Goal: Information Seeking & Learning: Learn about a topic

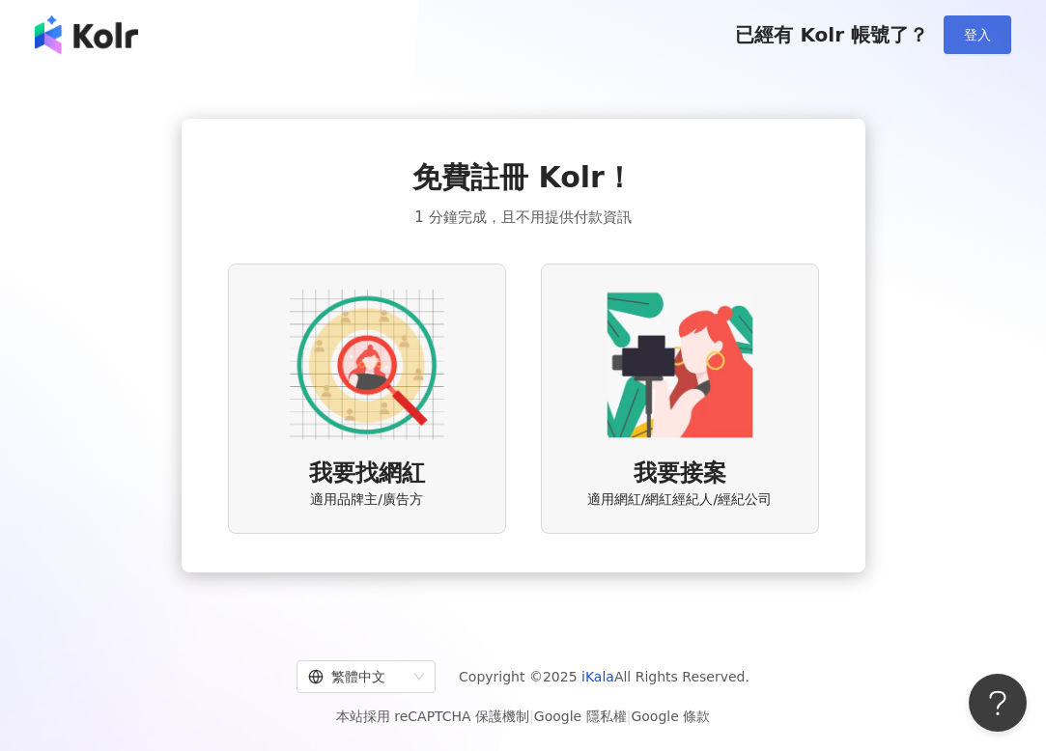
click at [966, 37] on span "登入" at bounding box center [977, 34] width 27 height 15
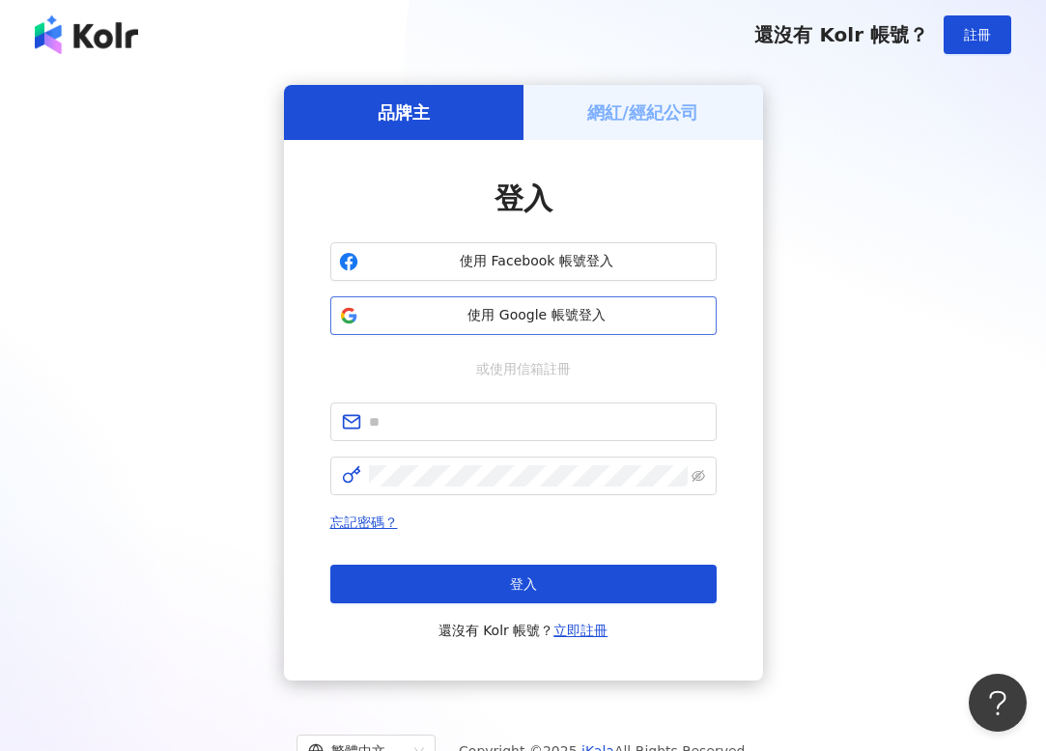
click at [488, 325] on button "使用 Google 帳號登入" at bounding box center [523, 316] width 386 height 39
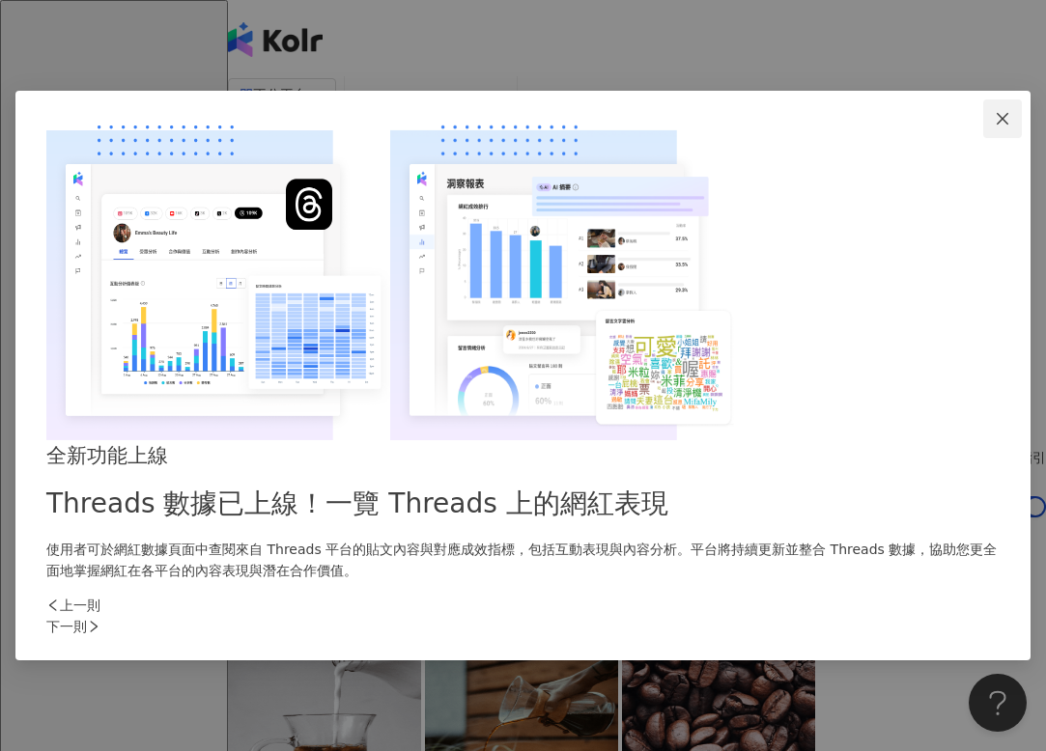
click at [995, 127] on icon "close" at bounding box center [1002, 118] width 15 height 15
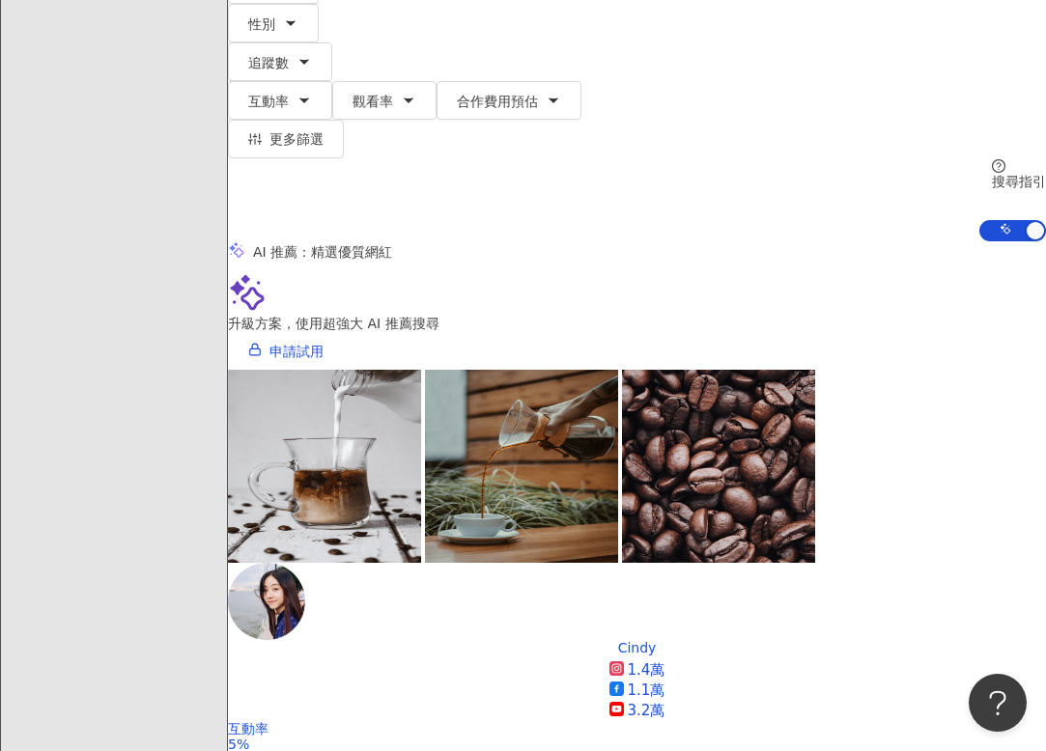
scroll to position [277, 0]
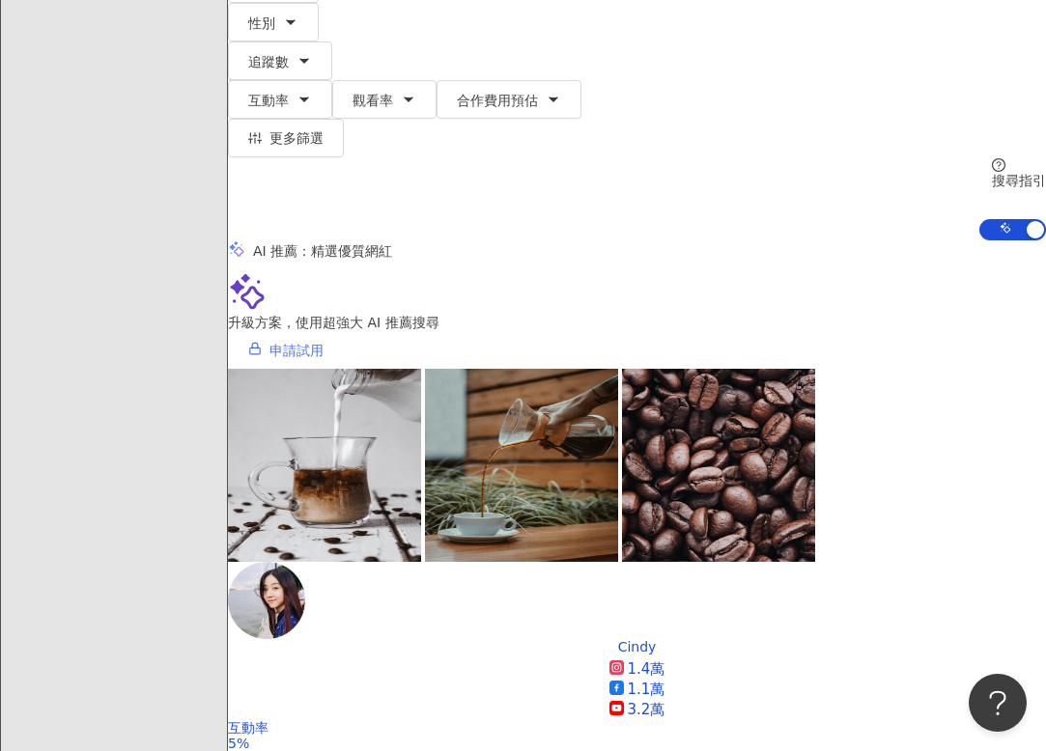
click at [344, 330] on link "申請試用" at bounding box center [286, 349] width 116 height 39
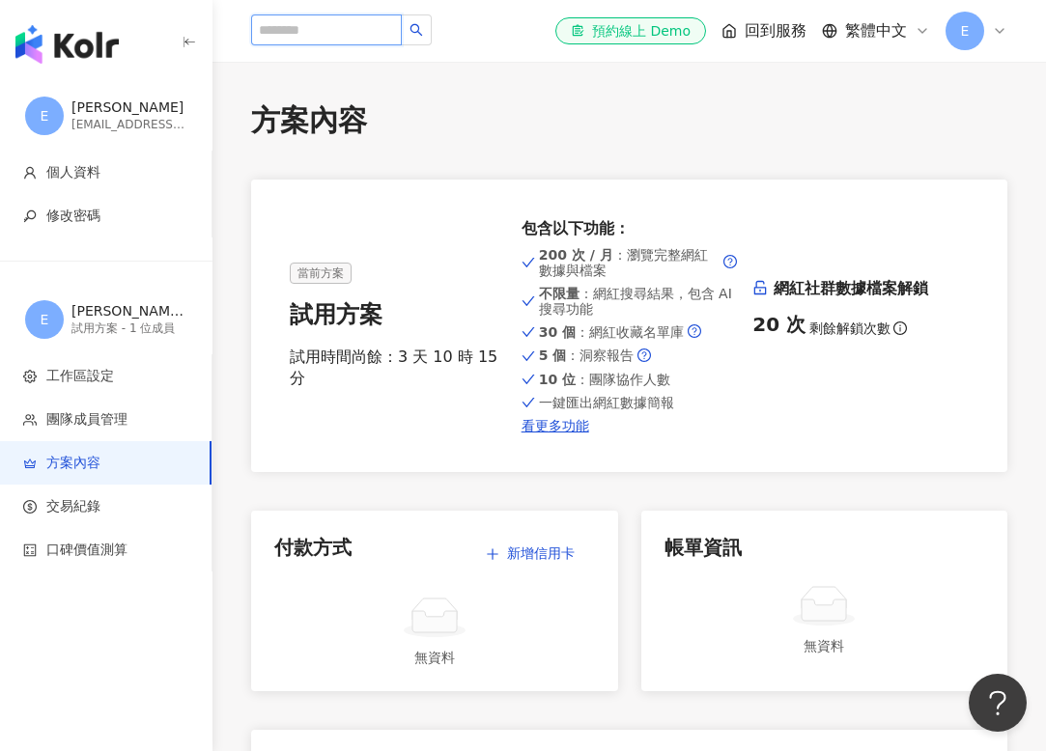
click at [339, 28] on input "search" at bounding box center [326, 29] width 151 height 31
type input "*"
type input "**"
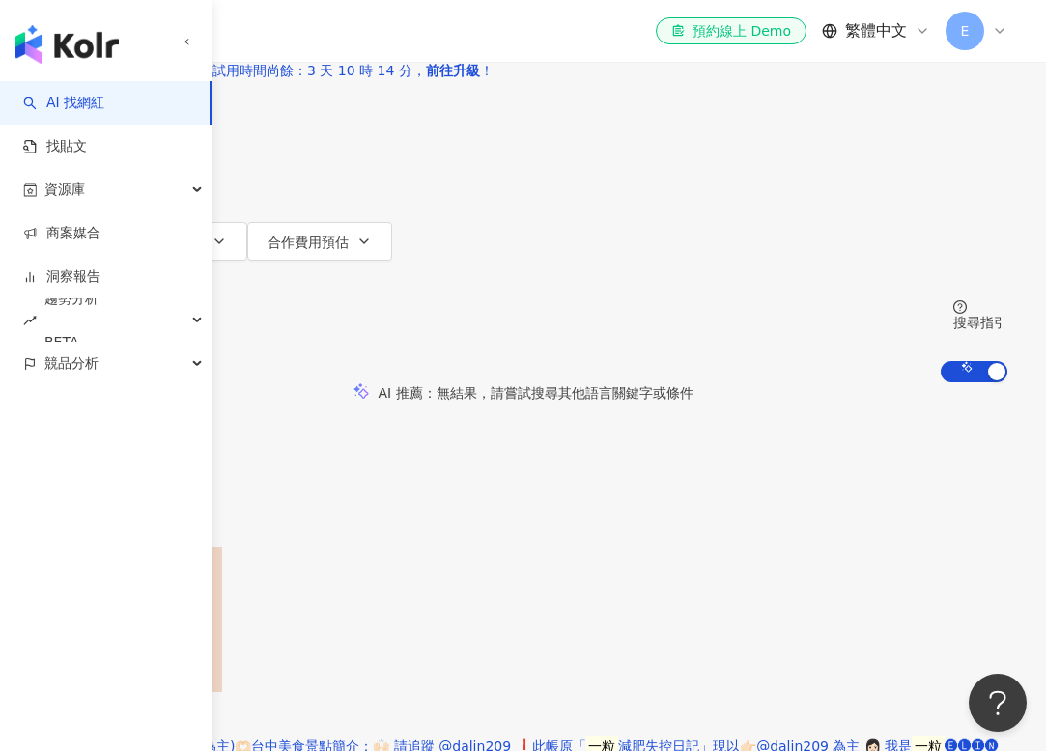
click at [320, 37] on input "**" at bounding box center [241, 18] width 156 height 37
type input "*"
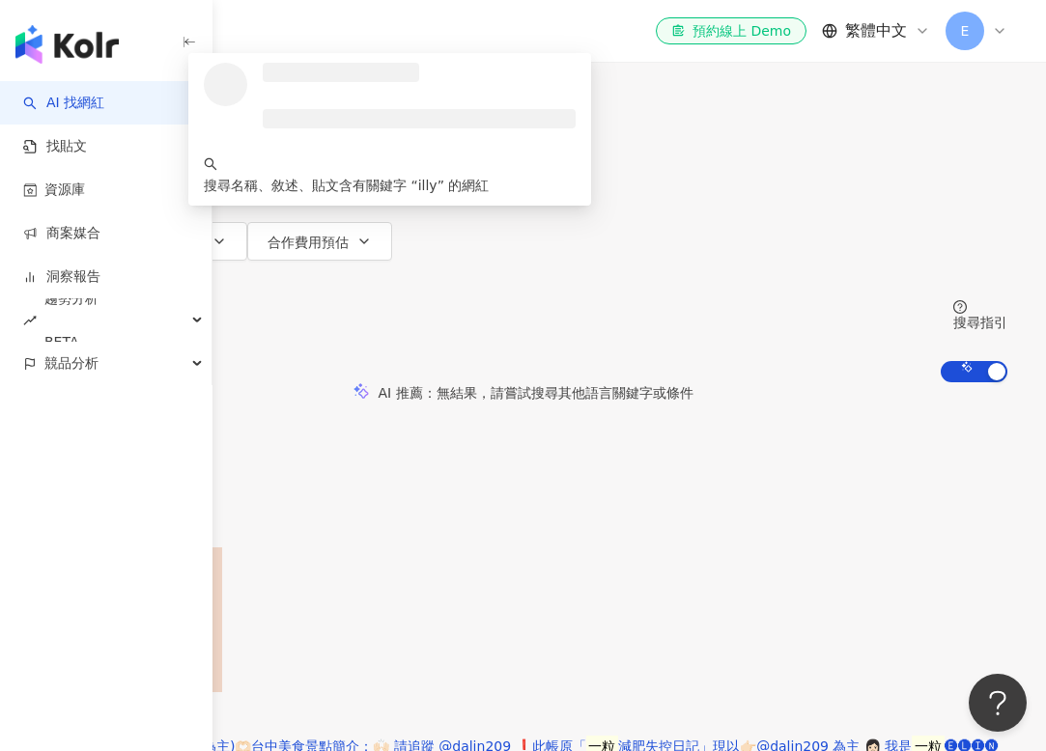
type input "****"
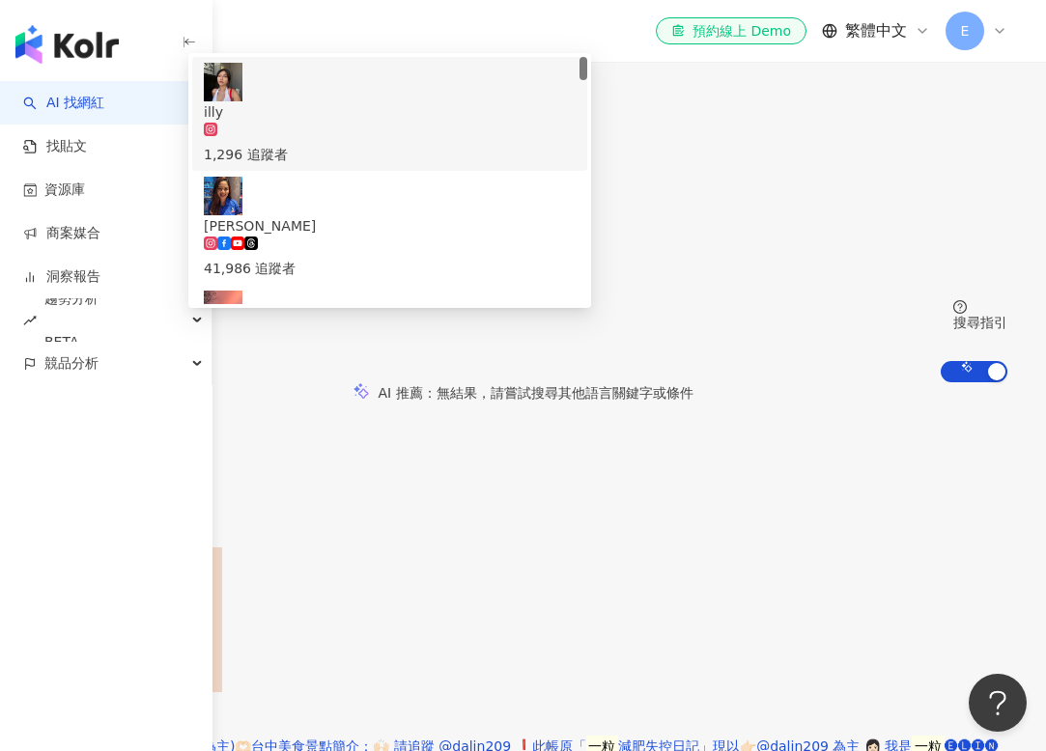
drag, startPoint x: 448, startPoint y: 156, endPoint x: 410, endPoint y: 153, distance: 37.9
click at [320, 37] on input "****" at bounding box center [241, 18] width 156 height 37
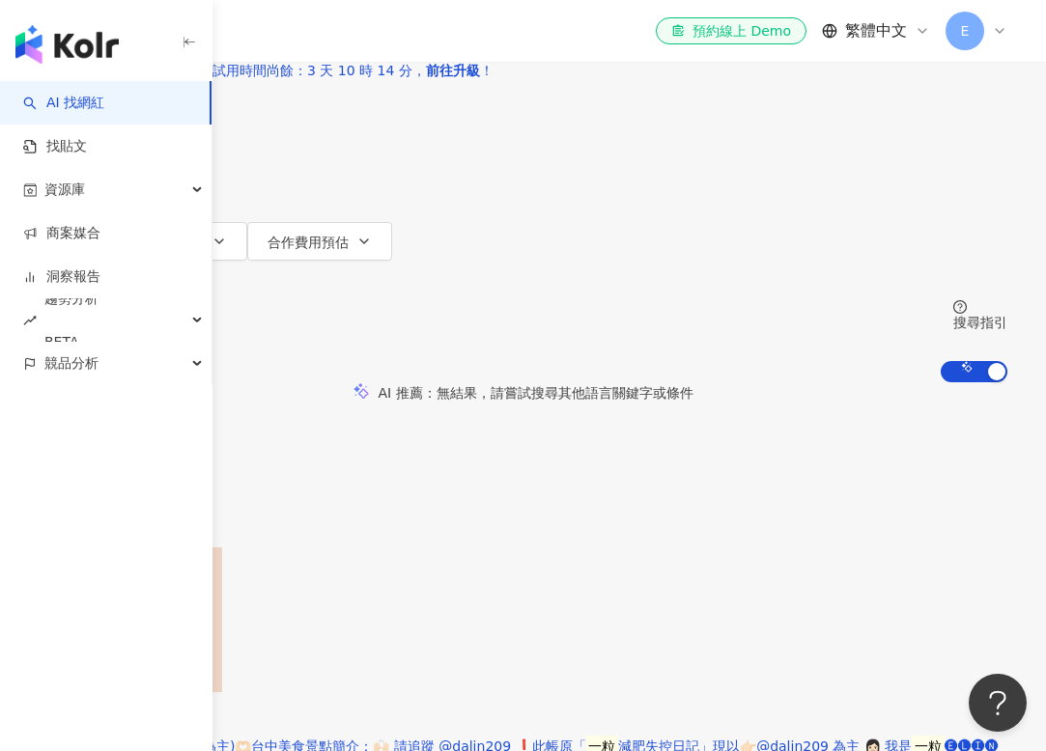
paste input "******"
type input "******"
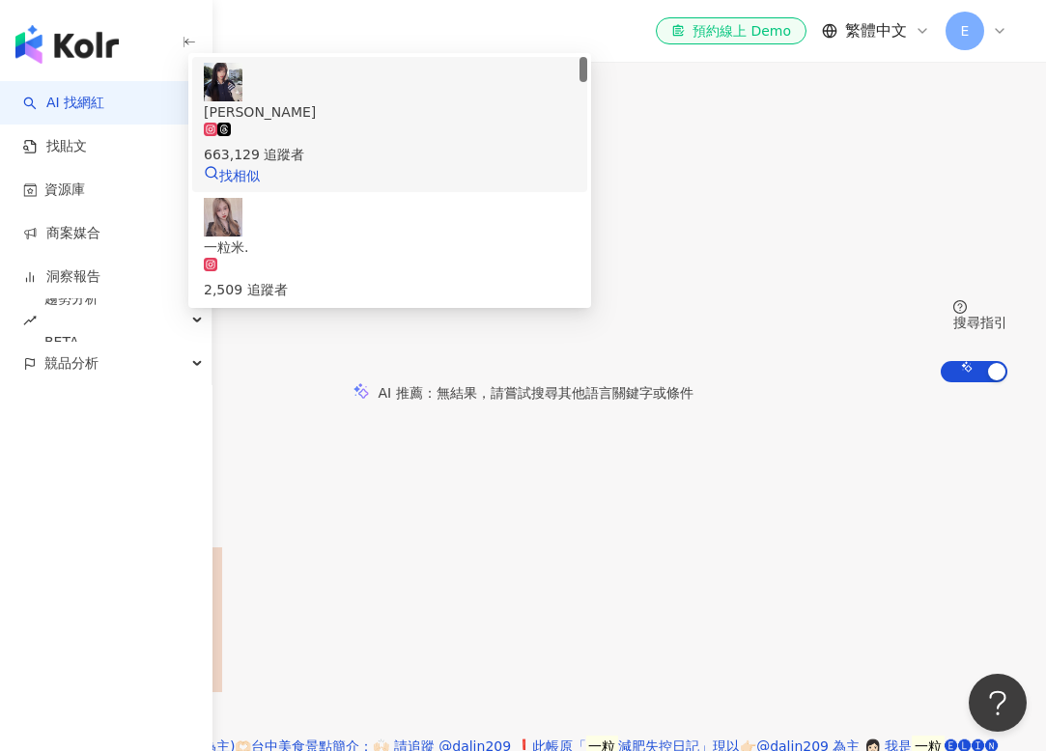
click at [576, 123] on span "[PERSON_NAME]" at bounding box center [390, 111] width 372 height 21
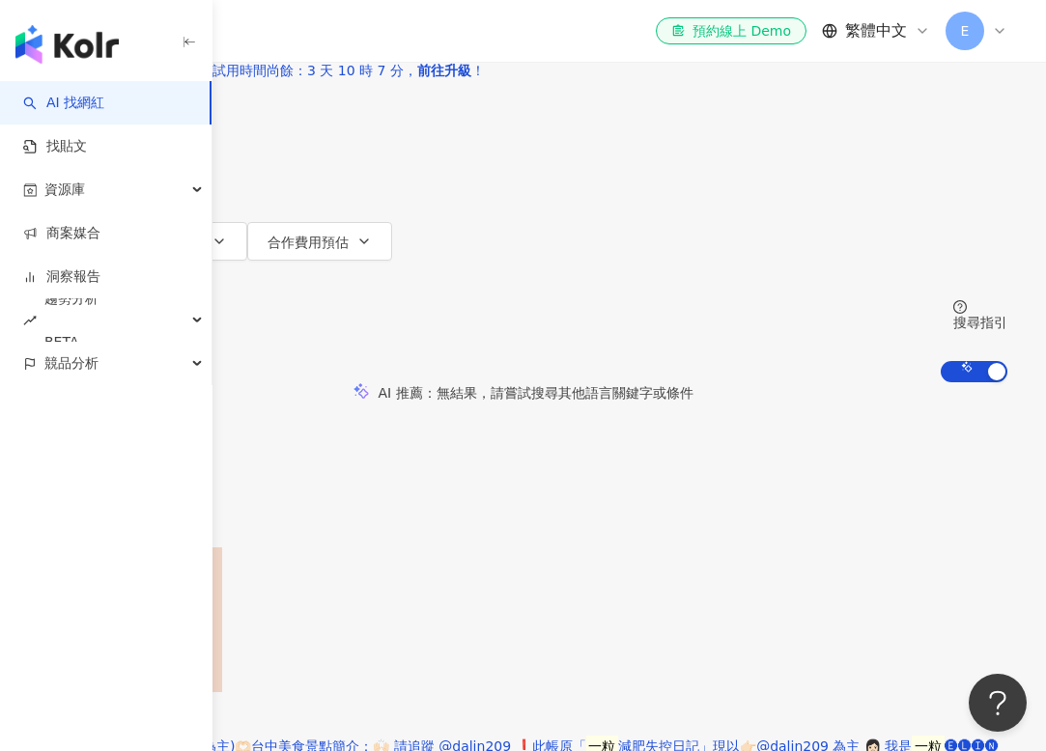
click at [320, 37] on input "search" at bounding box center [241, 18] width 156 height 37
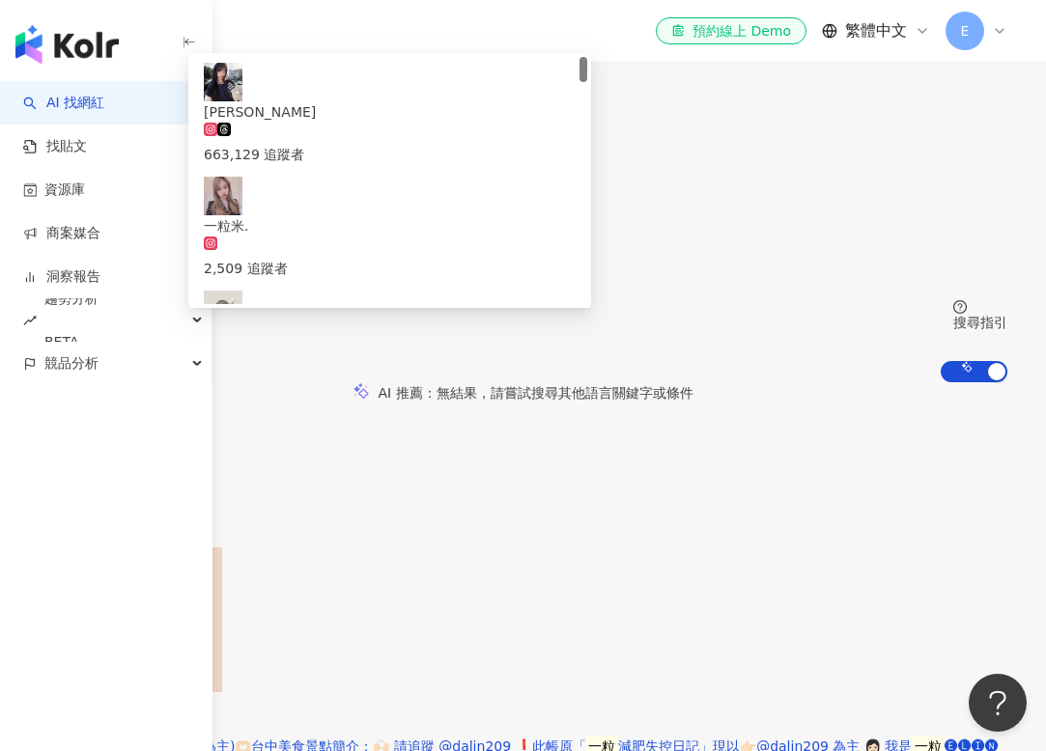
type input "*"
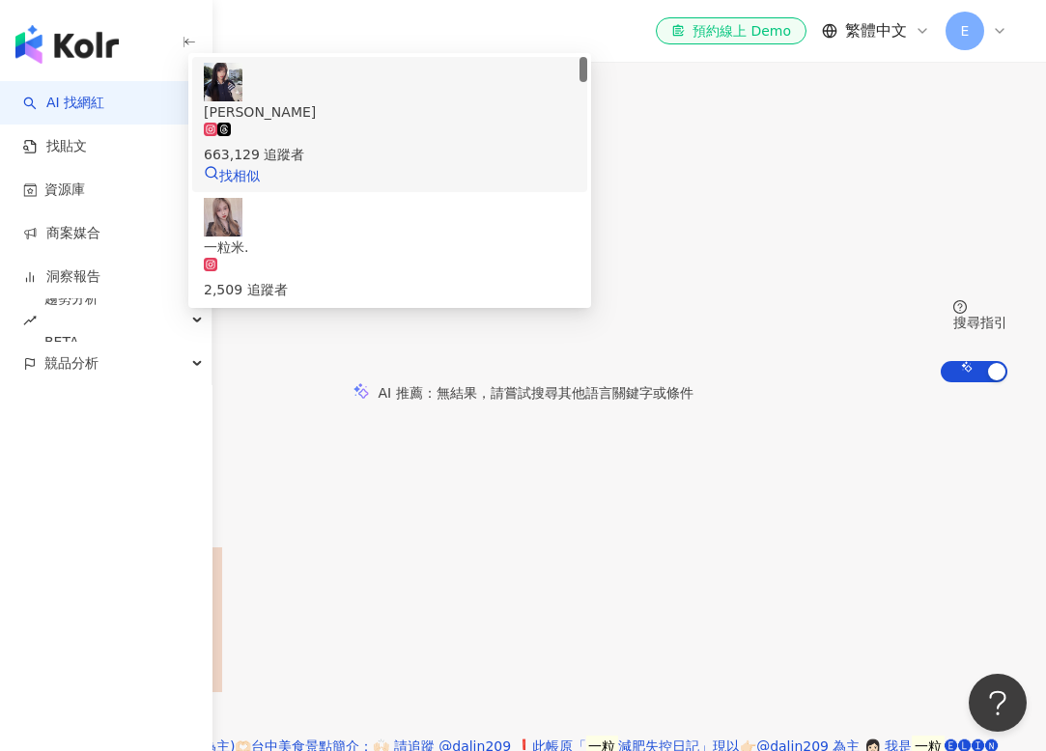
click at [242, 101] on img at bounding box center [223, 82] width 39 height 39
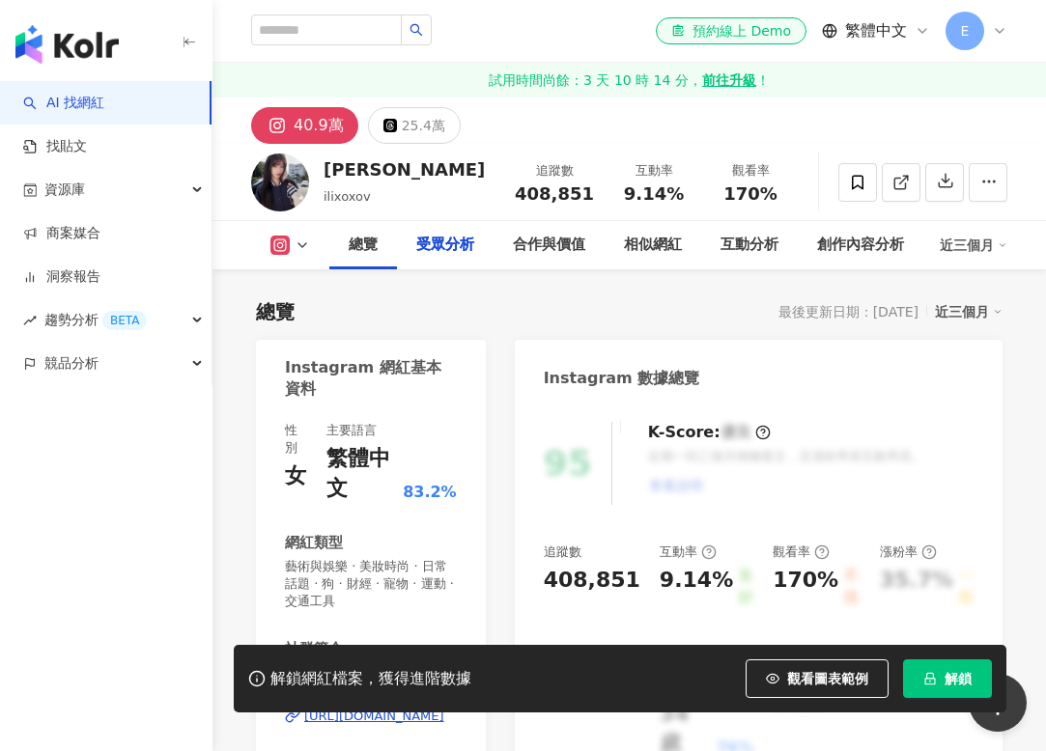
scroll to position [1907, 0]
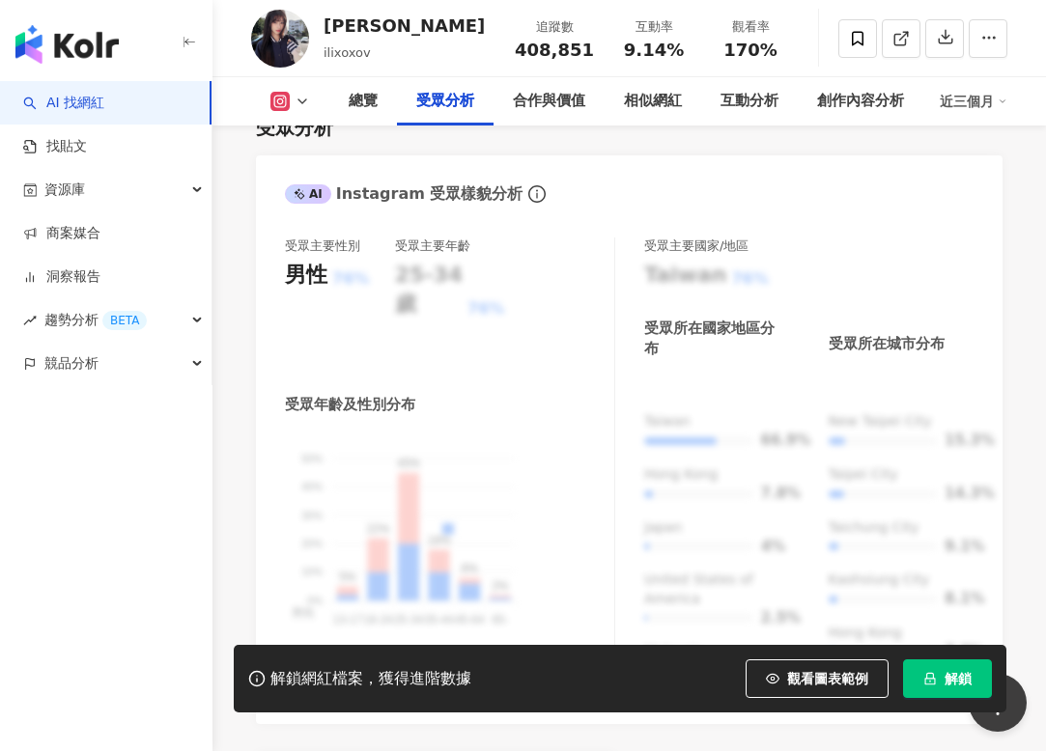
click at [950, 679] on span "解鎖" at bounding box center [958, 678] width 27 height 15
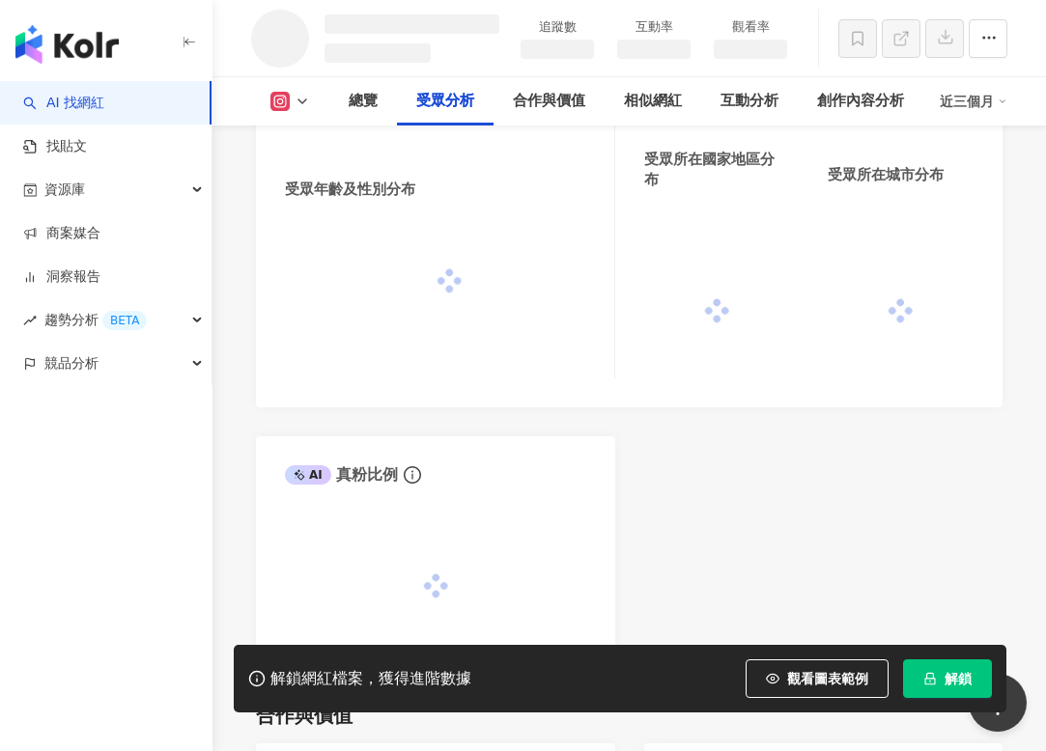
scroll to position [1667, 0]
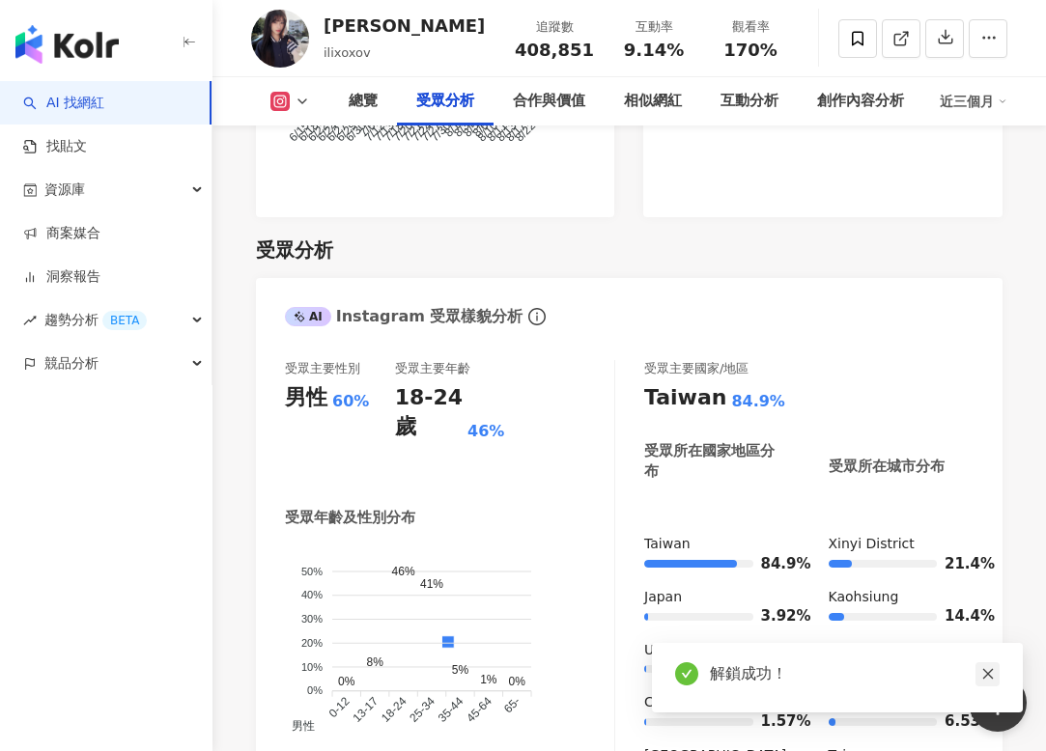
scroll to position [2171, 0]
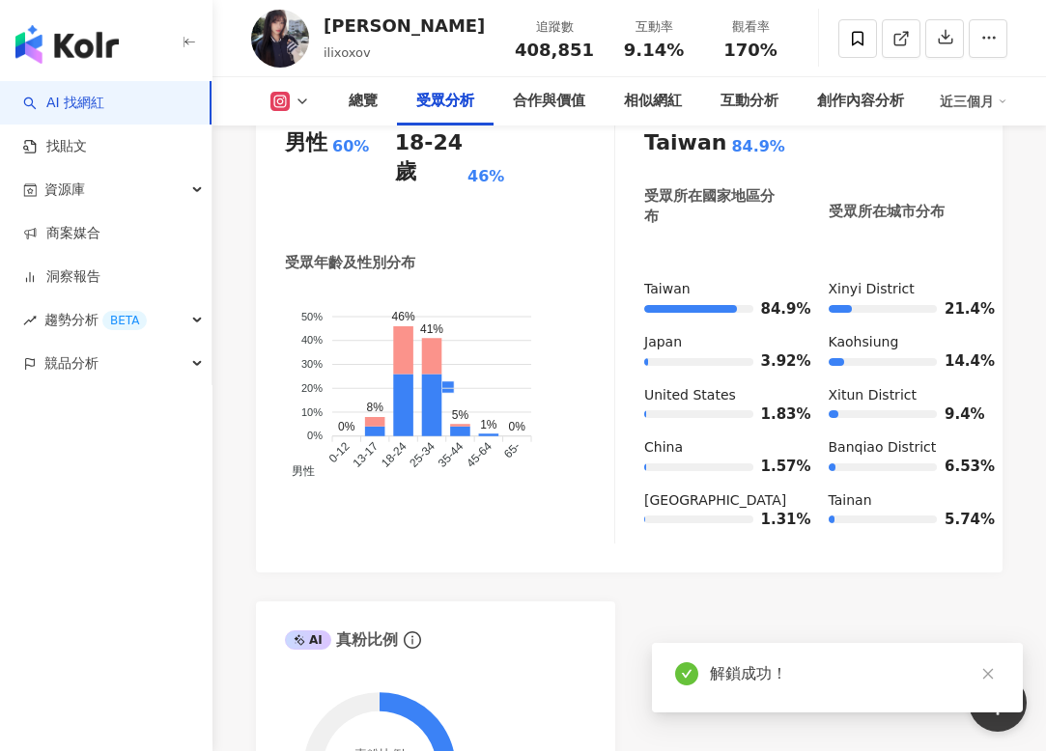
click at [987, 672] on icon "close" at bounding box center [988, 674] width 14 height 14
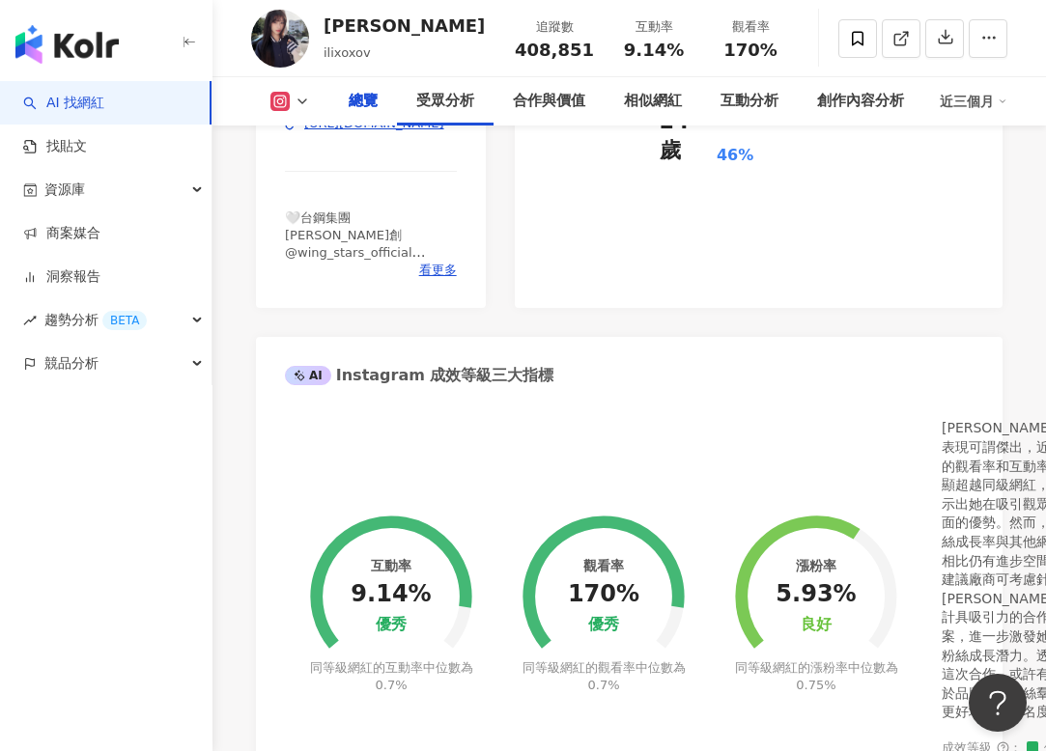
scroll to position [0, 0]
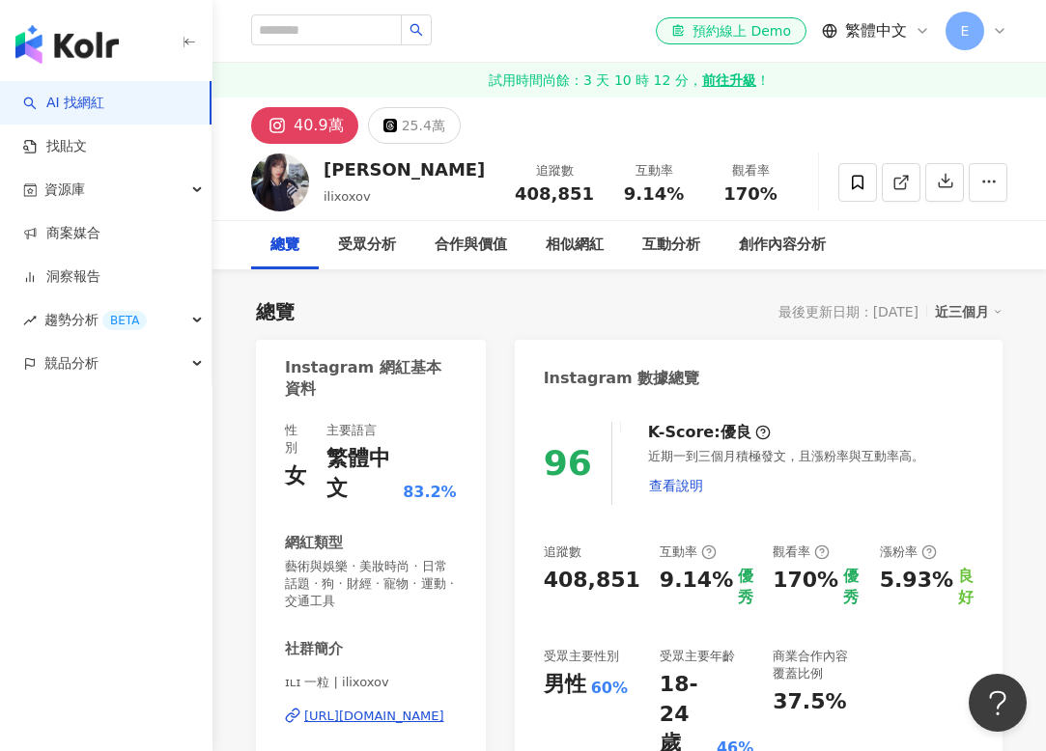
click at [86, 40] on img "button" at bounding box center [66, 44] width 103 height 39
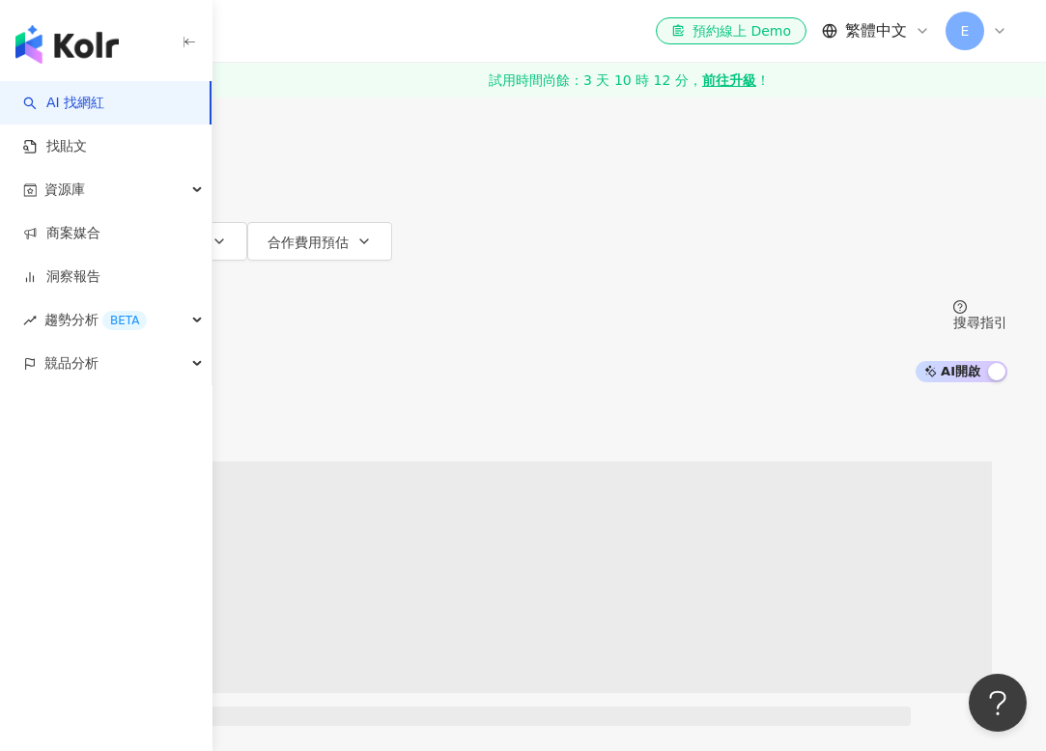
click at [969, 37] on span "E" at bounding box center [965, 31] width 39 height 39
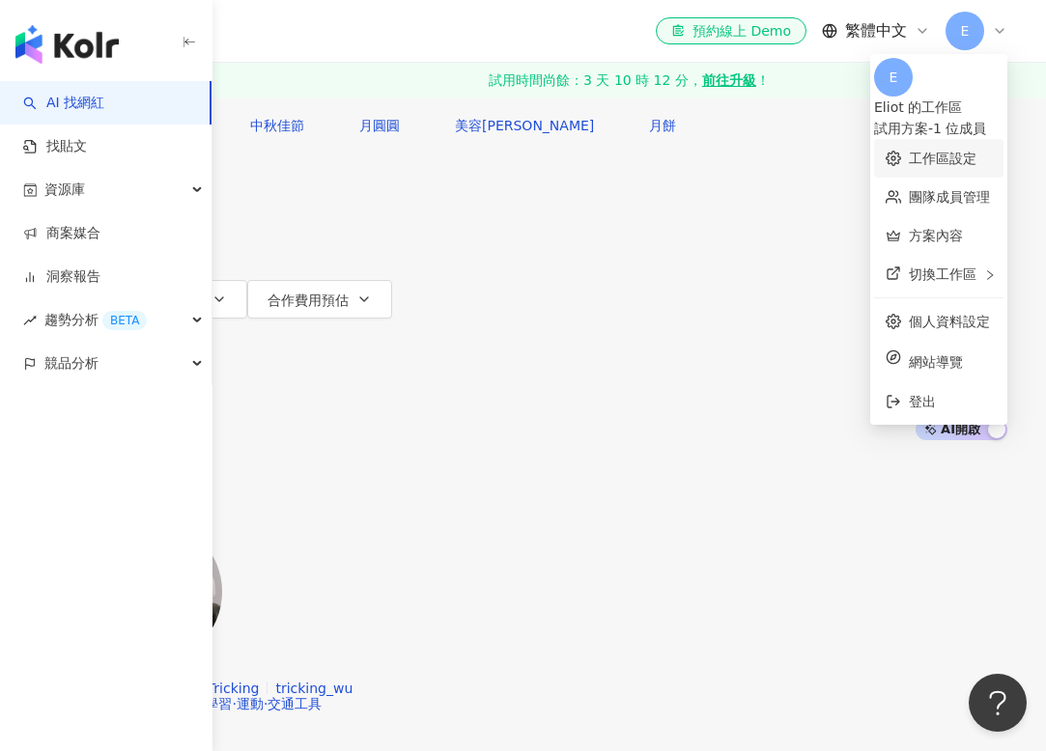
click at [909, 151] on link "工作區設定" at bounding box center [943, 158] width 68 height 15
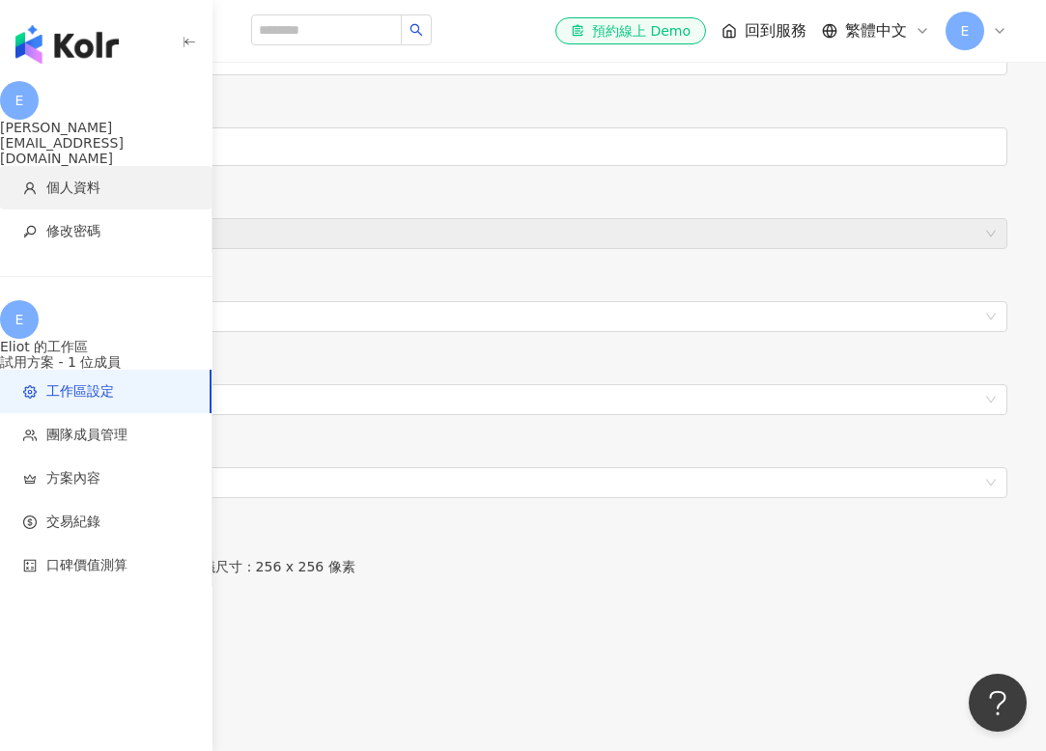
click at [95, 179] on span "個人資料" at bounding box center [73, 188] width 54 height 19
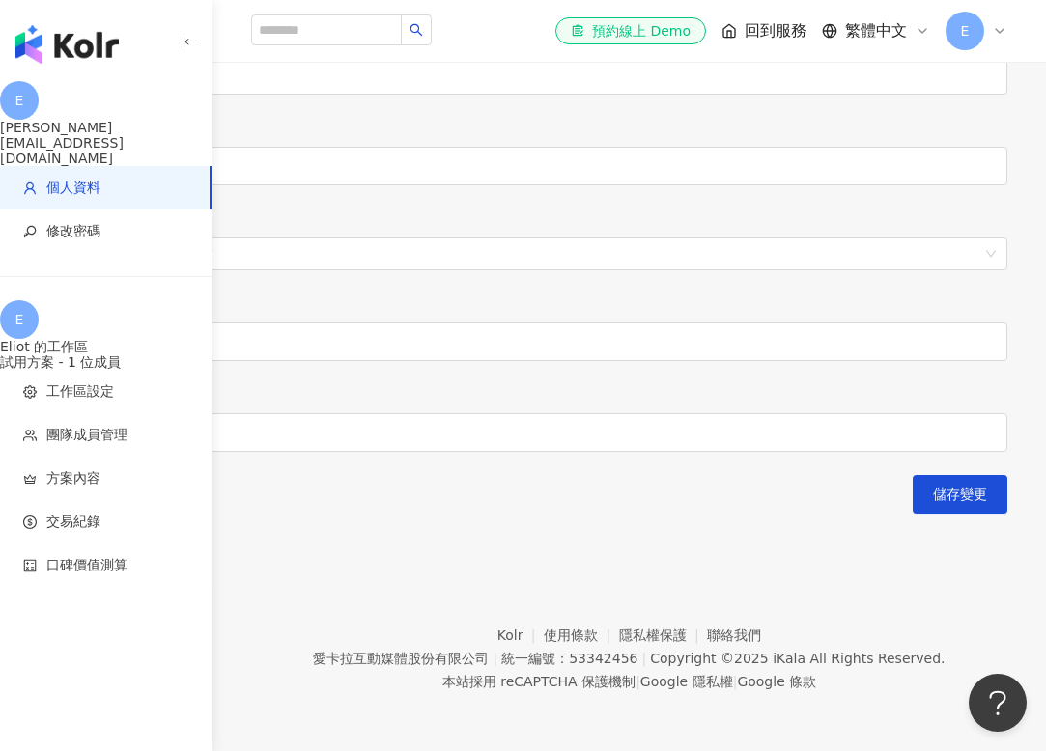
scroll to position [871, 0]
click at [80, 469] on span "方案內容" at bounding box center [73, 478] width 54 height 19
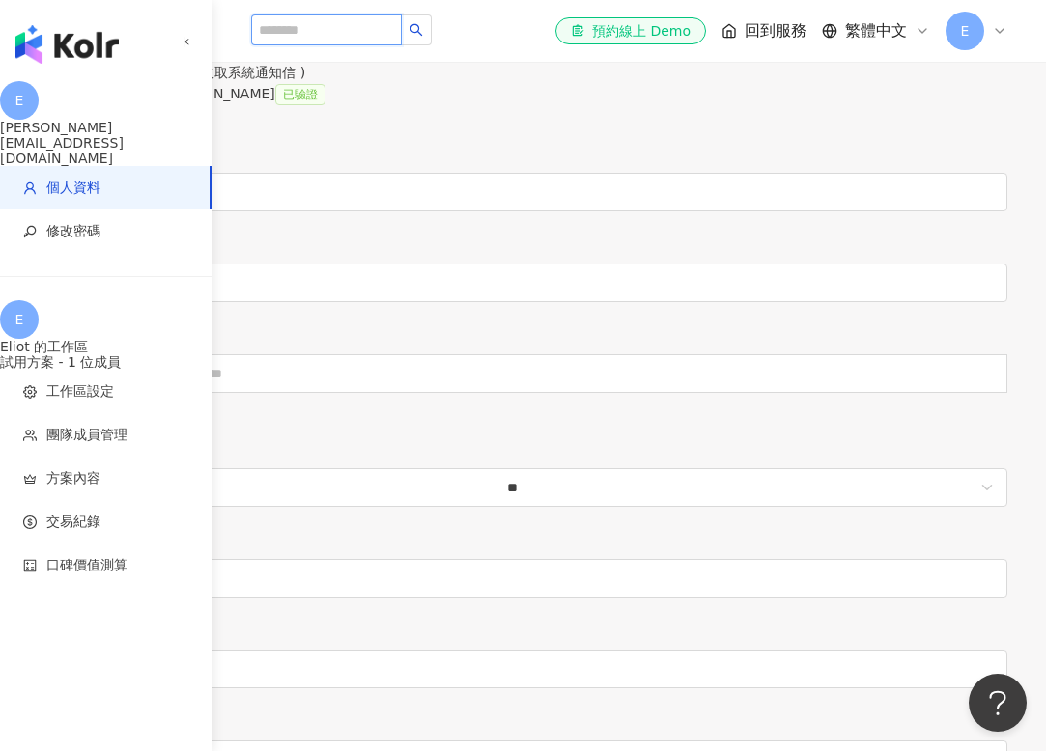
click at [291, 26] on input "search" at bounding box center [326, 29] width 151 height 31
type input "**"
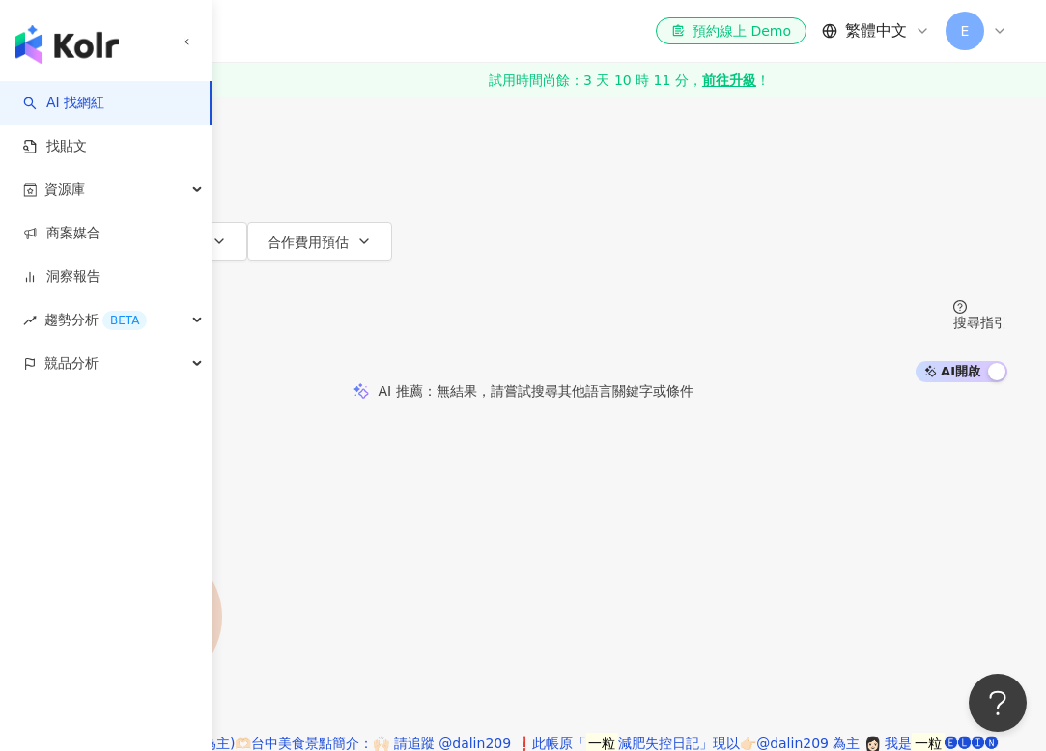
click at [320, 37] on input "**" at bounding box center [241, 18] width 156 height 37
type input "*"
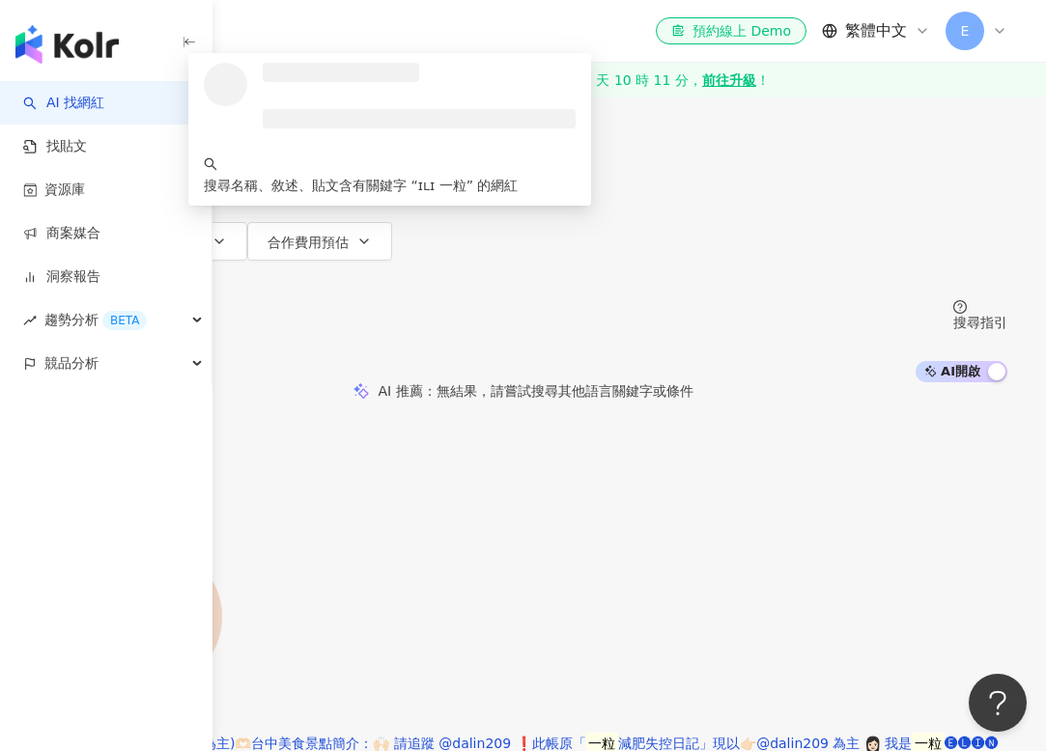
type input "******"
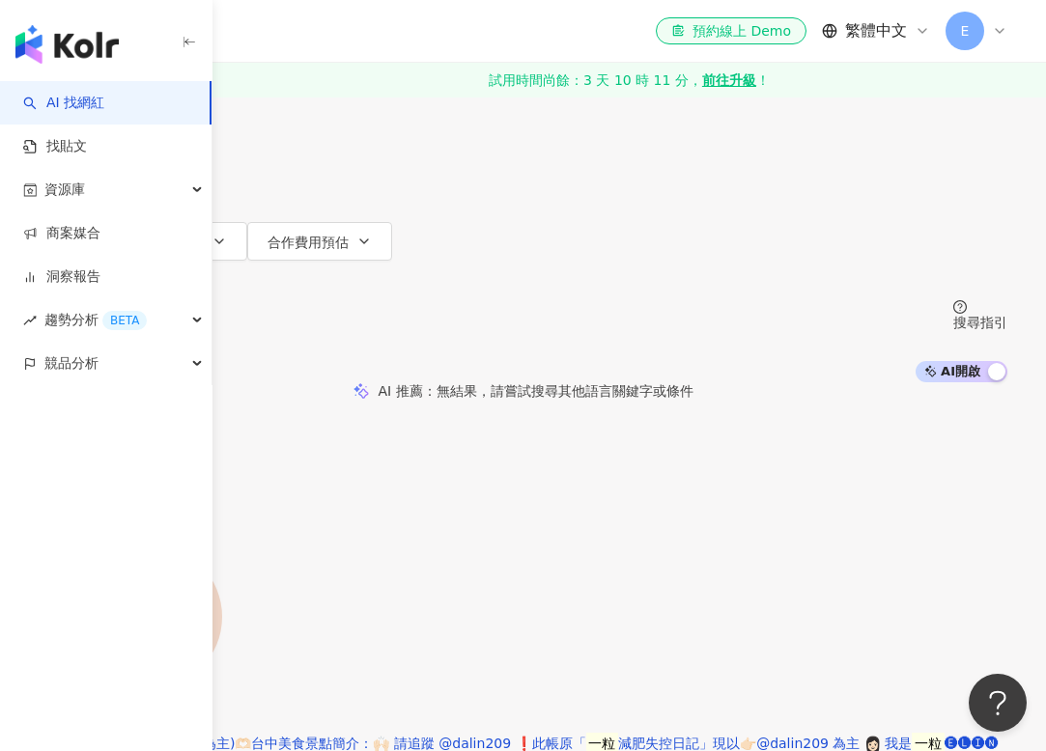
click at [107, 95] on span "搜尋" at bounding box center [93, 86] width 27 height 15
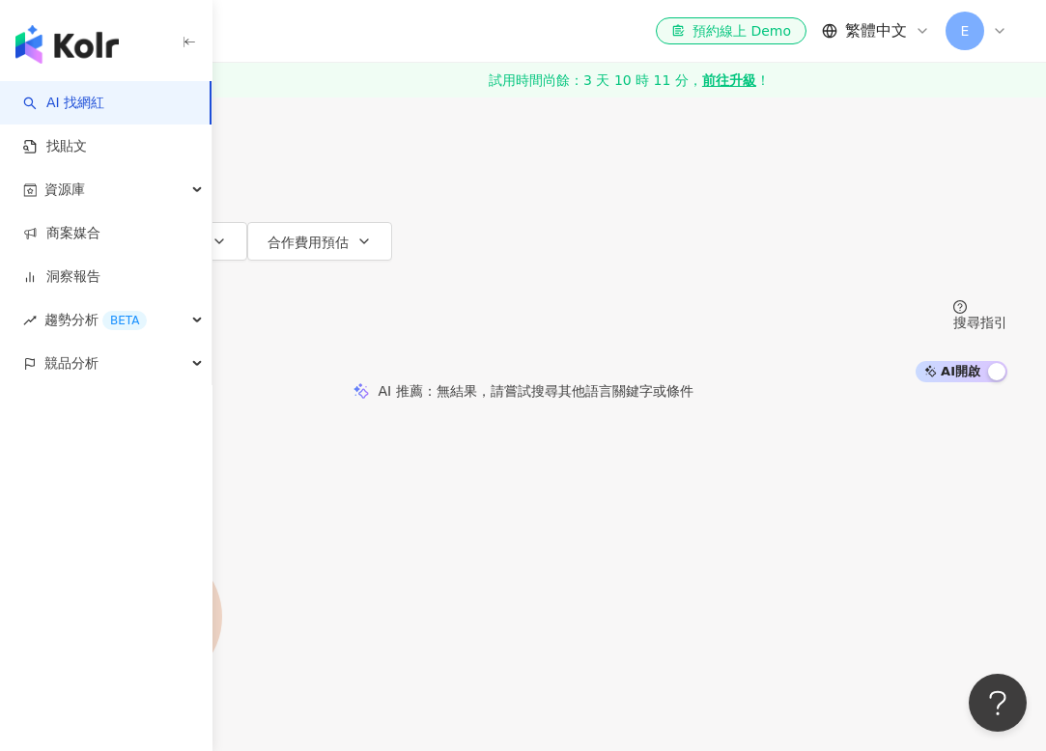
click at [320, 37] on input "******" at bounding box center [241, 18] width 156 height 37
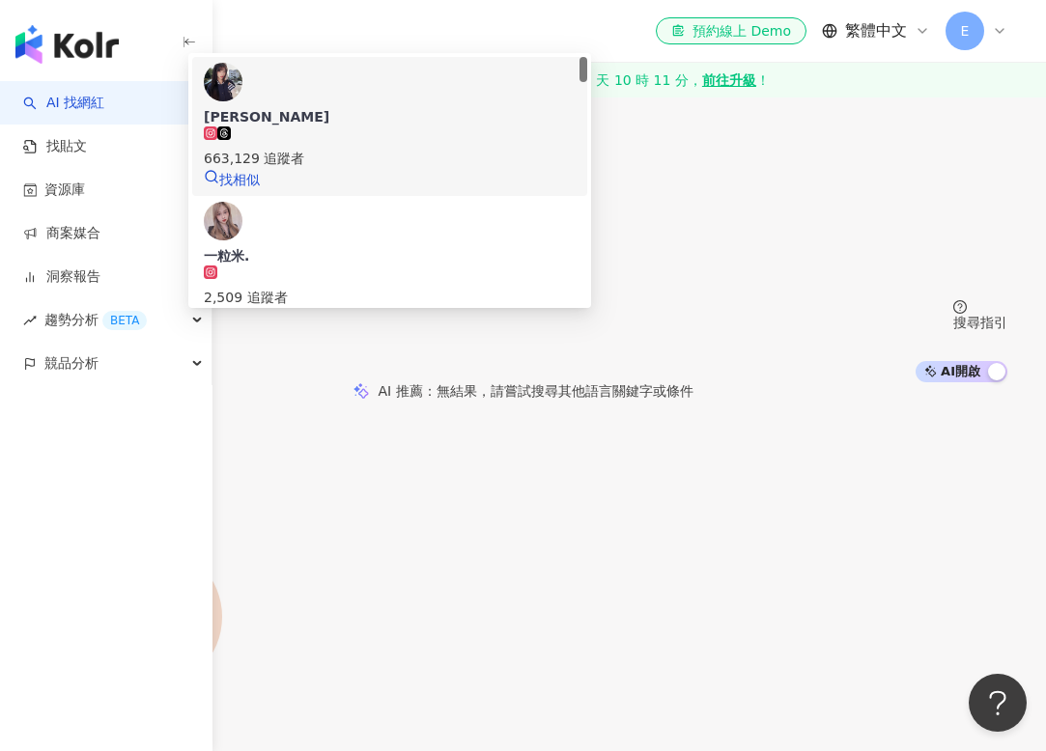
click at [242, 101] on img at bounding box center [223, 82] width 39 height 39
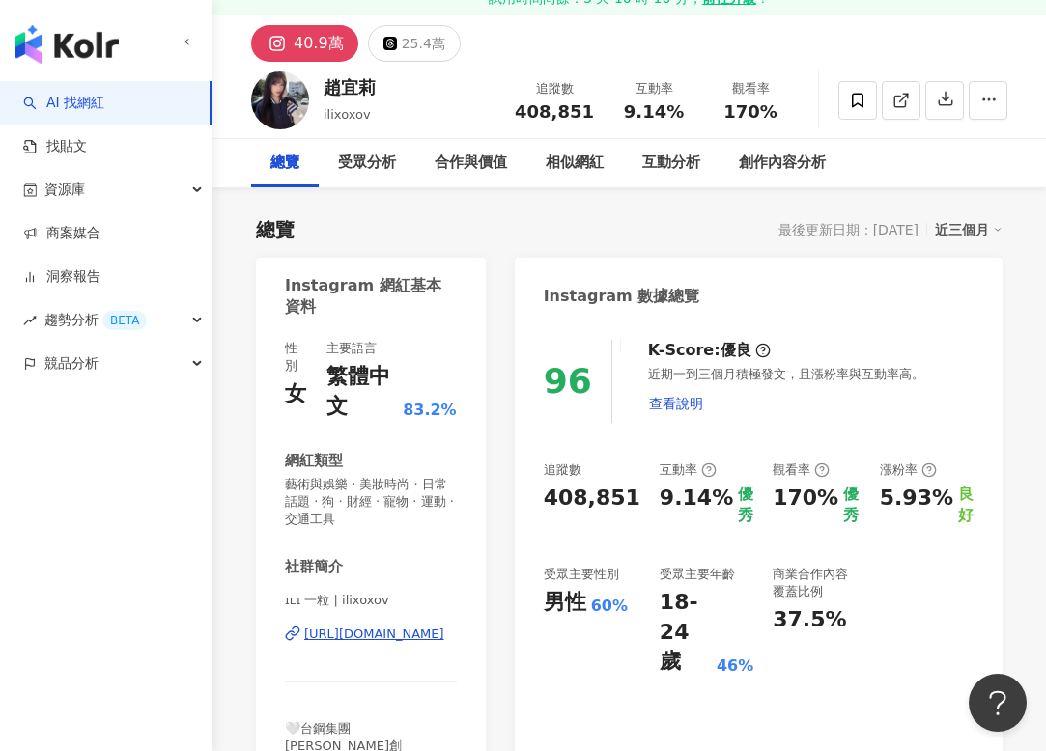
scroll to position [86, 0]
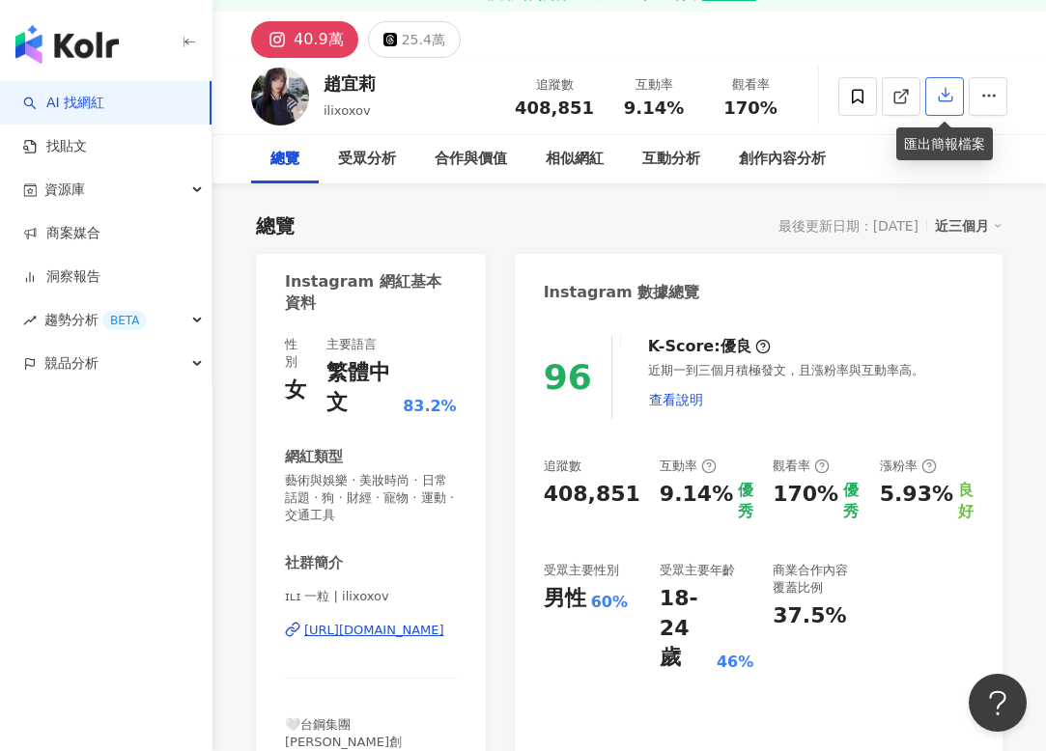
click at [947, 97] on icon "button" at bounding box center [946, 96] width 14 height 14
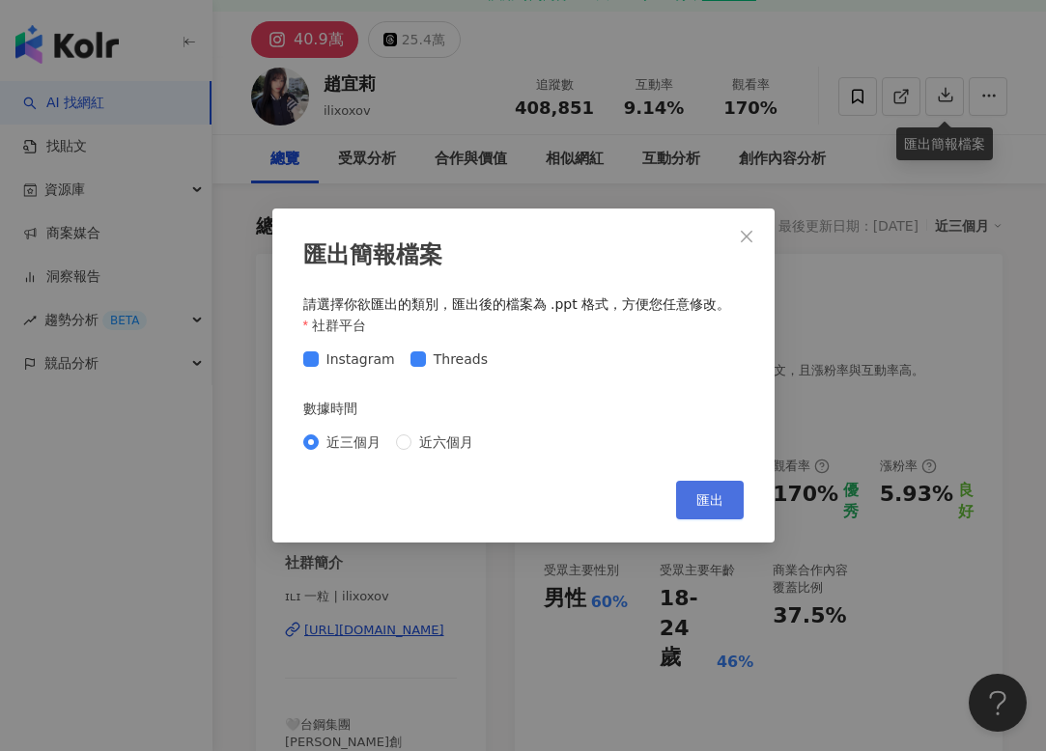
click at [704, 493] on span "匯出" at bounding box center [709, 500] width 27 height 15
click at [749, 229] on icon "close" at bounding box center [746, 236] width 15 height 15
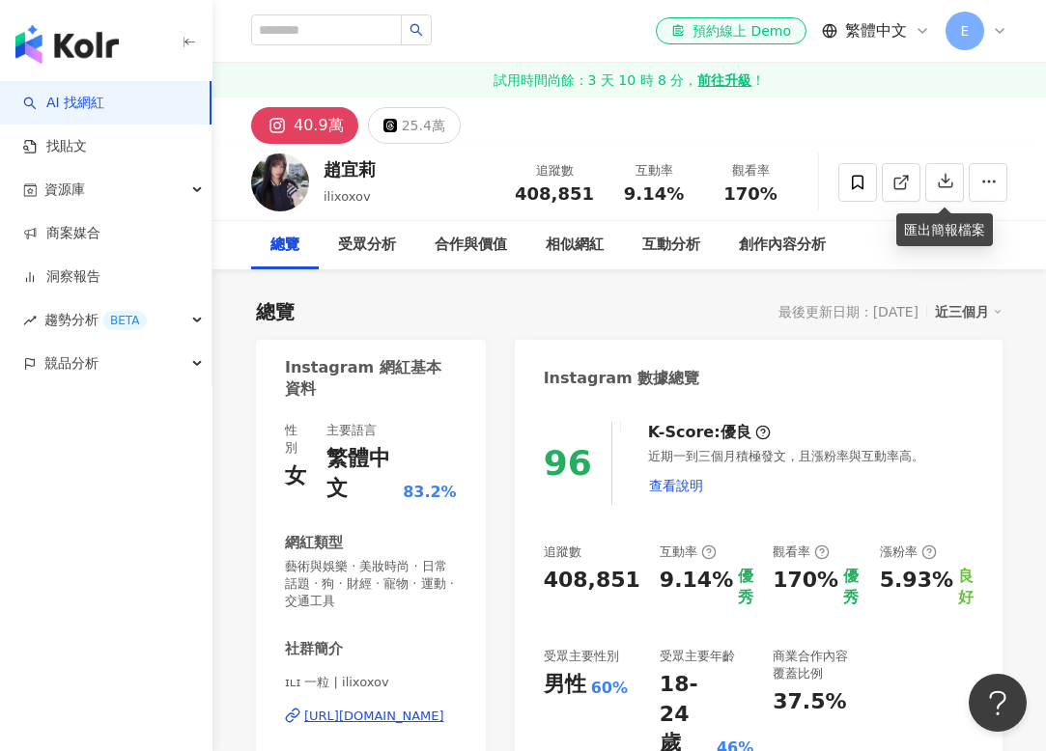
scroll to position [6, 0]
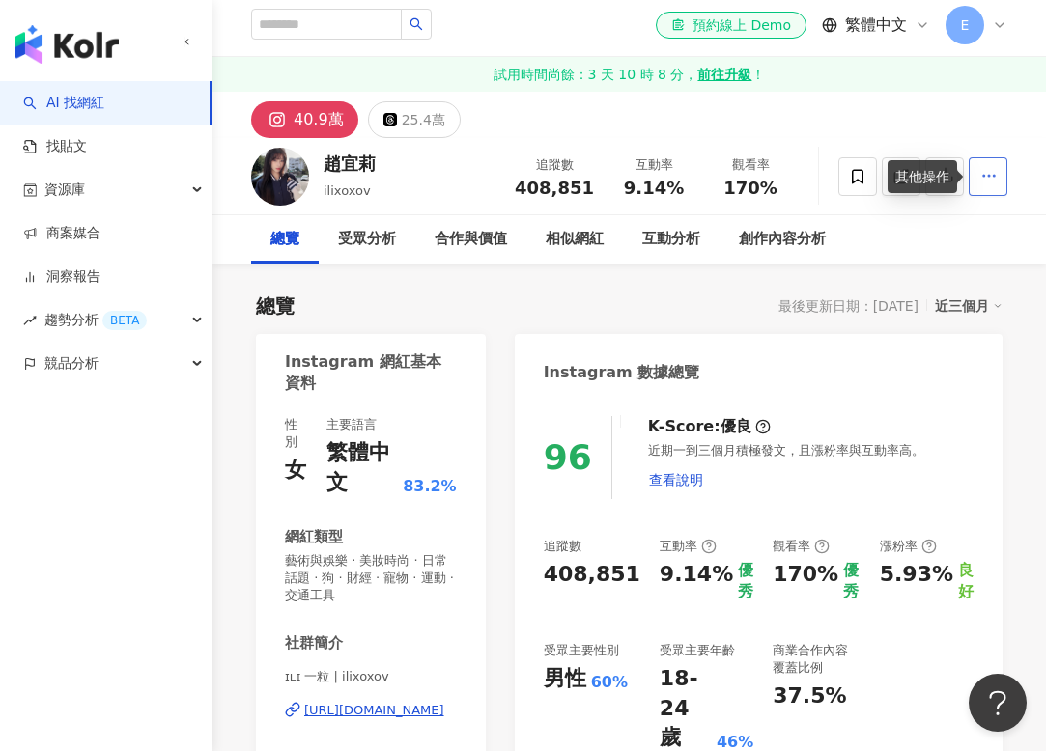
click at [980, 181] on icon "button" at bounding box center [988, 175] width 17 height 17
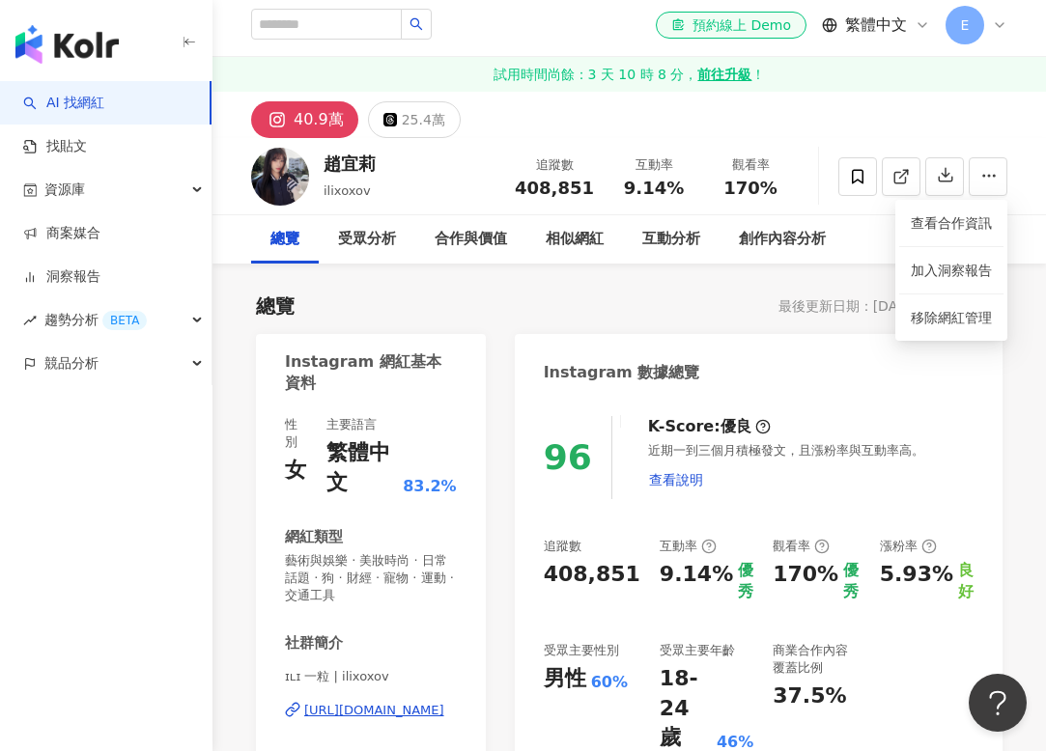
click at [364, 245] on div "受眾分析" at bounding box center [367, 239] width 58 height 23
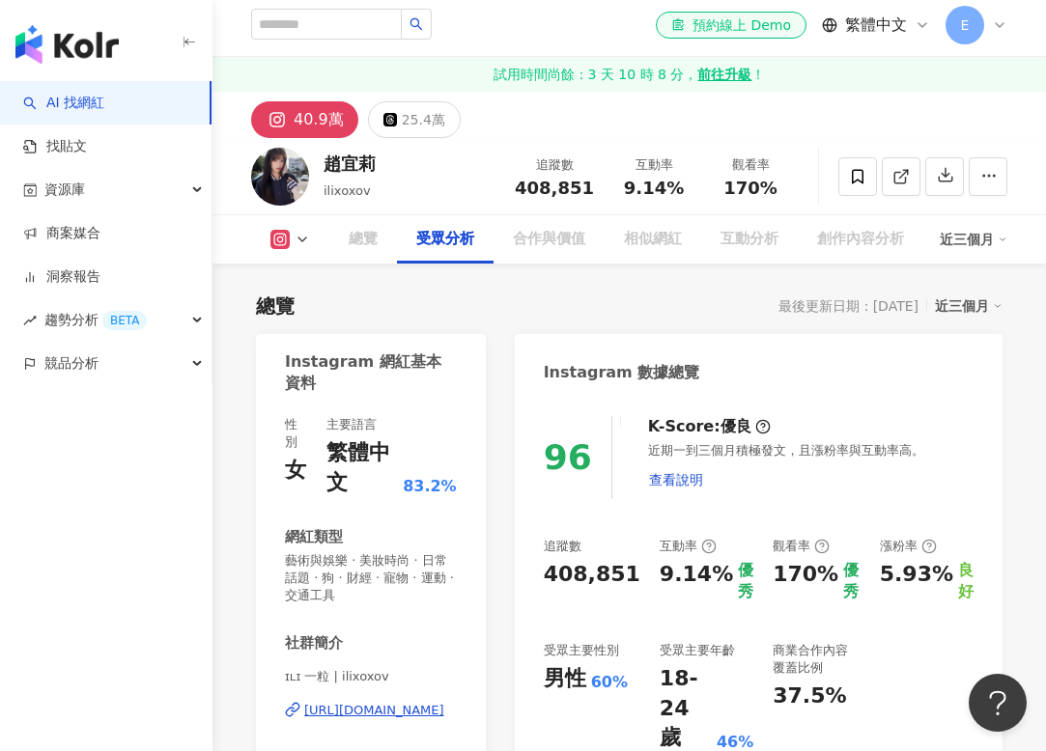
scroll to position [1990, 0]
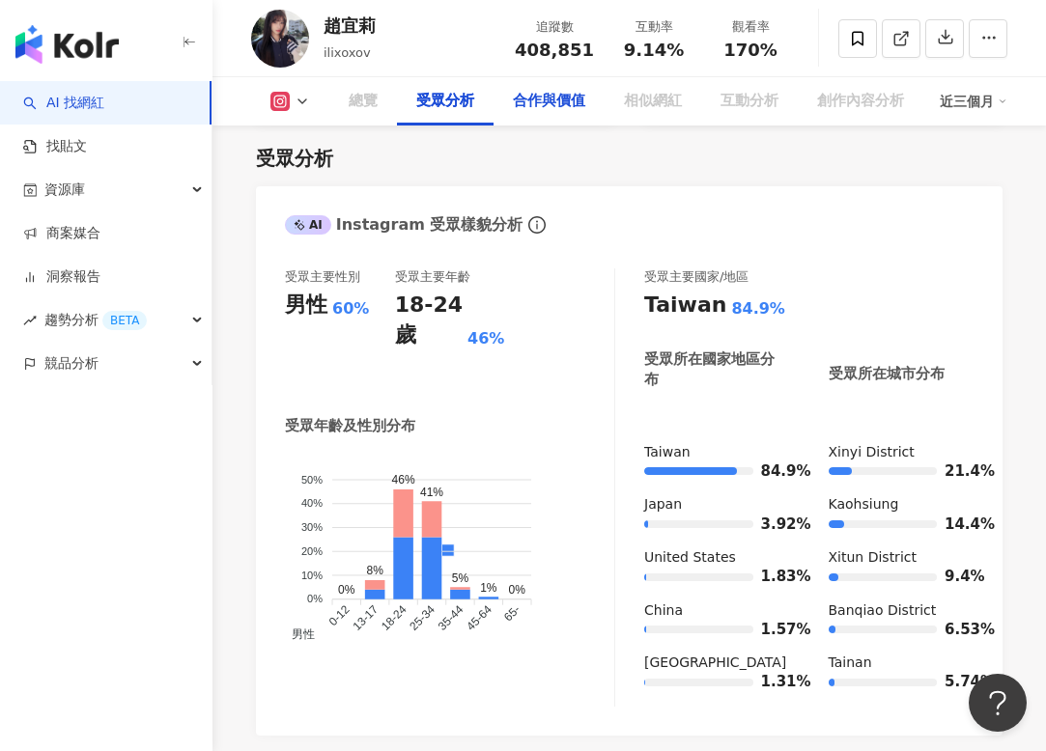
click at [536, 100] on div "合作與價值" at bounding box center [549, 101] width 72 height 23
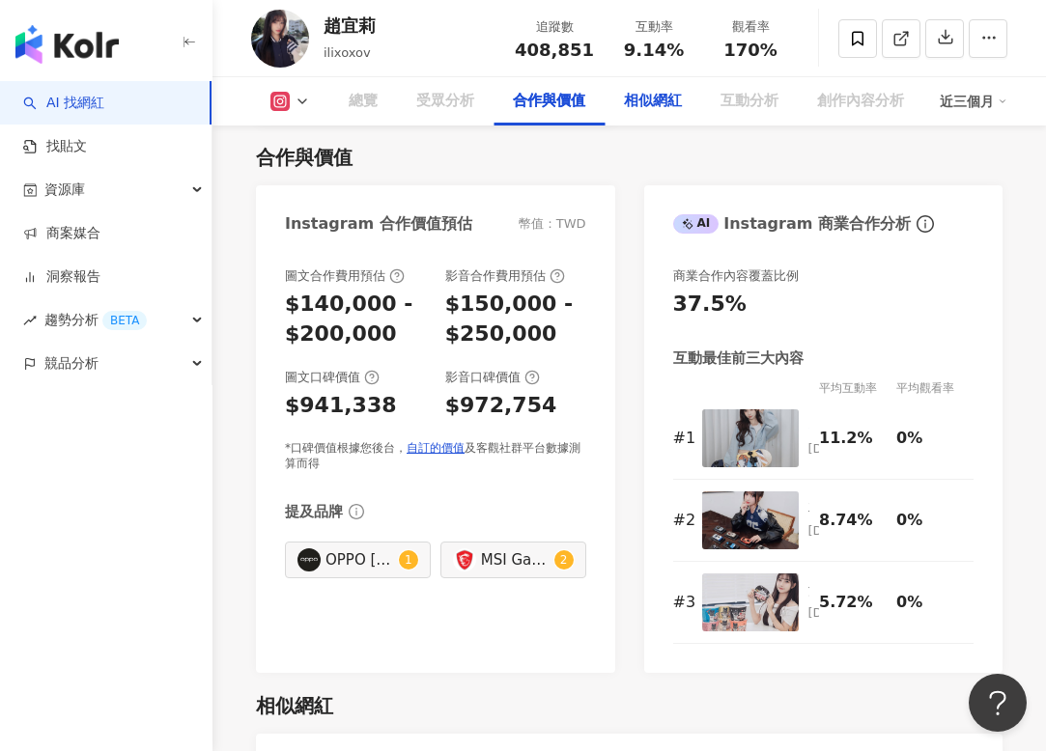
click at [656, 102] on div "相似網紅" at bounding box center [653, 101] width 58 height 23
click at [365, 105] on div "總覽" at bounding box center [363, 101] width 29 height 23
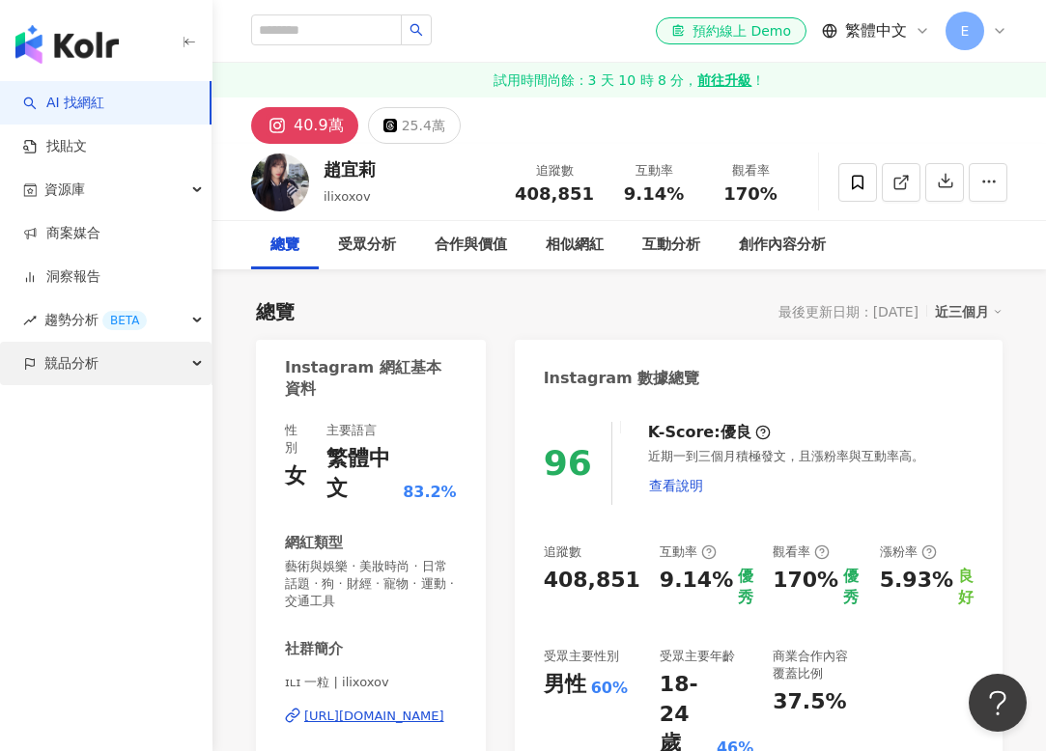
click at [109, 364] on div "競品分析" at bounding box center [106, 363] width 212 height 43
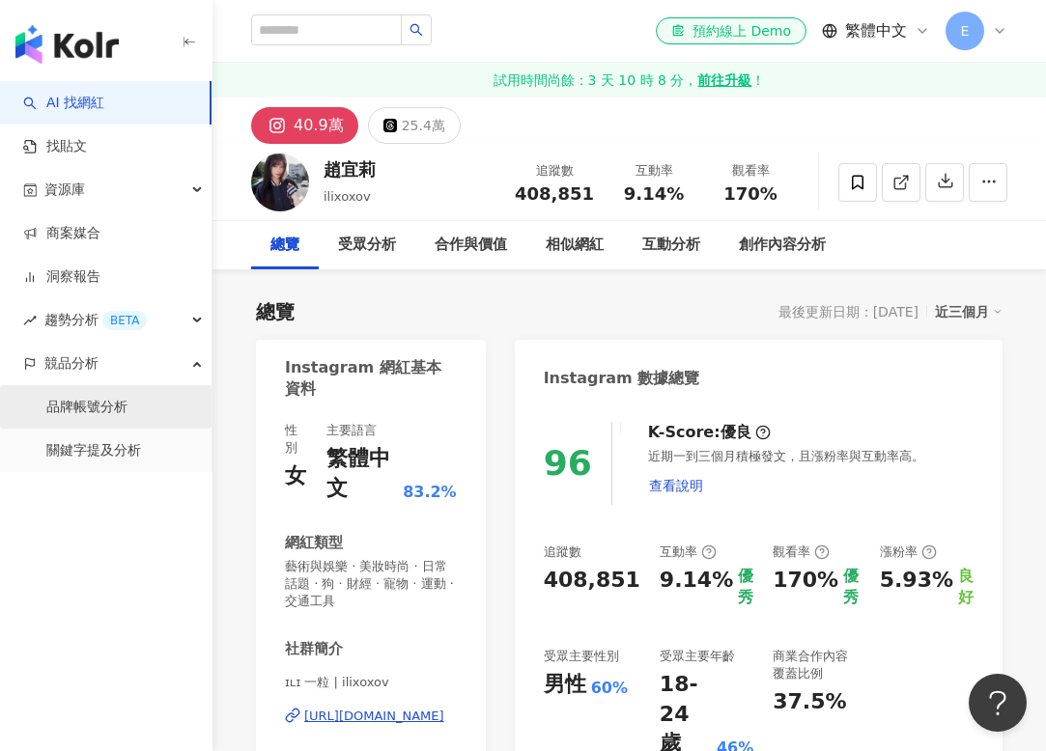
click at [99, 417] on link "品牌帳號分析" at bounding box center [86, 407] width 81 height 19
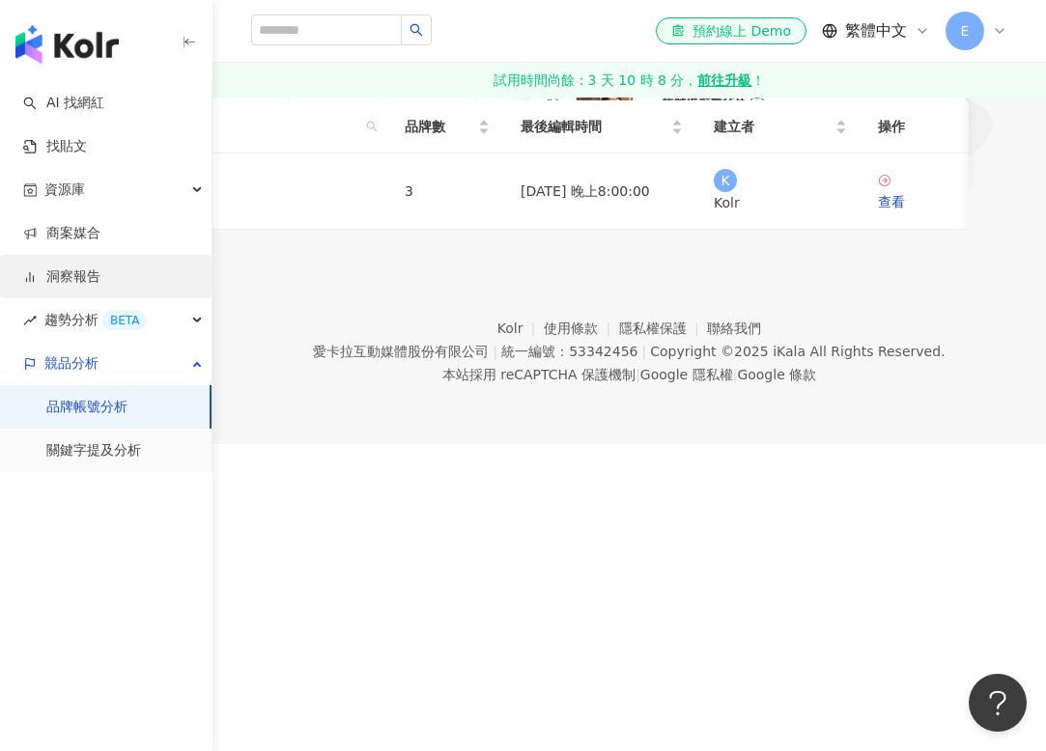
click at [89, 274] on link "洞察報告" at bounding box center [61, 277] width 77 height 19
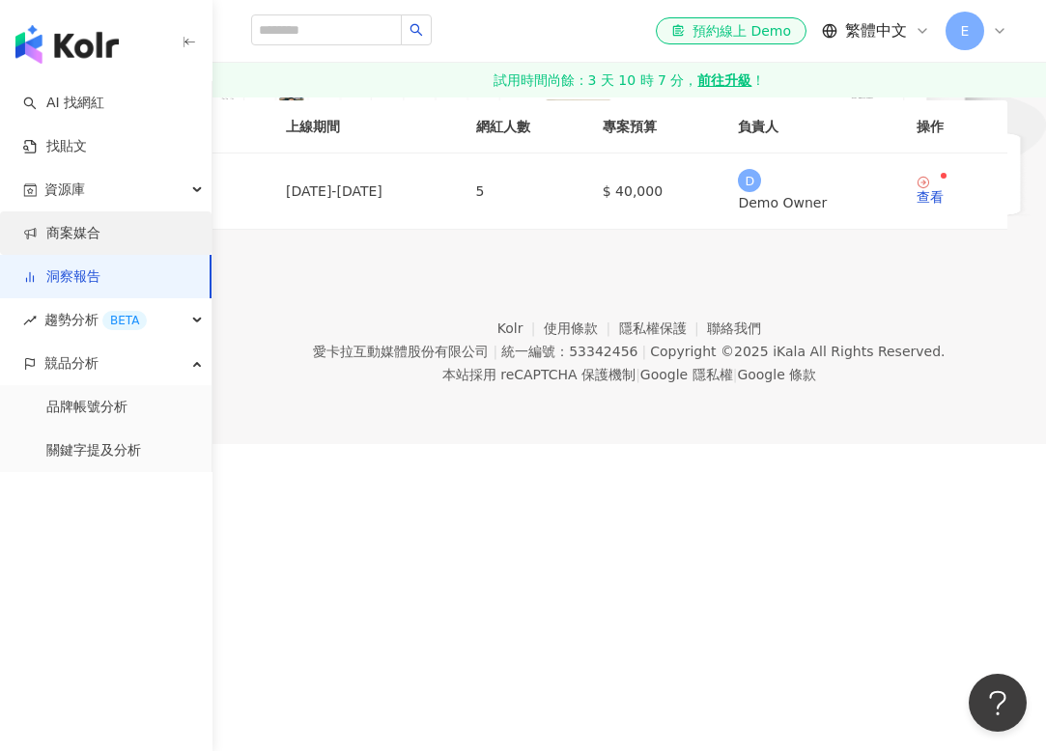
click at [64, 238] on link "商案媒合" at bounding box center [61, 233] width 77 height 19
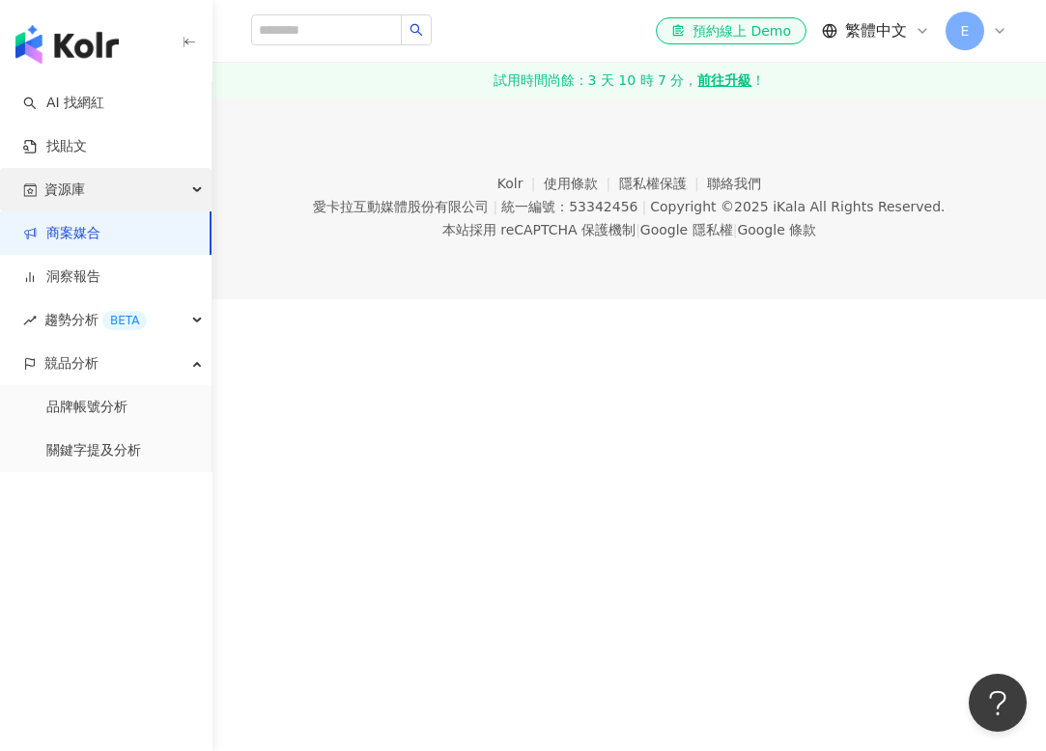
click at [84, 191] on span "資源庫" at bounding box center [64, 189] width 41 height 43
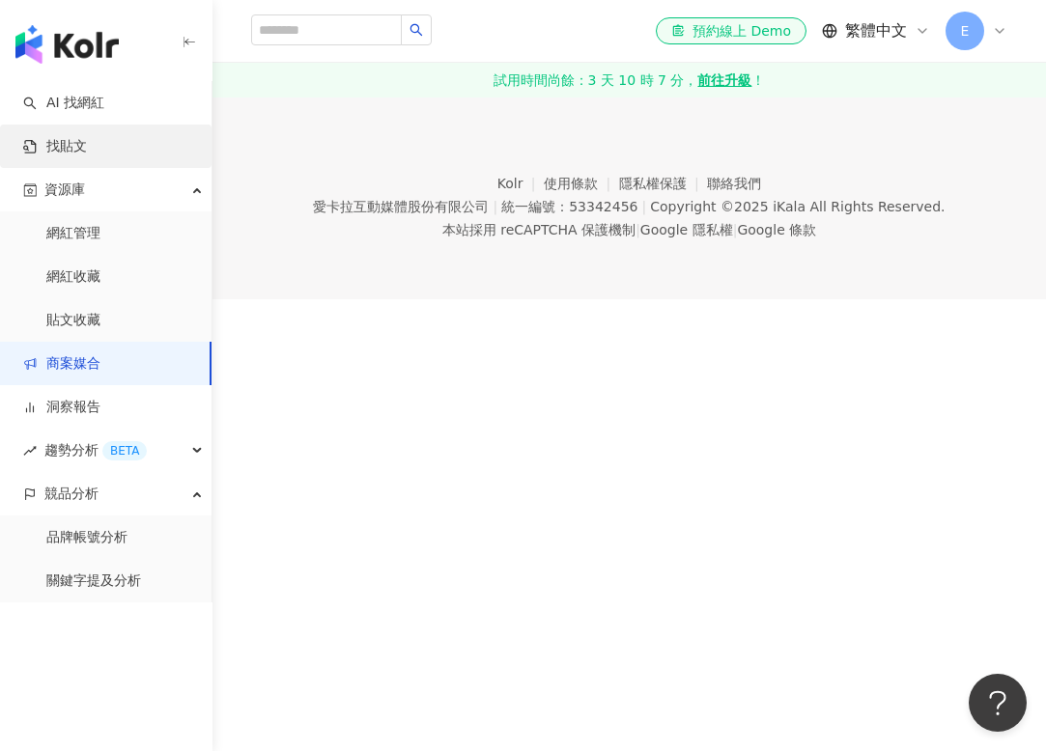
click at [72, 144] on link "找貼文" at bounding box center [55, 146] width 64 height 19
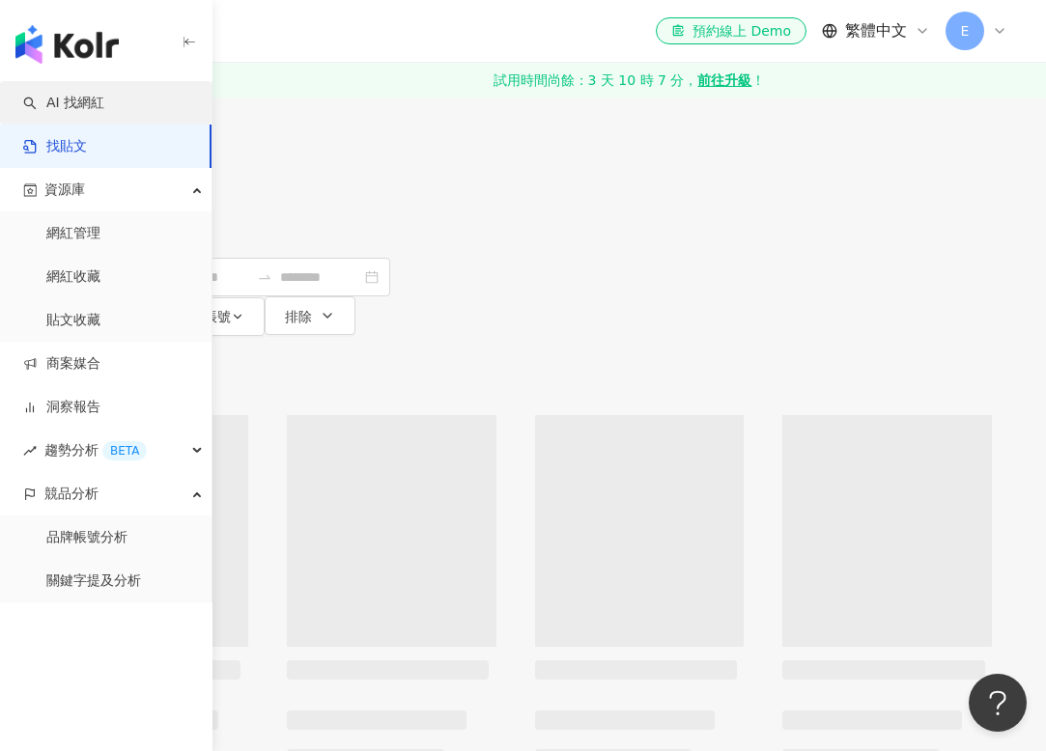
click at [78, 105] on link "AI 找網紅" at bounding box center [63, 103] width 81 height 19
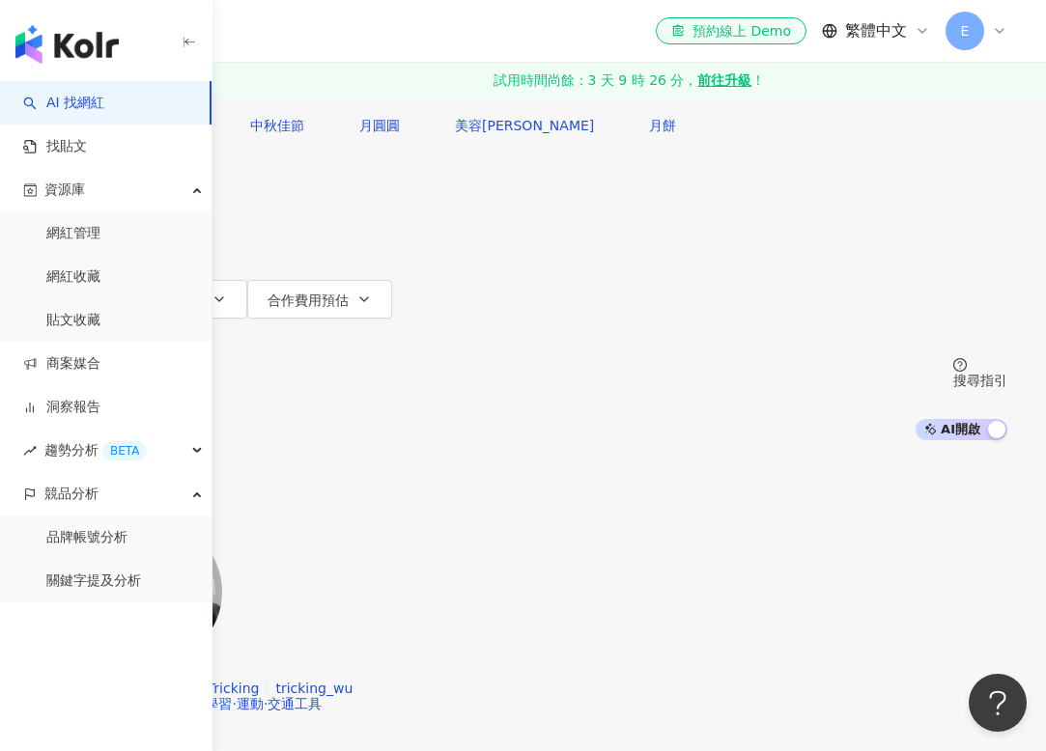
click at [320, 37] on input "search" at bounding box center [241, 18] width 156 height 37
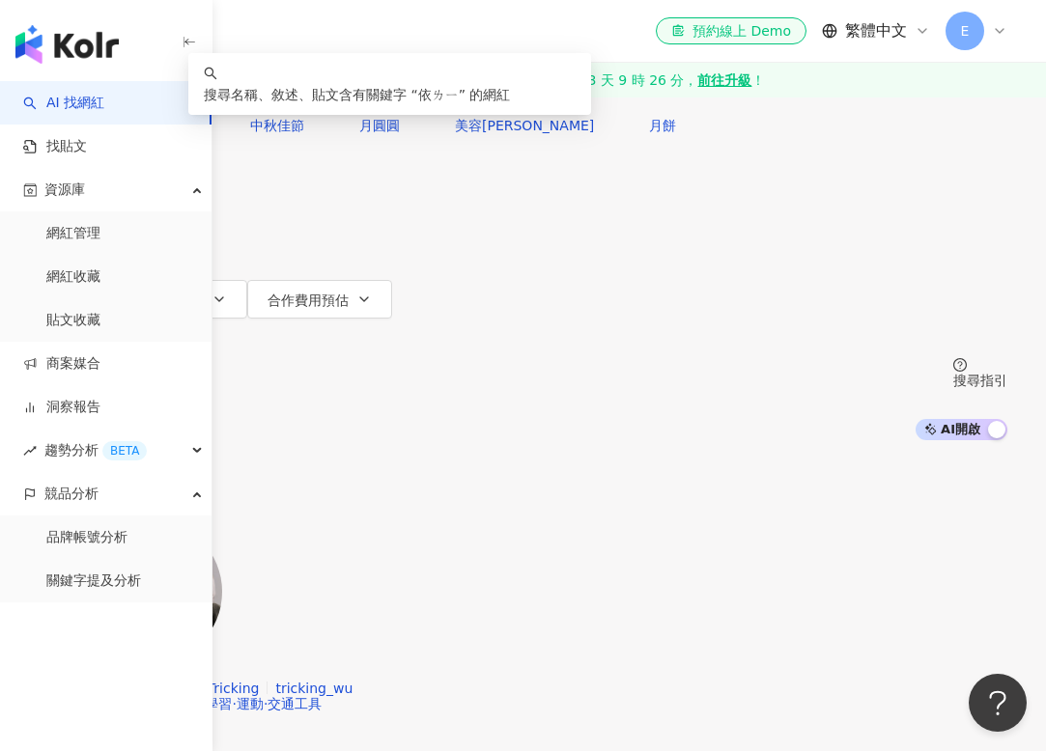
type input "**"
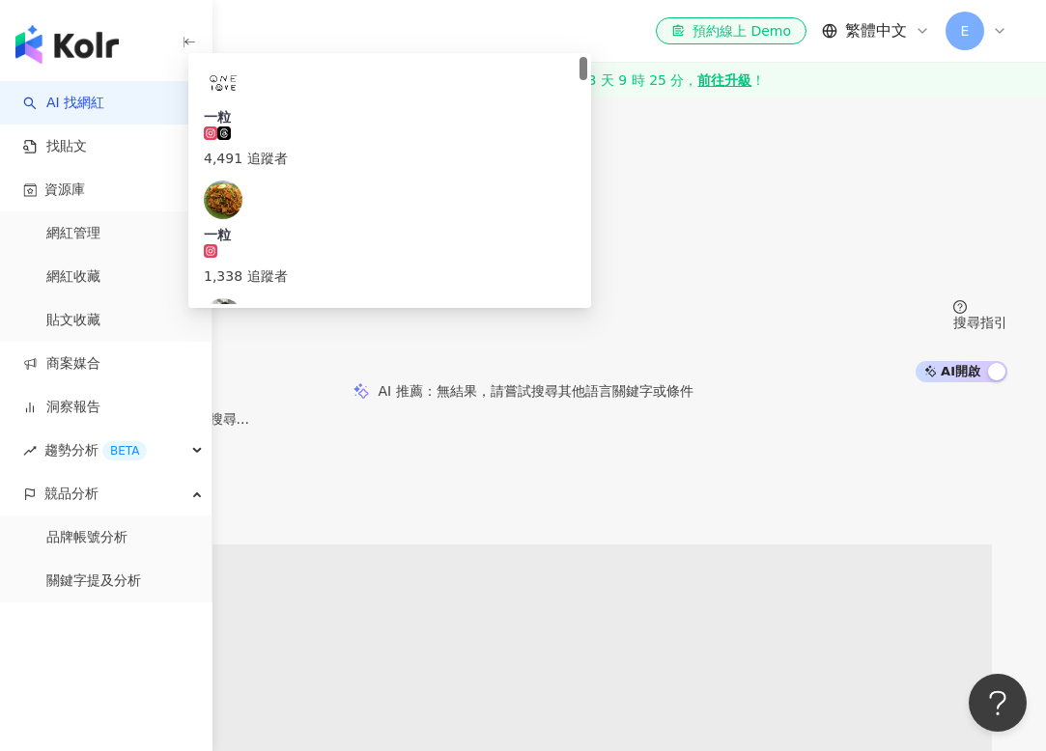
click at [532, 169] on div "4,491 追蹤者" at bounding box center [390, 158] width 372 height 21
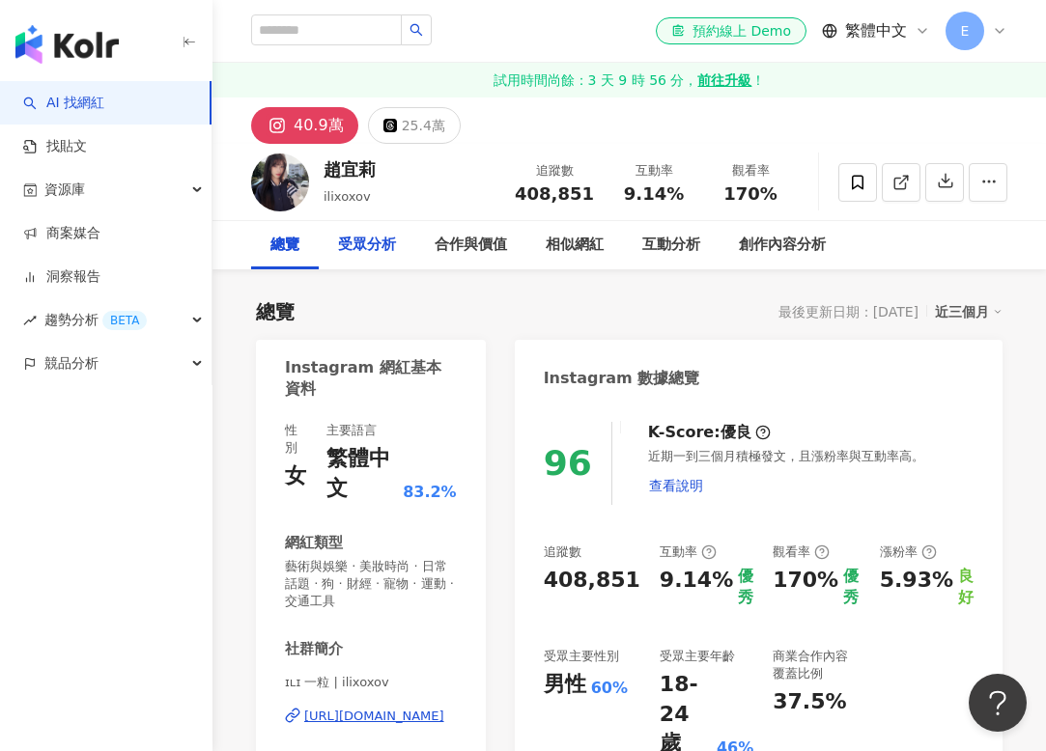
click at [351, 236] on div "受眾分析" at bounding box center [367, 245] width 58 height 23
click at [466, 234] on div "合作與價值" at bounding box center [471, 245] width 72 height 23
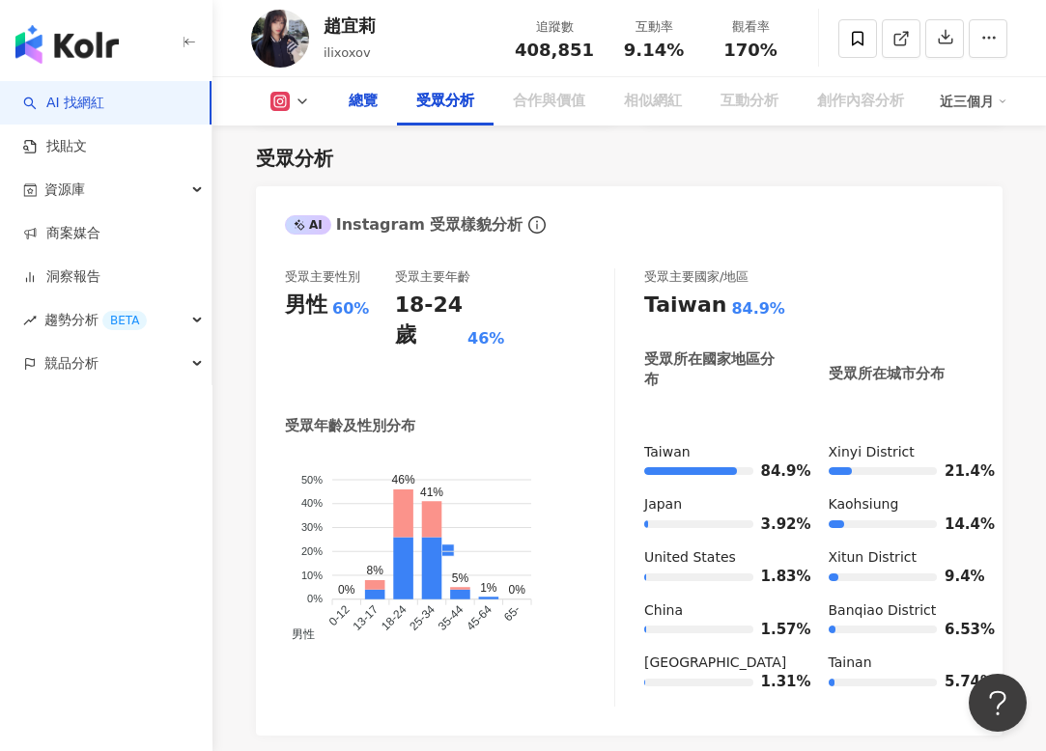
click at [367, 101] on div "總覽" at bounding box center [363, 101] width 29 height 23
click at [641, 101] on div "相似網紅" at bounding box center [653, 101] width 58 height 23
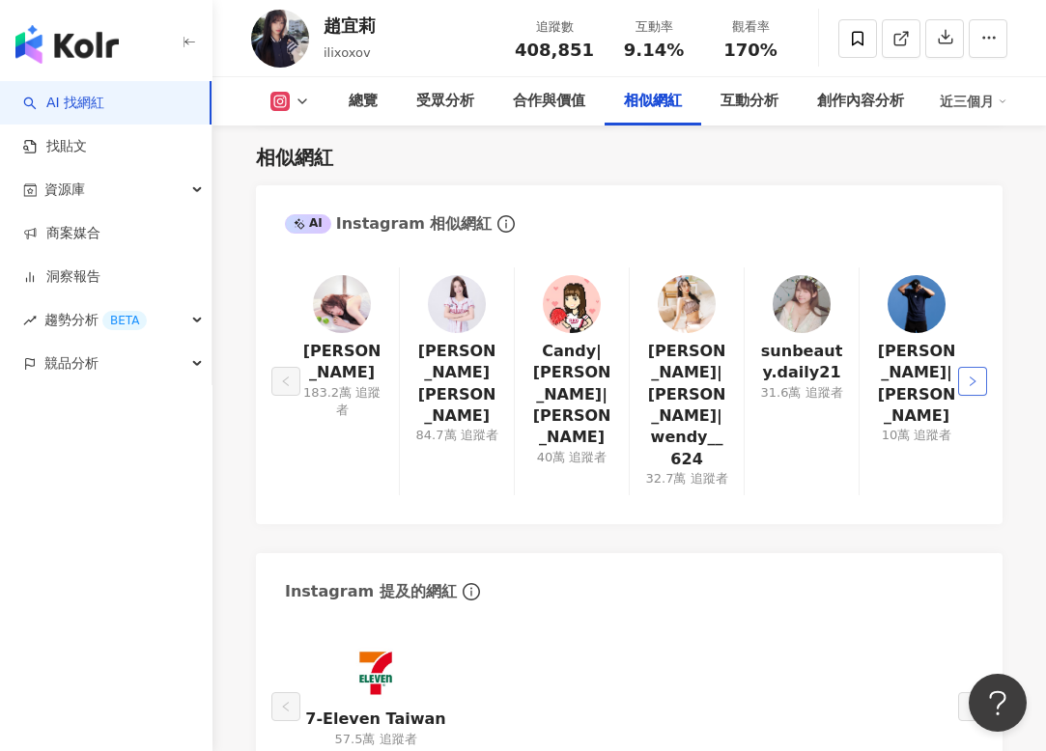
click at [973, 377] on icon "right" at bounding box center [973, 382] width 6 height 10
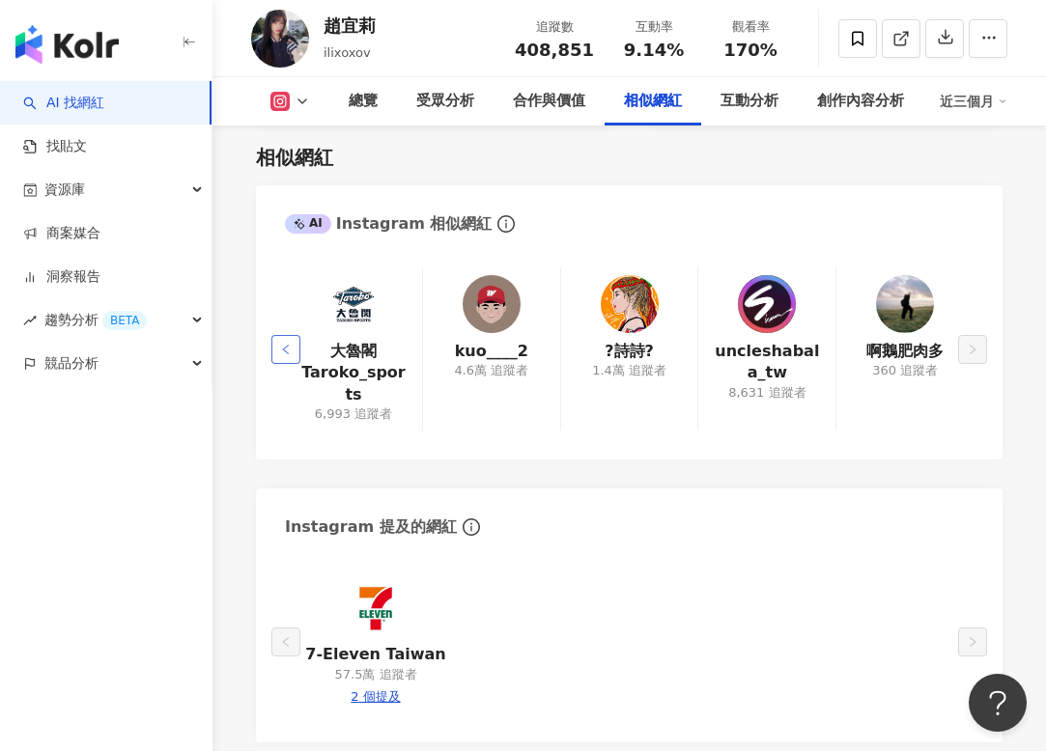
click at [282, 345] on button "button" at bounding box center [285, 349] width 29 height 29
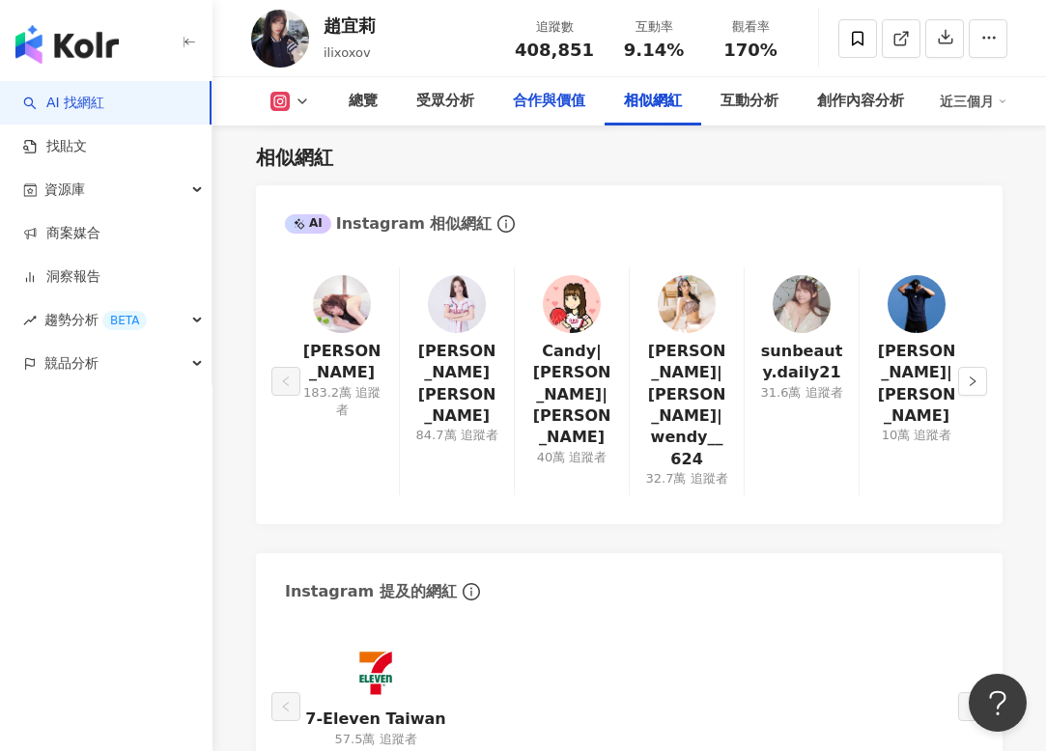
click at [550, 100] on div "合作與價值" at bounding box center [549, 101] width 72 height 23
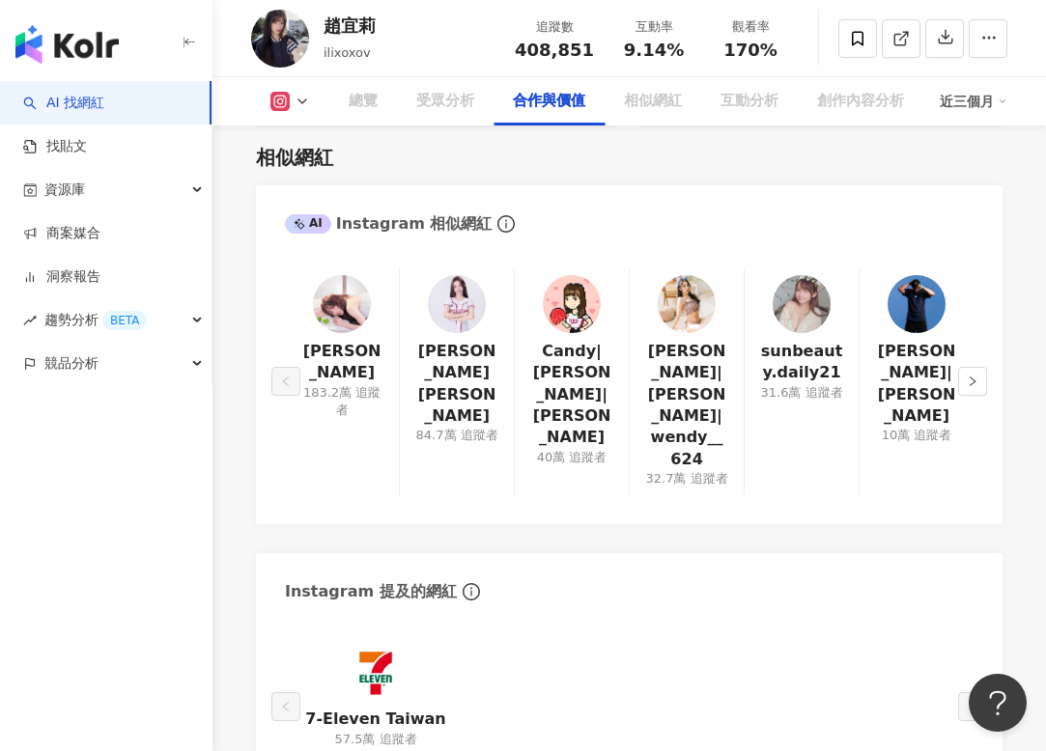
scroll to position [2912, 0]
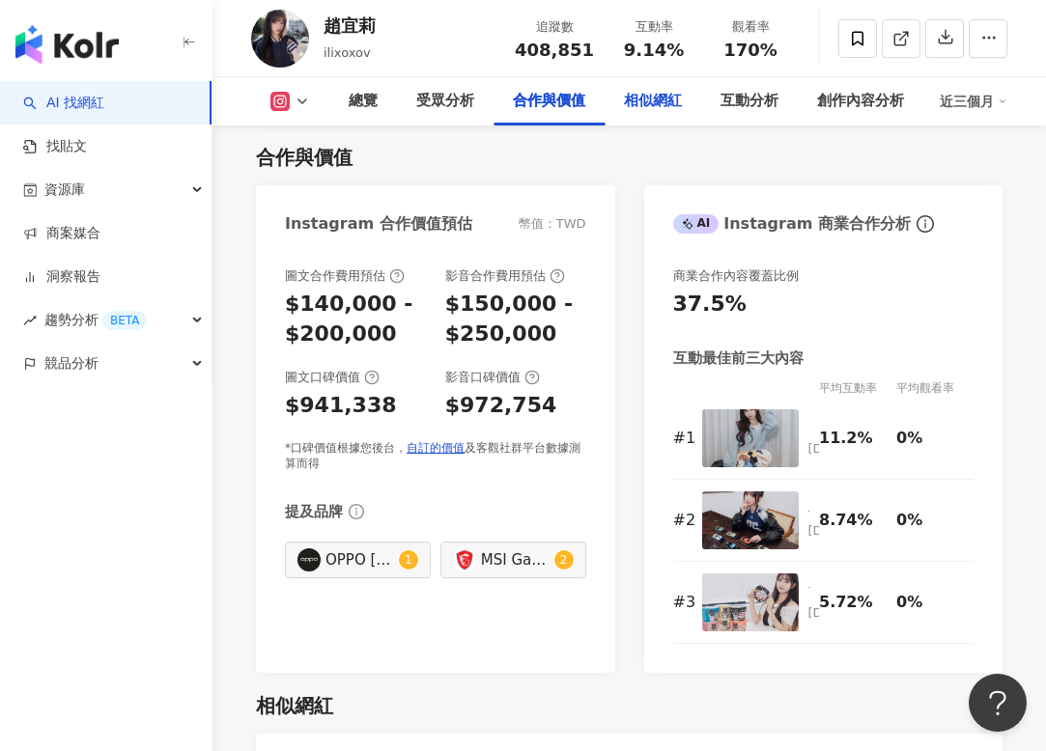
click at [652, 105] on div "相似網紅" at bounding box center [653, 101] width 58 height 23
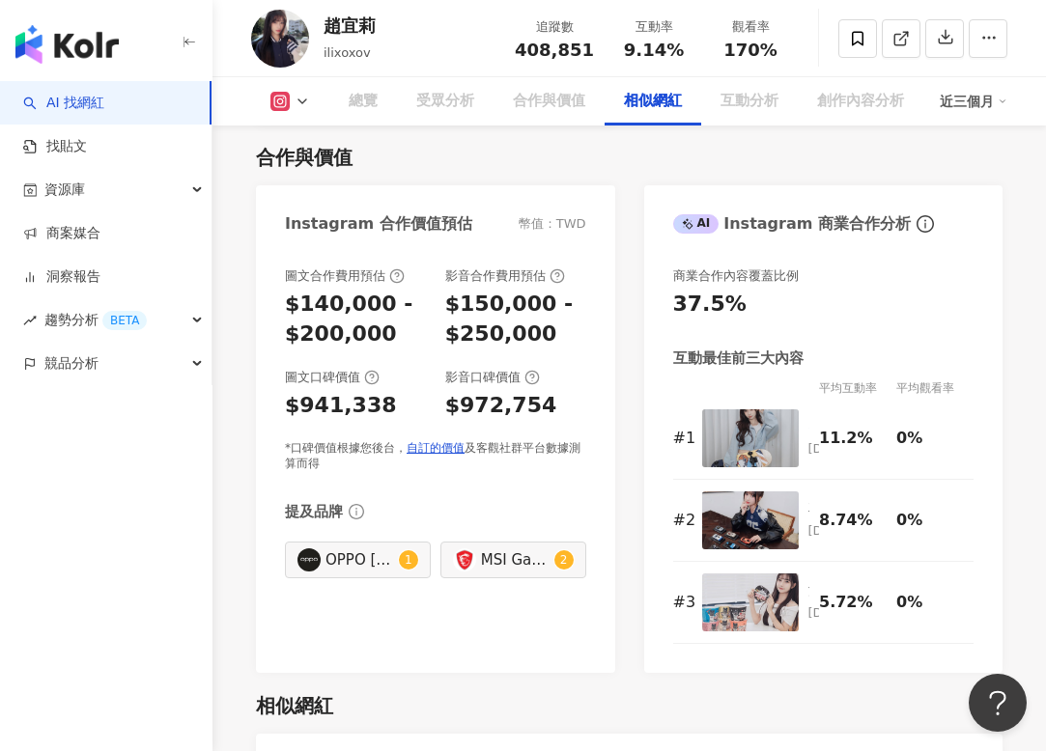
scroll to position [3461, 0]
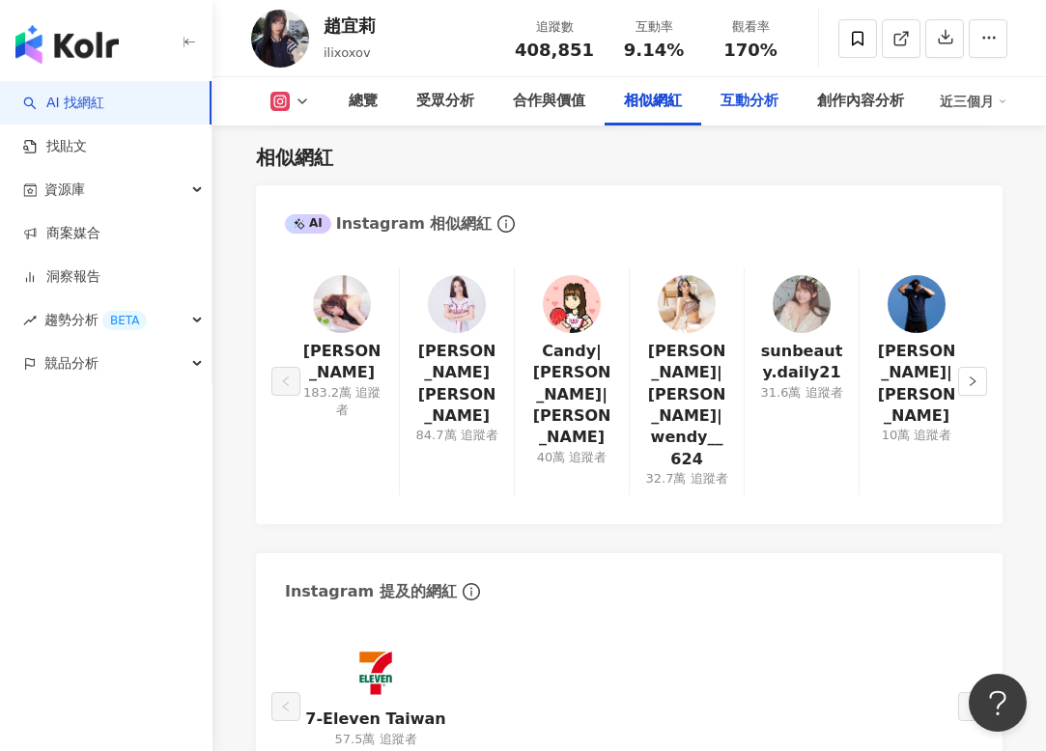
click at [751, 104] on div "互動分析" at bounding box center [750, 101] width 58 height 23
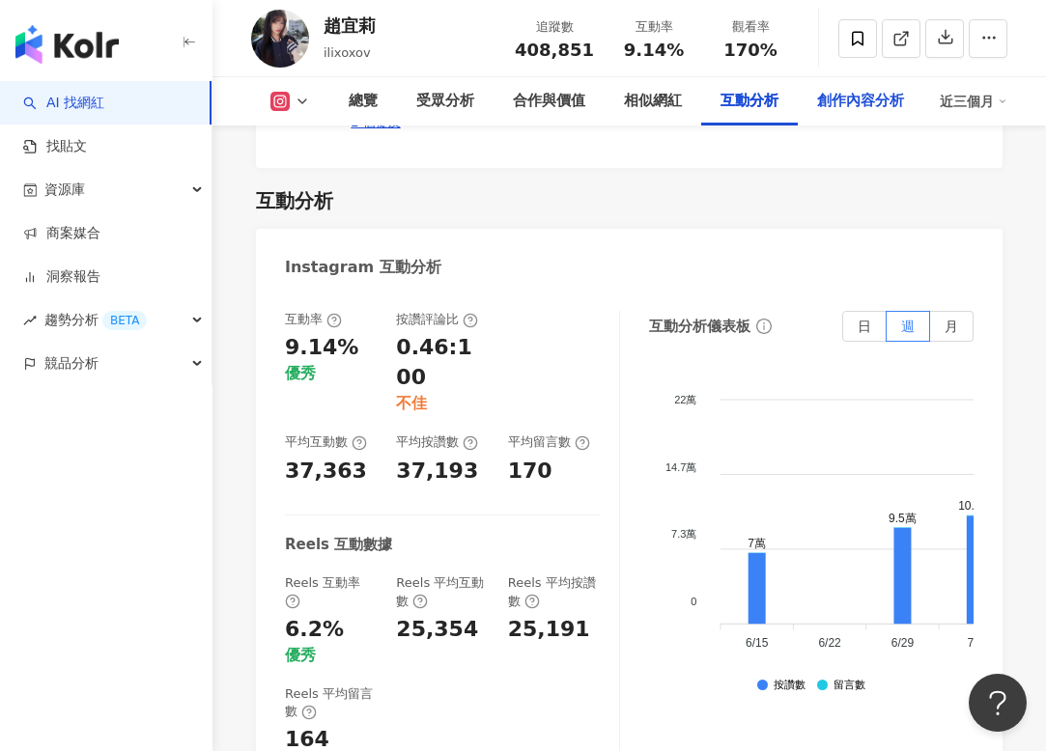
click at [872, 80] on div "創作內容分析" at bounding box center [861, 101] width 126 height 48
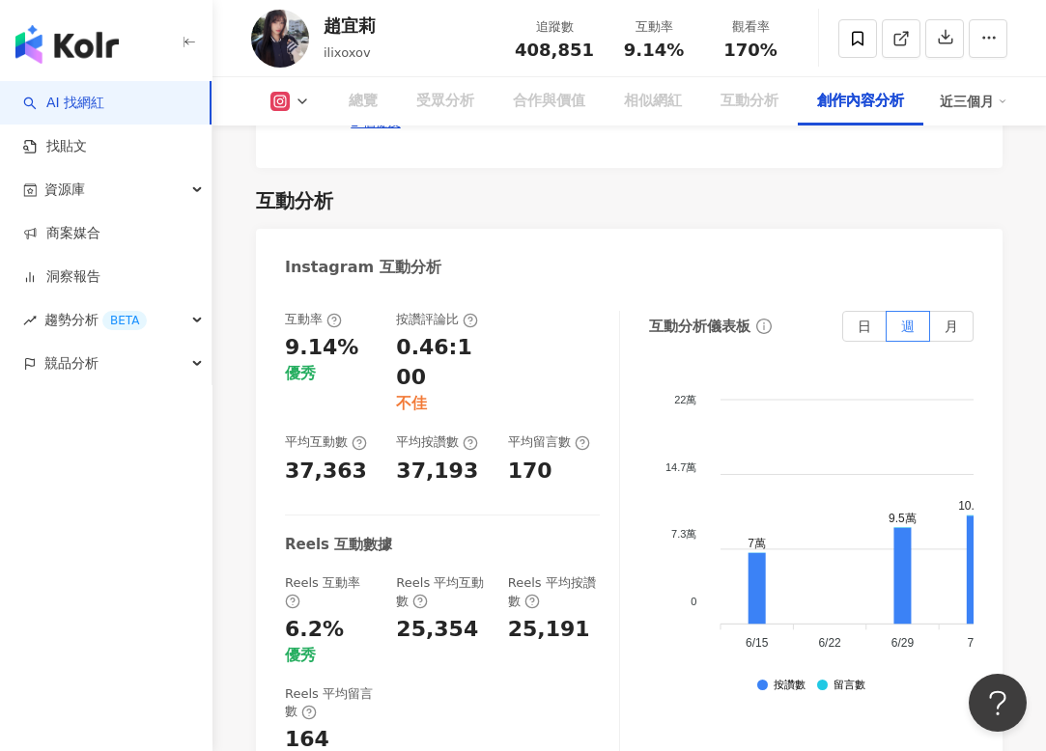
scroll to position [5824, 0]
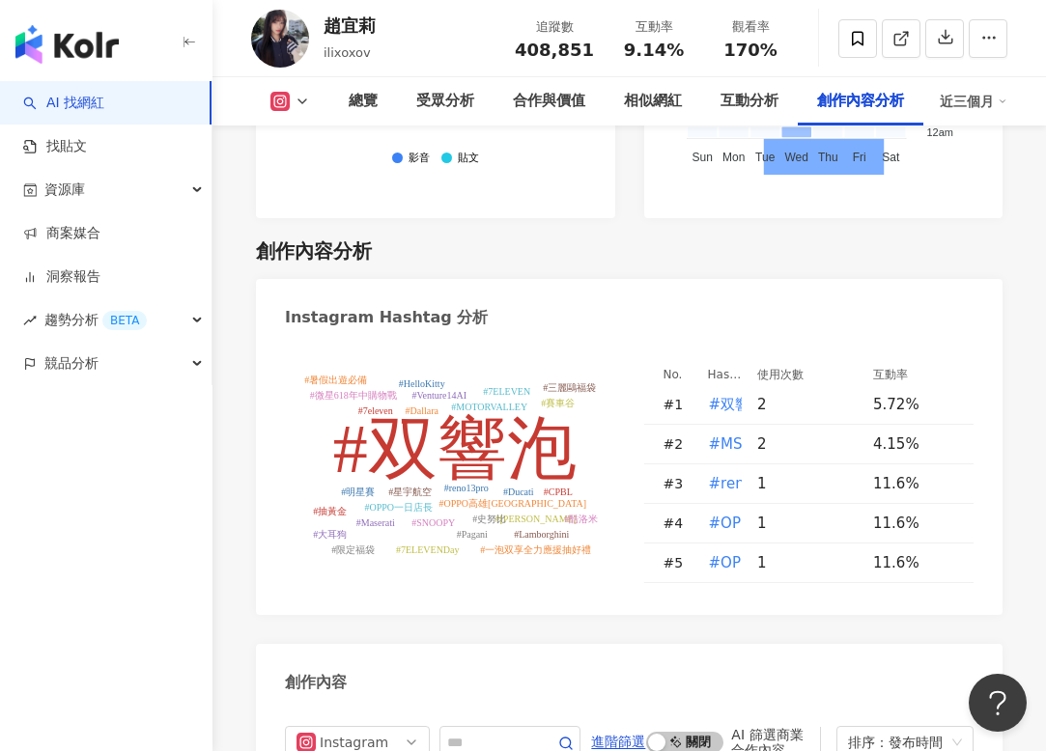
click at [969, 106] on div "近三個月" at bounding box center [974, 101] width 68 height 31
click at [971, 143] on link "近三個月" at bounding box center [982, 144] width 54 height 21
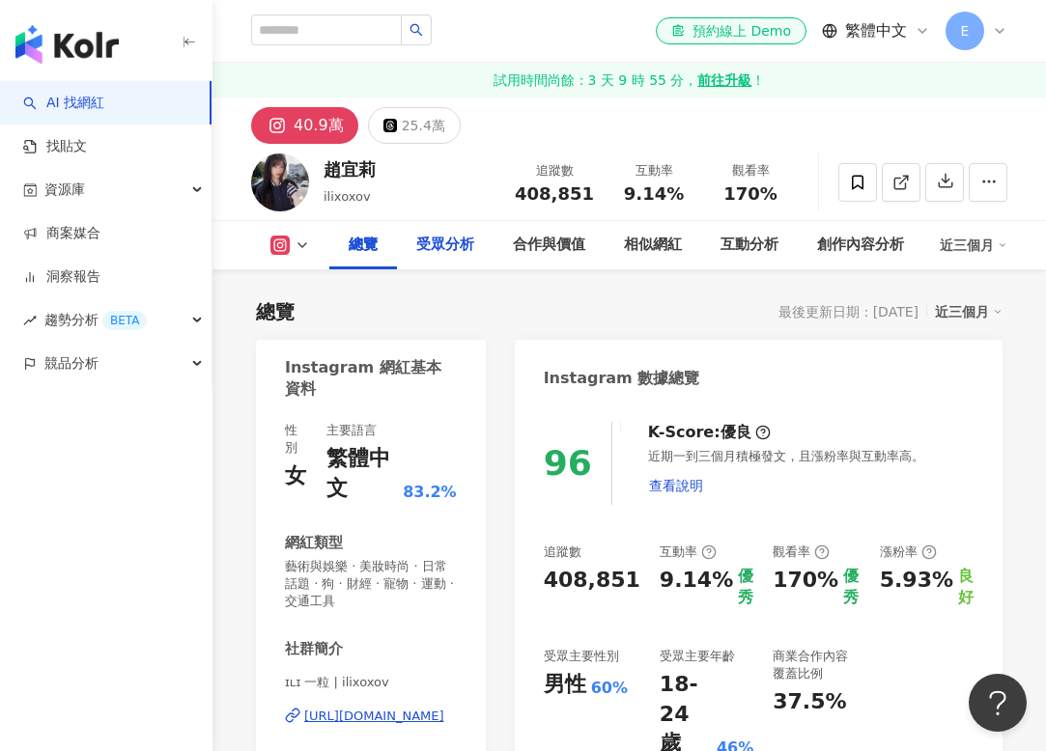
click at [290, 248] on button at bounding box center [290, 245] width 78 height 19
click at [364, 243] on div "總覽" at bounding box center [363, 245] width 29 height 23
click at [365, 243] on div "總覽" at bounding box center [363, 245] width 29 height 23
click at [971, 27] on span "E" at bounding box center [965, 31] width 39 height 39
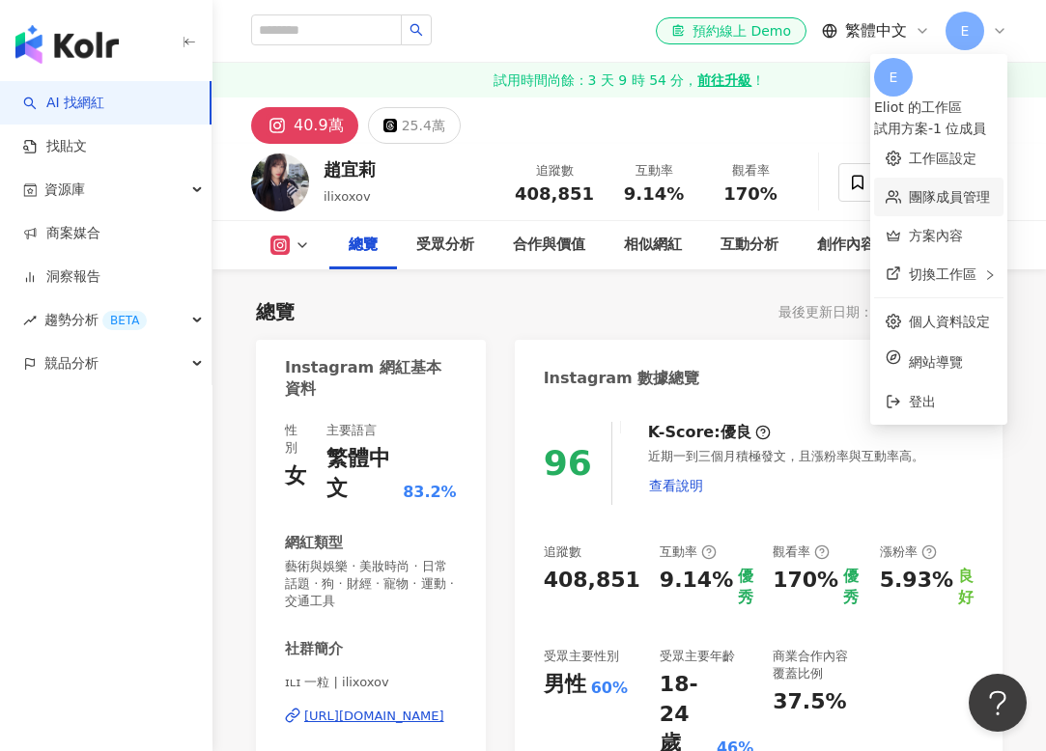
click at [909, 189] on link "團隊成員管理" at bounding box center [949, 196] width 81 height 15
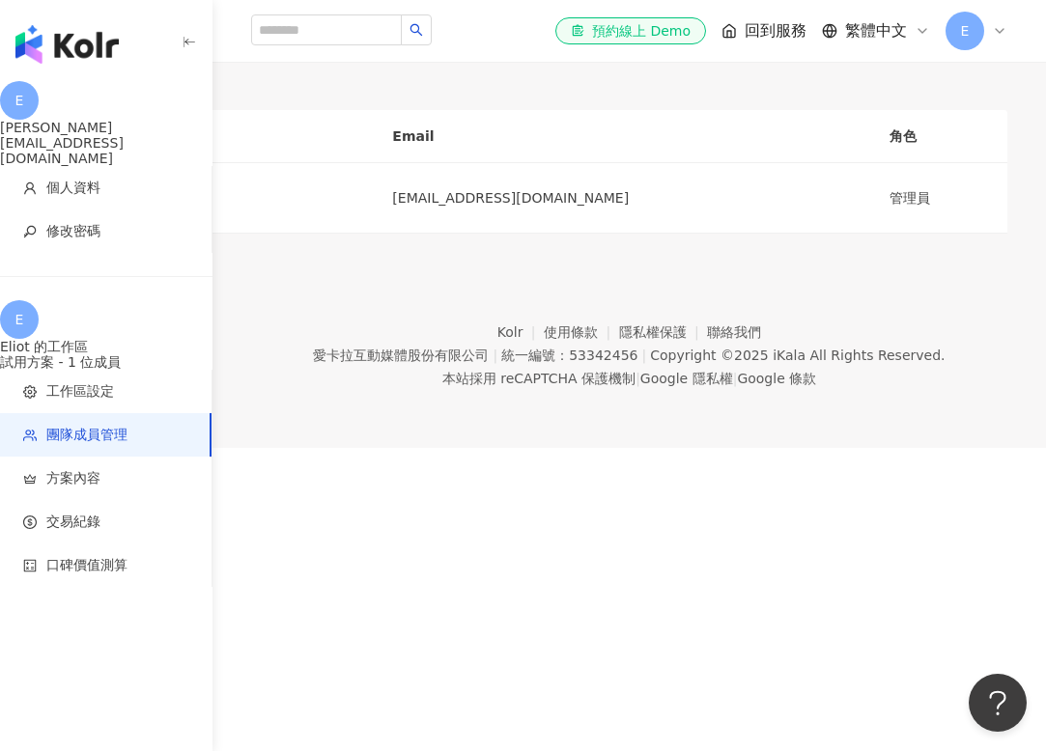
click at [974, 38] on span "E" at bounding box center [965, 31] width 39 height 39
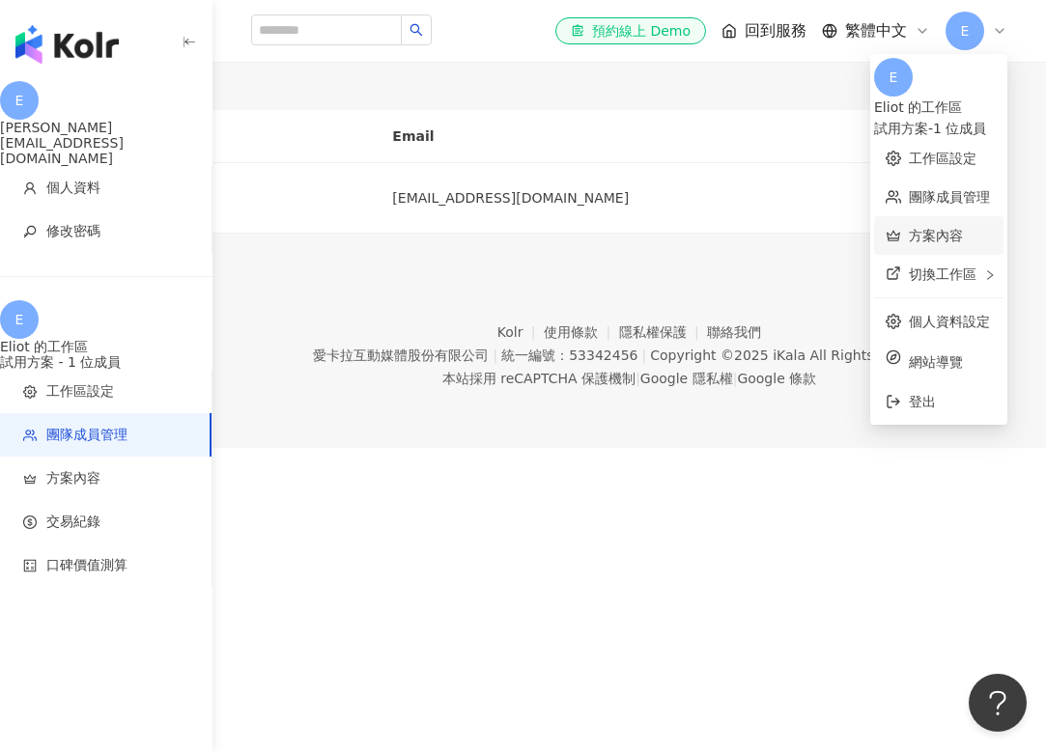
click at [915, 228] on link "方案內容" at bounding box center [936, 235] width 54 height 15
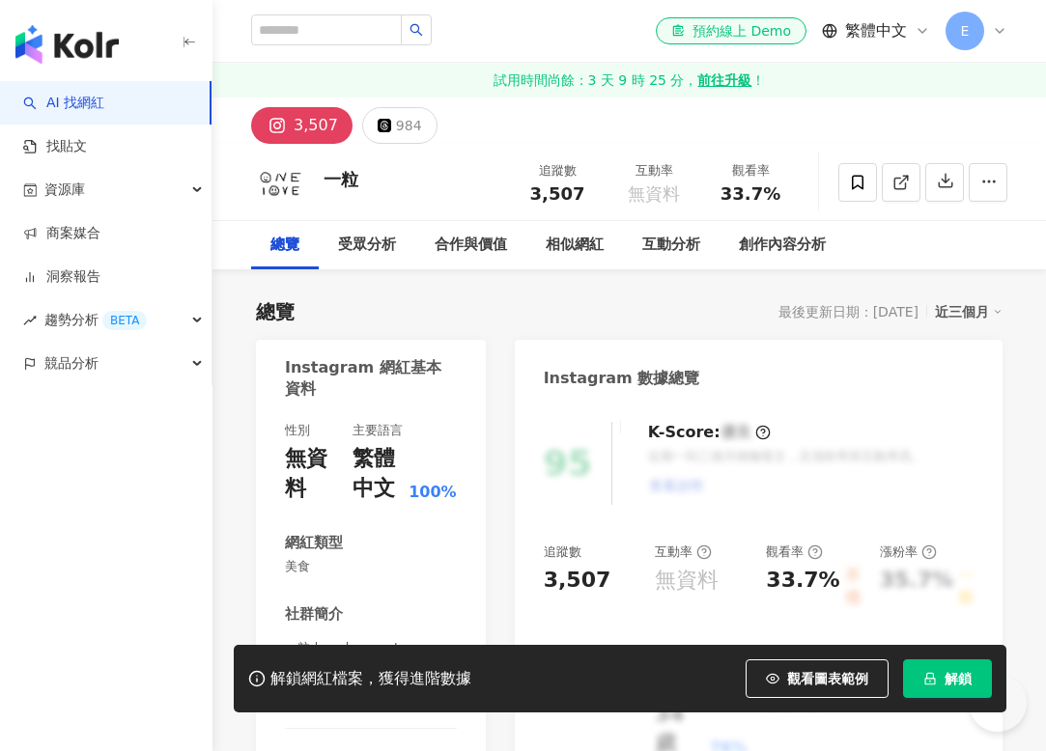
click at [977, 309] on div "近三個月" at bounding box center [969, 311] width 68 height 25
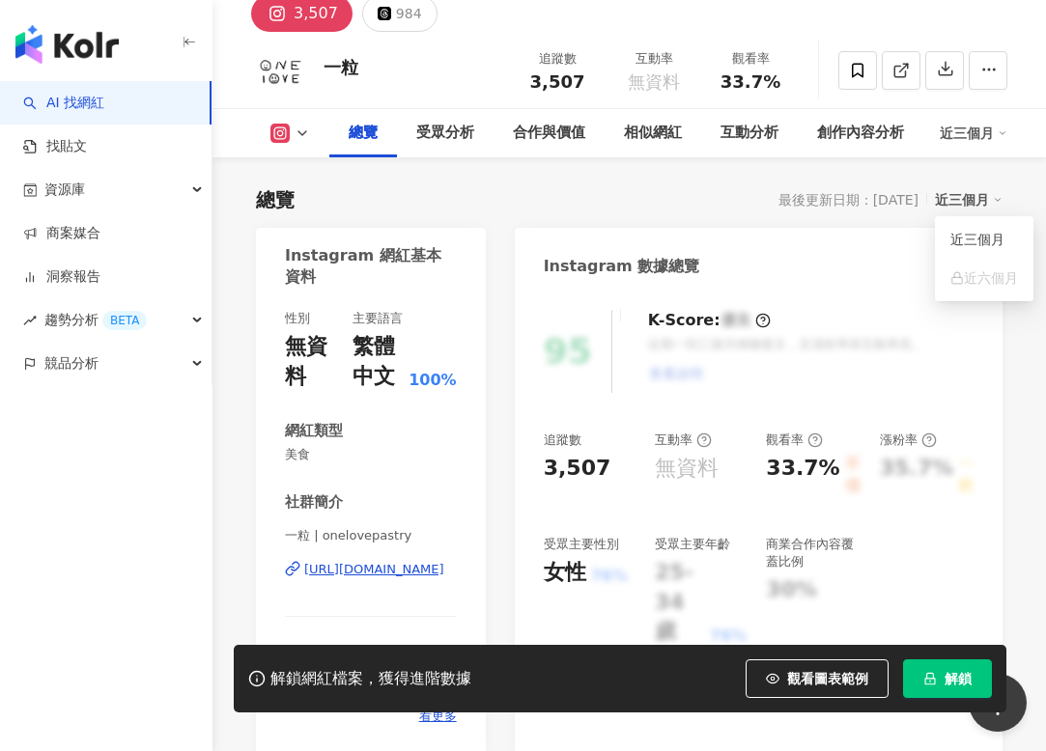
scroll to position [133, 0]
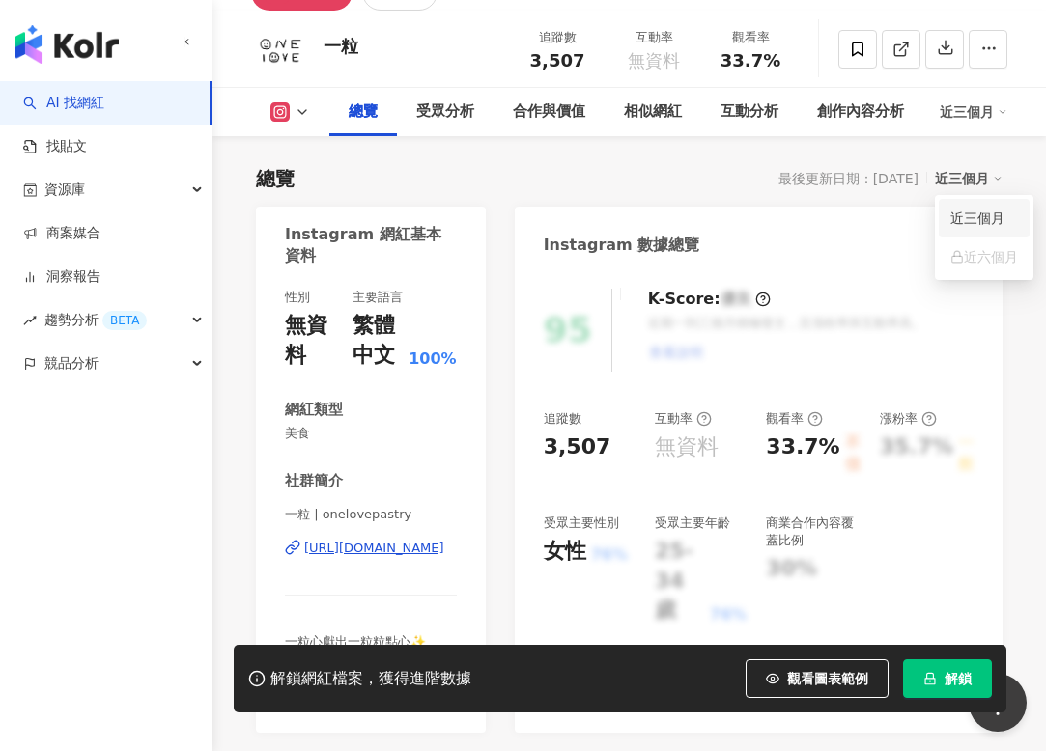
click at [971, 221] on link "近三個月" at bounding box center [984, 218] width 68 height 21
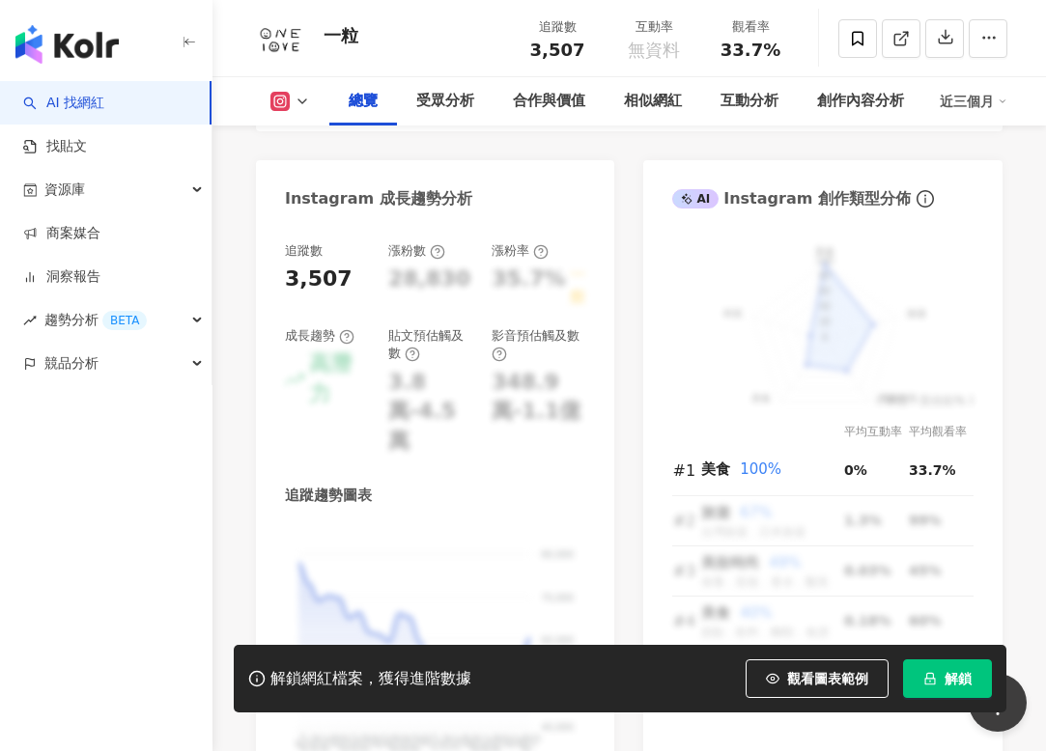
scroll to position [1139, 0]
click at [974, 90] on div "近三個月" at bounding box center [974, 101] width 68 height 31
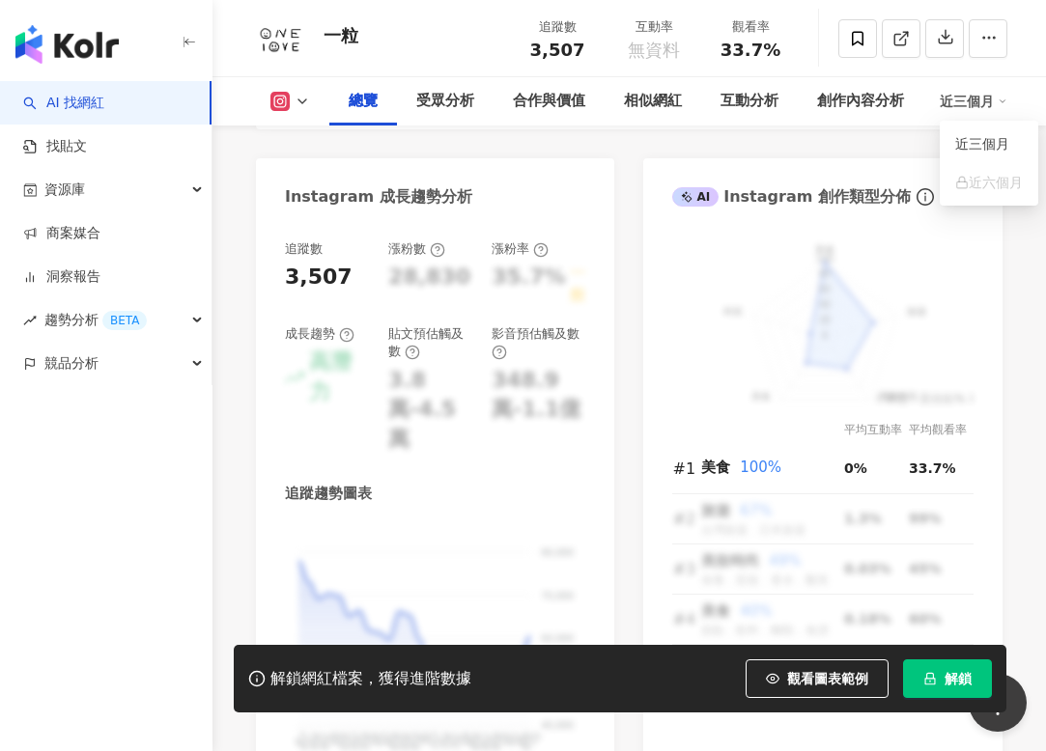
click at [974, 103] on div "近三個月" at bounding box center [974, 101] width 68 height 31
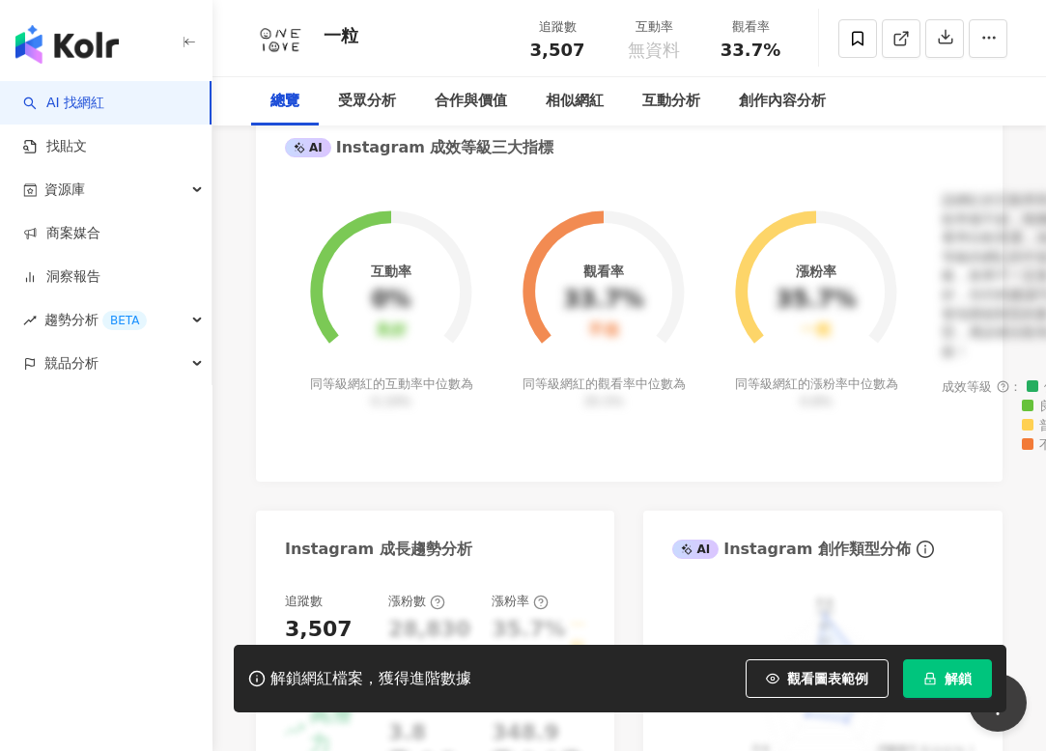
scroll to position [0, 0]
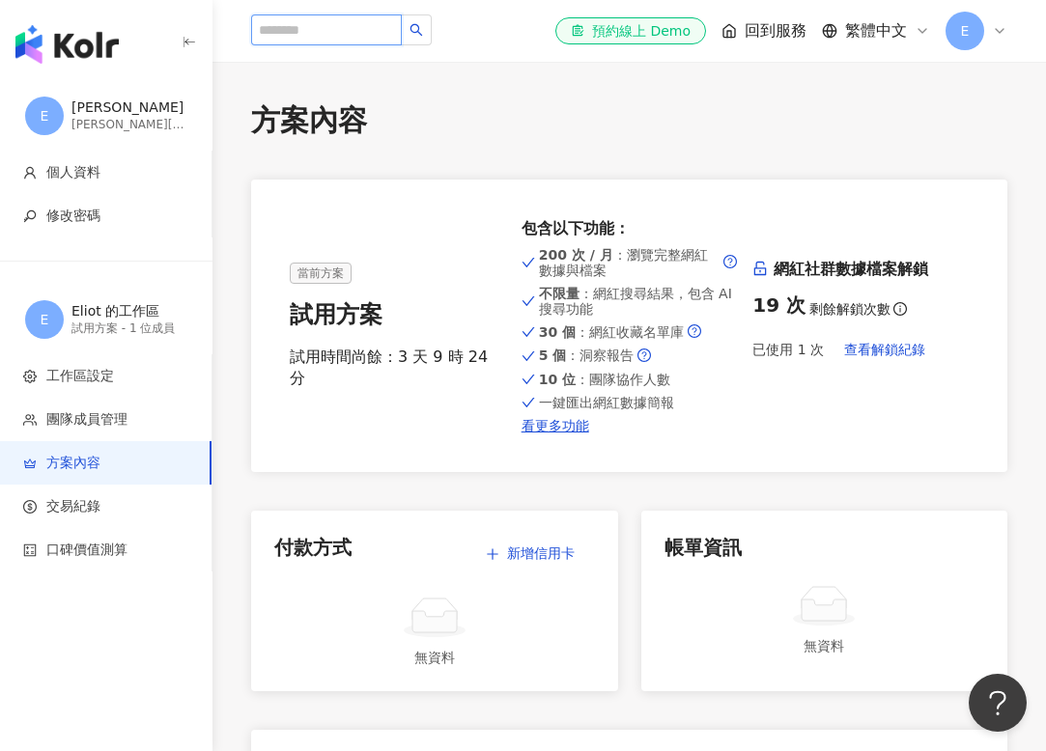
click at [321, 20] on input "search" at bounding box center [326, 29] width 151 height 31
paste input "******"
type input "******"
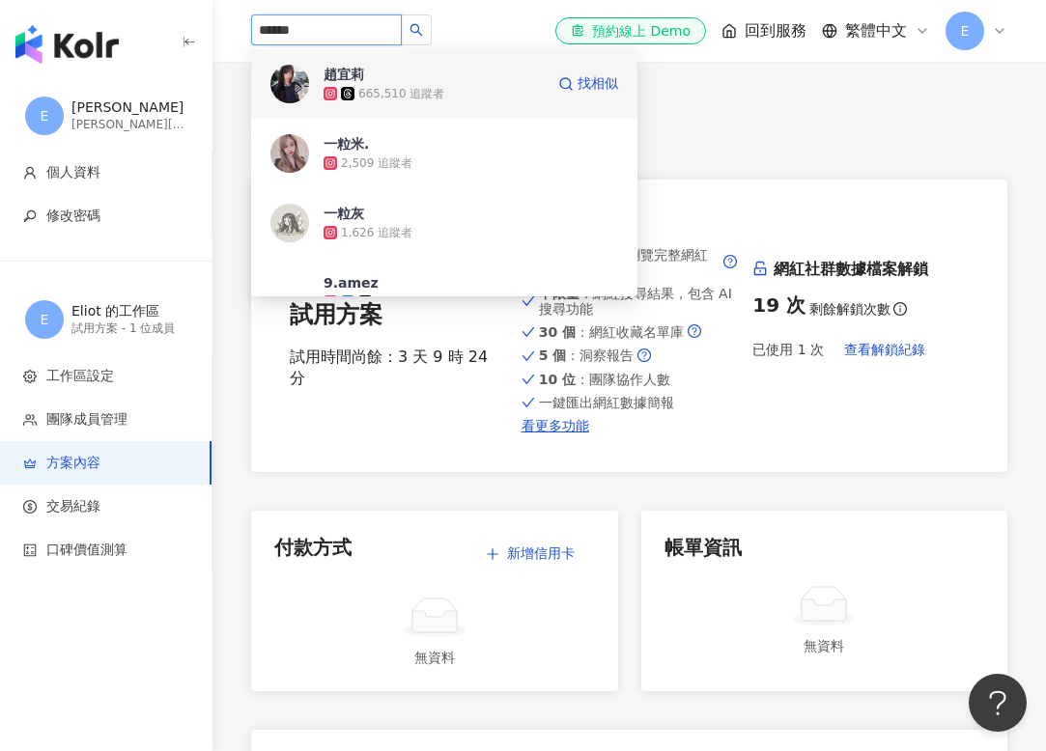
click at [379, 76] on span "趙宜莉" at bounding box center [434, 74] width 220 height 19
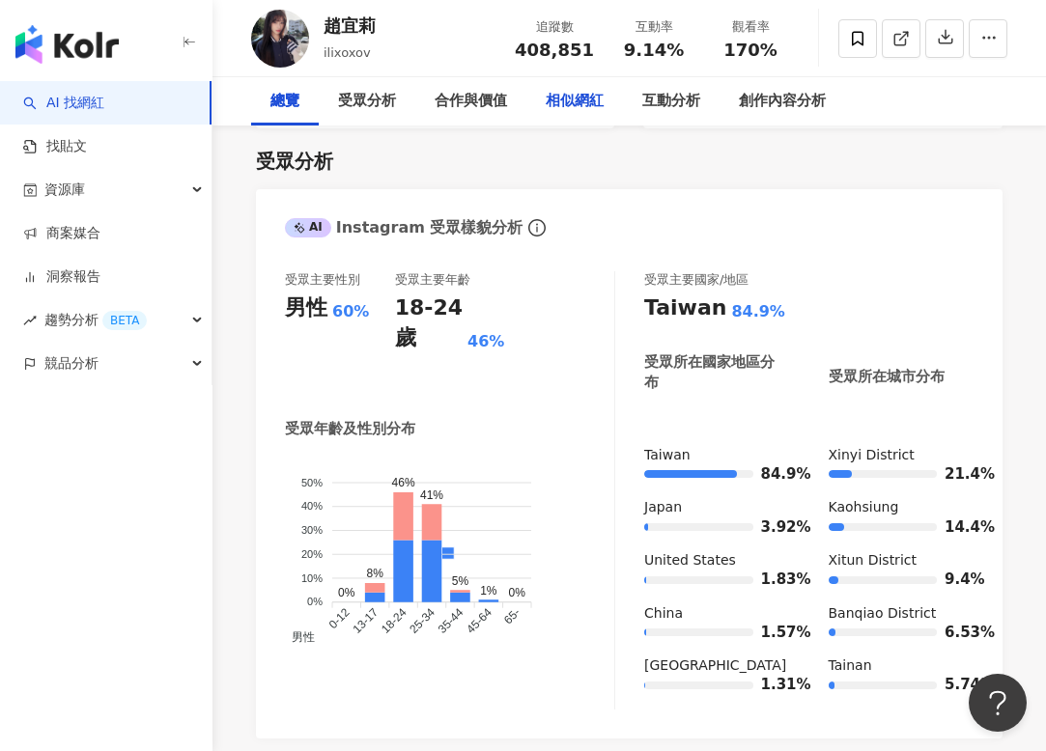
scroll to position [1866, 0]
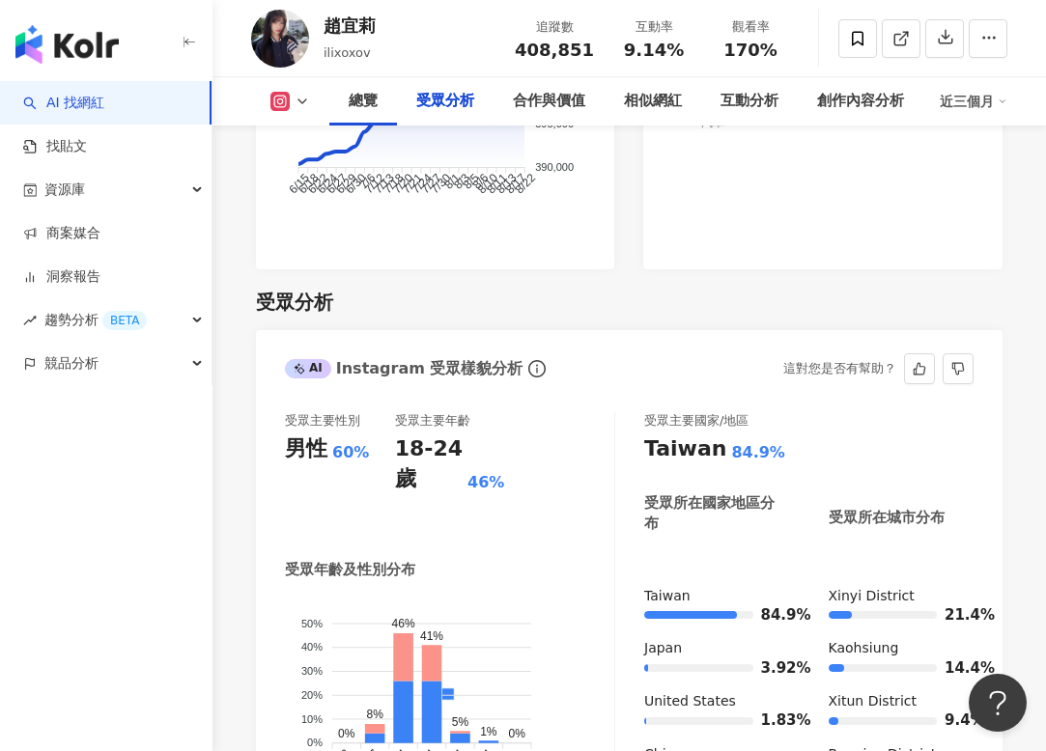
click at [986, 393] on div "受眾主要性別 男性 60% 受眾主要年齡 18-24 歲 46% 受眾年齡及性別分布 男性 女性 50% 50% 40% 40% 30% 30% 20% 20…" at bounding box center [629, 636] width 747 height 487
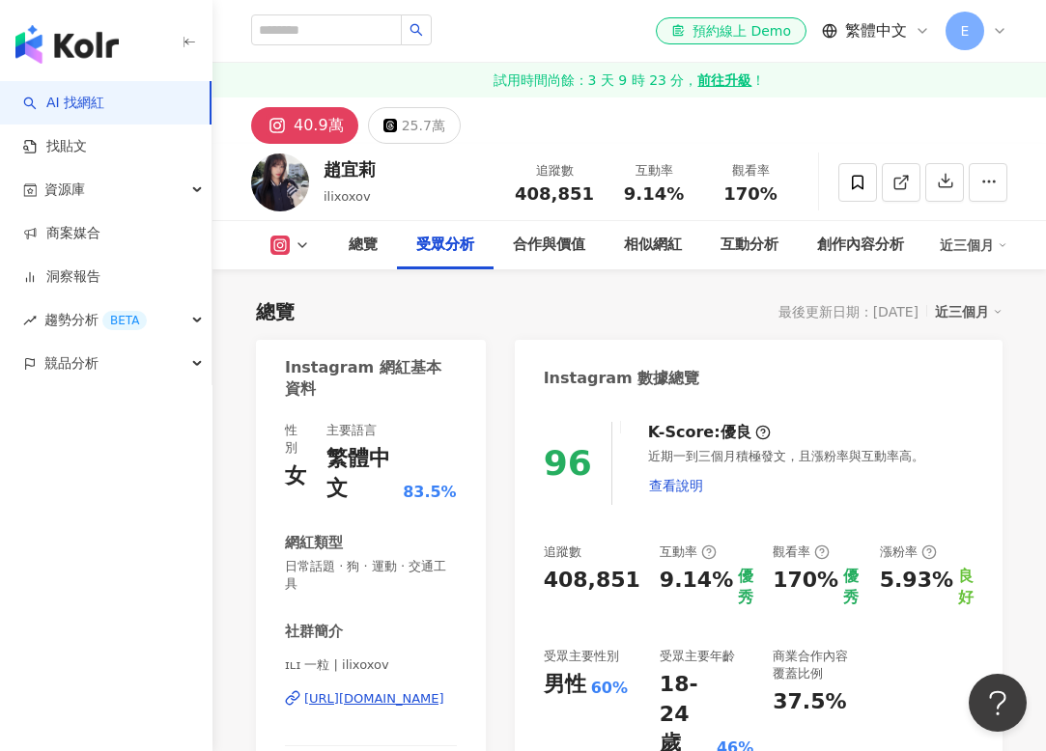
click at [973, 240] on div "近三個月" at bounding box center [974, 245] width 68 height 31
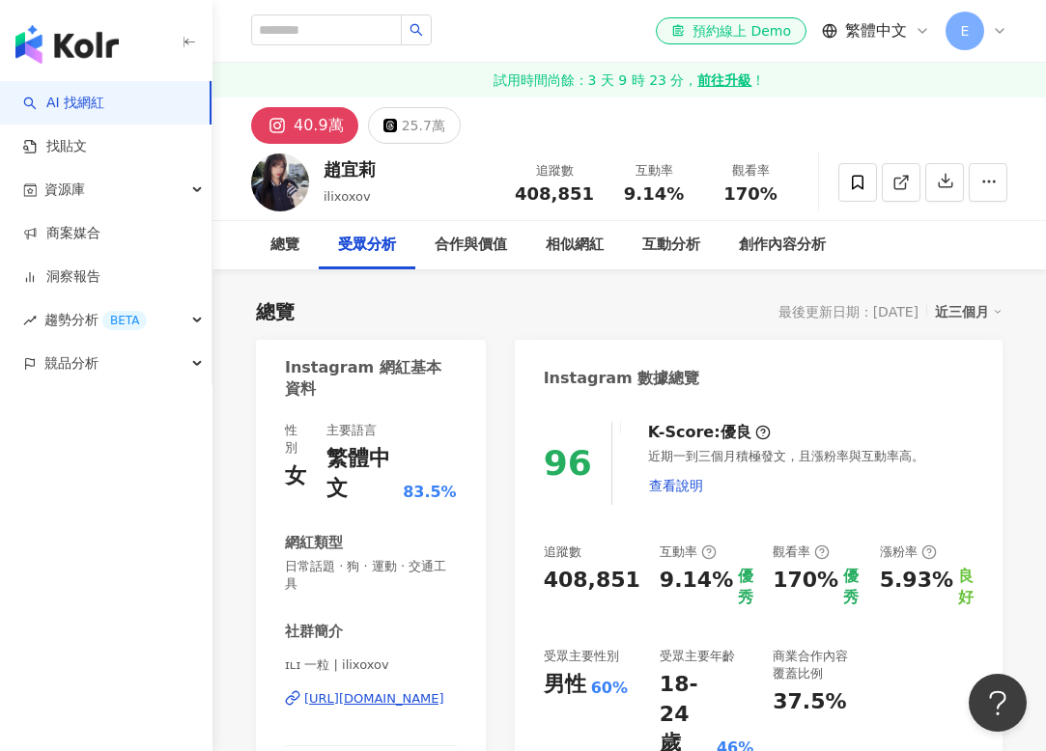
click at [993, 312] on icon at bounding box center [998, 312] width 10 height 10
click at [986, 385] on link "近六個月" at bounding box center [977, 390] width 54 height 21
click at [331, 34] on input "search" at bounding box center [326, 29] width 151 height 31
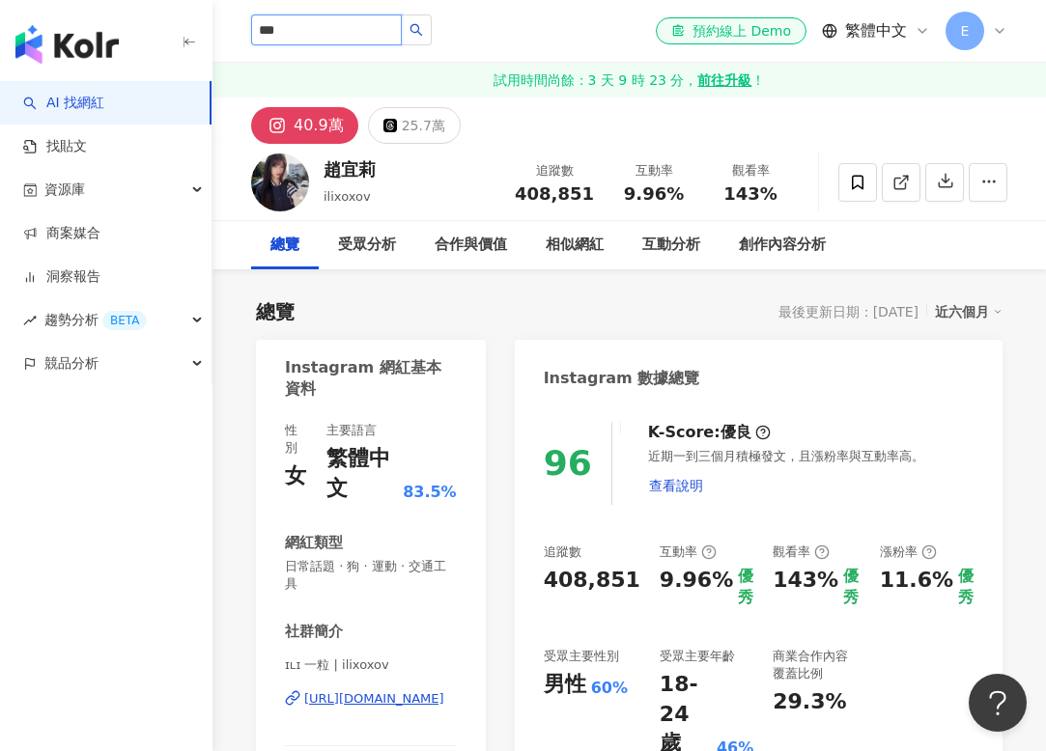
type input "***"
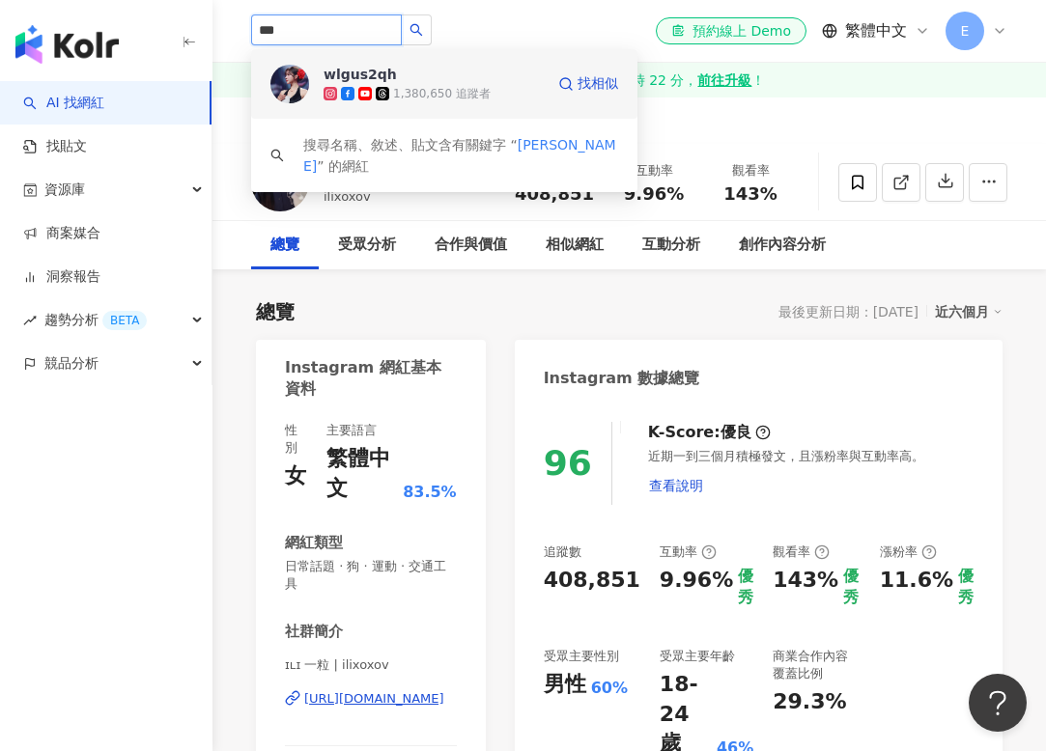
click at [352, 76] on div "wlgus2qh" at bounding box center [360, 74] width 73 height 19
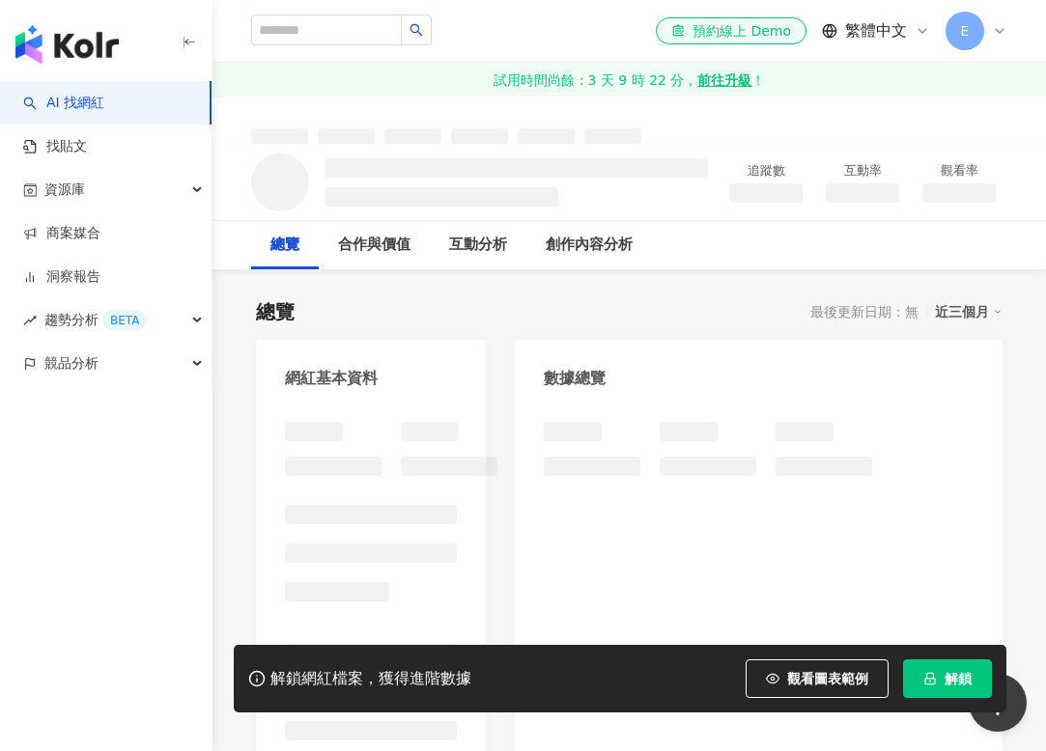
click at [952, 685] on span "解鎖" at bounding box center [958, 678] width 27 height 15
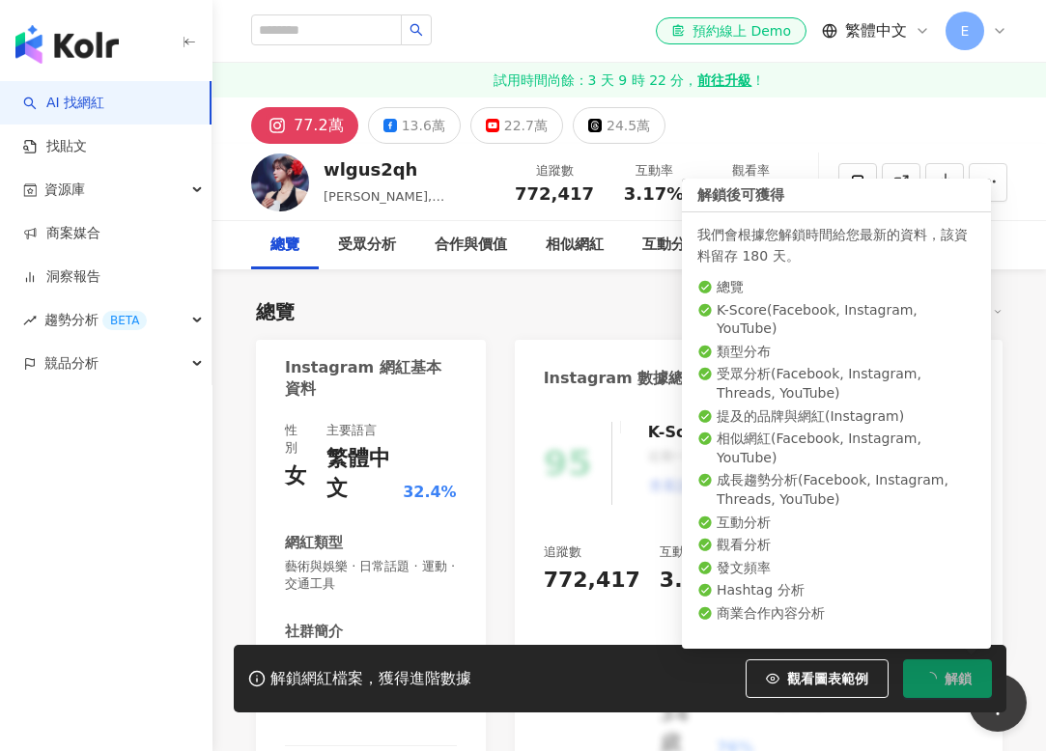
click at [480, 298] on div "總覽 最後更新日期：2025/9/9 近三個月" at bounding box center [629, 311] width 747 height 27
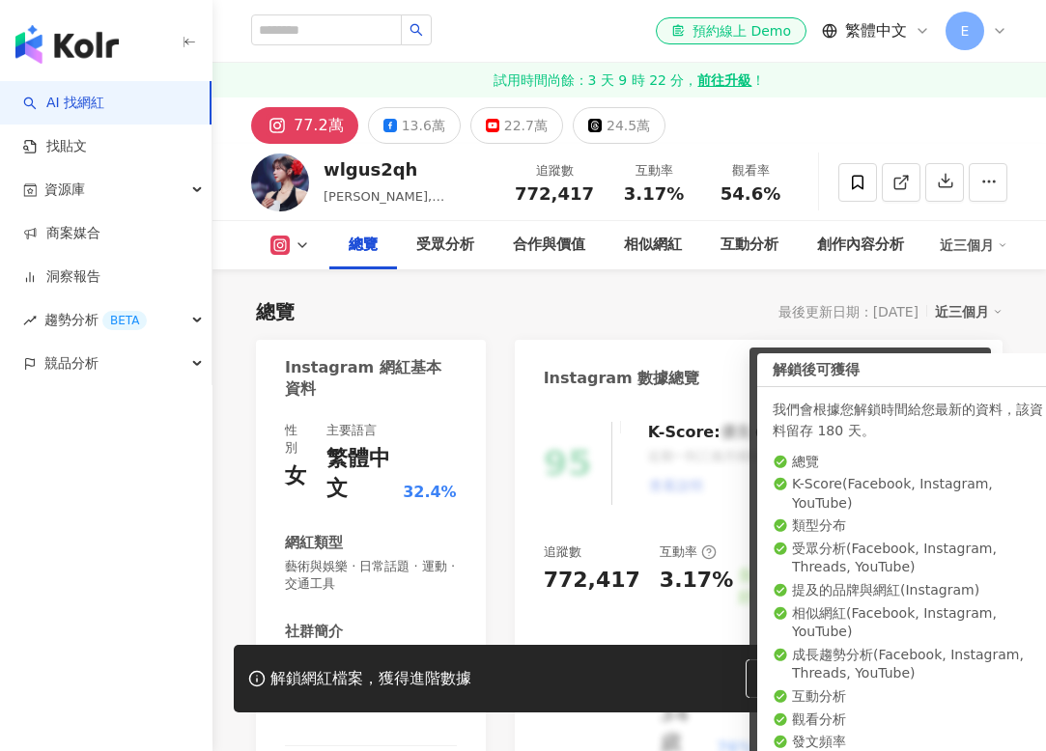
scroll to position [181, 0]
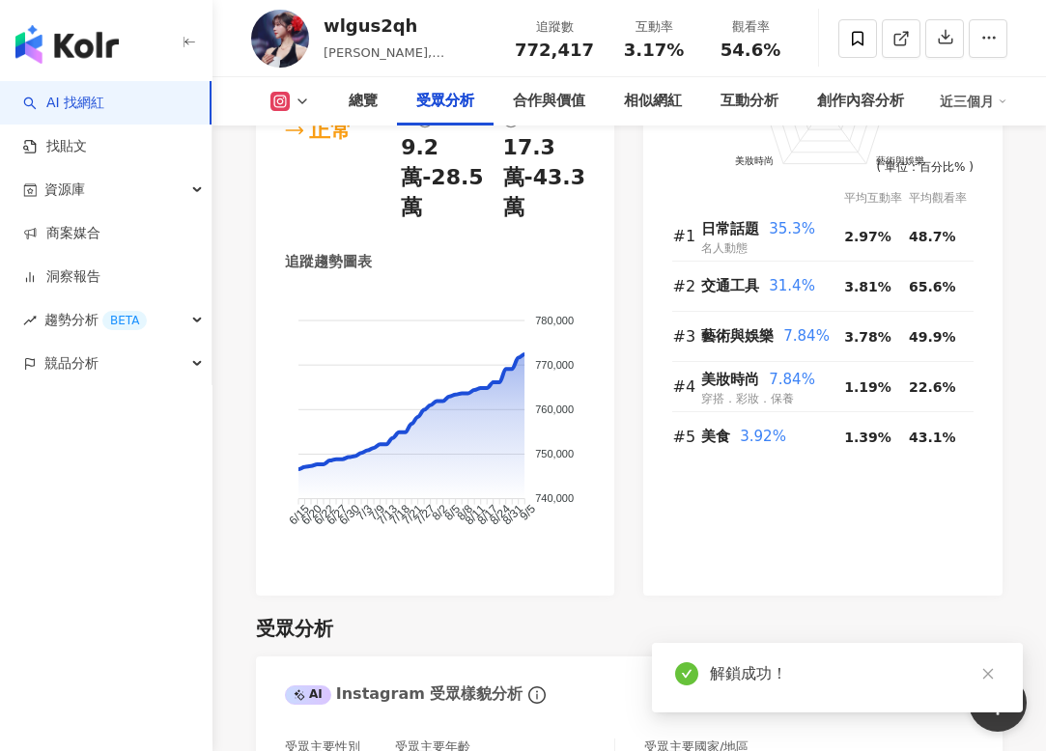
scroll to position [2086, 0]
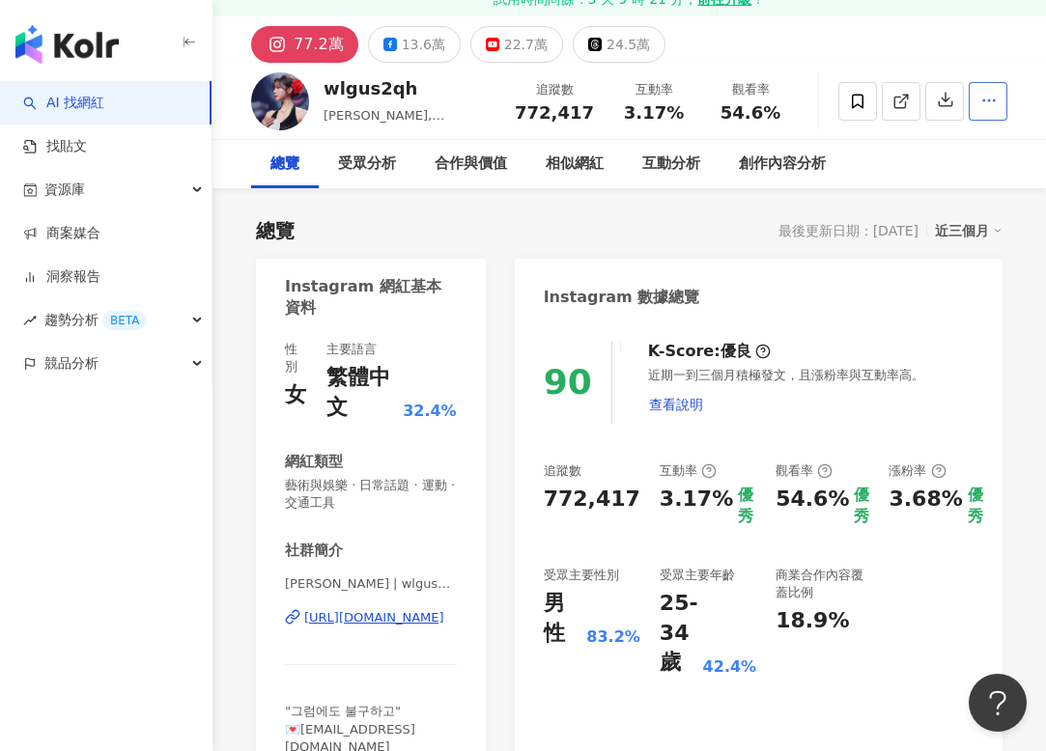
scroll to position [5, 0]
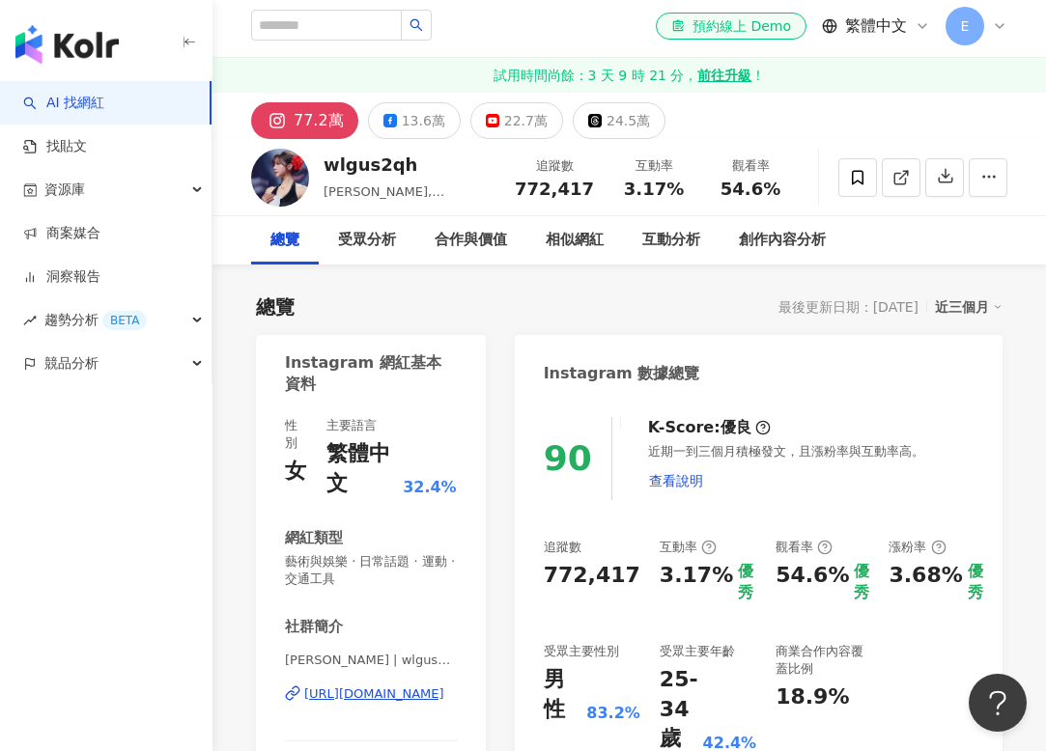
click at [976, 301] on div "近三個月" at bounding box center [969, 307] width 68 height 25
click at [962, 386] on link "近六個月" at bounding box center [977, 385] width 54 height 21
click at [959, 307] on div "近三個月" at bounding box center [969, 307] width 68 height 25
click at [980, 386] on link "近六個月" at bounding box center [977, 385] width 54 height 21
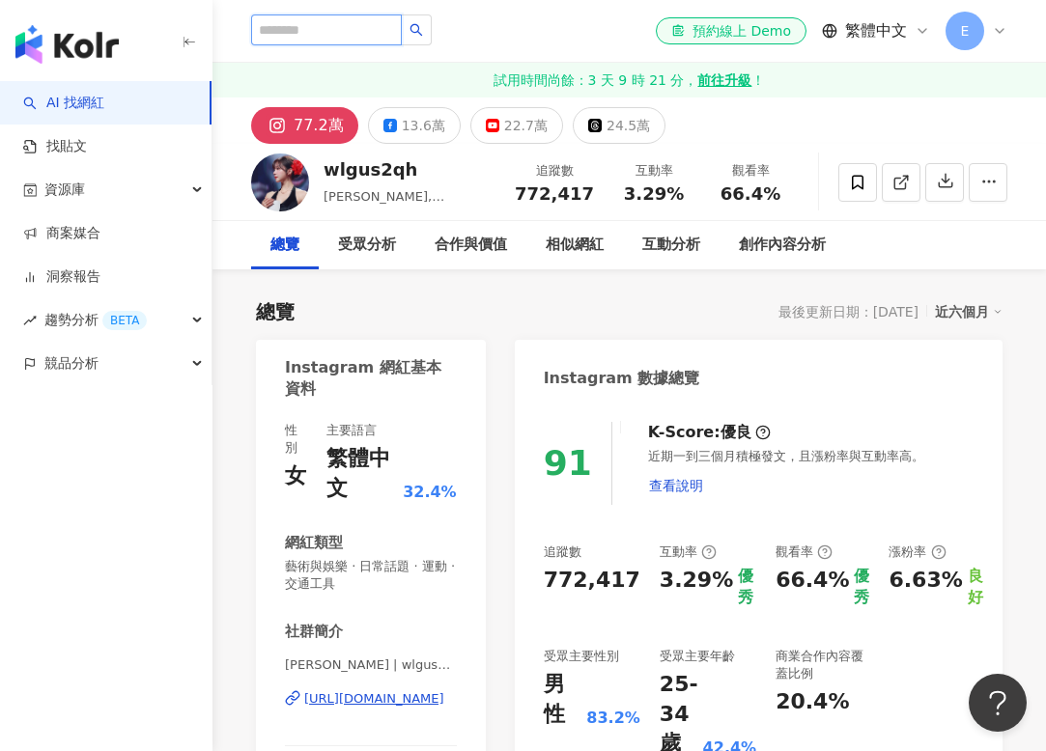
click at [332, 35] on input "search" at bounding box center [326, 29] width 151 height 31
type input "***"
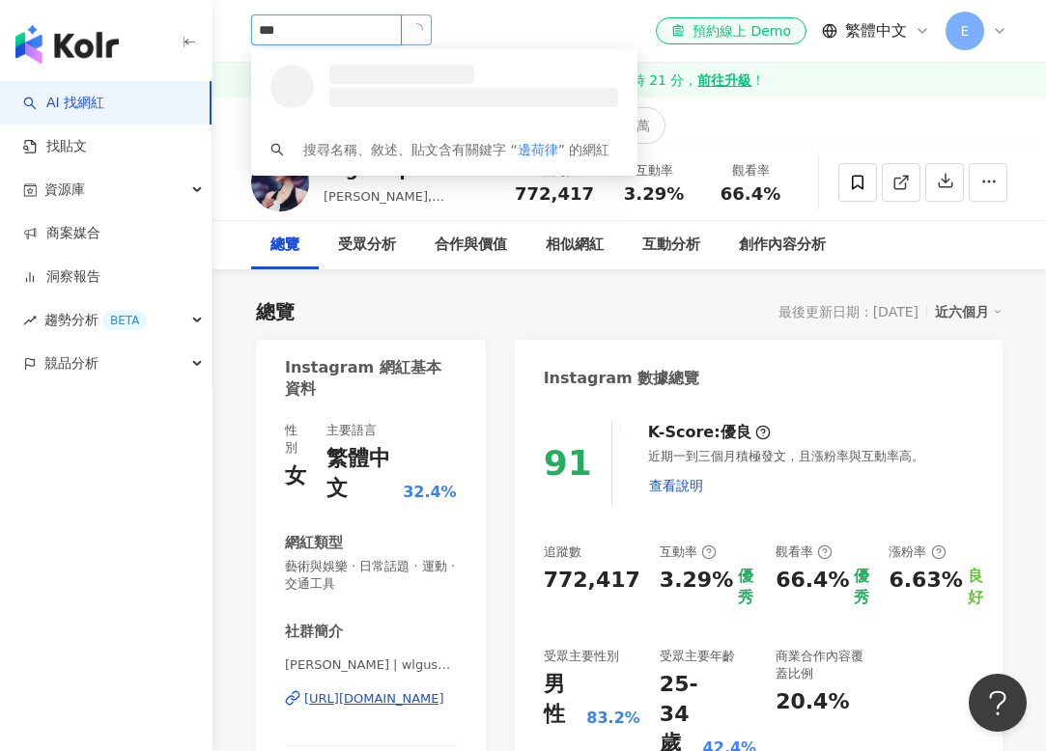
click at [424, 20] on button "button" at bounding box center [416, 29] width 31 height 31
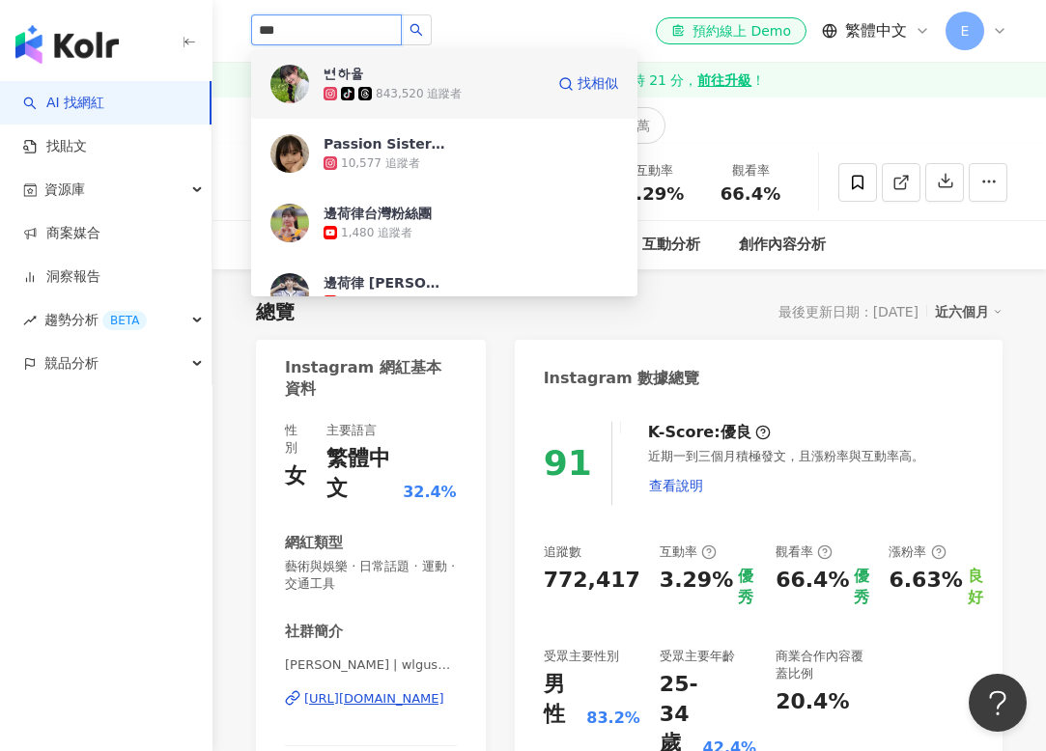
click at [397, 84] on div "tiktok-icon 843,520 追蹤者" at bounding box center [434, 93] width 220 height 19
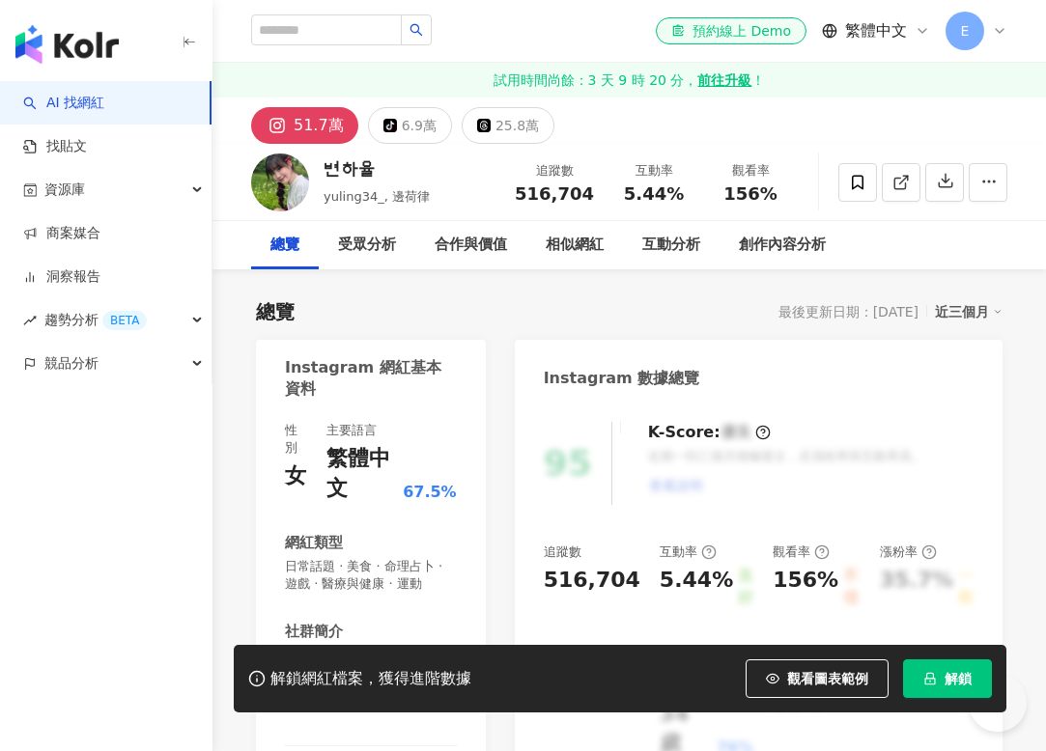
scroll to position [1714, 0]
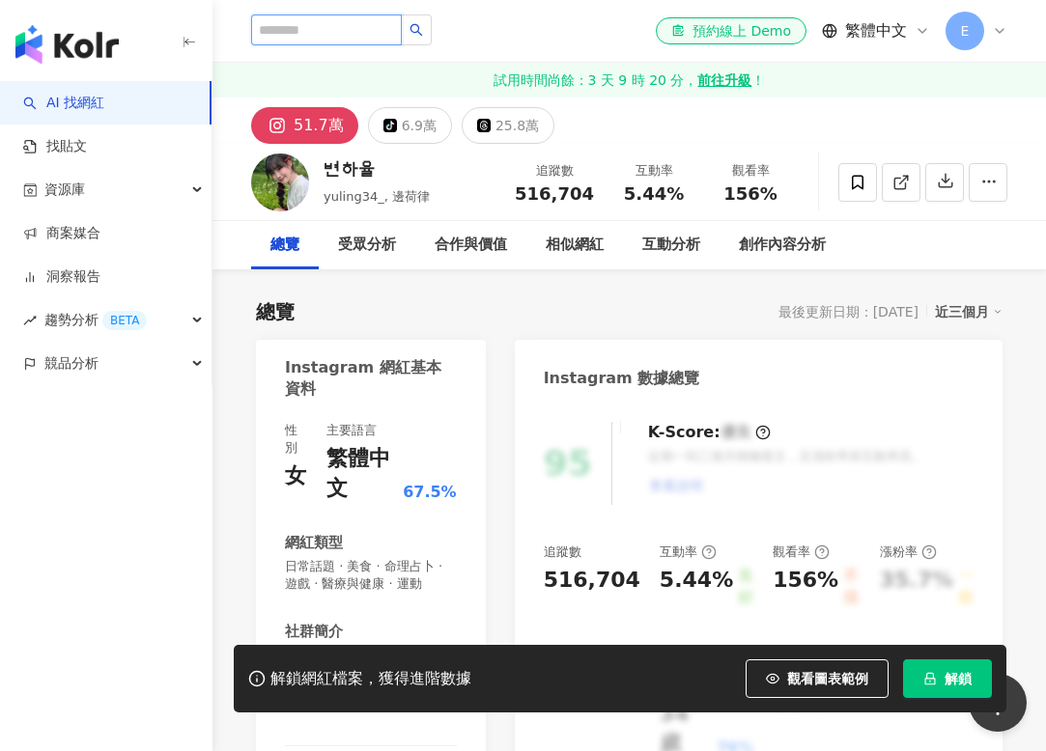
scroll to position [0, 0]
type input "*"
type input "*****"
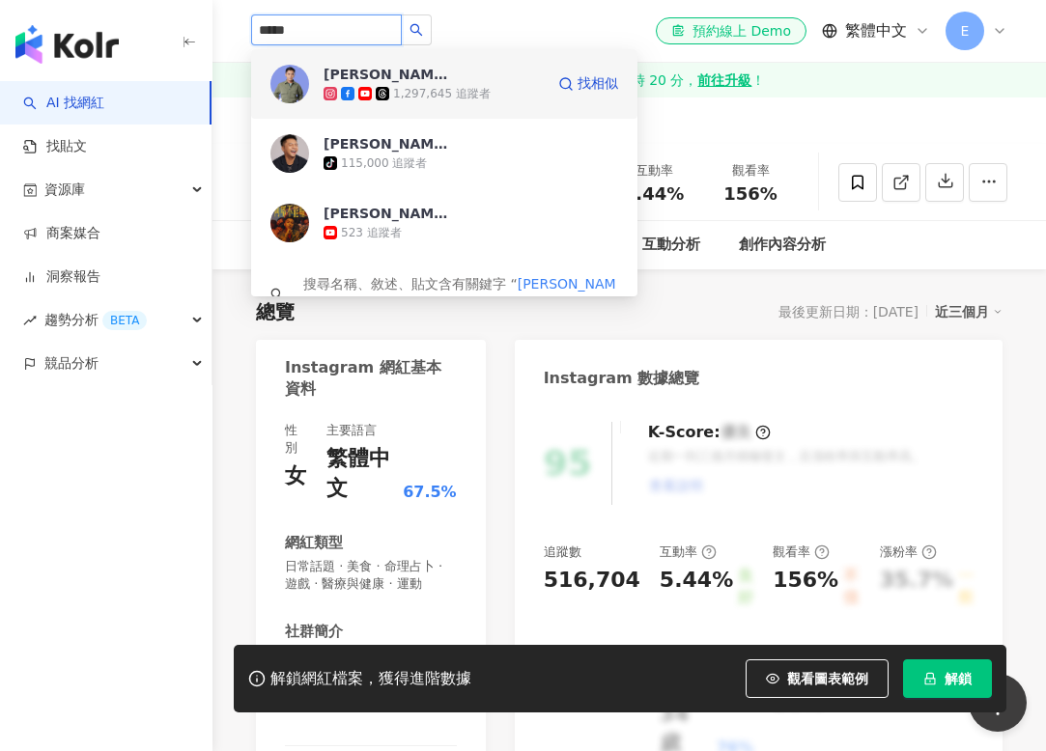
click at [396, 84] on div "1,297,645 追蹤者" at bounding box center [434, 93] width 220 height 19
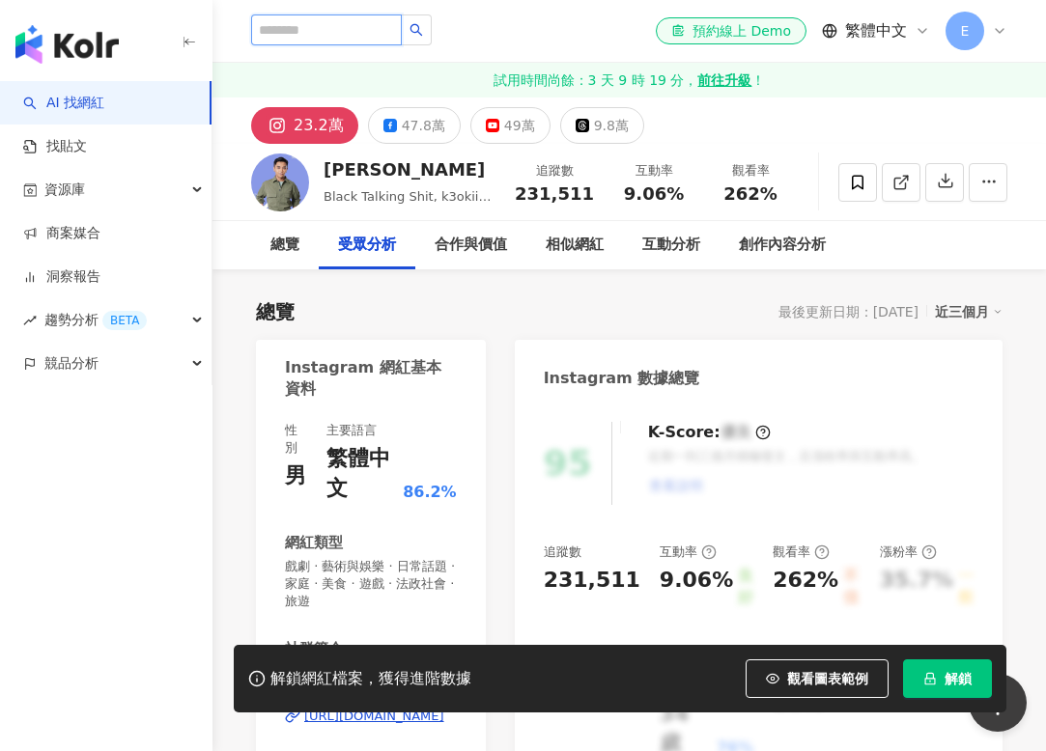
click at [345, 27] on input "search" at bounding box center [326, 29] width 151 height 31
click at [312, 22] on input "search" at bounding box center [326, 29] width 151 height 31
click at [291, 36] on input "search" at bounding box center [326, 29] width 151 height 31
type input "****"
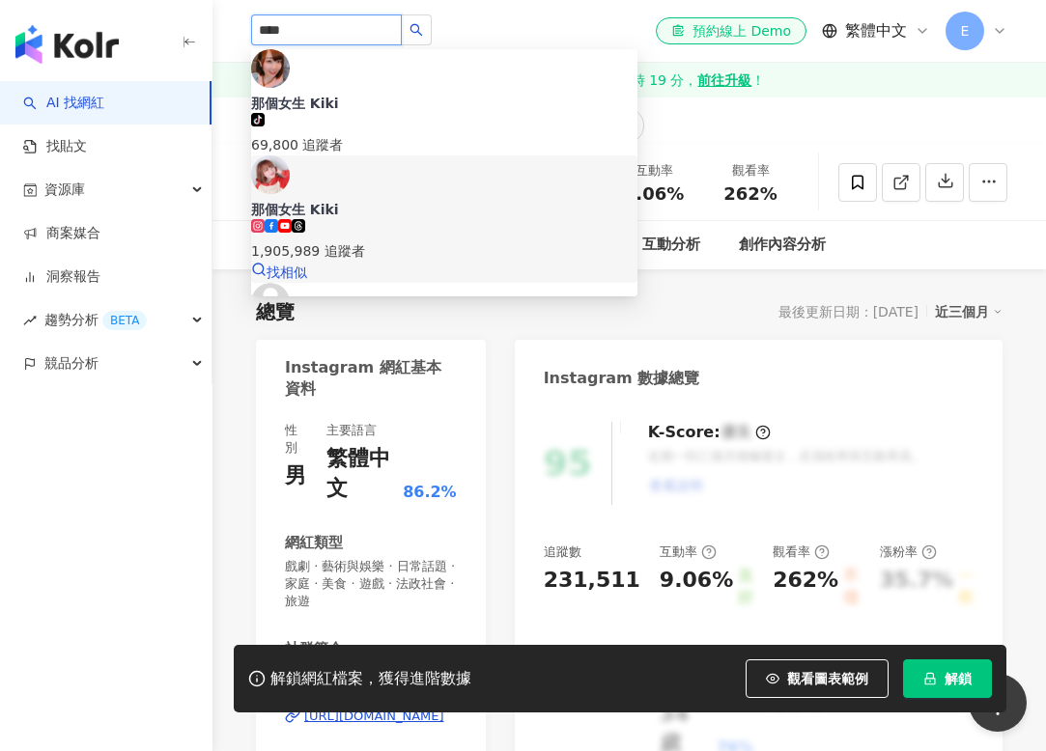
click at [415, 200] on span "那個女生 Kiki" at bounding box center [444, 209] width 386 height 19
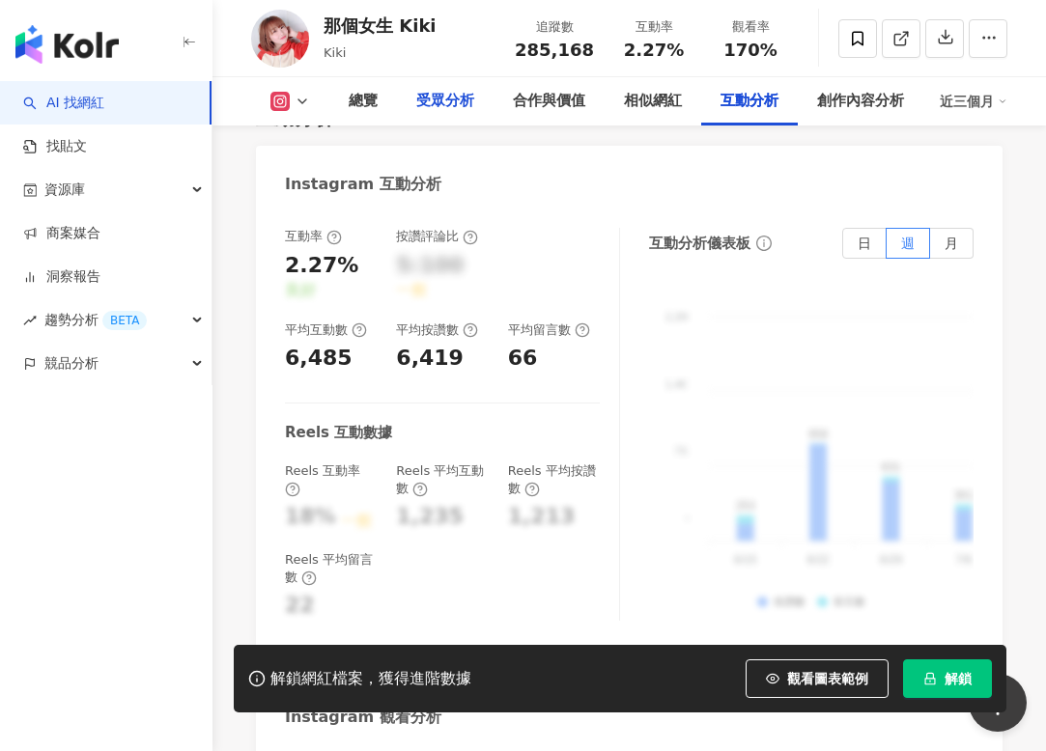
click at [449, 100] on div "受眾分析" at bounding box center [445, 101] width 58 height 23
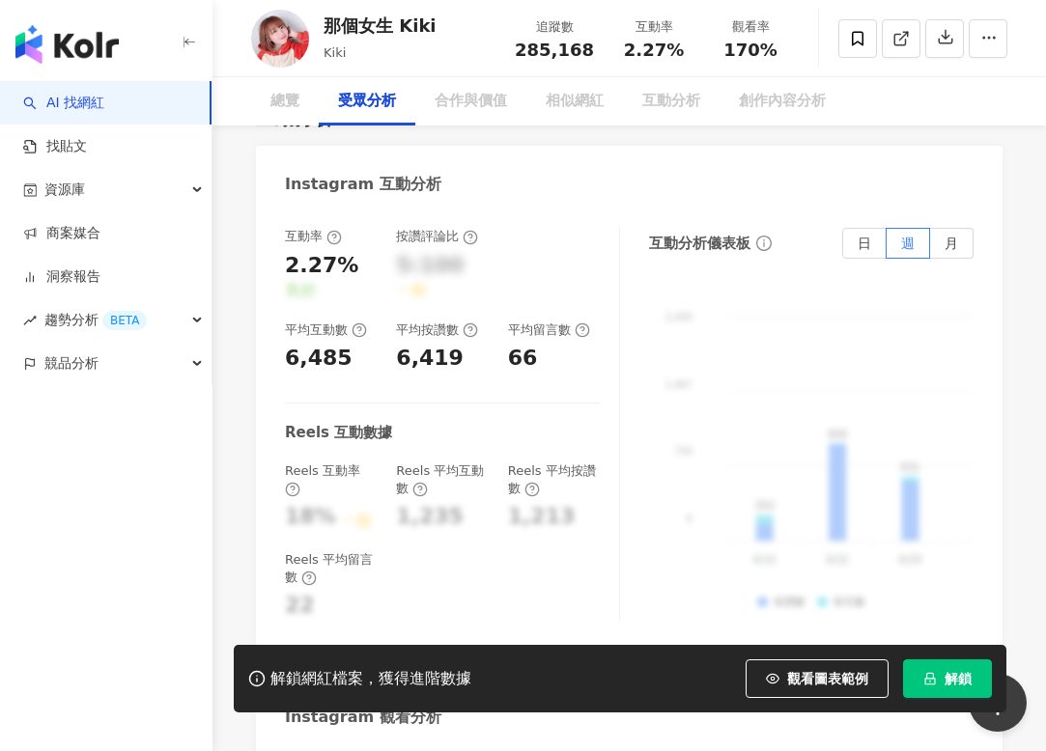
scroll to position [2052, 0]
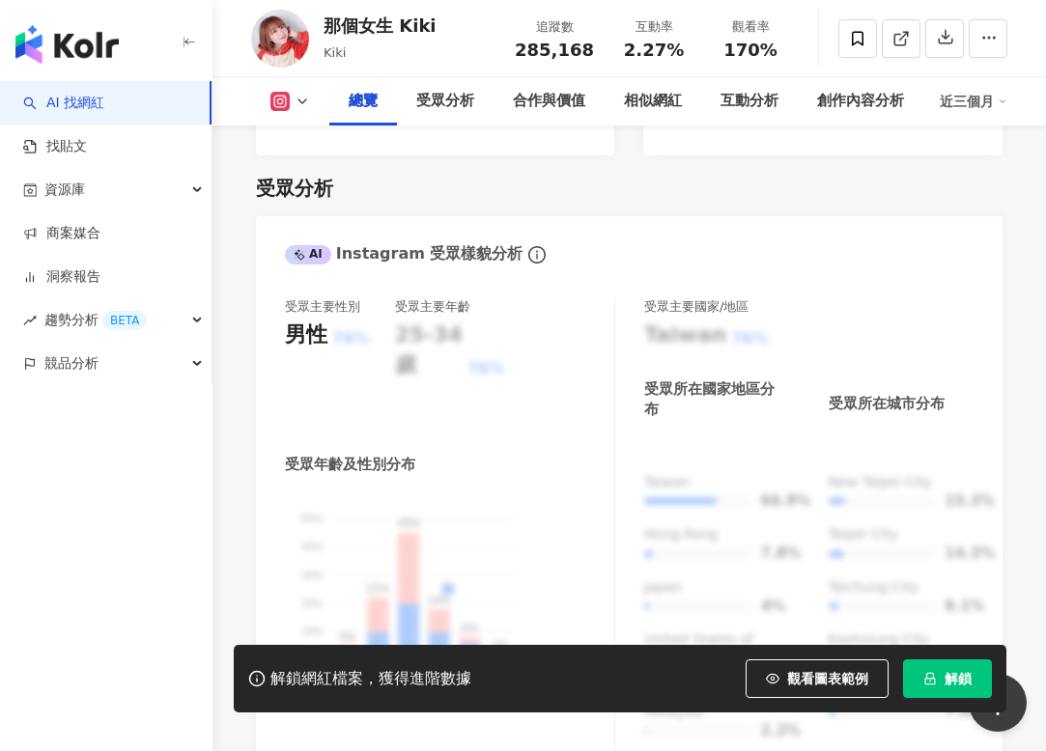
scroll to position [0, 0]
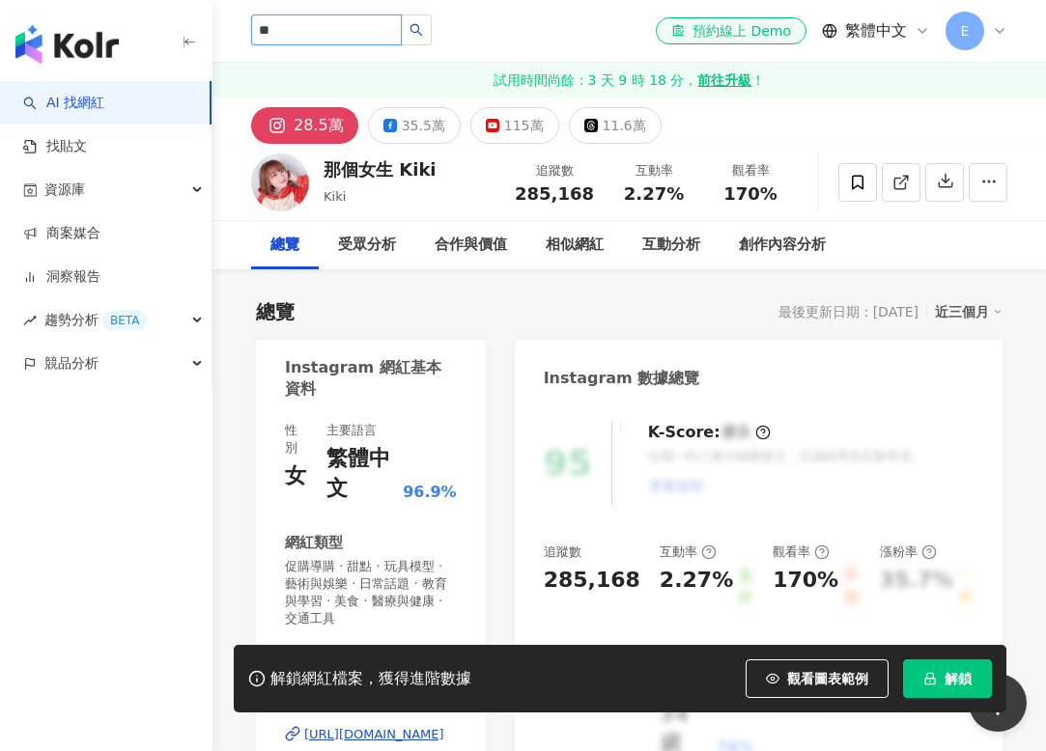
type input "*"
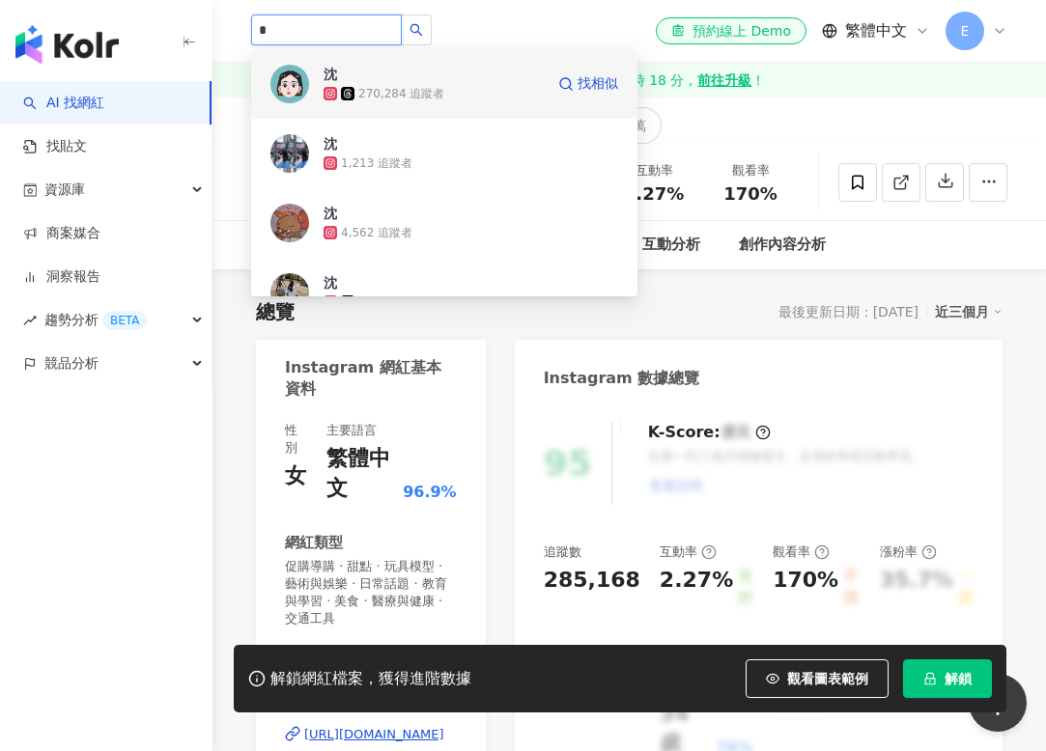
click at [400, 84] on div "270,284 追蹤者" at bounding box center [434, 93] width 220 height 19
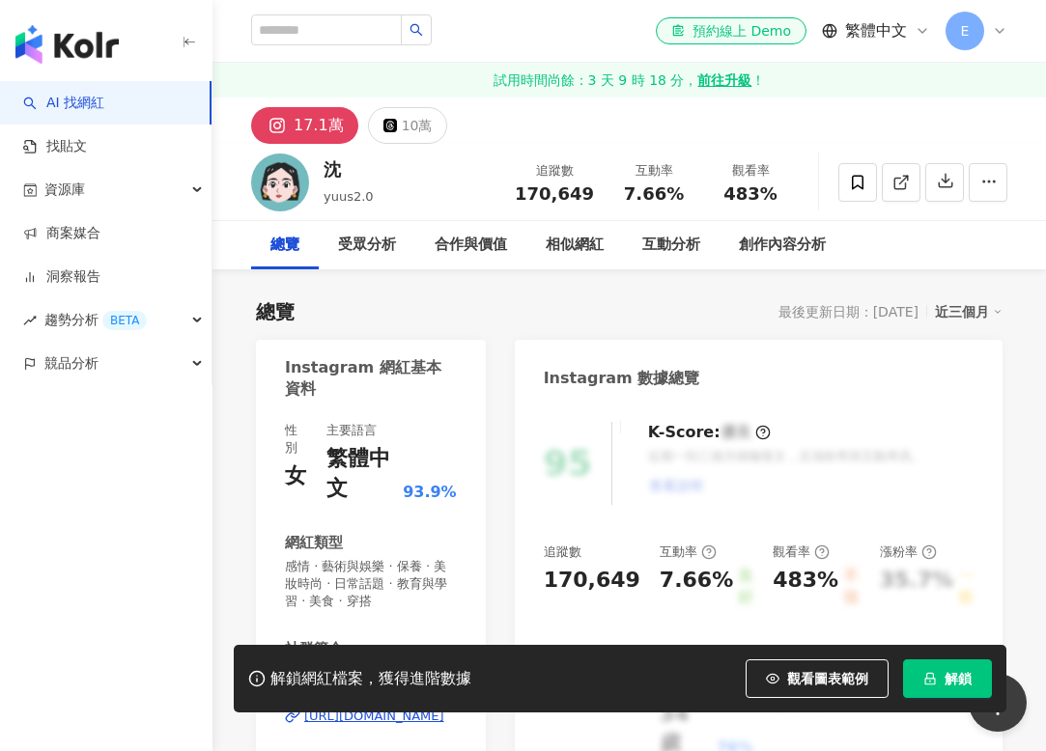
click at [955, 299] on div "近三個月" at bounding box center [969, 311] width 68 height 25
click at [956, 299] on div "近三個月" at bounding box center [969, 311] width 68 height 25
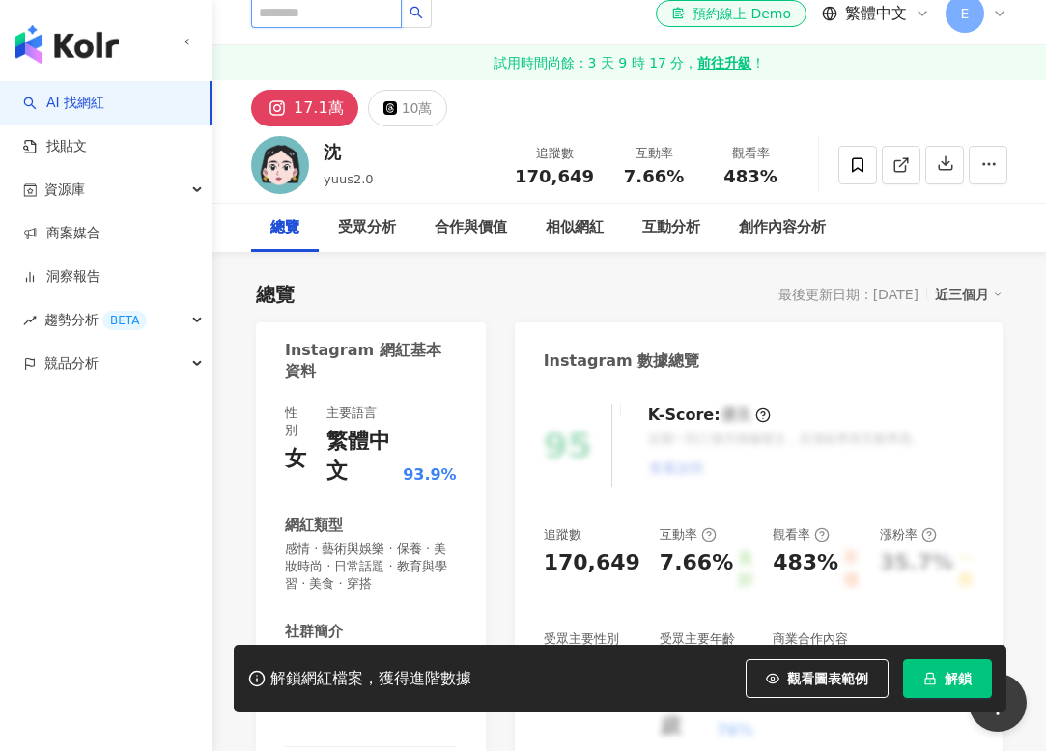
click at [310, 17] on input "search" at bounding box center [326, 12] width 151 height 31
type input "****"
click at [419, 5] on button "button" at bounding box center [416, 12] width 31 height 31
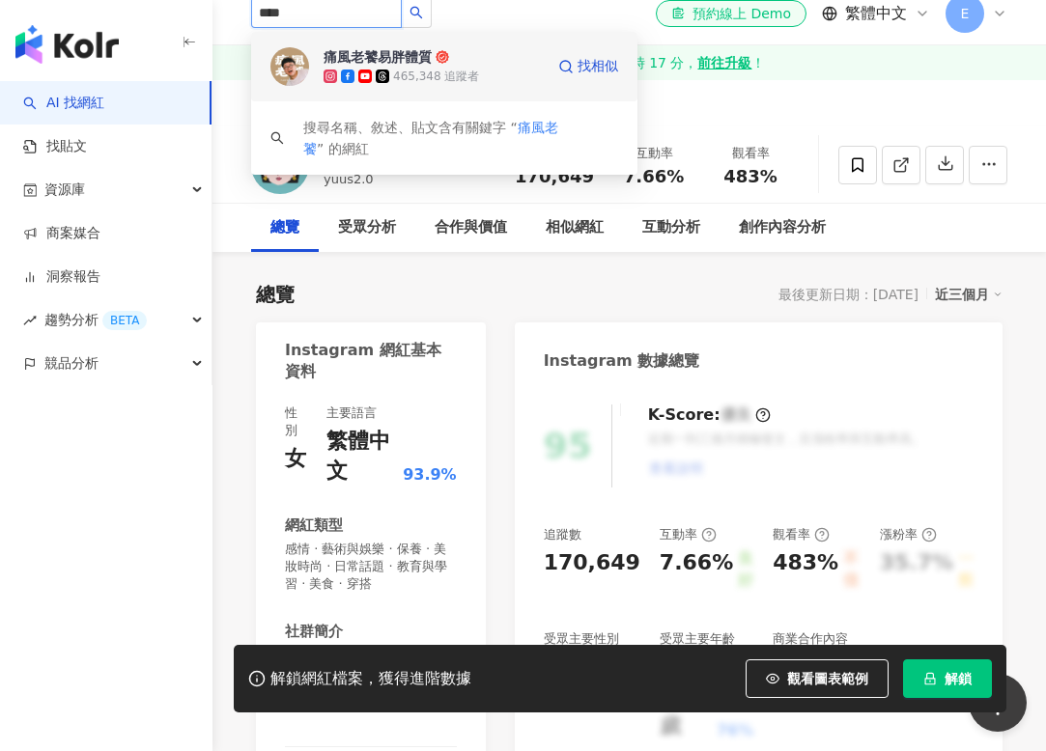
click at [412, 61] on div "痛風老饕易胖體質" at bounding box center [378, 56] width 108 height 19
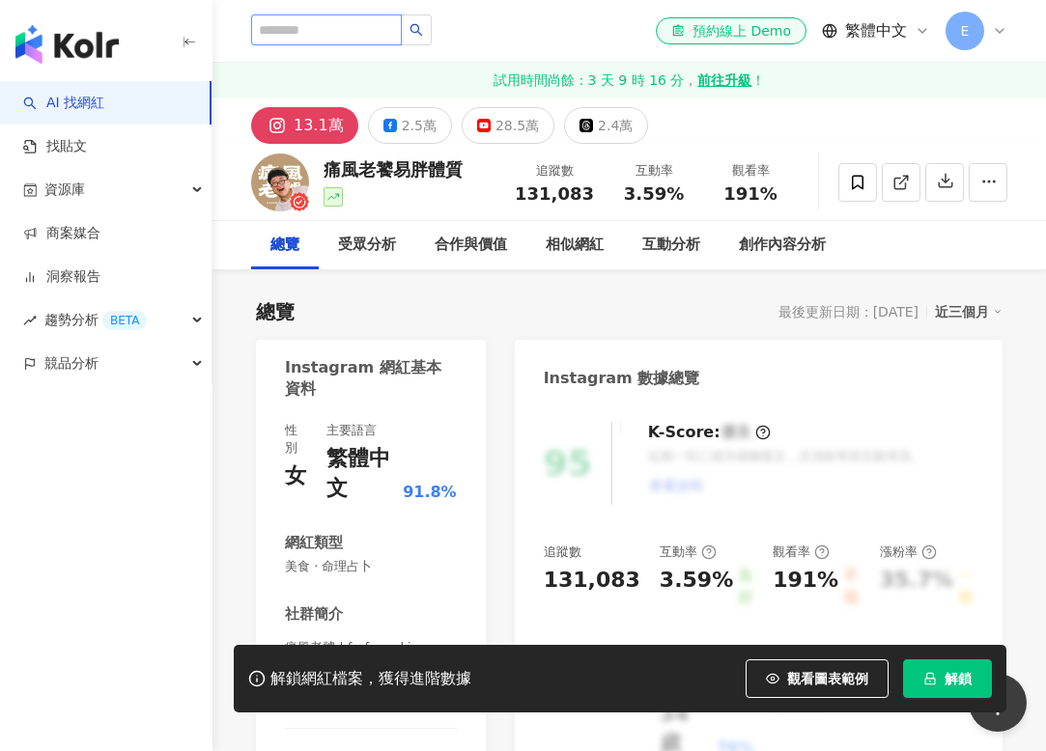
click at [306, 24] on input "search" at bounding box center [326, 29] width 151 height 31
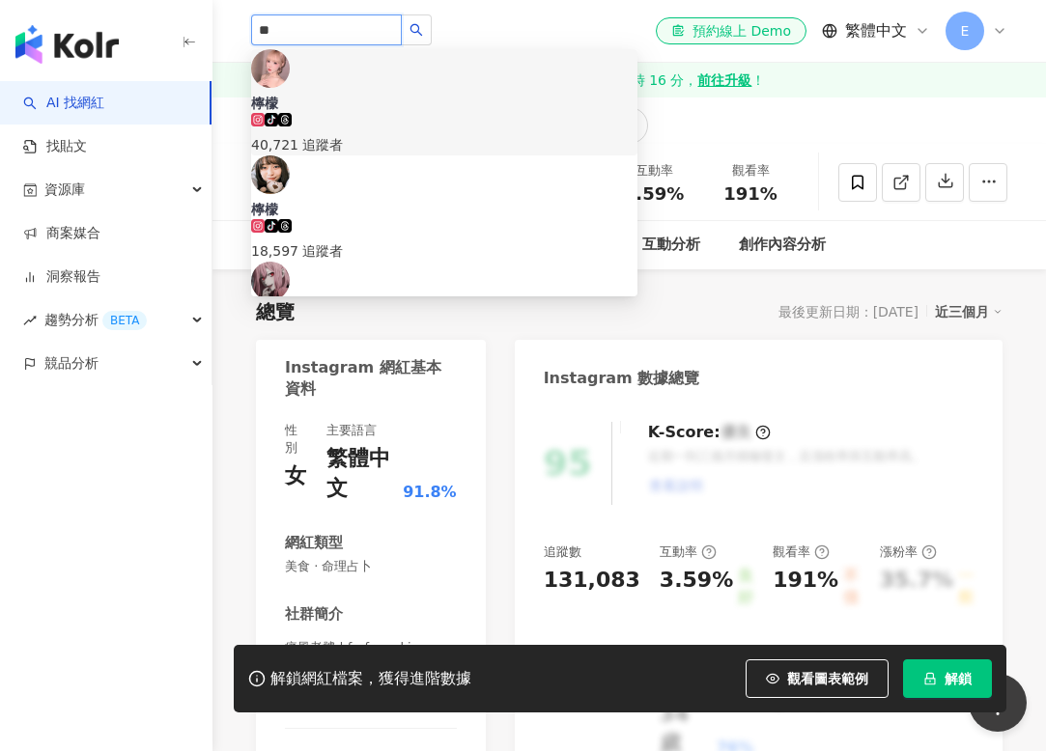
click at [305, 26] on input "**" at bounding box center [326, 29] width 151 height 31
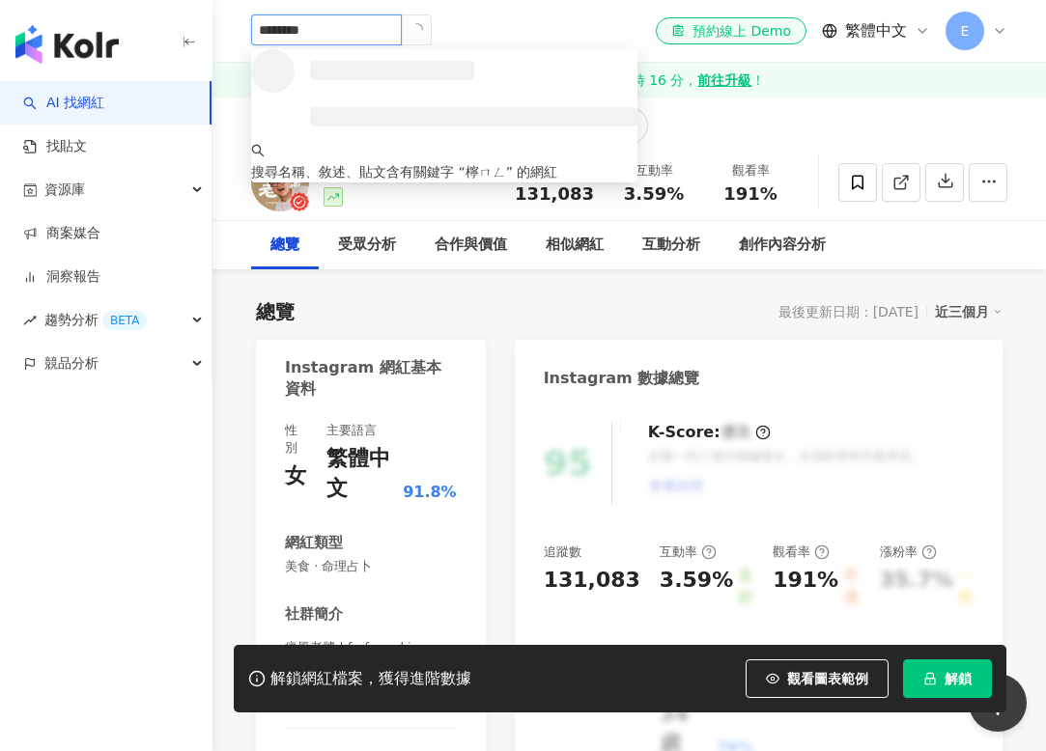
type input "******"
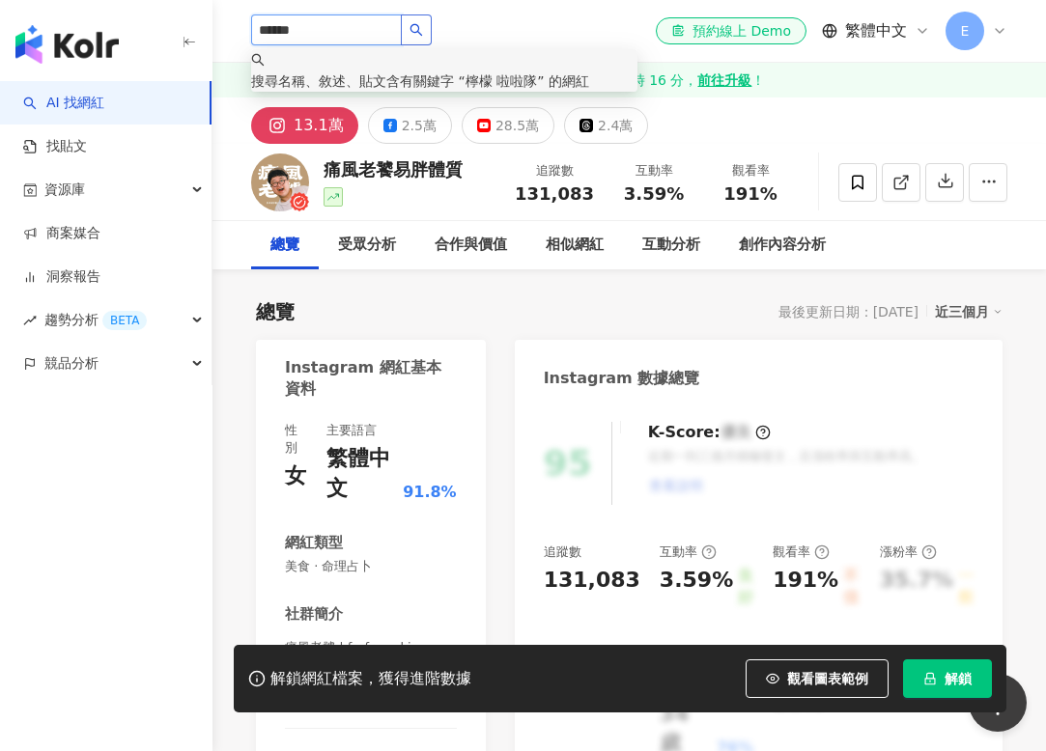
click at [422, 34] on icon "search" at bounding box center [417, 30] width 14 height 14
click at [423, 28] on icon "search" at bounding box center [417, 30] width 14 height 14
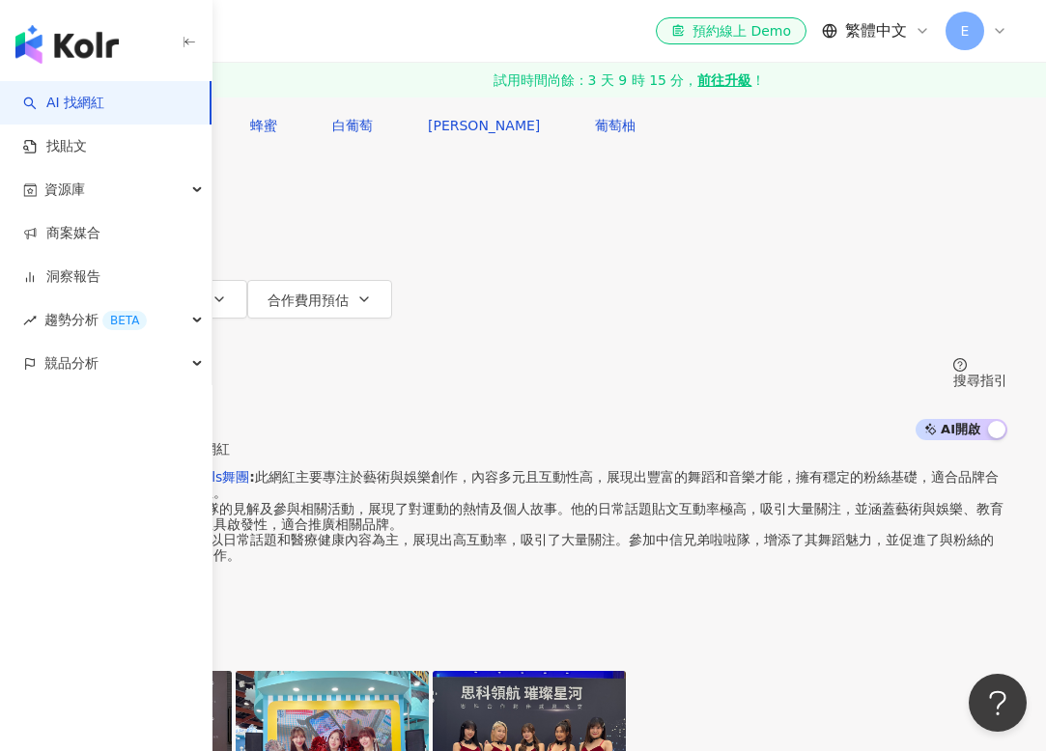
click at [320, 37] on input "******" at bounding box center [241, 18] width 156 height 37
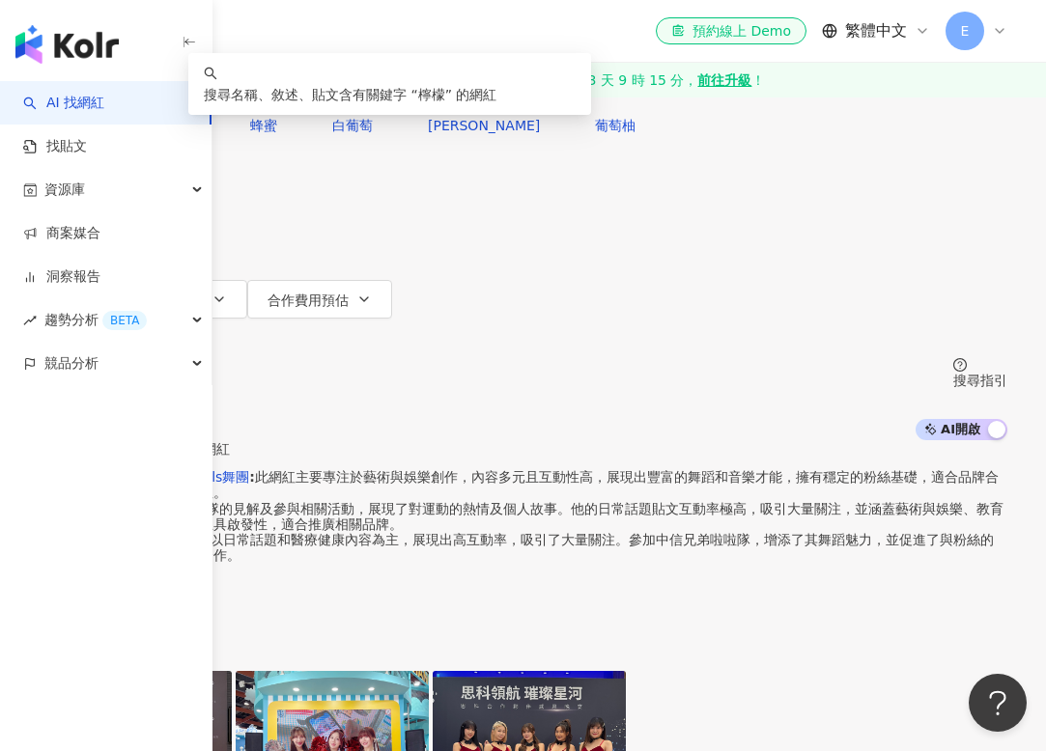
type input "*"
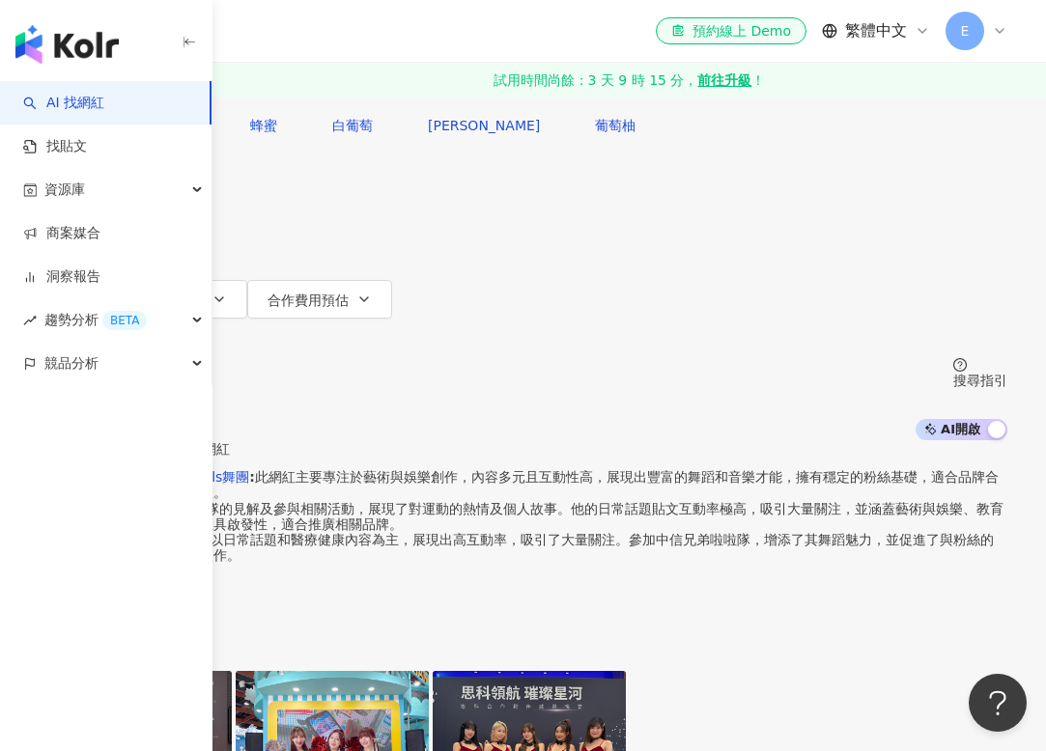
paste input "*********"
type input "*********"
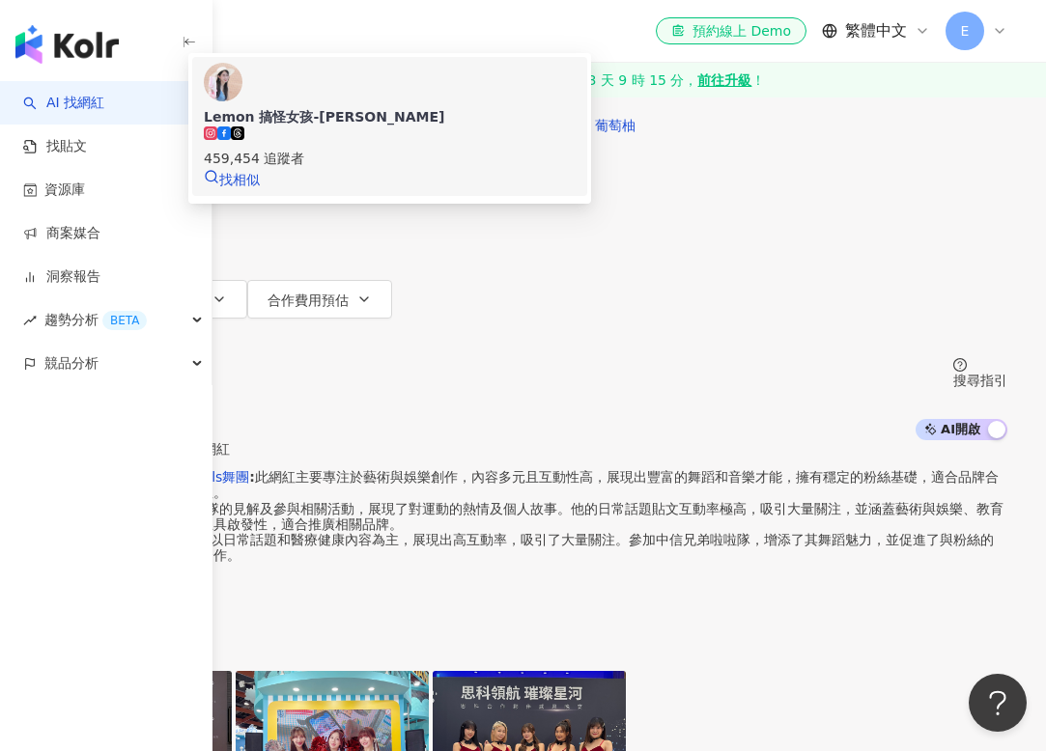
click at [576, 169] on div "459,454 追蹤者" at bounding box center [390, 158] width 372 height 21
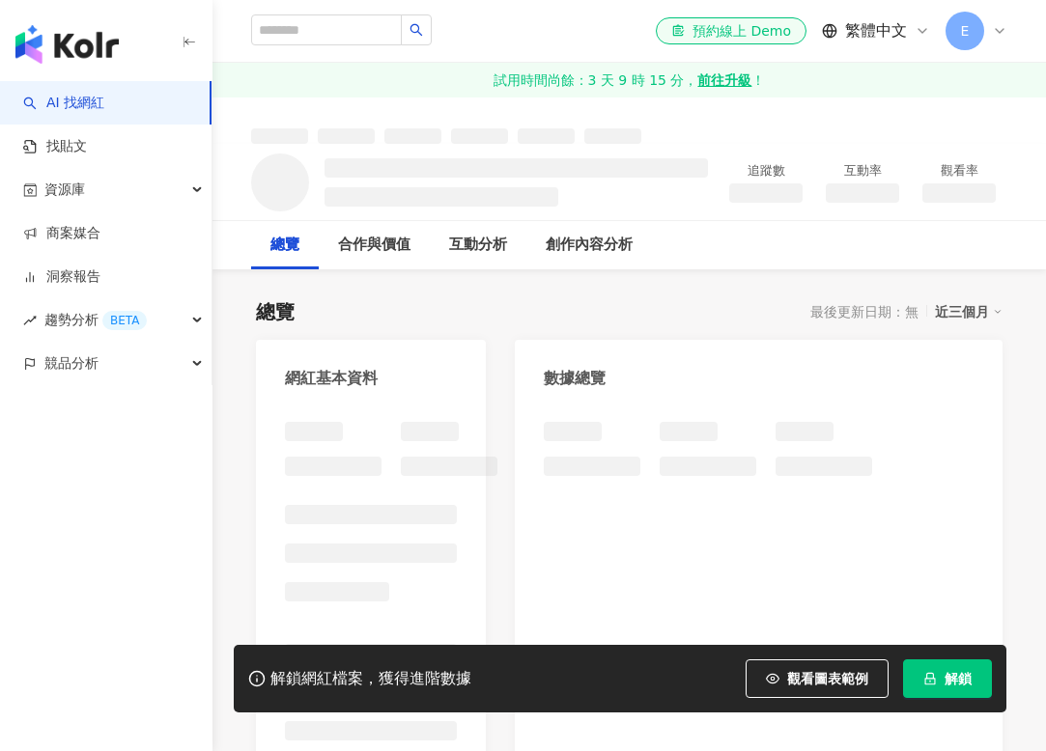
scroll to position [196, 0]
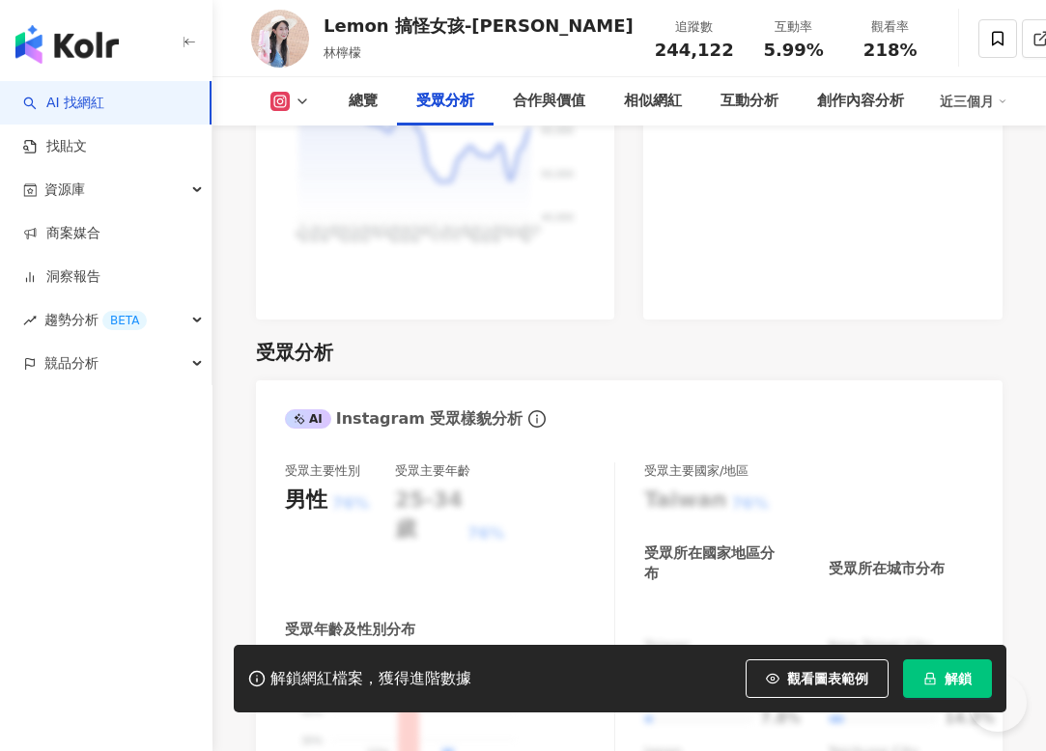
scroll to position [2068, 0]
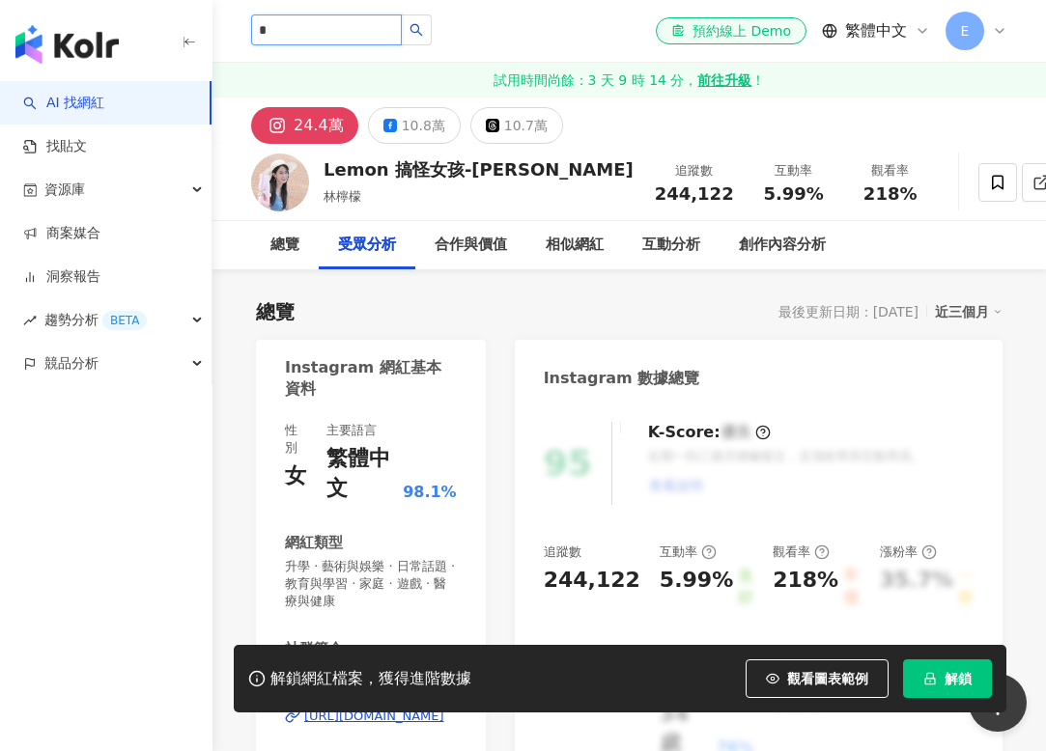
scroll to position [0, 0]
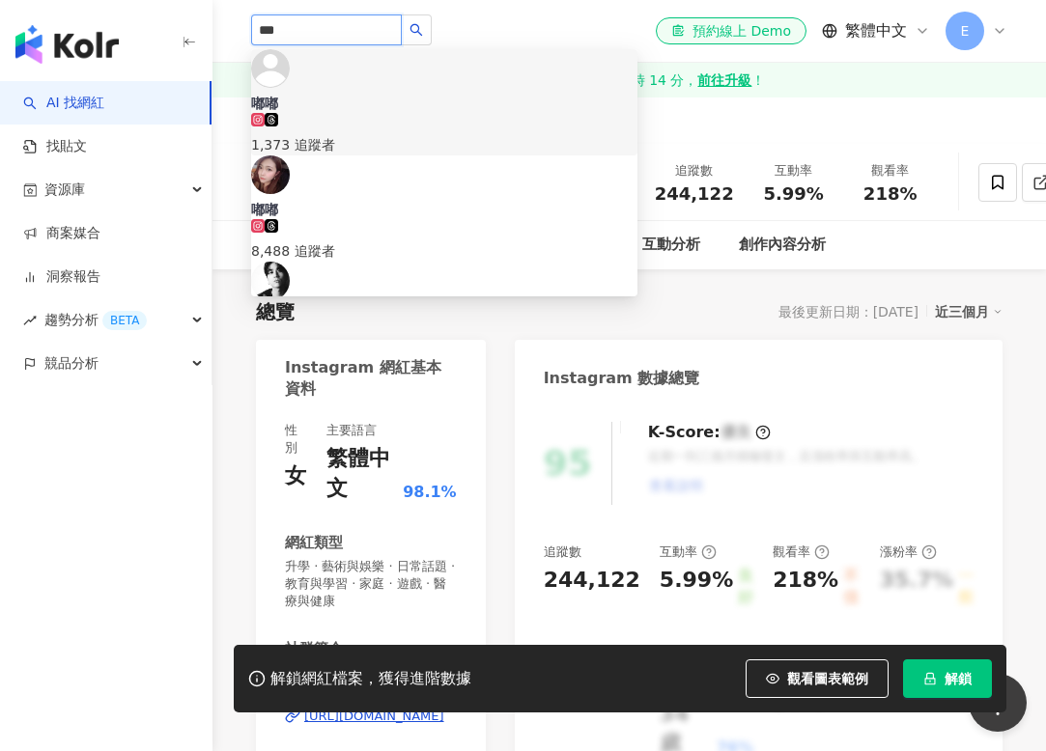
type input "***"
click at [466, 15] on span "*** 嘟嘟 1,373 追蹤者 嘟嘟 8,488 追蹤者 嘟 22,568 追蹤者 嘟嘟 2,243 追蹤者 嘟嘟 tiktok-icon 11,100 追…" at bounding box center [367, 30] width 232 height 33
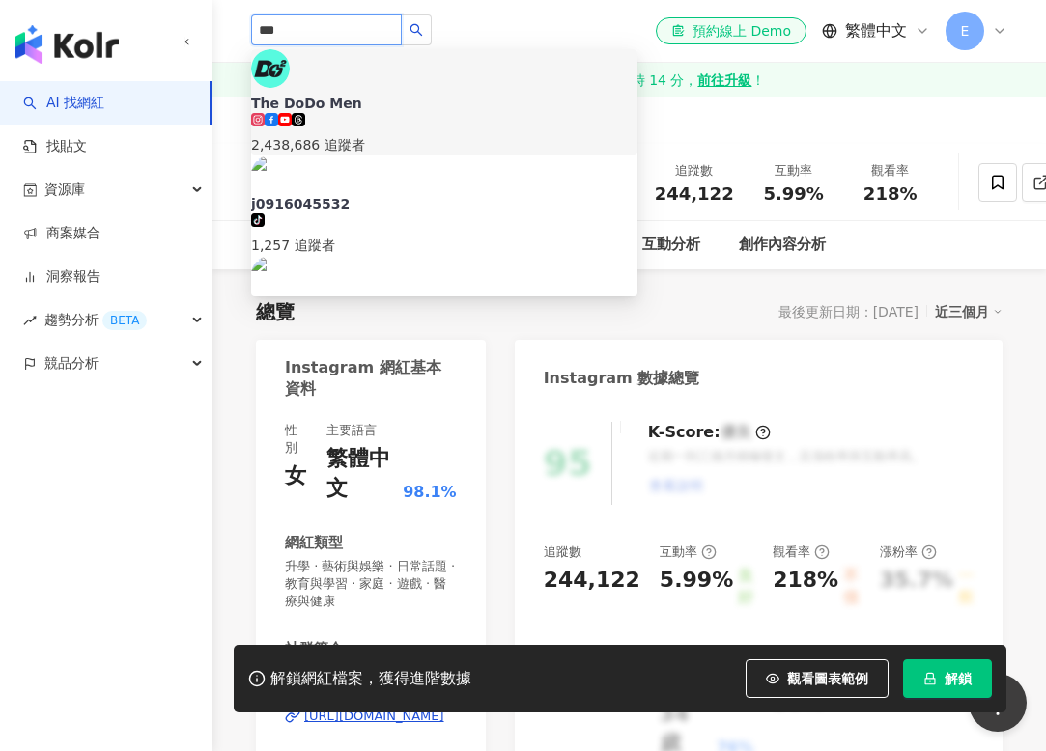
click at [321, 25] on input "***" at bounding box center [326, 29] width 151 height 31
click at [325, 94] on div "The DoDo Men" at bounding box center [444, 103] width 386 height 19
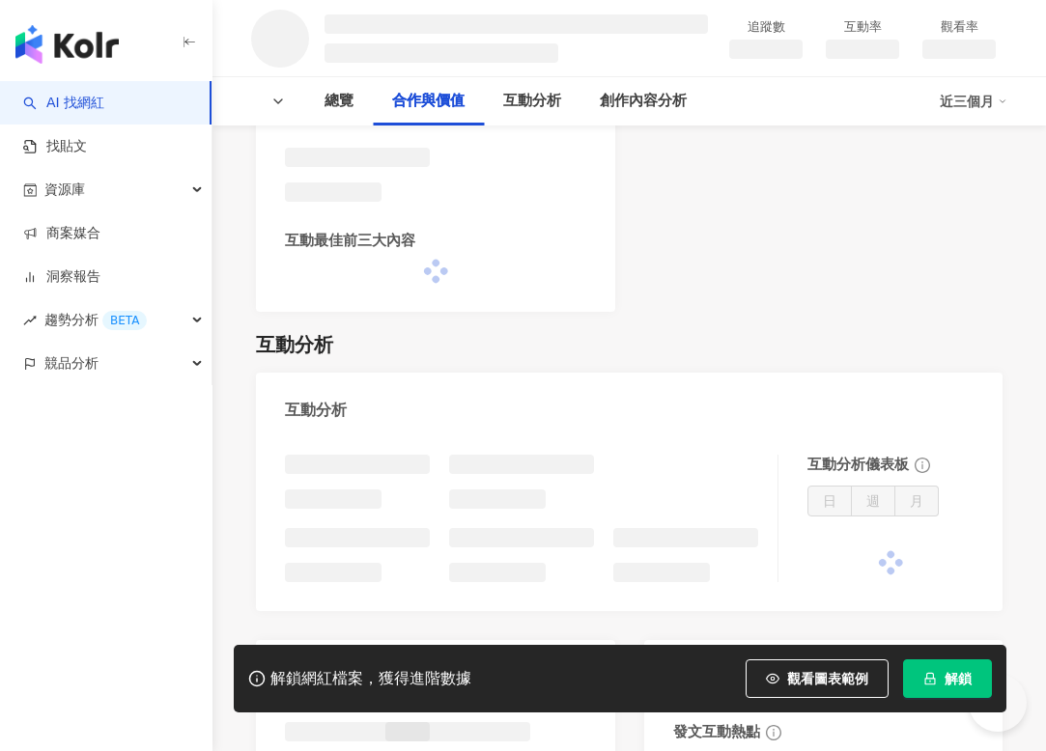
scroll to position [1132, 0]
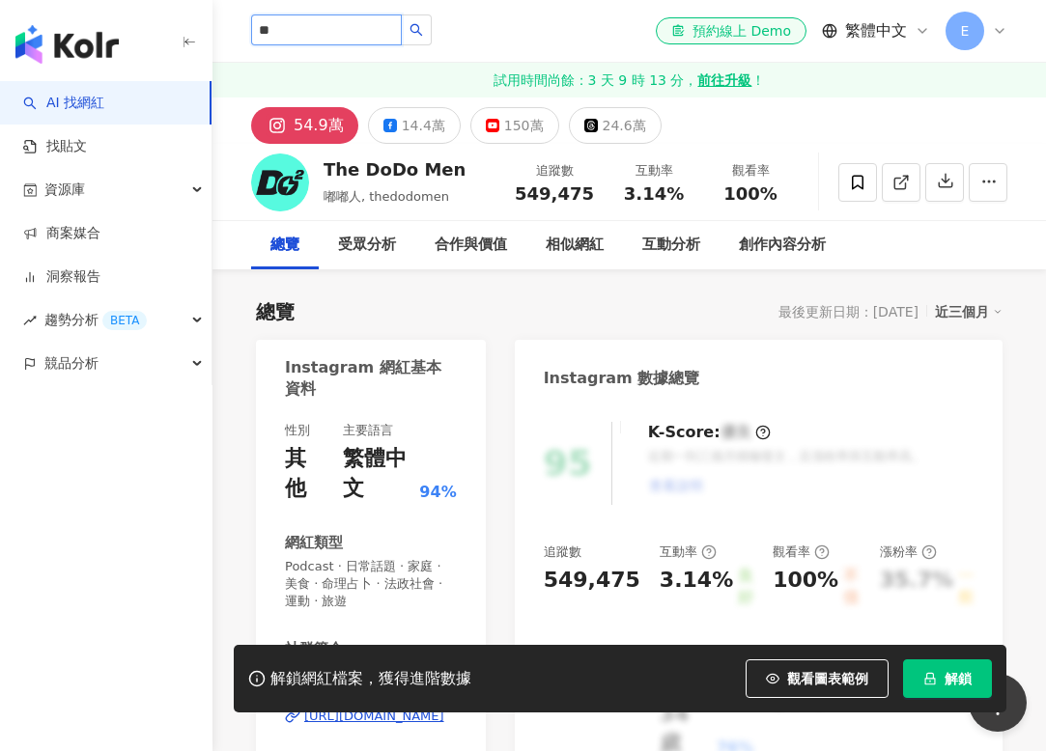
type input "*"
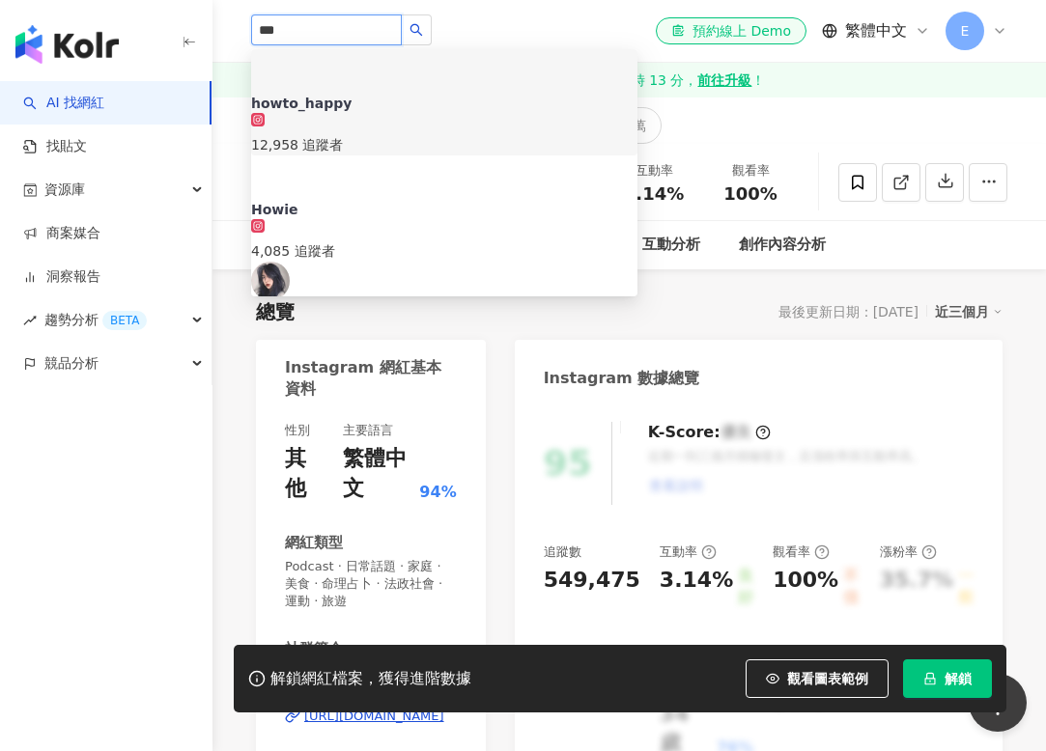
type input "****"
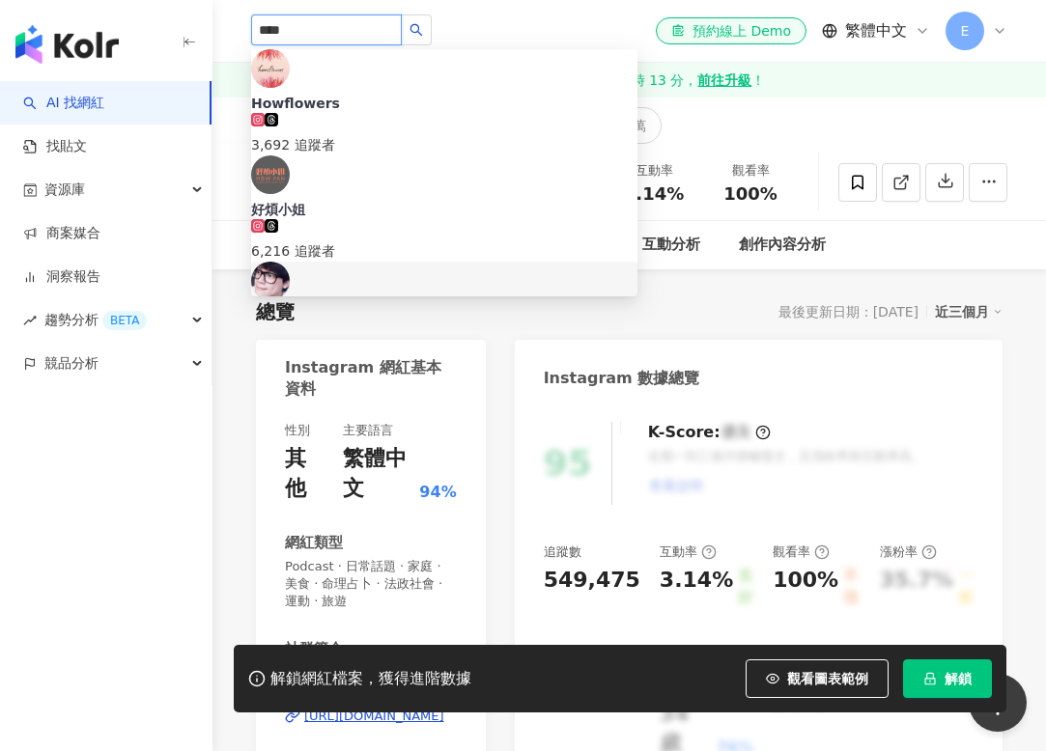
click at [284, 262] on img at bounding box center [270, 281] width 39 height 39
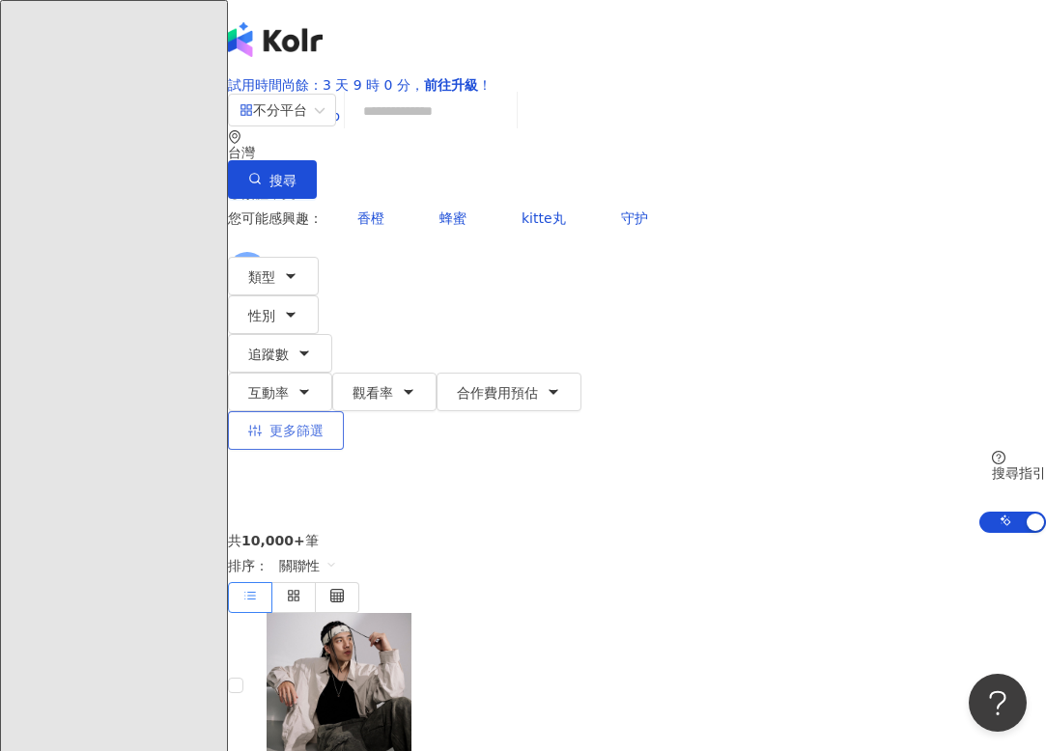
click at [324, 423] on span "更多篩選" at bounding box center [296, 430] width 54 height 15
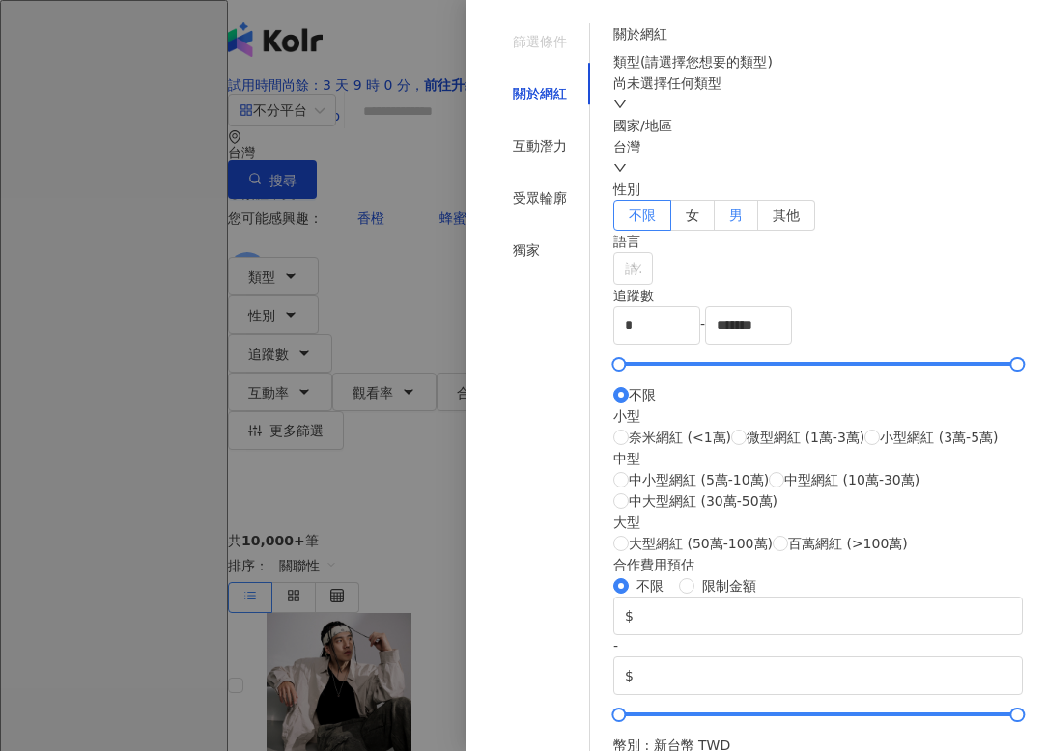
click at [758, 231] on label "男" at bounding box center [736, 215] width 43 height 31
click at [513, 187] on div "受眾輪廓" at bounding box center [540, 197] width 54 height 21
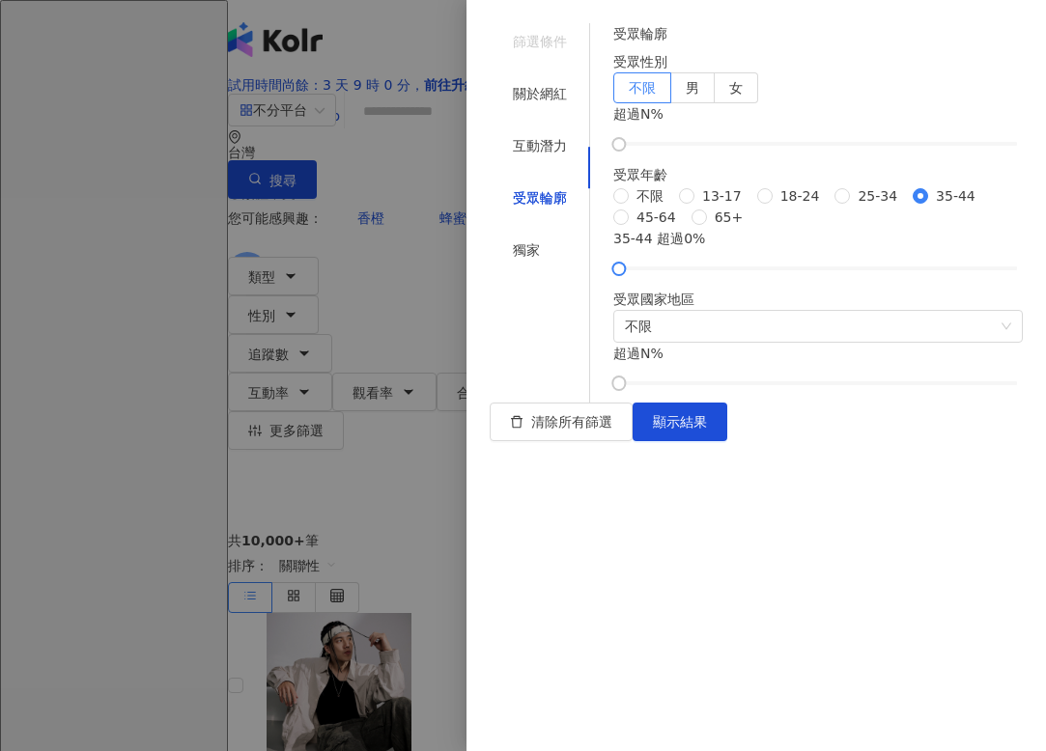
scroll to position [22, 0]
click at [715, 103] on label "男" at bounding box center [692, 87] width 43 height 31
drag, startPoint x: 651, startPoint y: 614, endPoint x: 753, endPoint y: 612, distance: 102.4
click at [744, 274] on div at bounding box center [738, 269] width 11 height 11
click at [740, 274] on div at bounding box center [734, 269] width 11 height 11
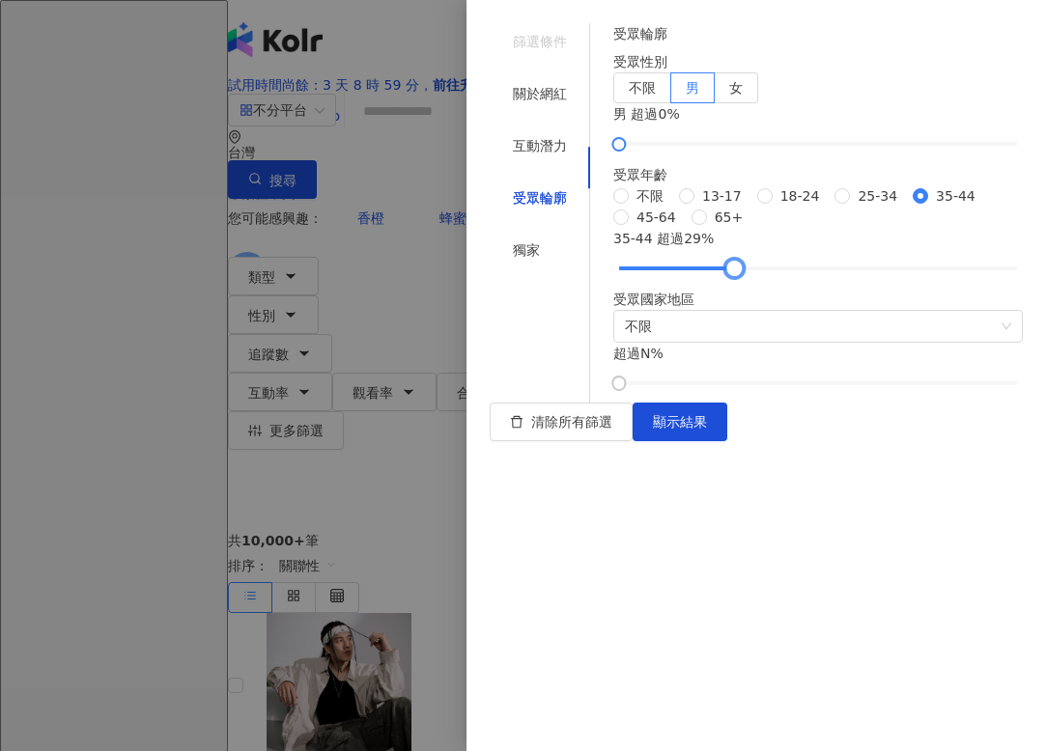
scroll to position [193, 0]
click at [855, 342] on span "不限" at bounding box center [818, 326] width 386 height 31
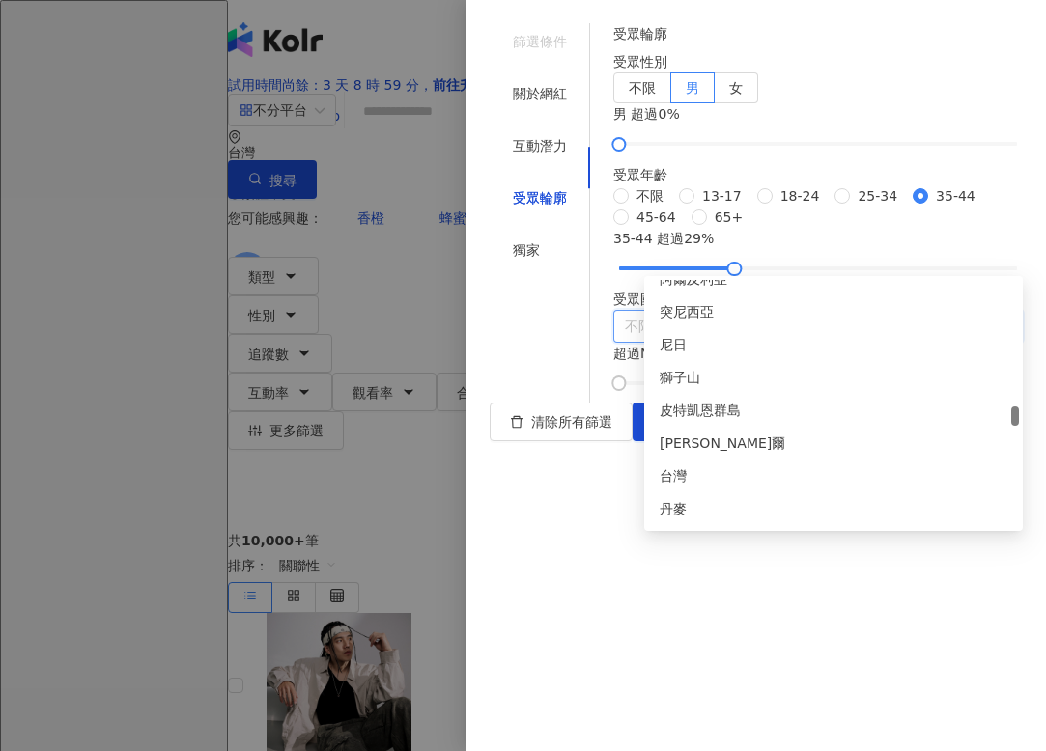
scroll to position [4028, 0]
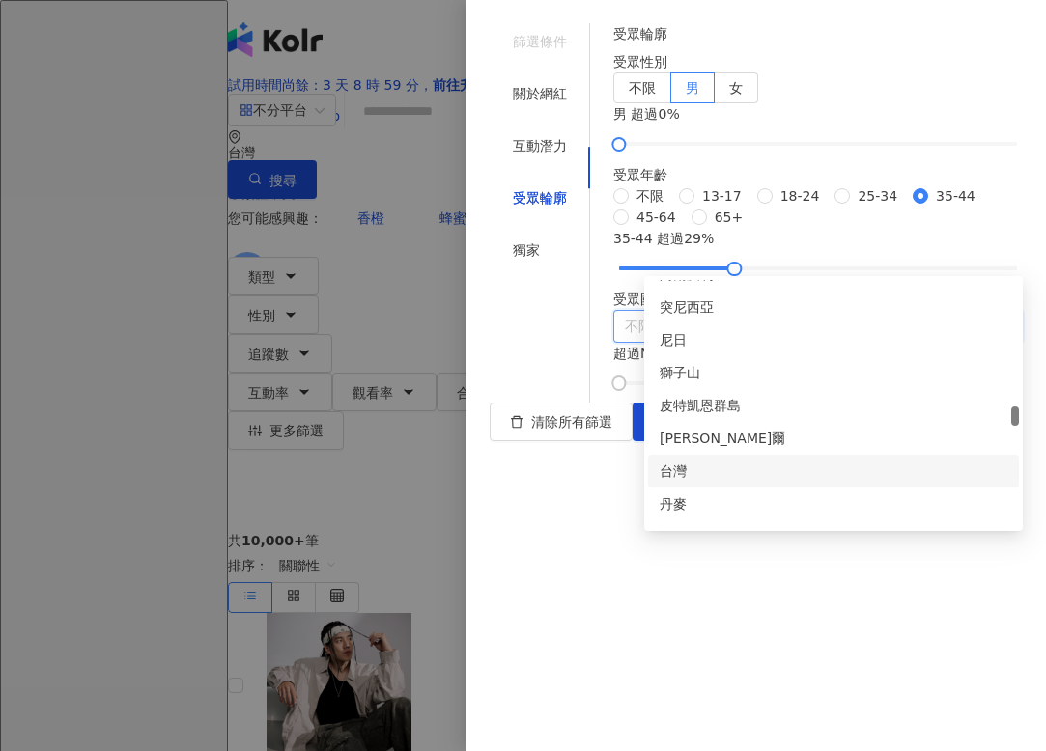
click at [738, 477] on div "台灣" at bounding box center [834, 471] width 348 height 21
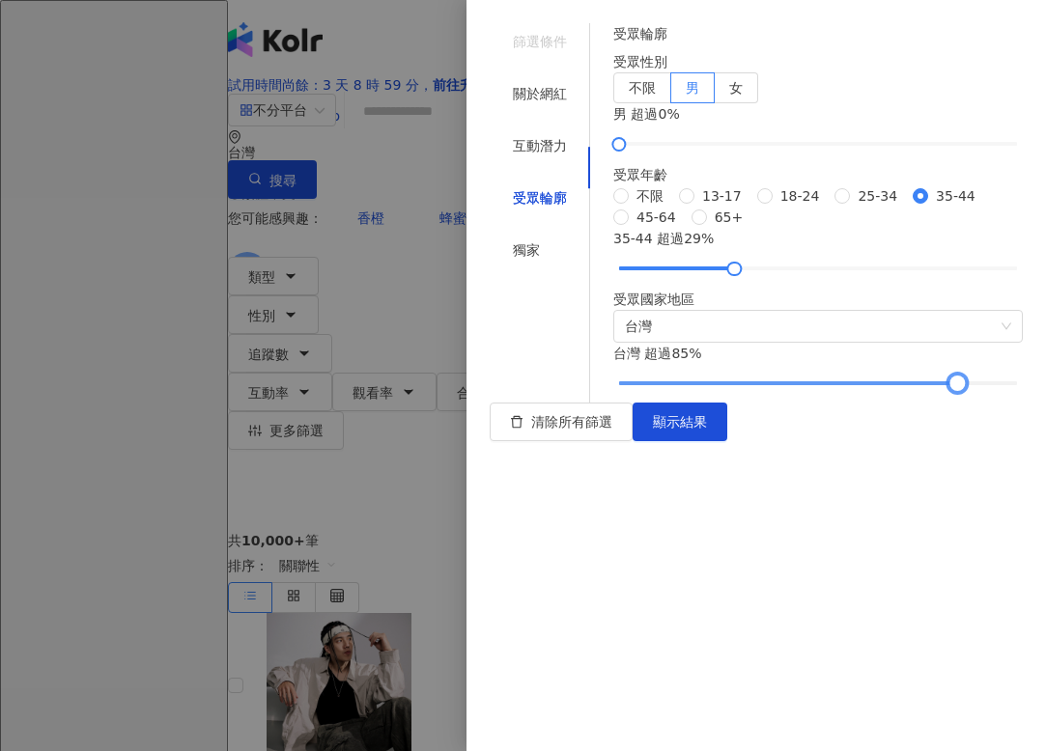
drag, startPoint x: 656, startPoint y: 629, endPoint x: 962, endPoint y: 636, distance: 306.3
click at [962, 388] on div at bounding box center [957, 383] width 11 height 11
click at [707, 430] on span "顯示結果" at bounding box center [680, 421] width 54 height 15
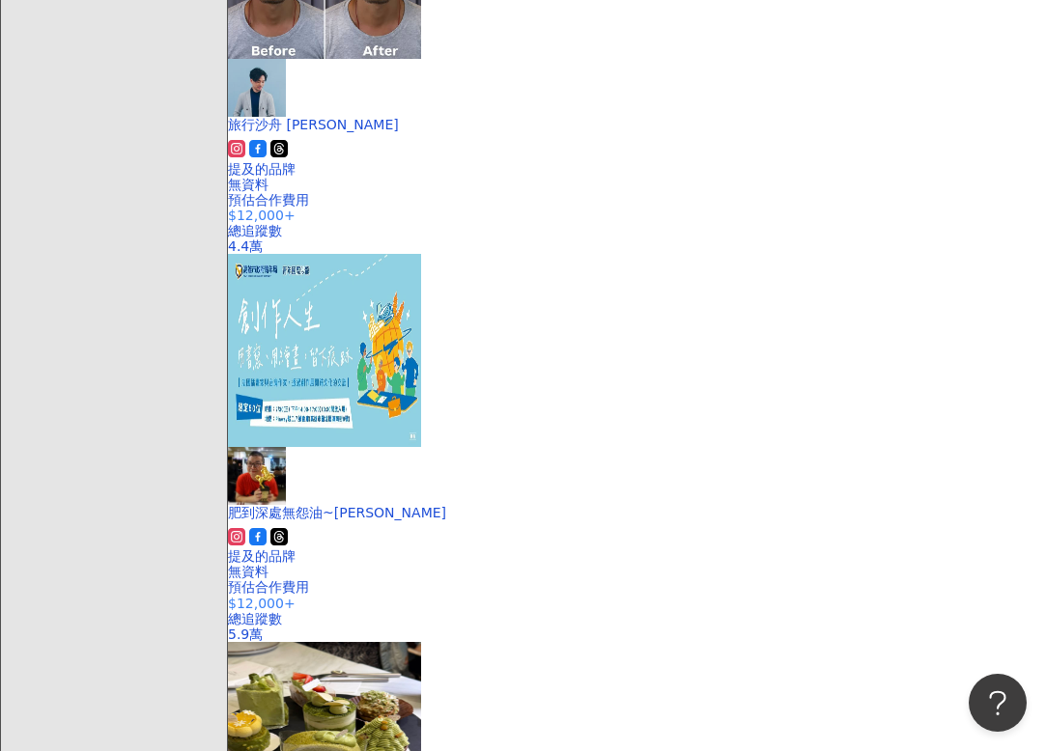
scroll to position [890, 0]
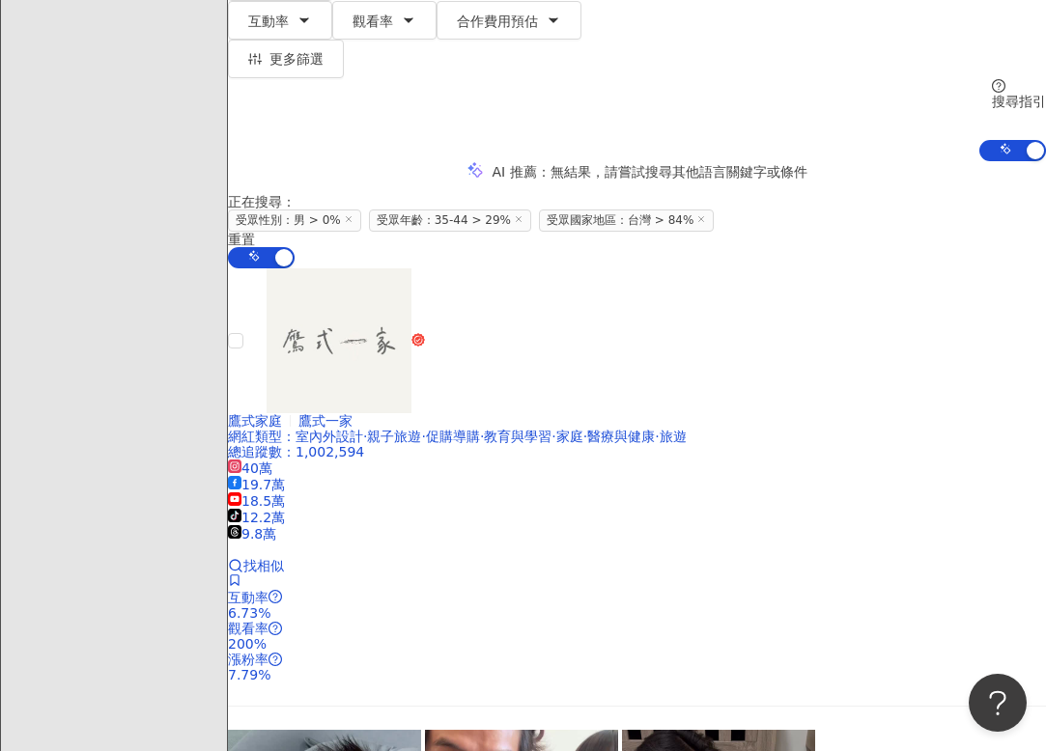
scroll to position [324, 0]
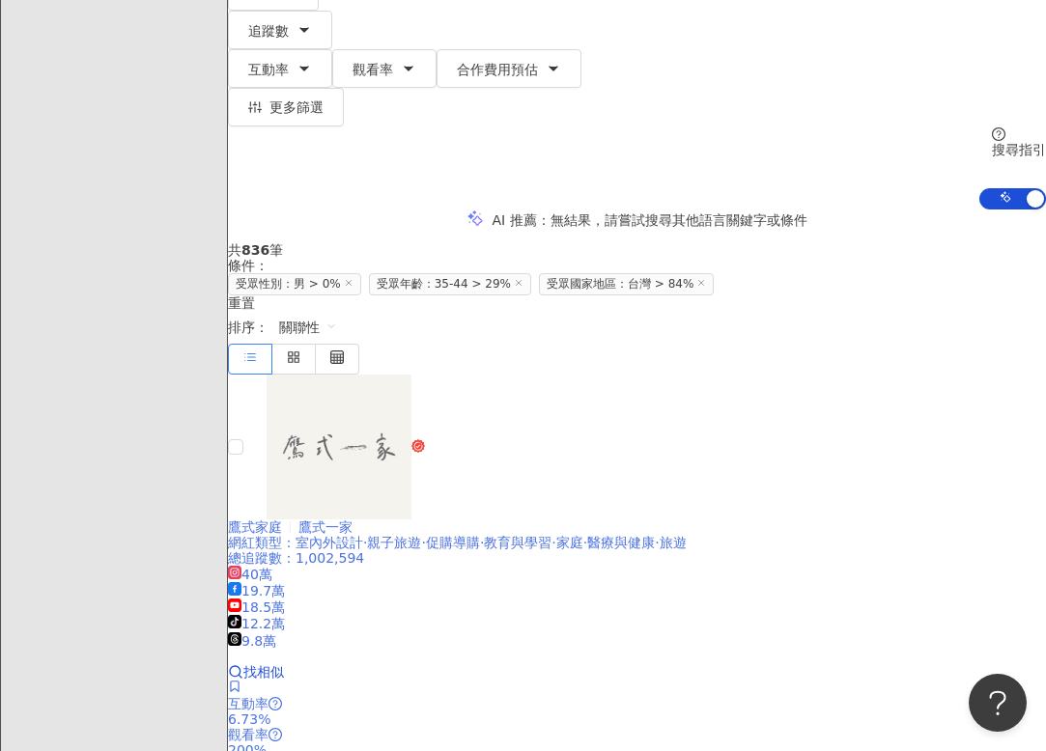
click at [542, 551] on div "總追蹤數 ： 1,002,594" at bounding box center [637, 558] width 818 height 15
click at [351, 280] on line at bounding box center [348, 282] width 5 height 5
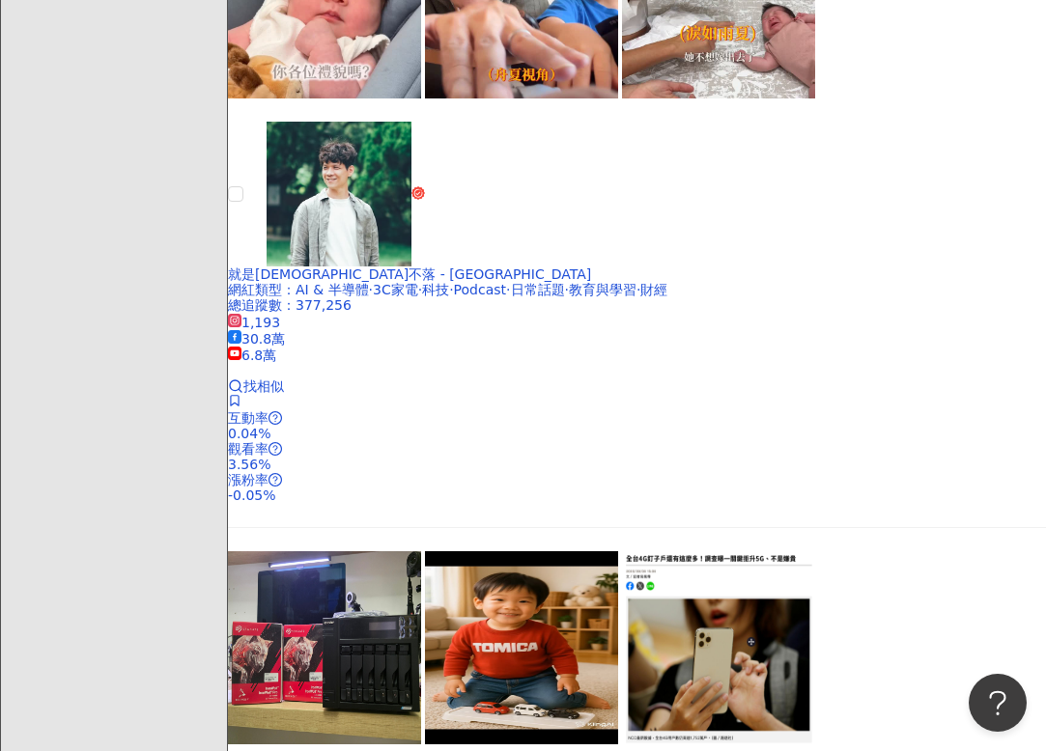
scroll to position [1199, 0]
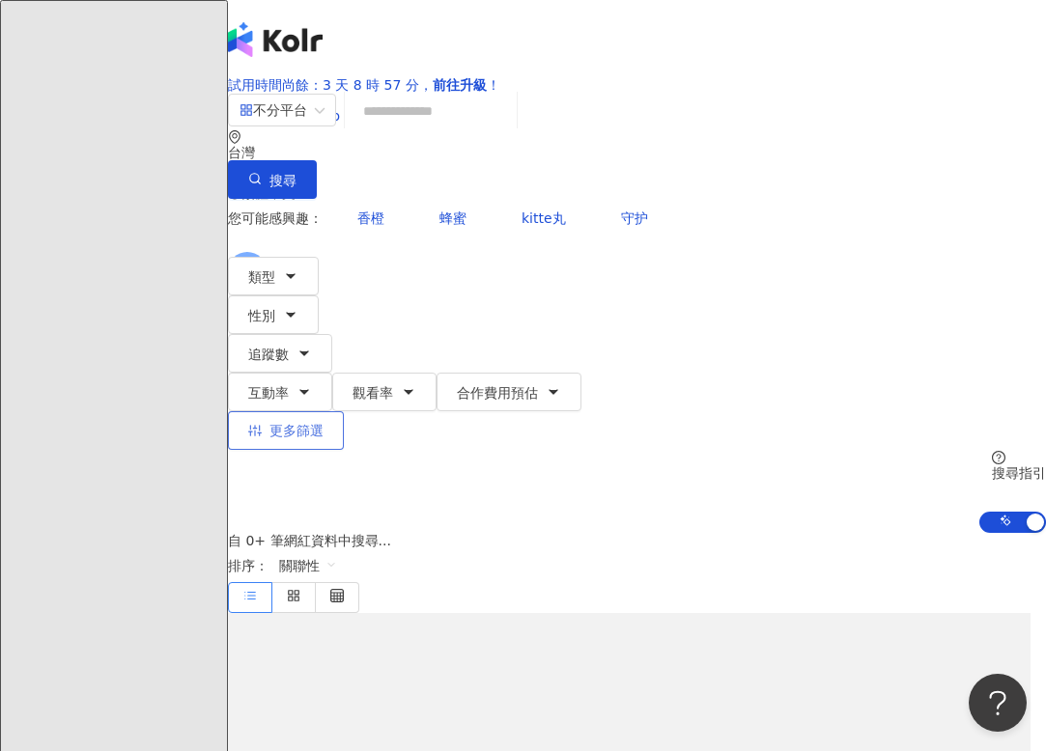
click at [324, 423] on span "更多篩選" at bounding box center [296, 430] width 54 height 15
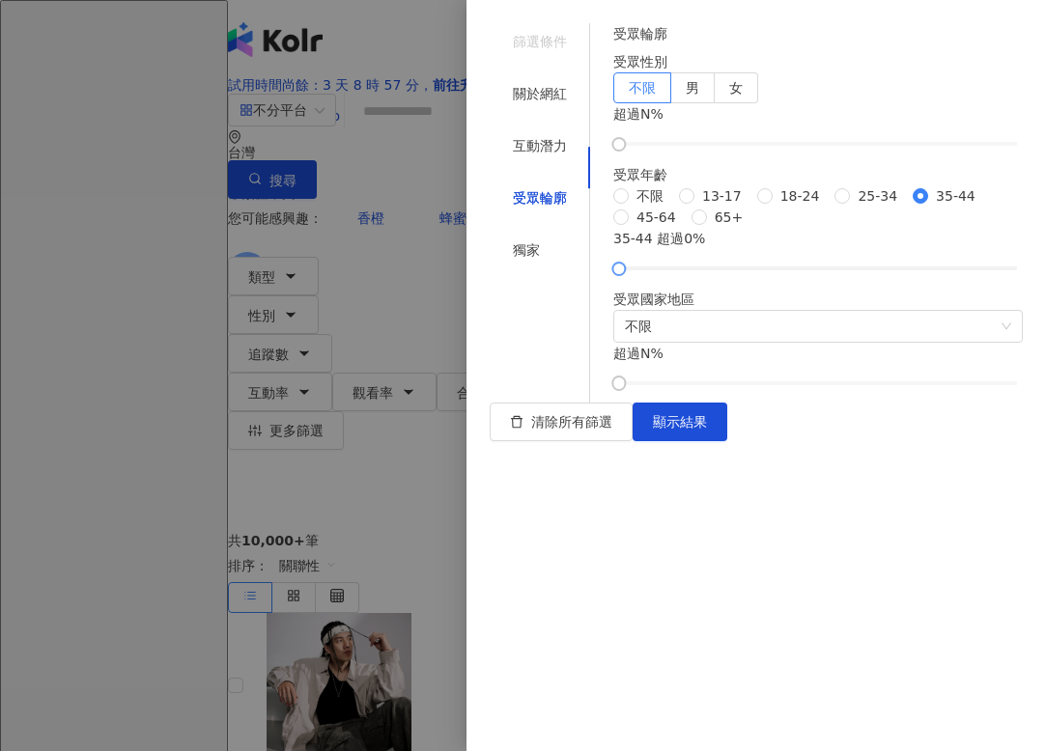
drag, startPoint x: 661, startPoint y: 438, endPoint x: 725, endPoint y: 443, distance: 64.9
click at [725, 274] on div "35-44 超過 0 %" at bounding box center [818, 251] width 410 height 46
click at [725, 274] on div at bounding box center [818, 269] width 399 height 12
click at [704, 274] on div at bounding box center [698, 269] width 11 height 11
drag, startPoint x: 727, startPoint y: 445, endPoint x: 749, endPoint y: 447, distance: 21.3
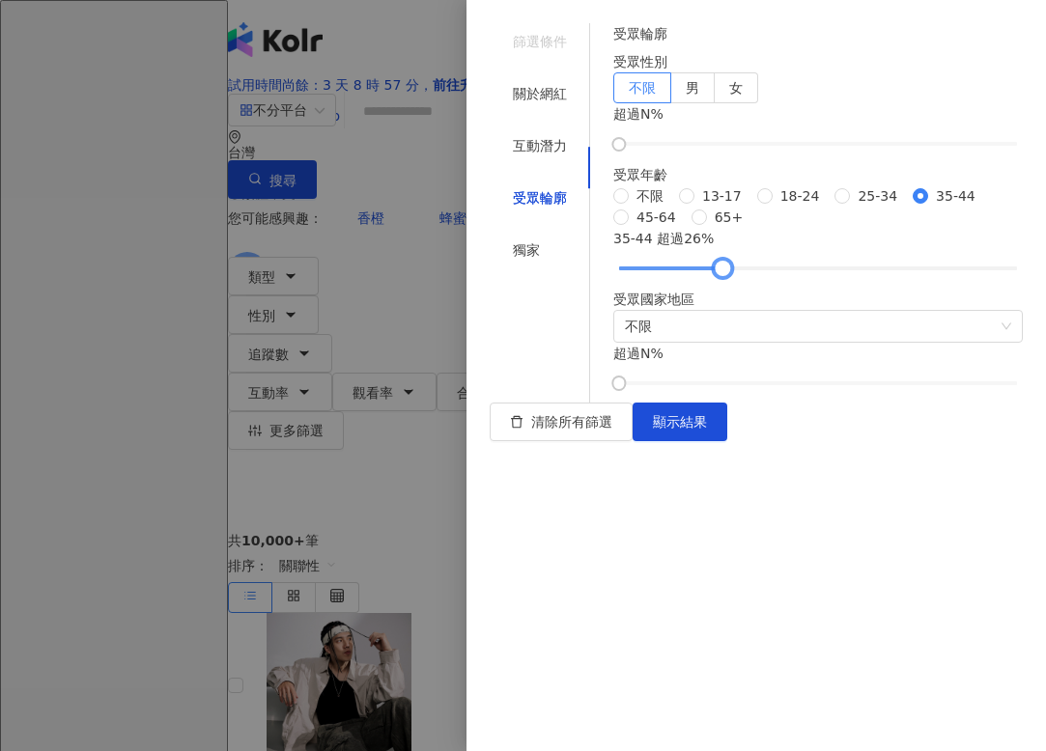
click at [727, 274] on div at bounding box center [722, 269] width 11 height 11
click at [720, 274] on div at bounding box center [714, 269] width 11 height 11
click at [715, 103] on label "男" at bounding box center [692, 87] width 43 height 31
drag, startPoint x: 655, startPoint y: 142, endPoint x: 817, endPoint y: 154, distance: 162.7
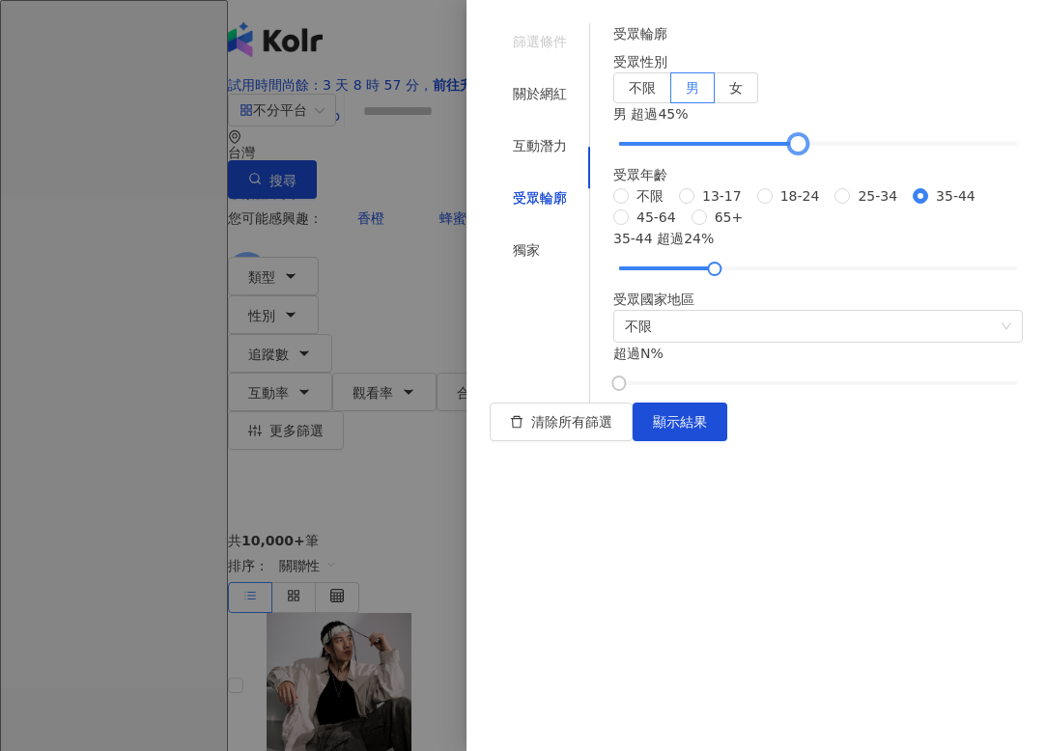
click at [817, 154] on div "受眾輪廓 受眾性別 不限 男 女 男 超過 45 % 受眾年齡 不限 13-17 18-24 25-34 35-44 45-64 65+ 35-44 超過 2…" at bounding box center [818, 206] width 410 height 366
click at [727, 441] on button "顯示結果" at bounding box center [680, 422] width 95 height 39
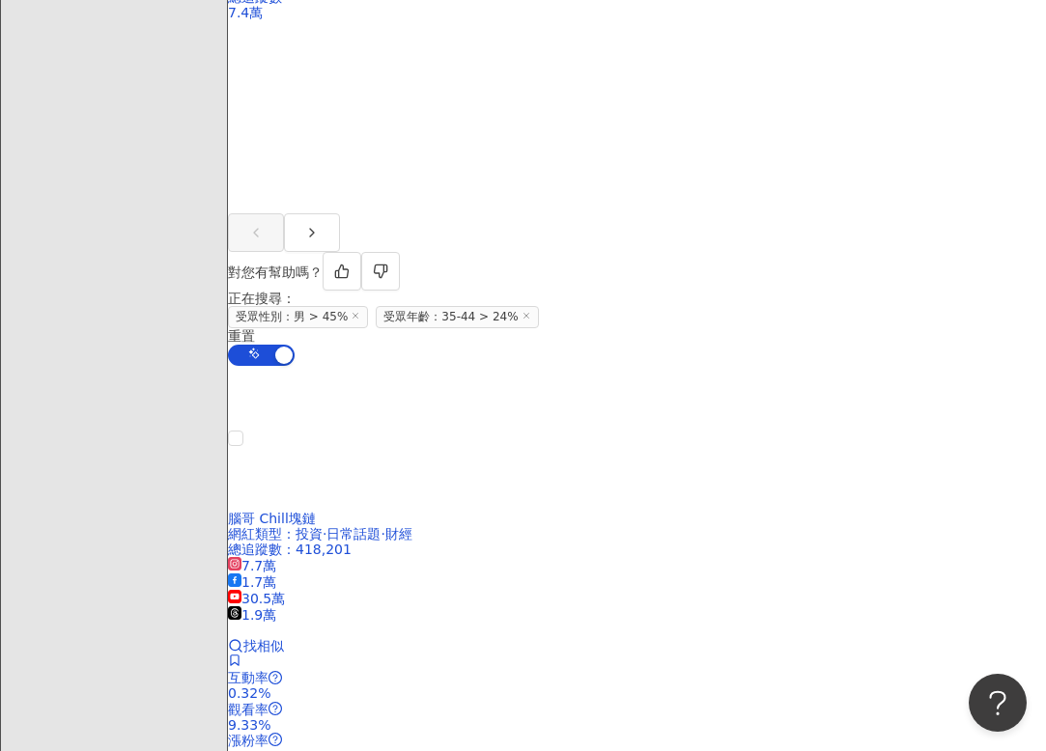
scroll to position [991, 0]
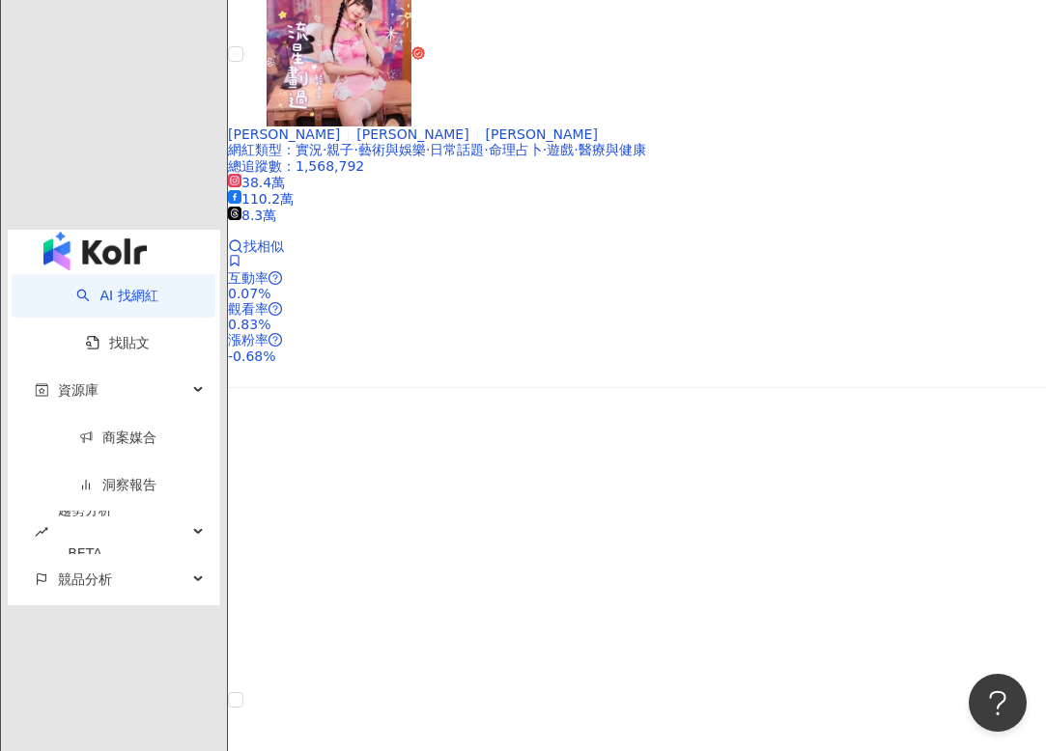
scroll to position [4321, 0]
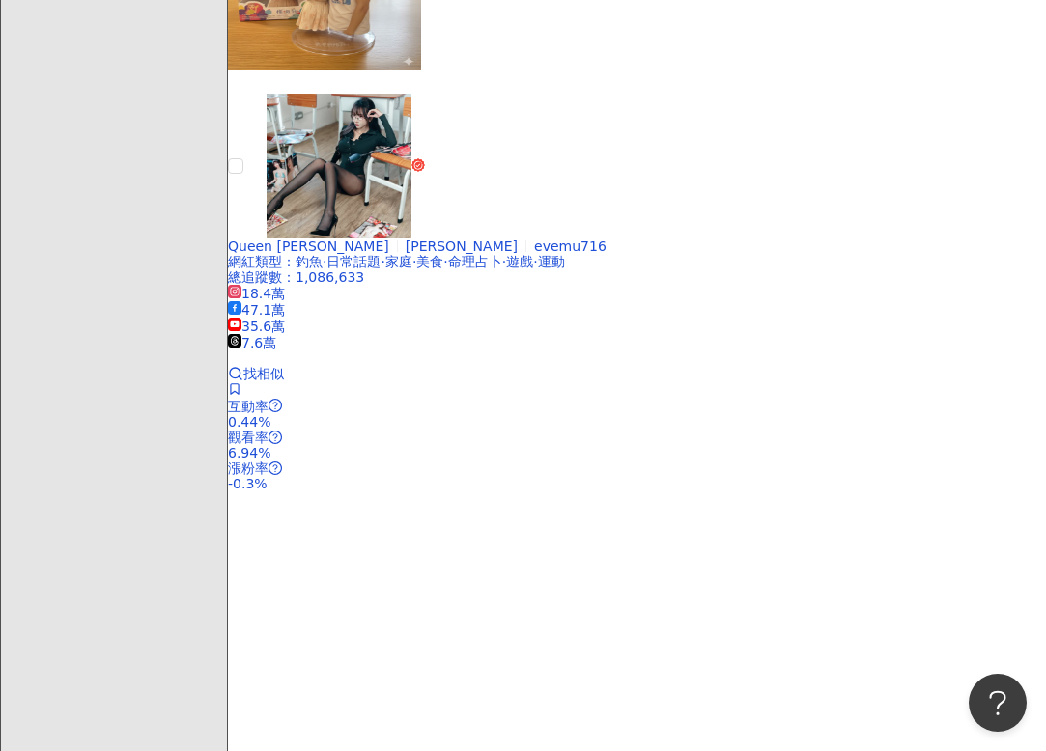
scroll to position [2022, 0]
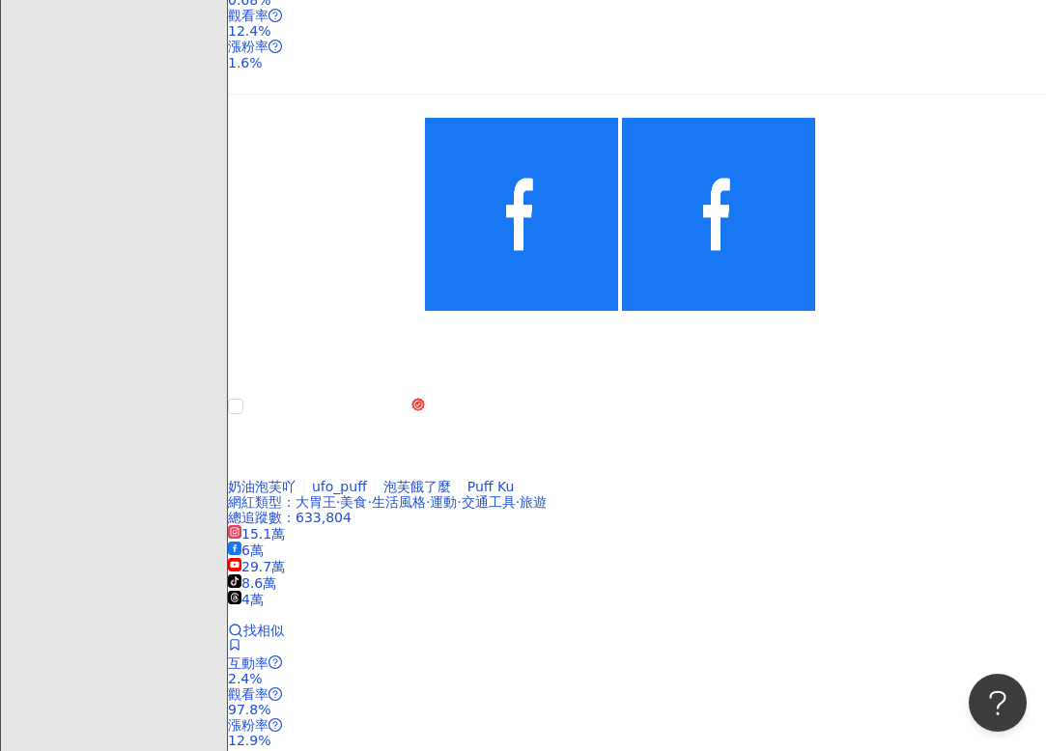
scroll to position [2729, 0]
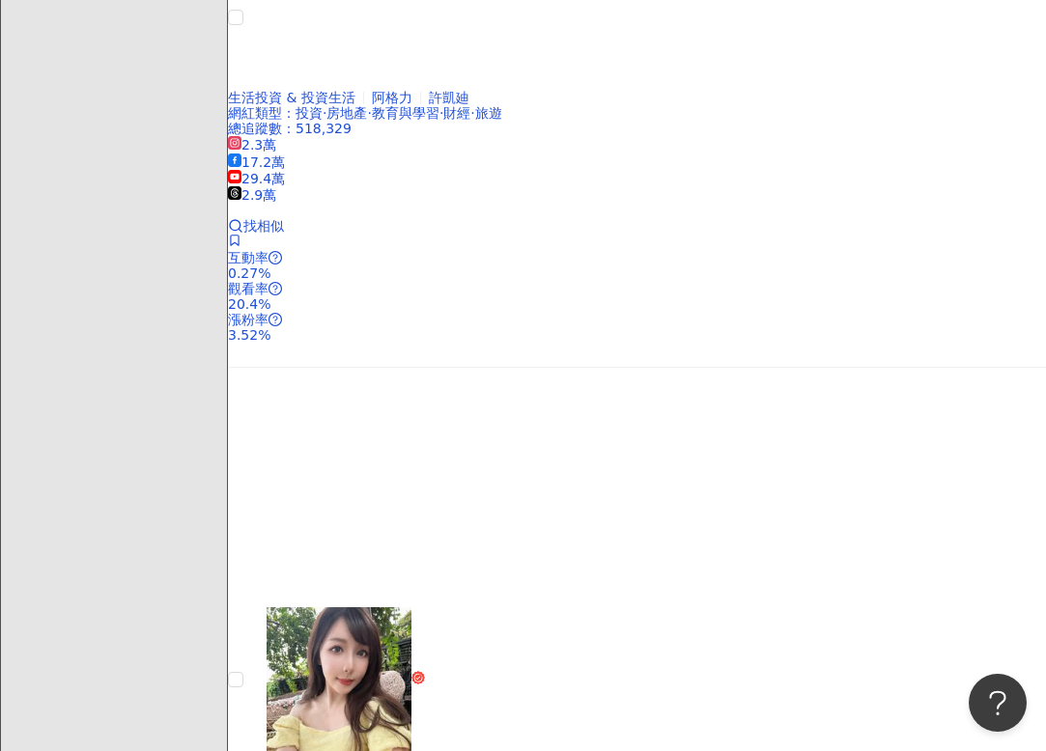
scroll to position [3696, 0]
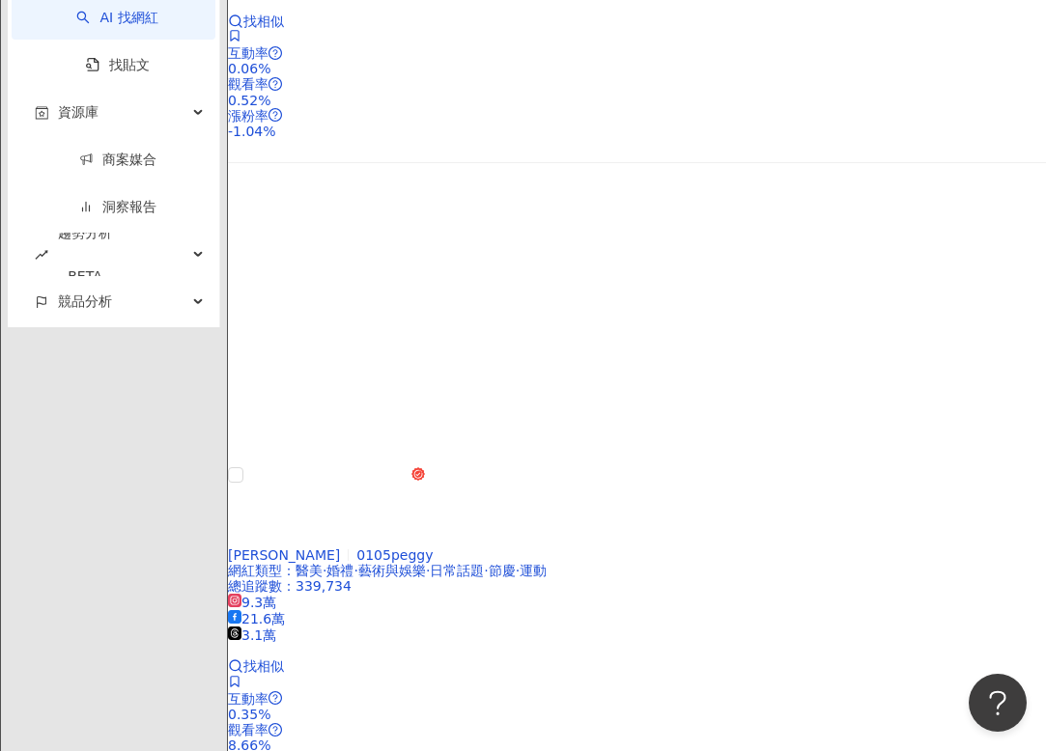
scroll to position [4717, 0]
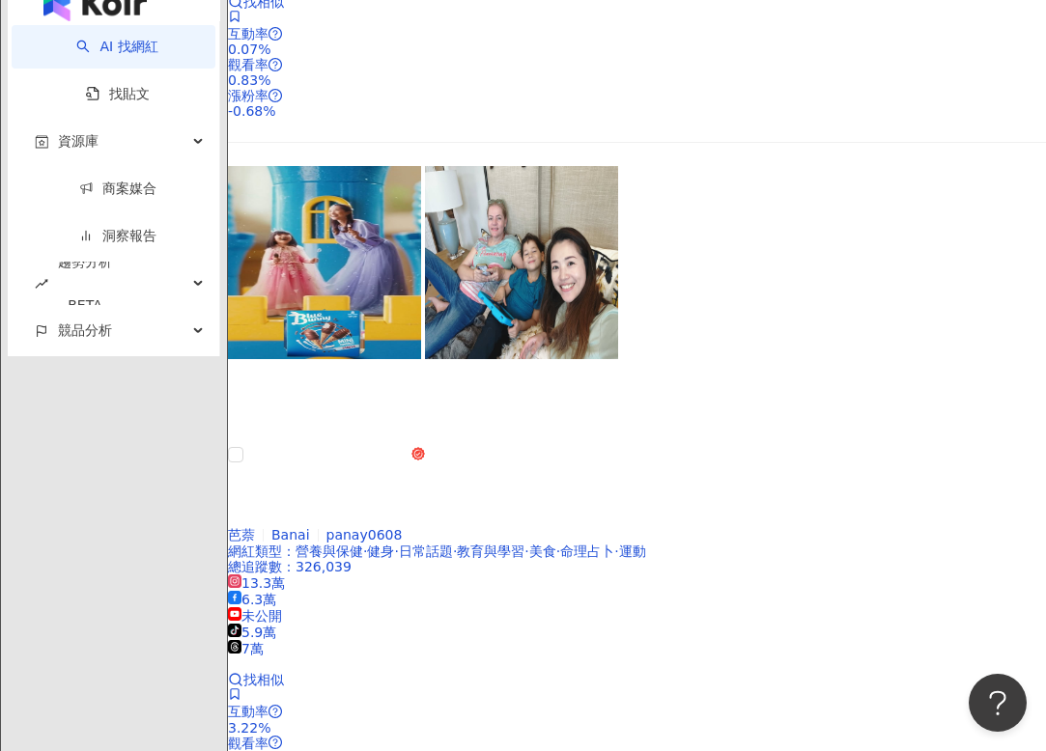
scroll to position [4571, 0]
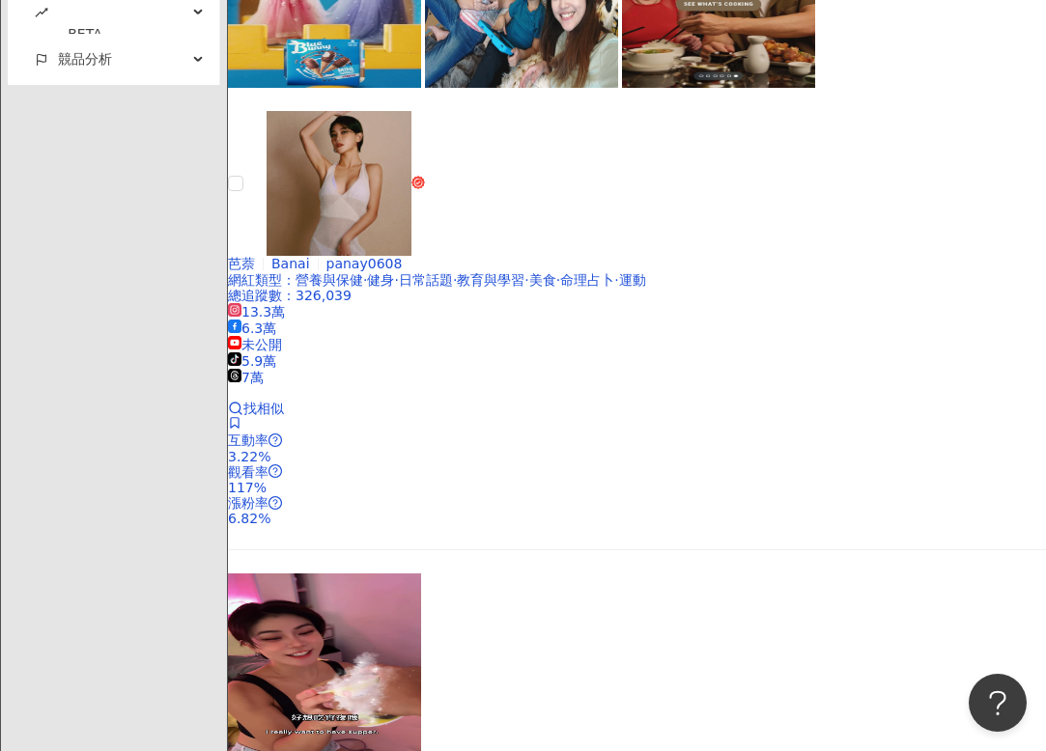
scroll to position [4787, 0]
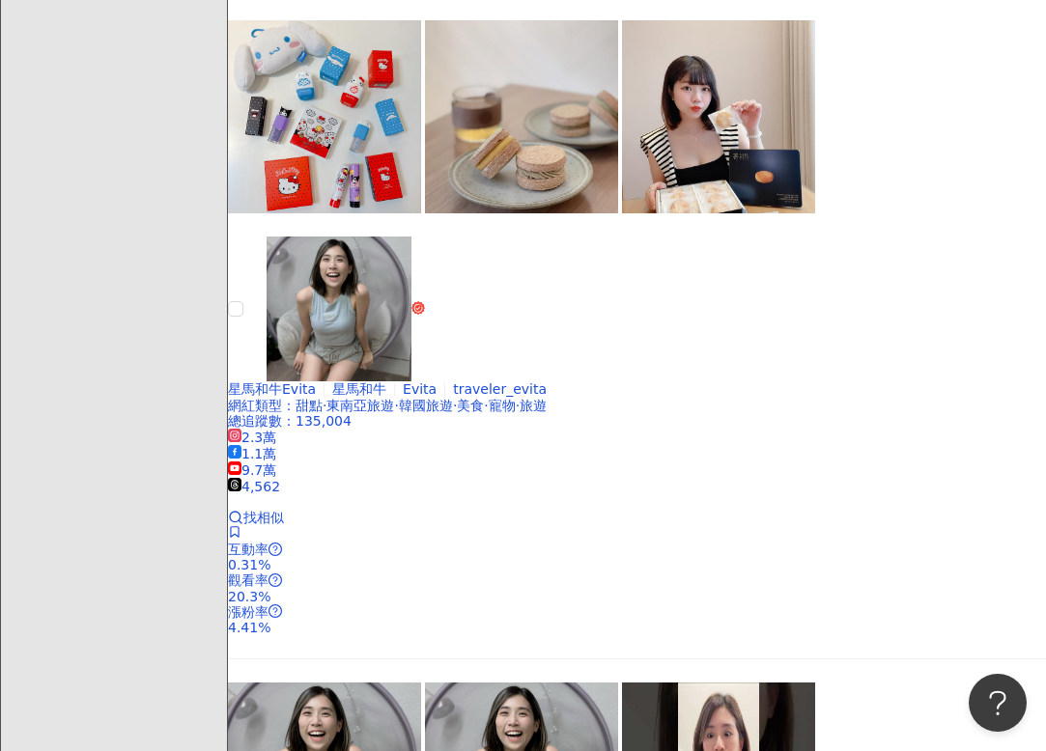
scroll to position [2802, 0]
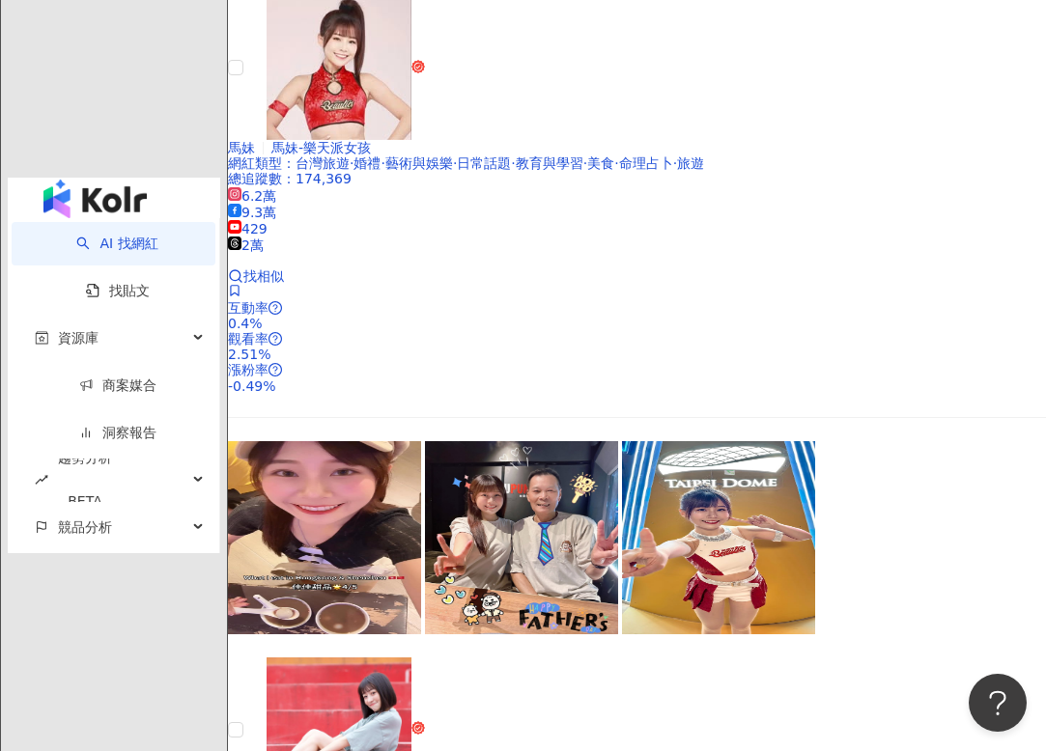
scroll to position [4439, 0]
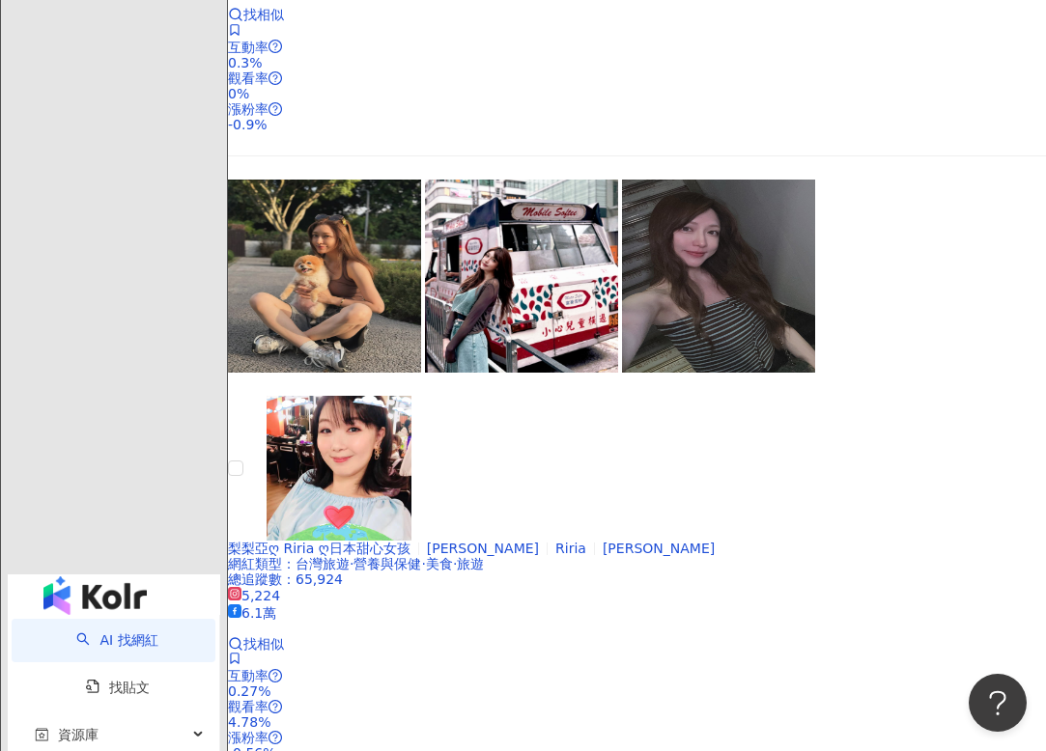
scroll to position [4184, 0]
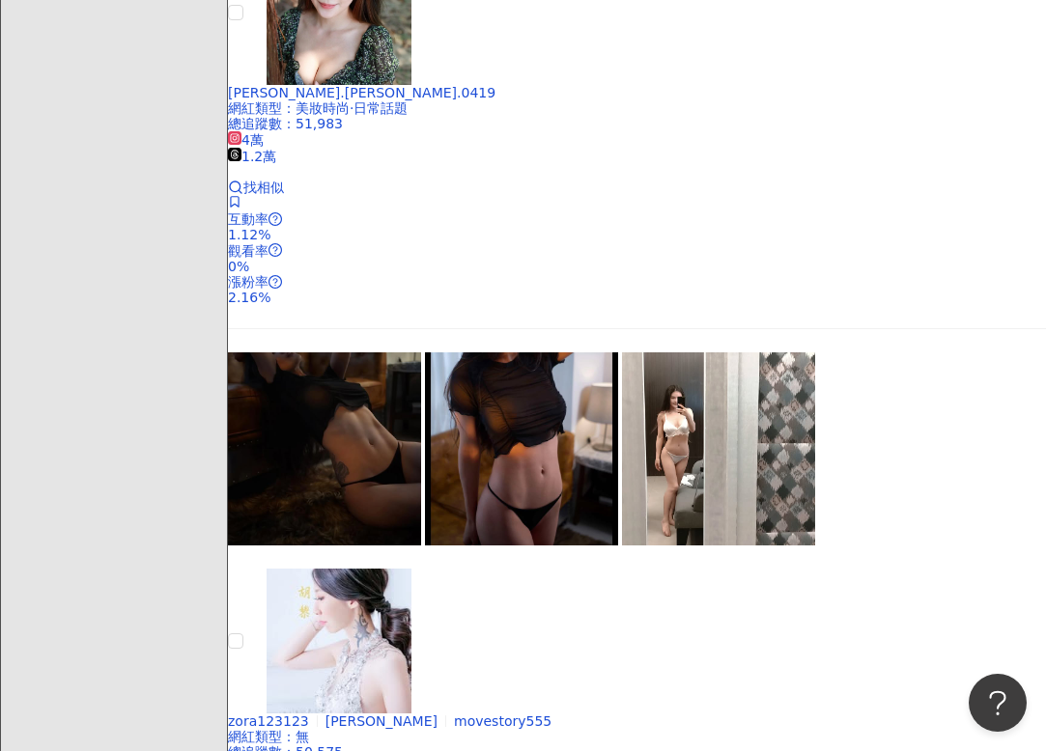
scroll to position [1515, 0]
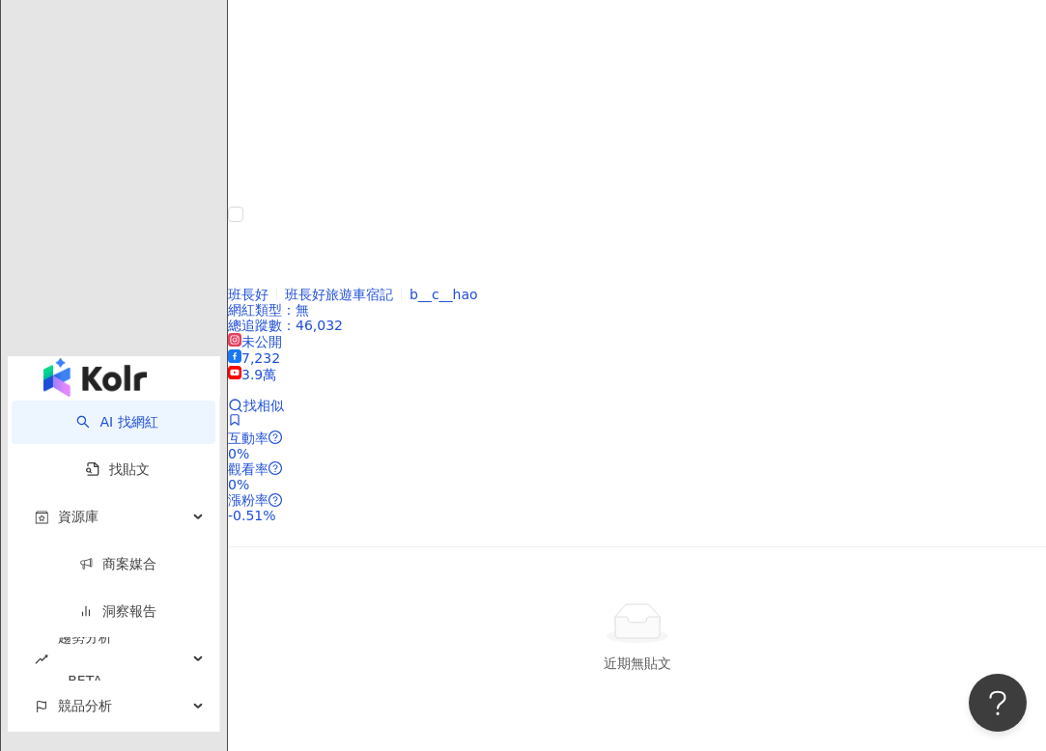
scroll to position [4129, 0]
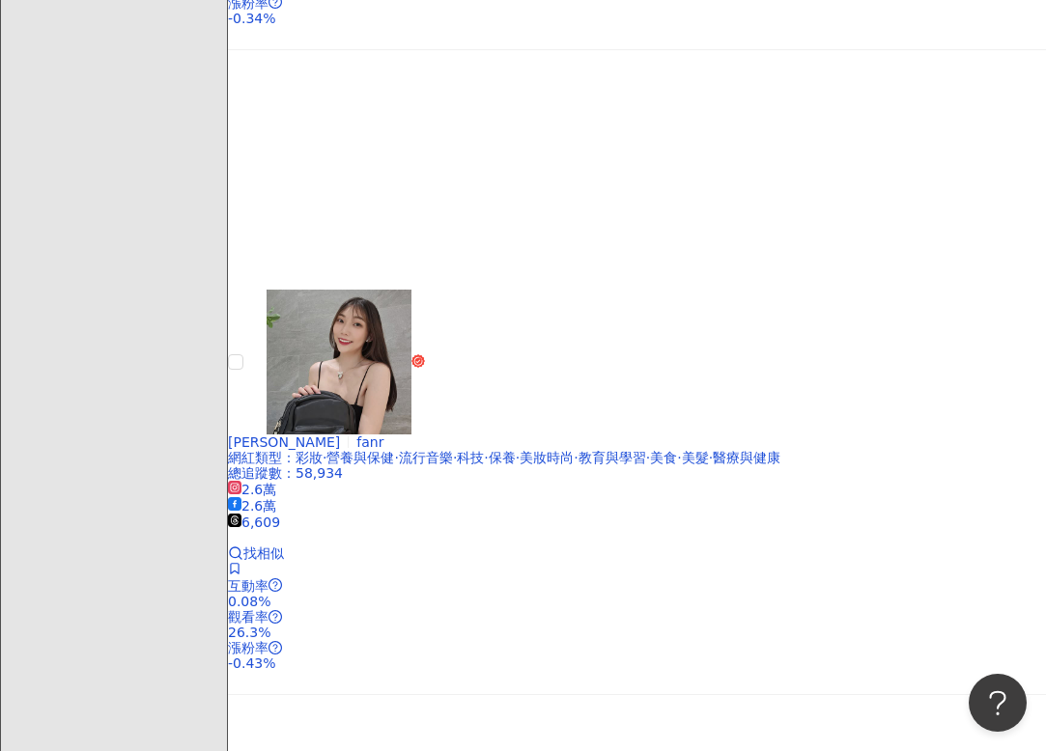
scroll to position [4393, 0]
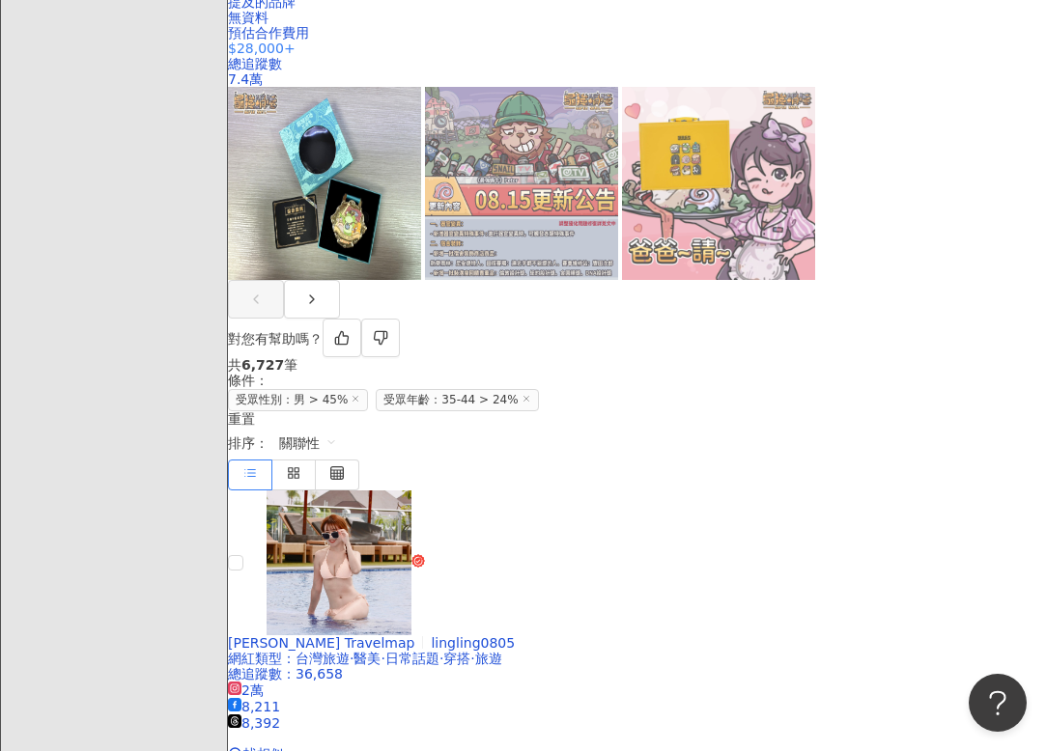
scroll to position [592, 0]
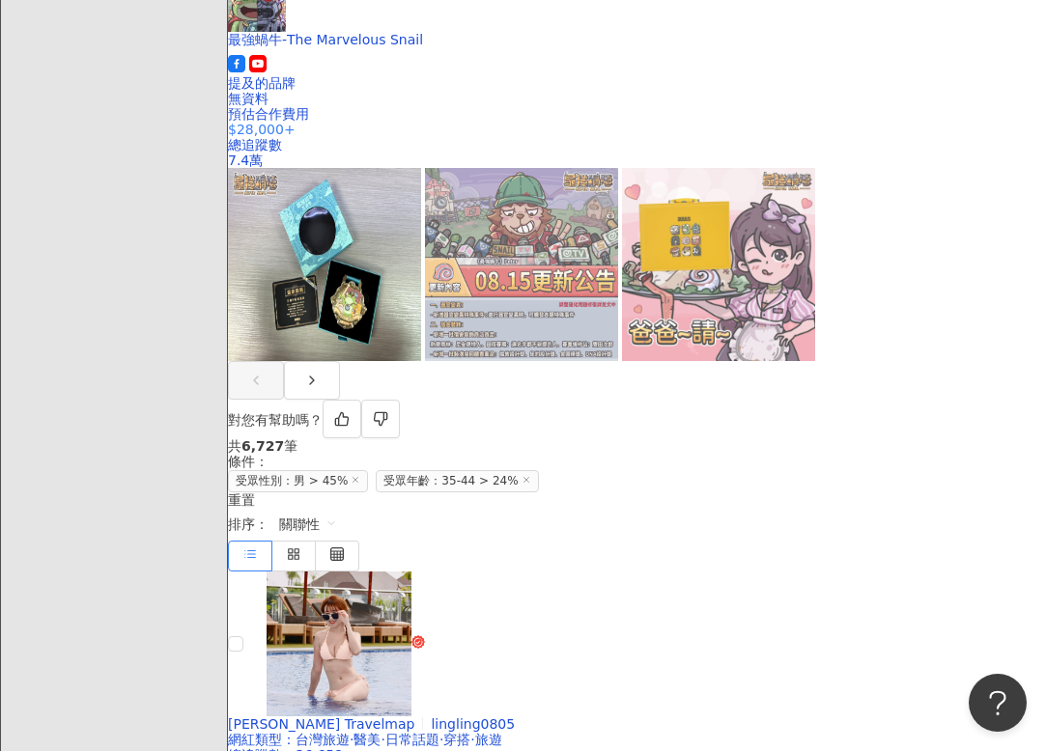
click at [360, 475] on icon at bounding box center [356, 480] width 10 height 10
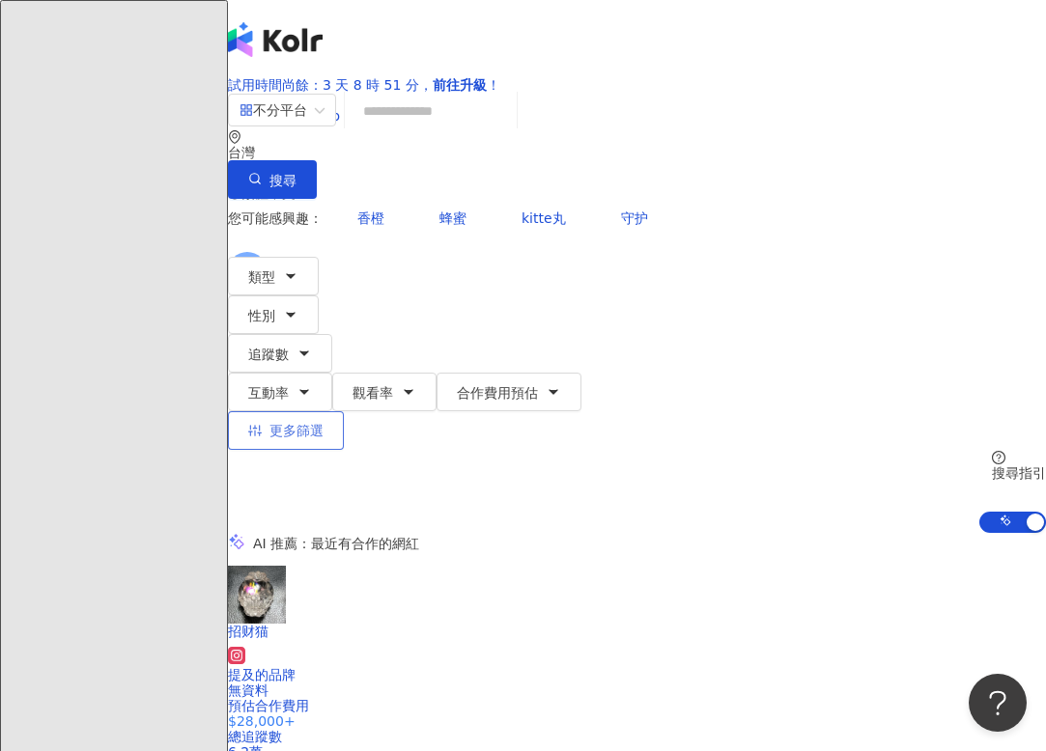
click at [324, 423] on span "更多篩選" at bounding box center [296, 430] width 54 height 15
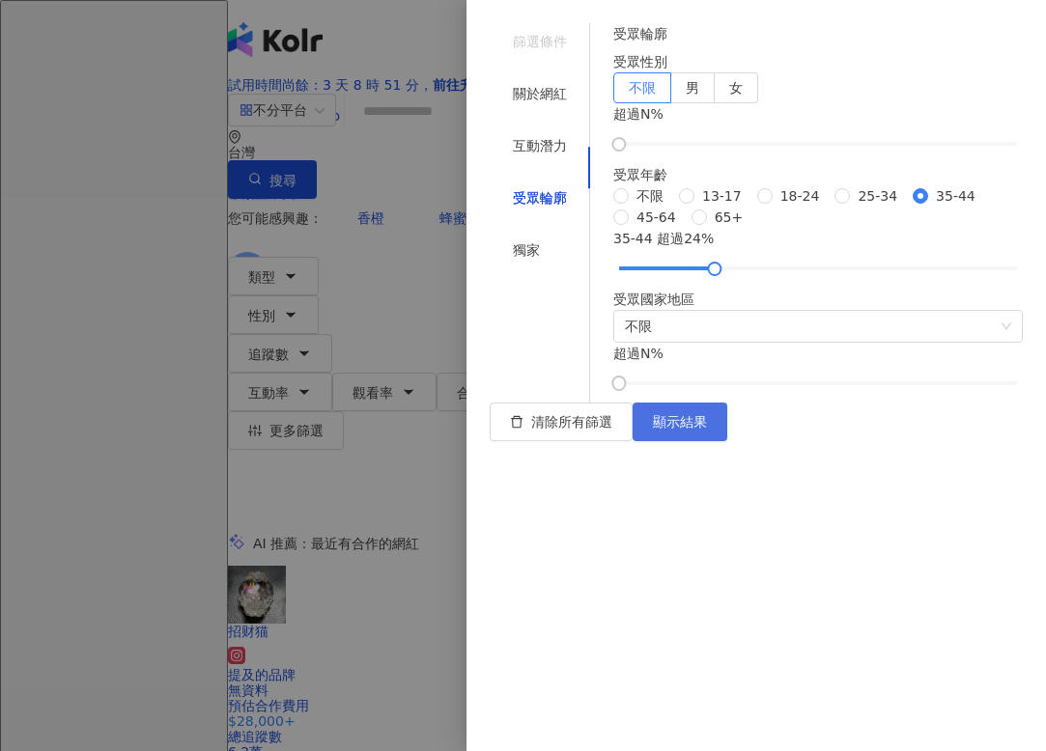
click at [707, 430] on span "顯示結果" at bounding box center [680, 421] width 54 height 15
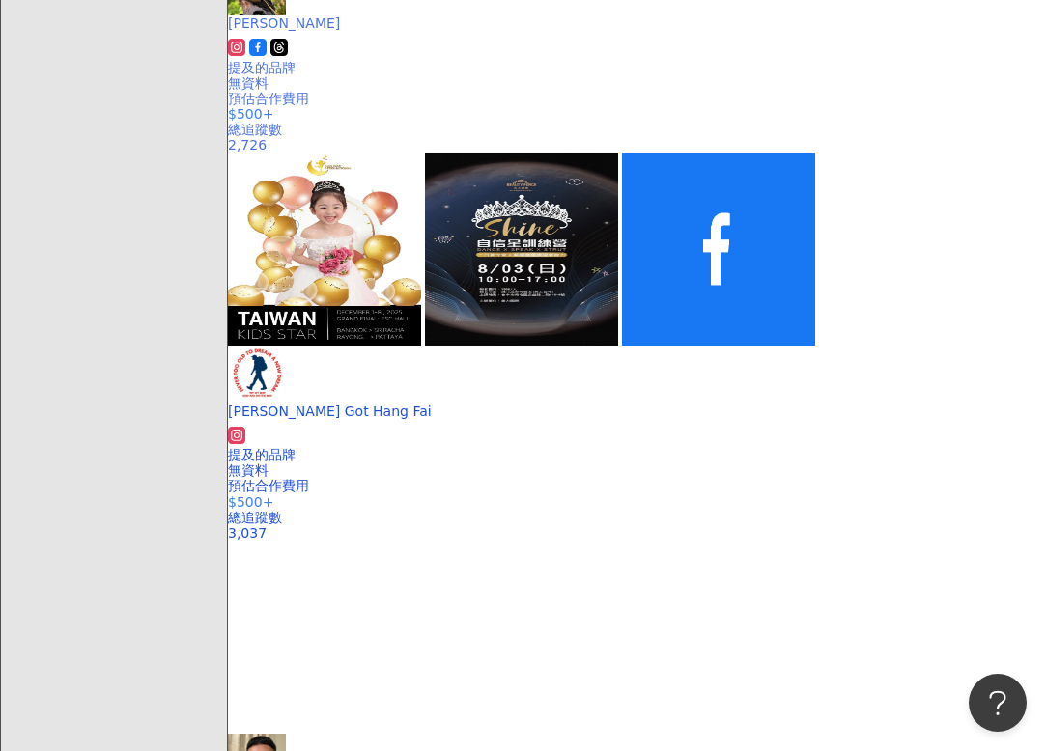
scroll to position [1003, 0]
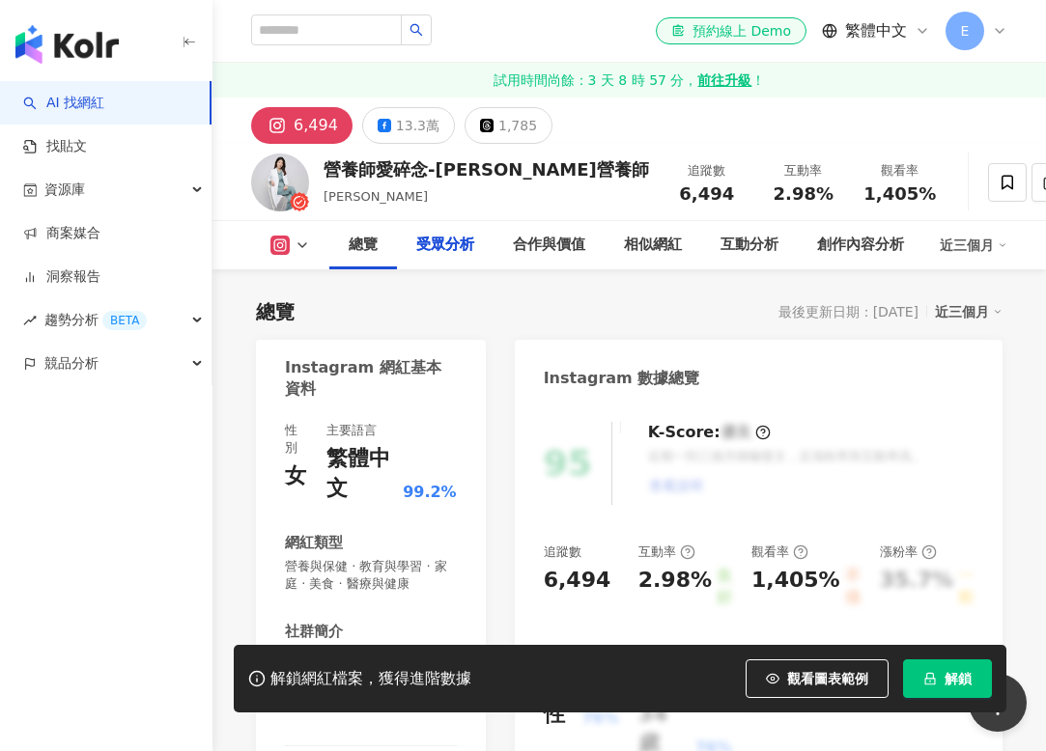
scroll to position [1881, 0]
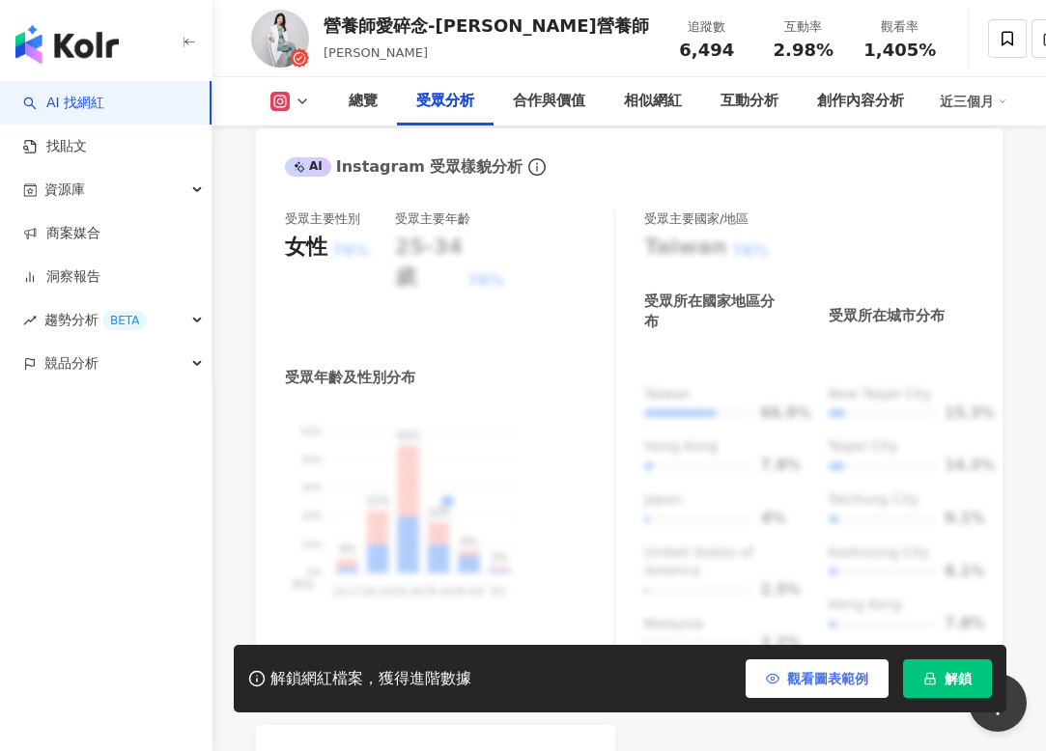
click at [805, 667] on button "觀看圖表範例" at bounding box center [817, 679] width 143 height 39
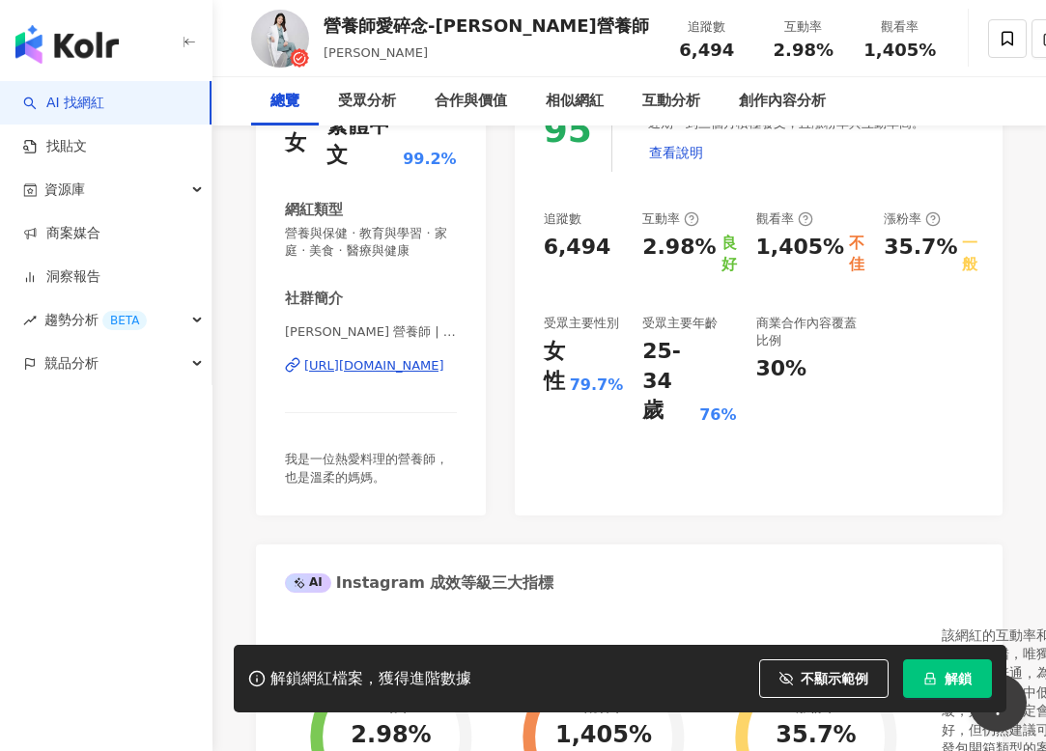
scroll to position [0, 0]
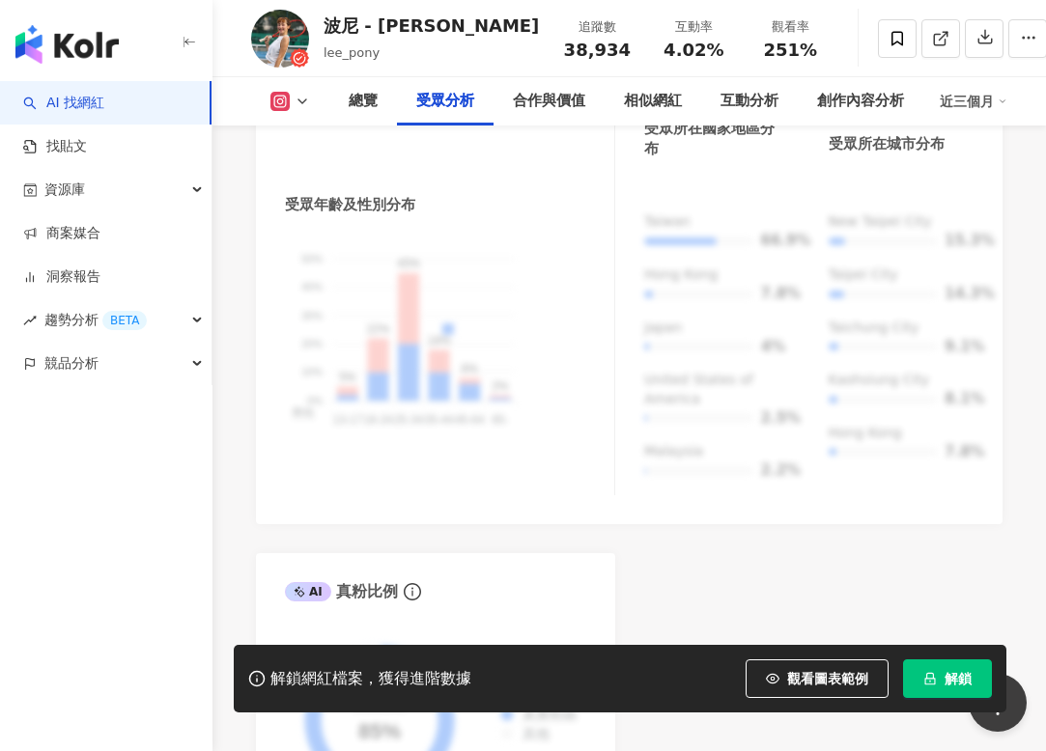
scroll to position [2147, 0]
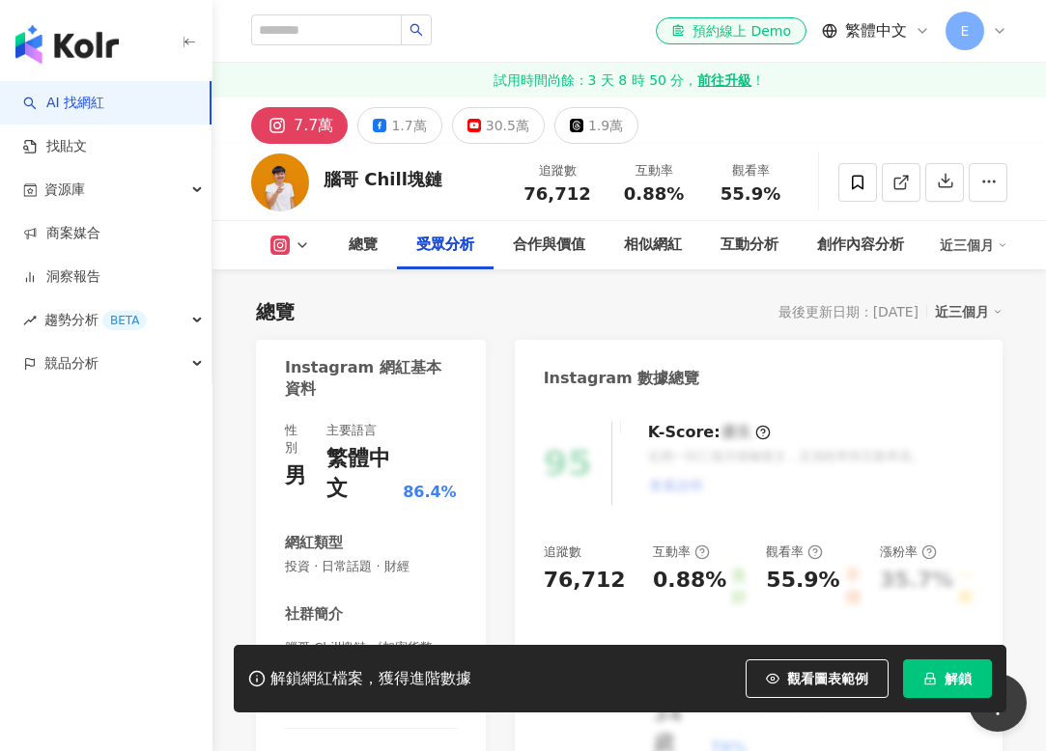
scroll to position [2152, 0]
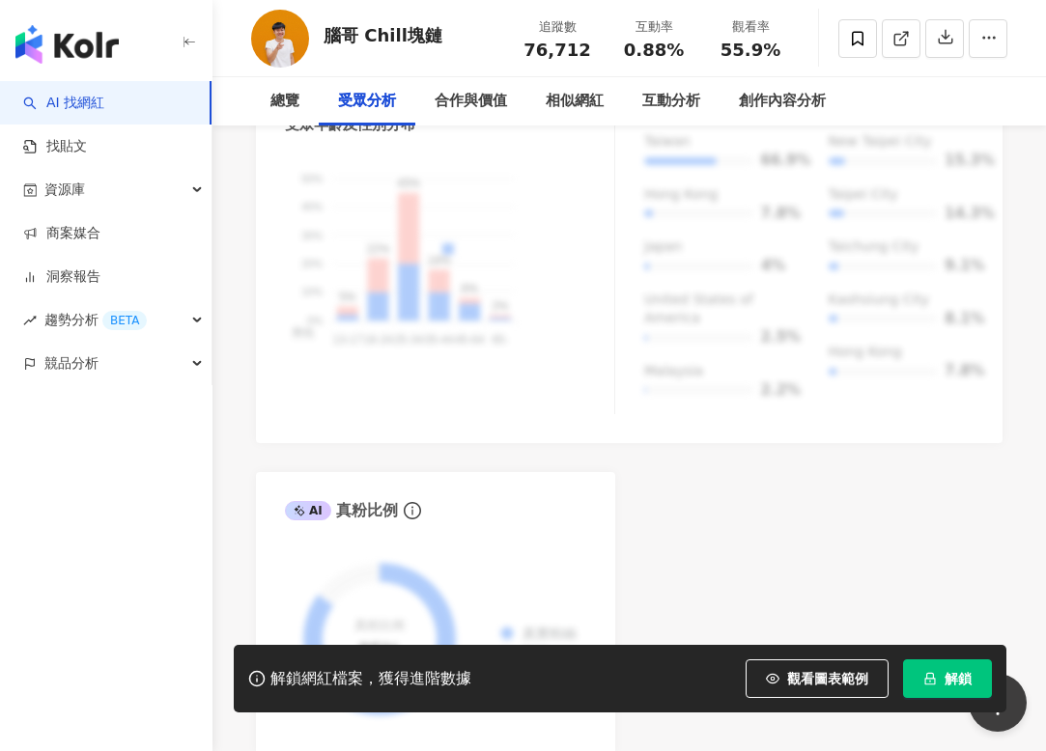
scroll to position [0, 0]
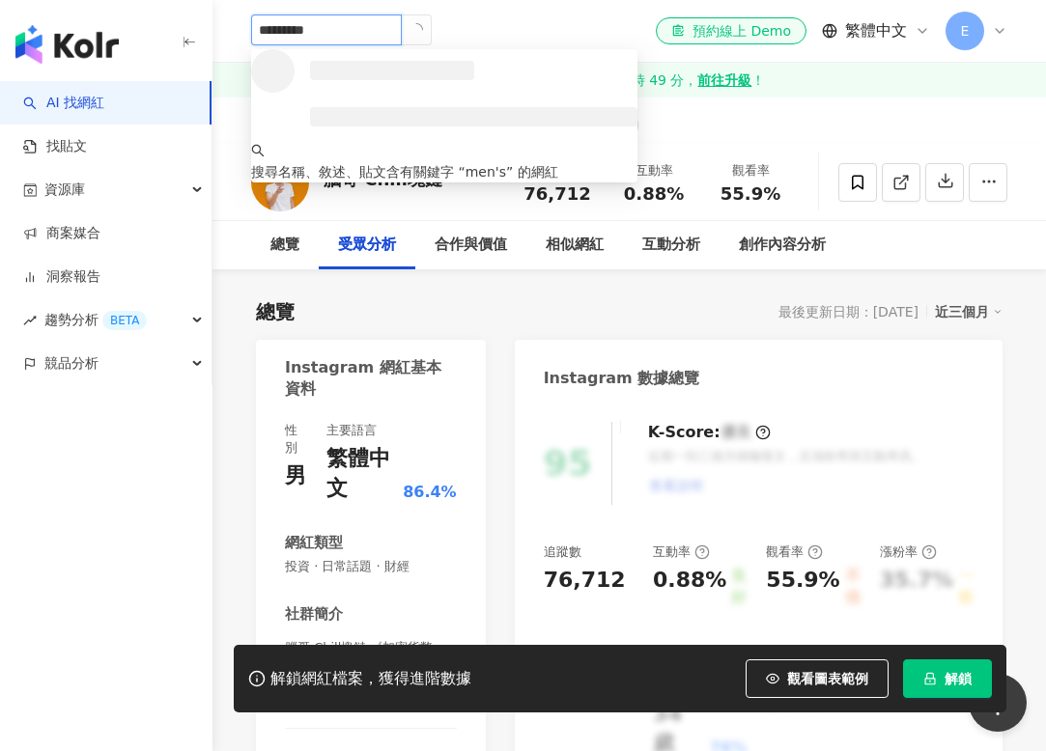
type input "**********"
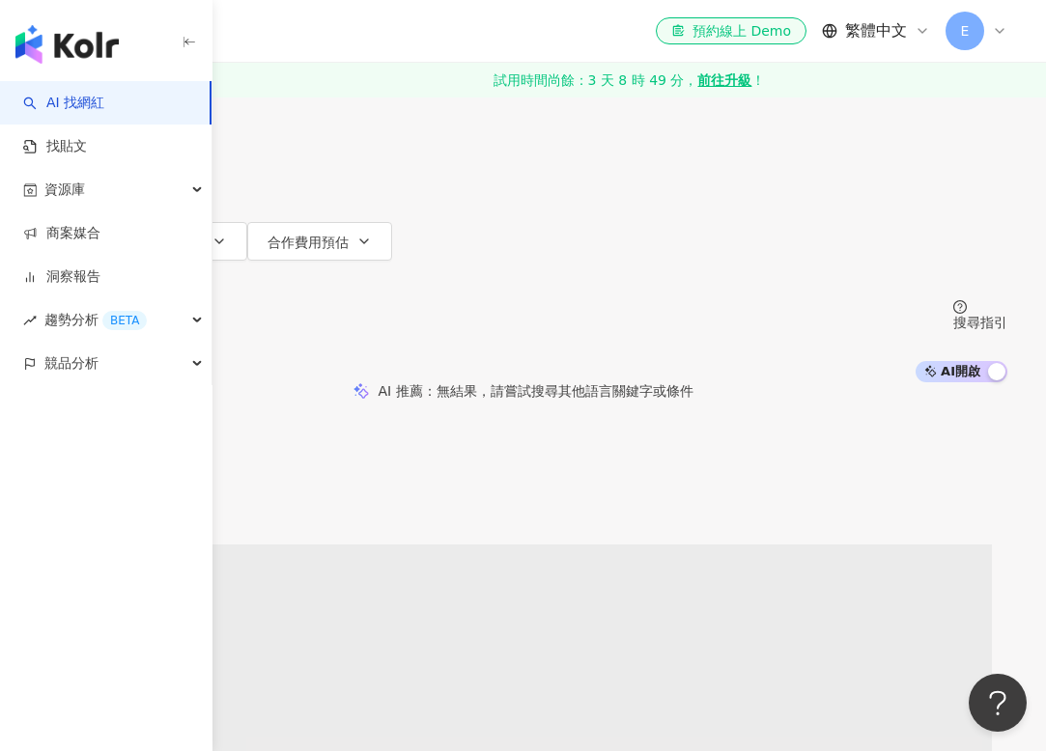
click at [320, 37] on input "**********" at bounding box center [241, 18] width 156 height 37
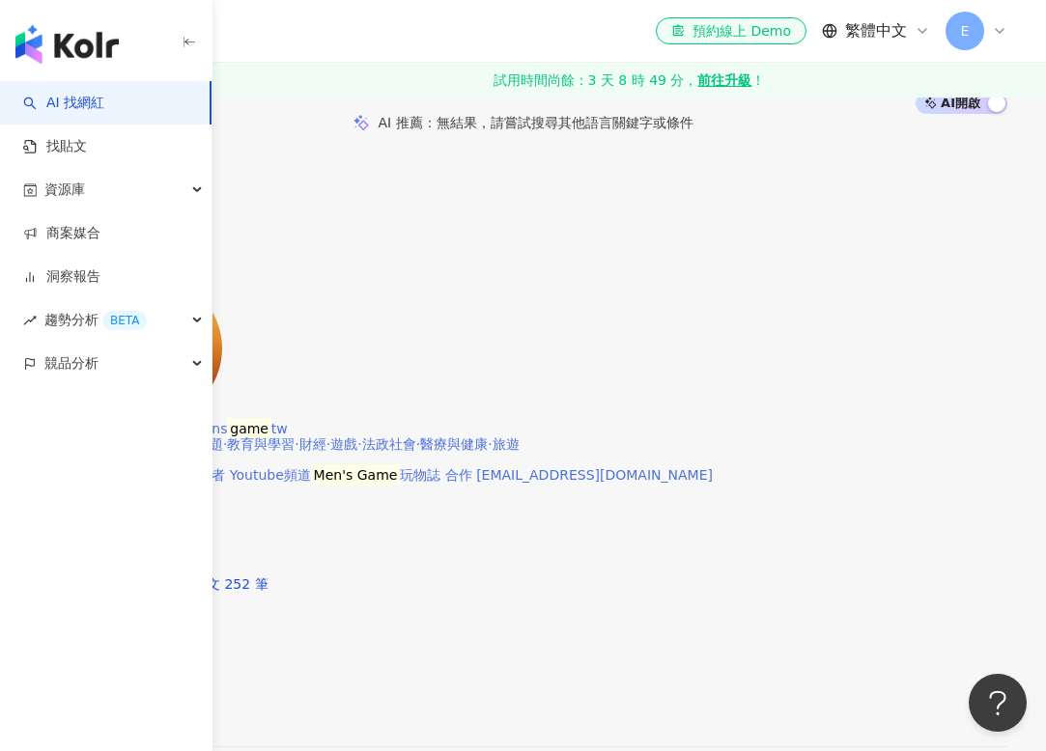
scroll to position [269, 0]
type input "*****"
click at [83, 417] on mark "Men's" at bounding box center [61, 427] width 44 height 21
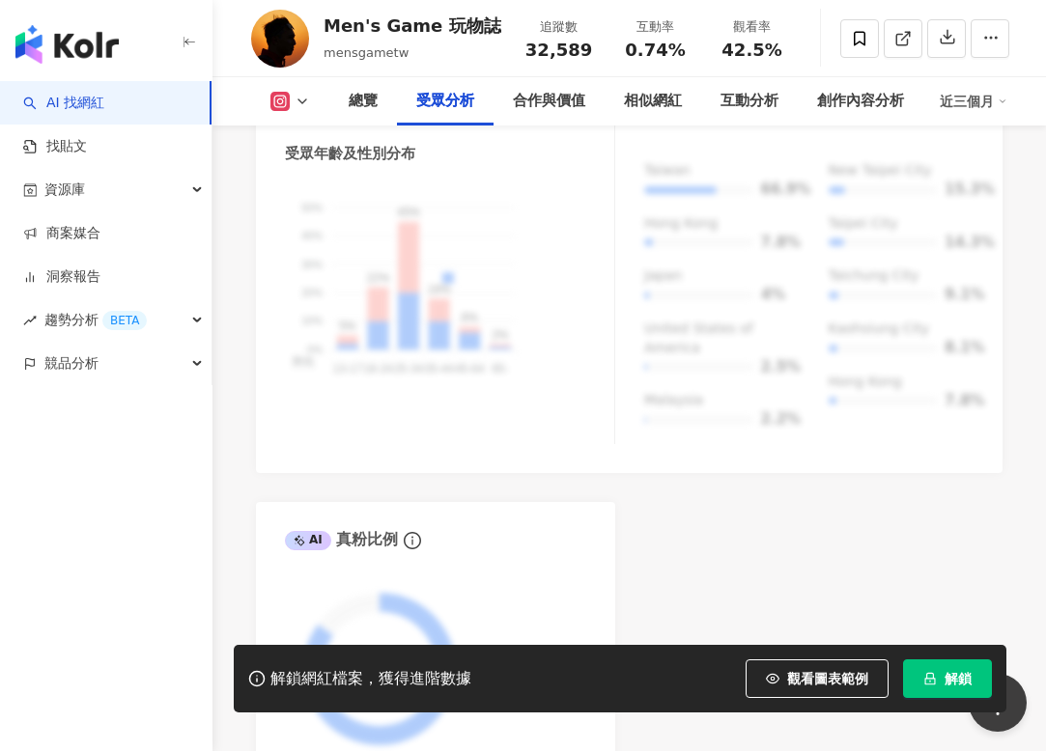
scroll to position [1989, 0]
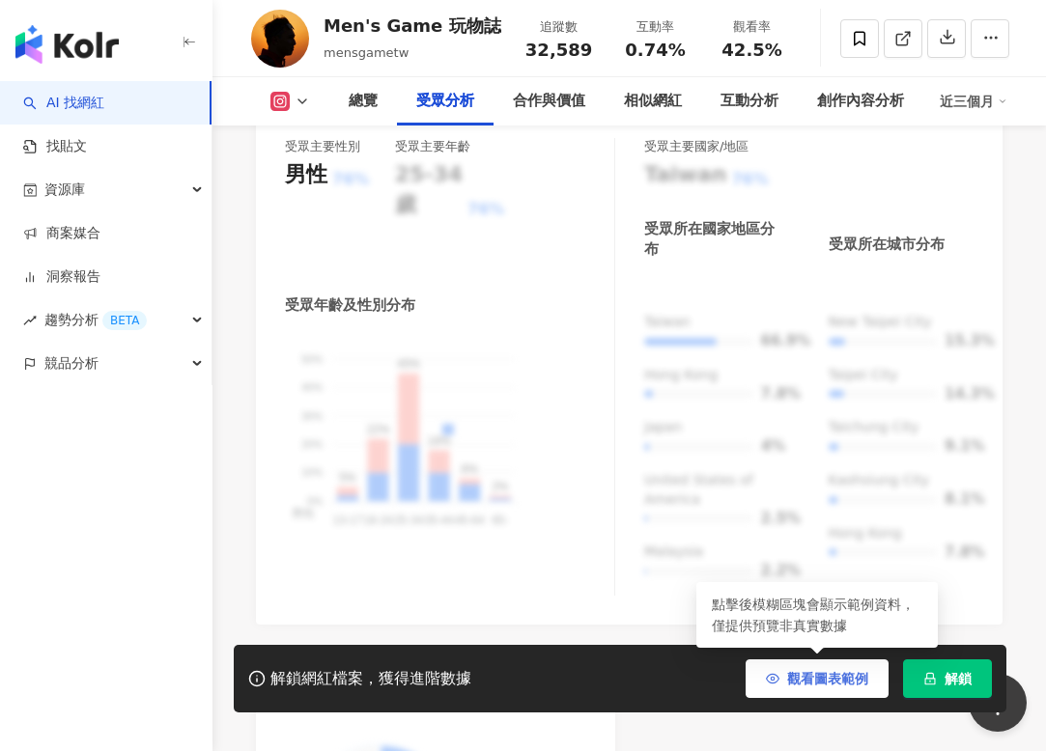
click at [844, 681] on span "觀看圖表範例" at bounding box center [827, 678] width 81 height 15
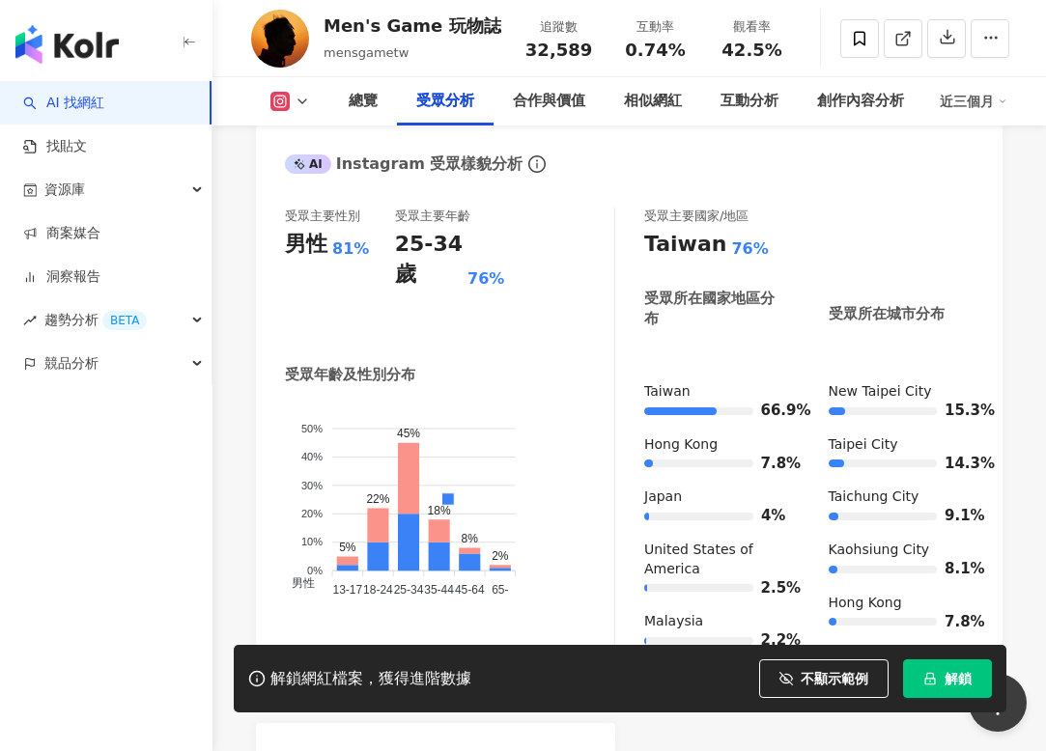
scroll to position [1700, 0]
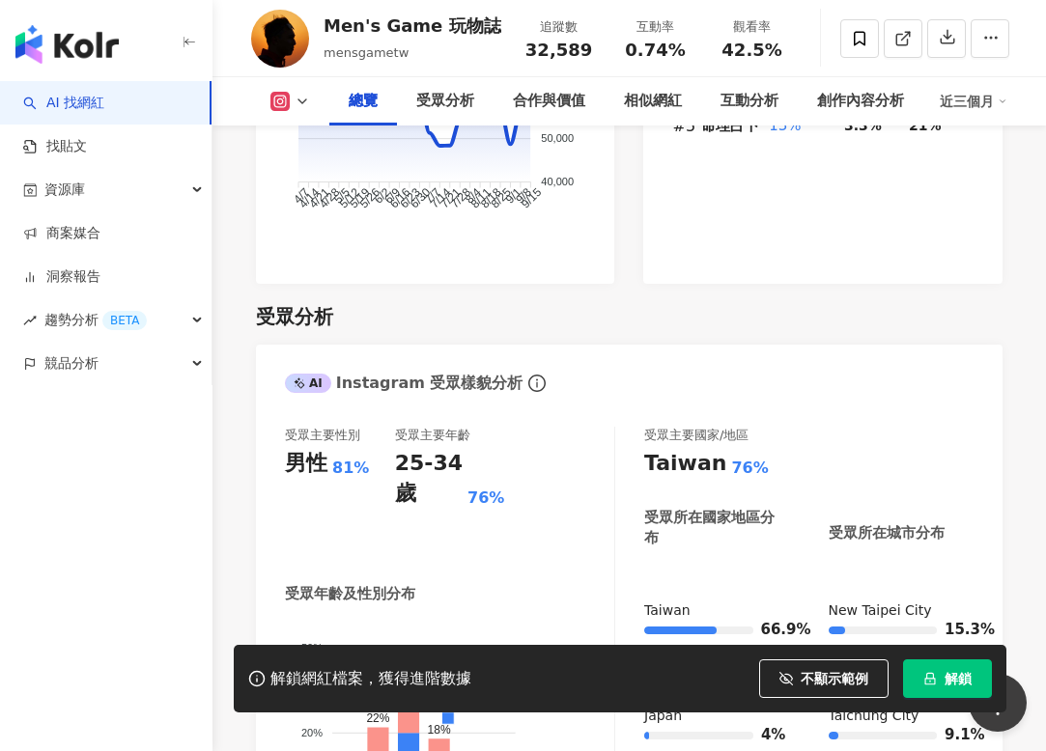
click at [977, 97] on div "近三個月" at bounding box center [974, 101] width 68 height 31
click at [818, 408] on div "受眾主要性別 男性 81% 受眾主要年齡 25-34 歲 76% 受眾年齡及性別分布 男性 女性 50% 50% 40% 40% 30% 30% 20% 20…" at bounding box center [629, 661] width 747 height 506
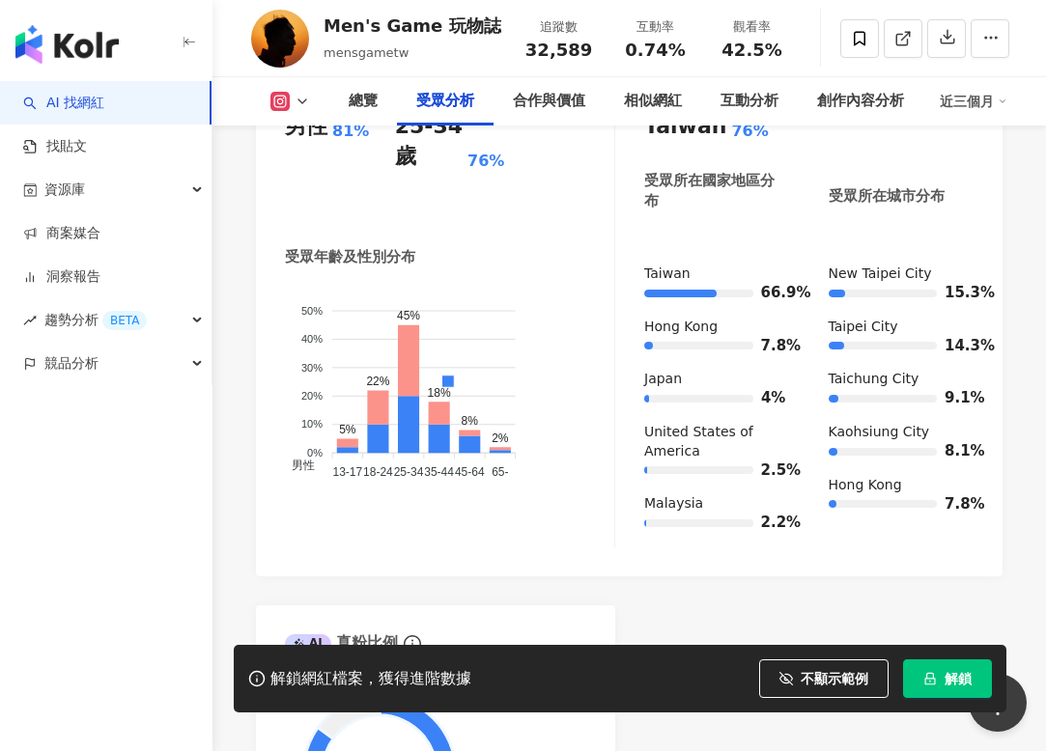
scroll to position [2027, 0]
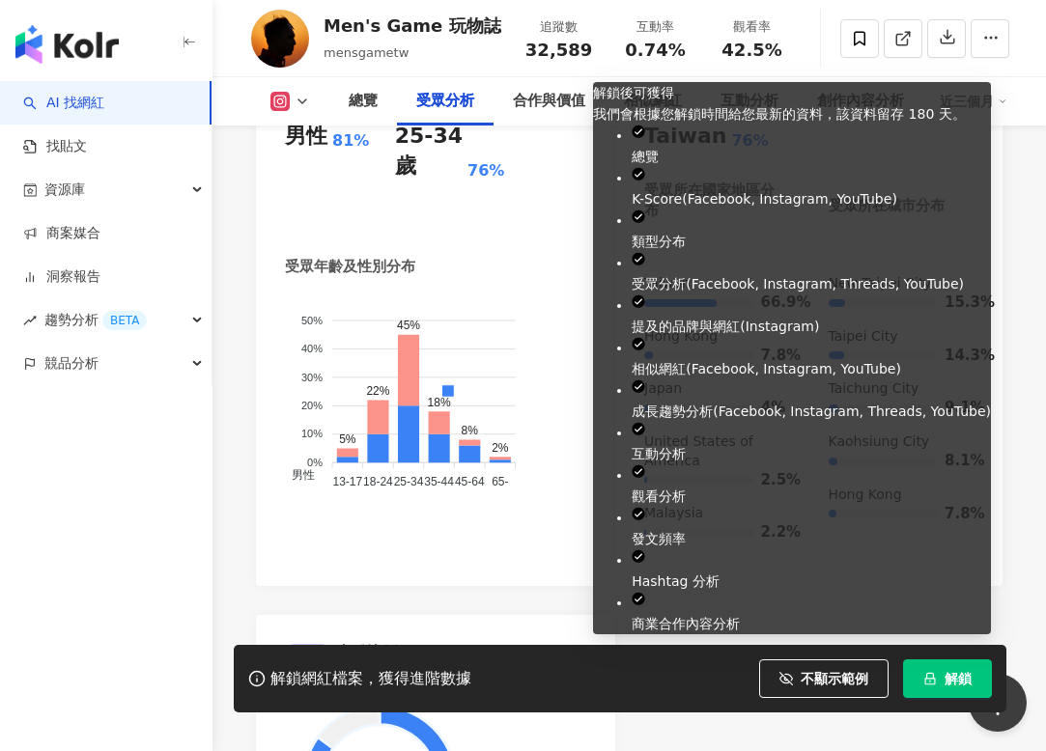
click at [939, 684] on button "解鎖" at bounding box center [947, 679] width 89 height 39
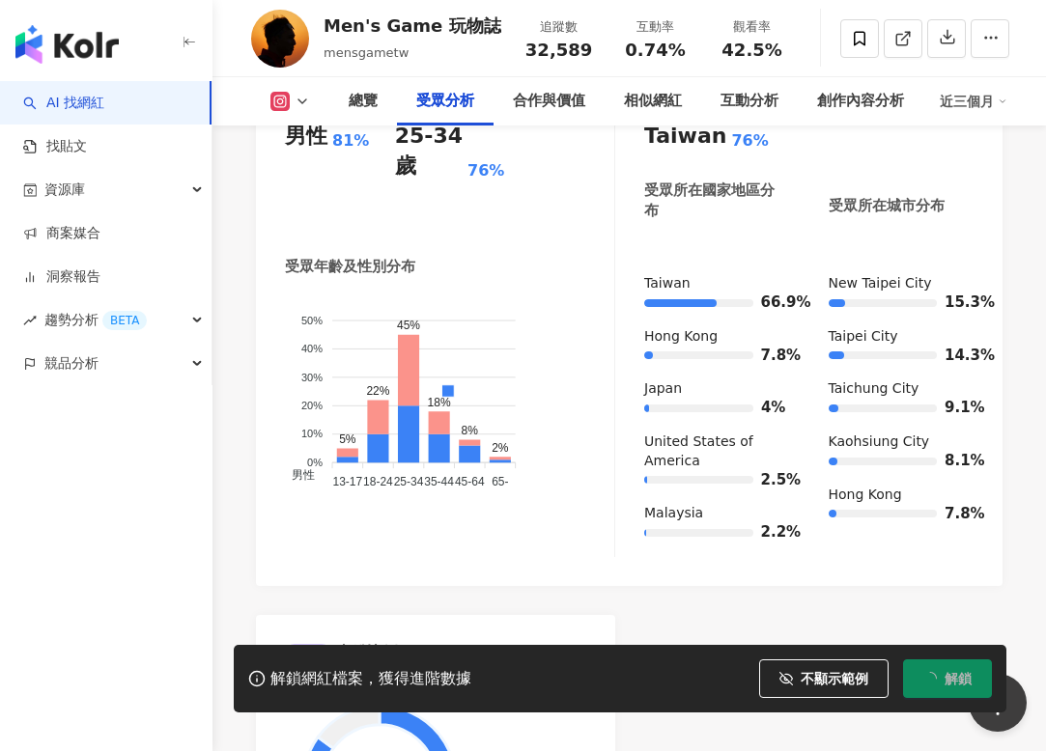
click at [978, 95] on div "近三個月" at bounding box center [974, 101] width 68 height 31
click at [986, 183] on span "近六個月" at bounding box center [996, 183] width 54 height 21
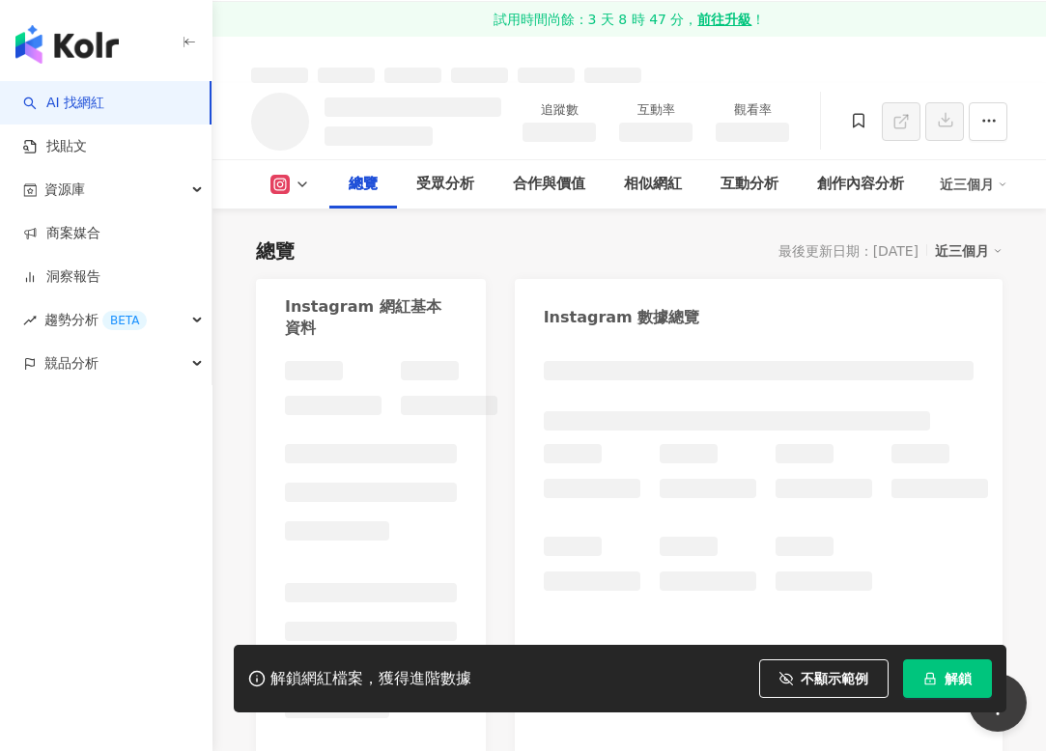
scroll to position [1204, 0]
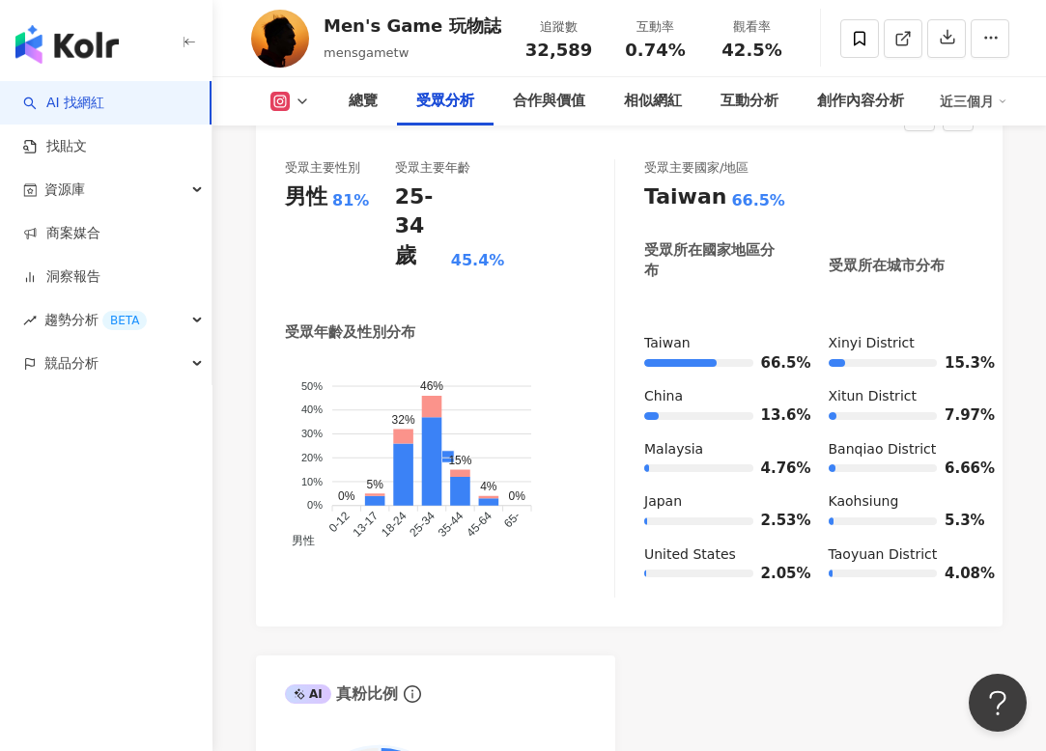
scroll to position [2072, 0]
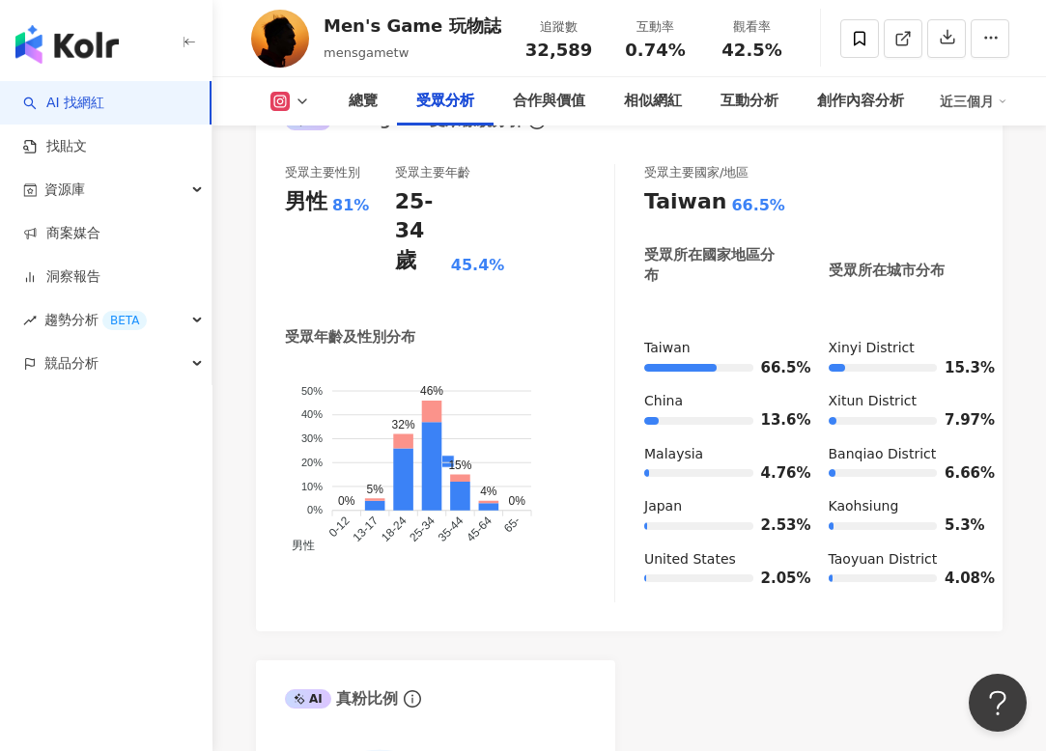
click at [988, 103] on div "近三個月" at bounding box center [974, 101] width 68 height 31
click at [970, 185] on link "近六個月" at bounding box center [982, 182] width 54 height 15
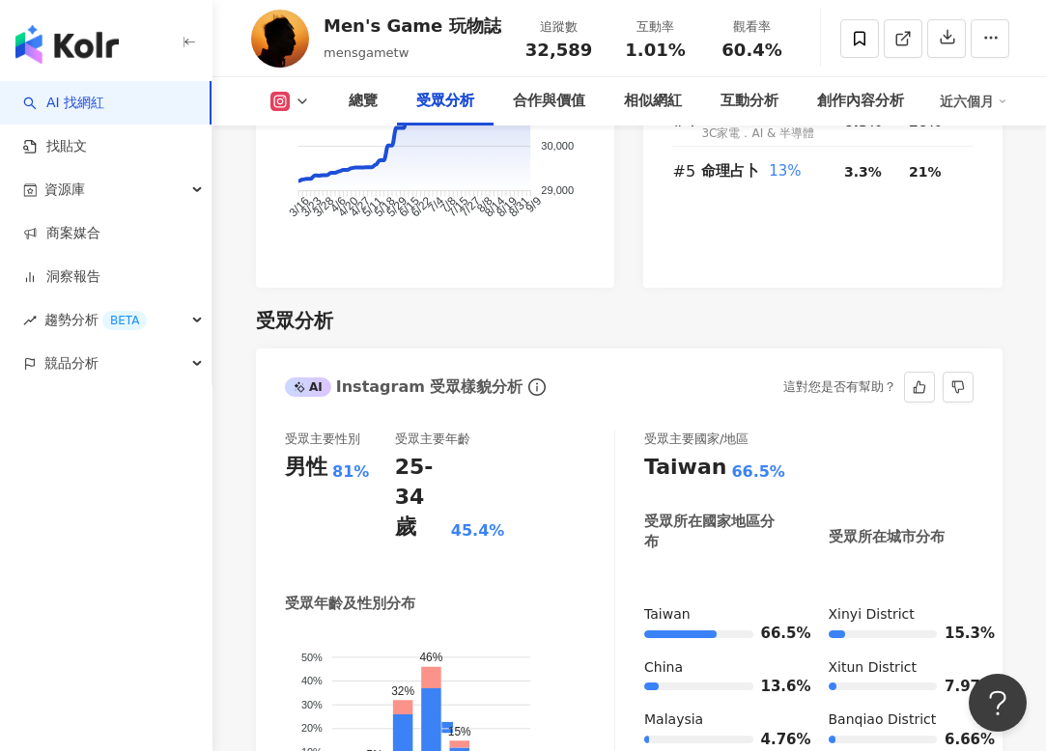
scroll to position [2109, 0]
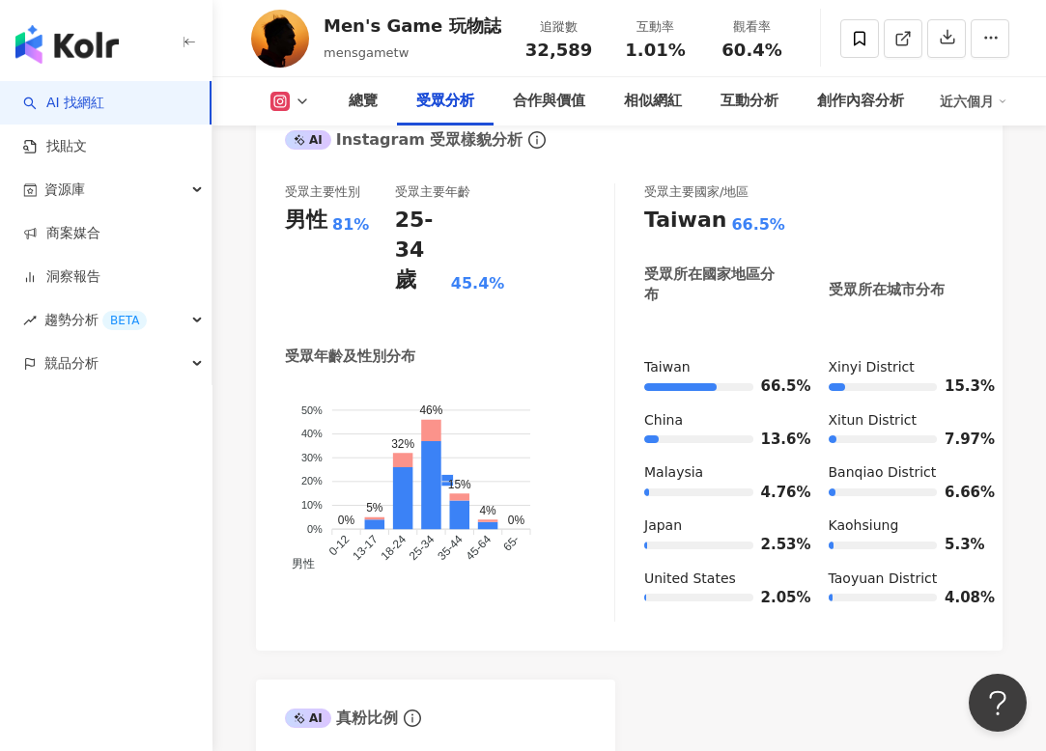
click at [960, 101] on div "近六個月" at bounding box center [974, 101] width 68 height 31
click at [955, 111] on div "近六個月" at bounding box center [974, 101] width 68 height 31
click at [966, 104] on div "近六個月" at bounding box center [974, 101] width 68 height 31
click at [980, 142] on link "近三個月" at bounding box center [982, 143] width 54 height 15
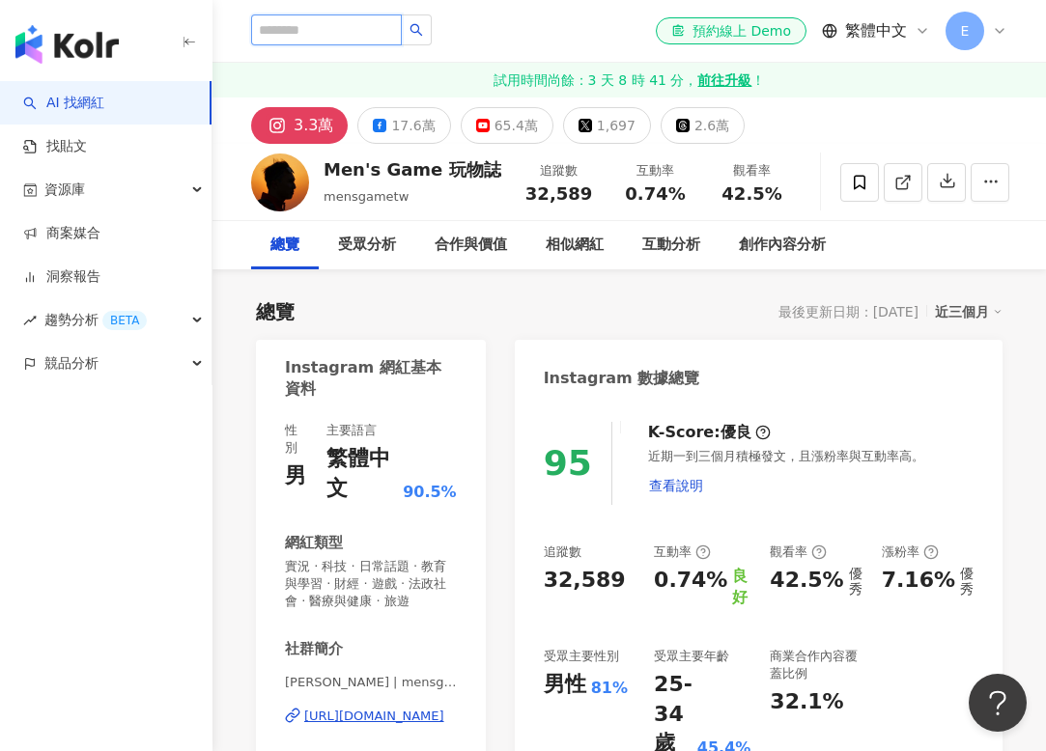
click at [312, 22] on input "search" at bounding box center [326, 29] width 151 height 31
type input "*"
type input "***"
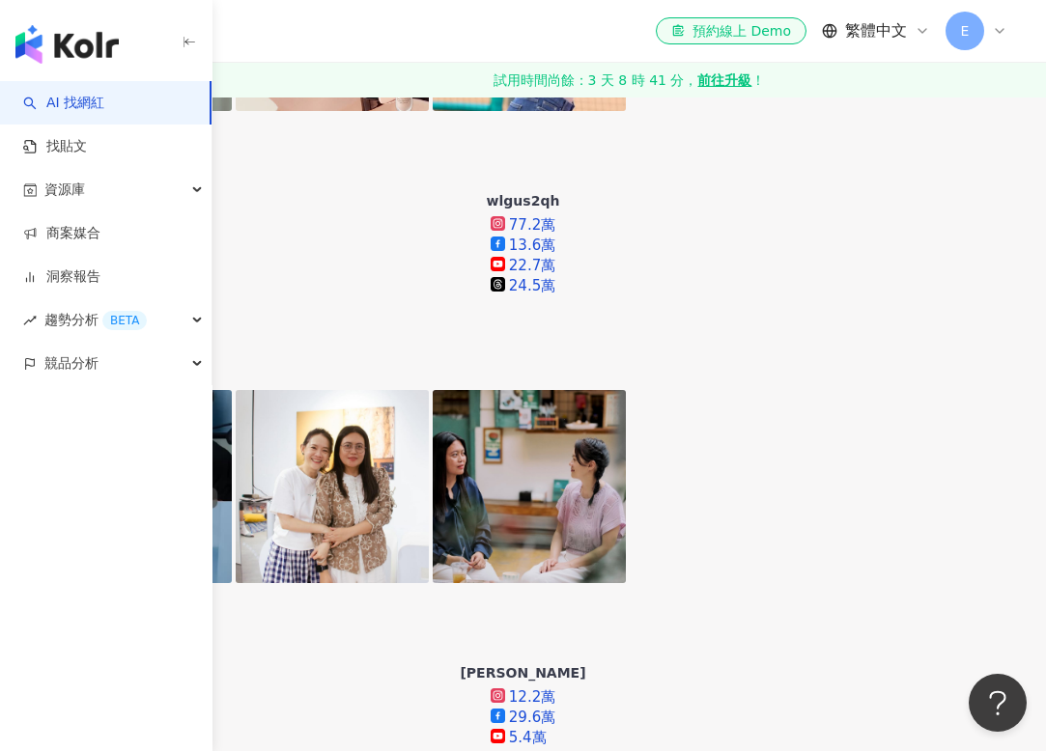
scroll to position [589, 0]
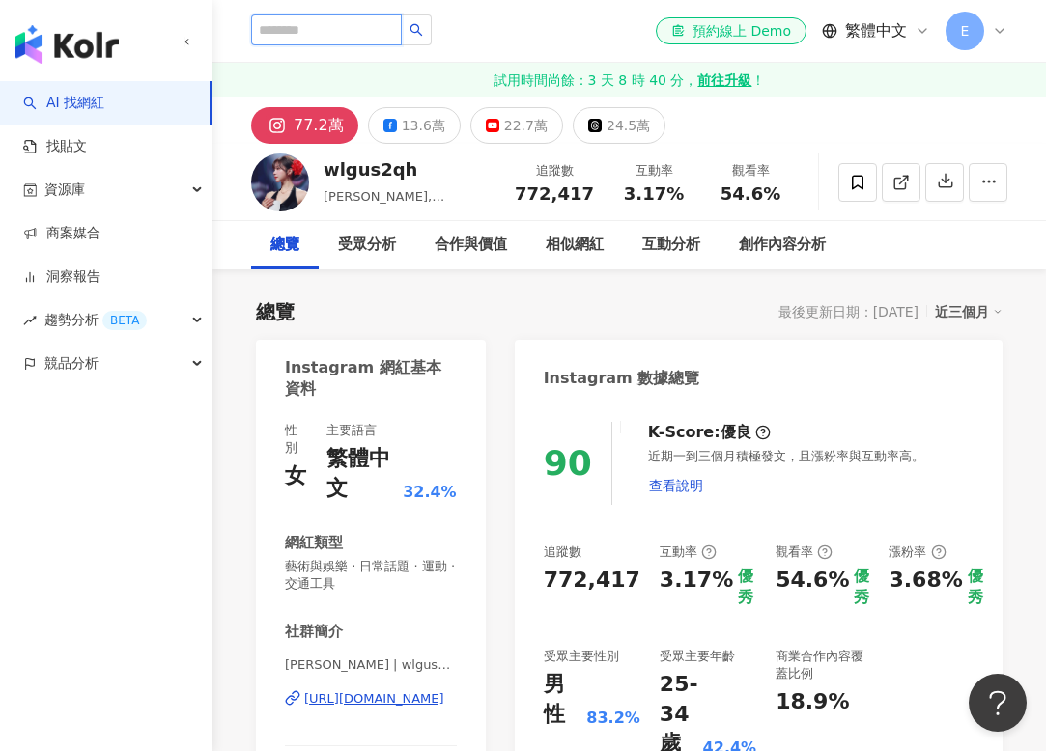
click at [320, 35] on input "search" at bounding box center [326, 29] width 151 height 31
type input "***"
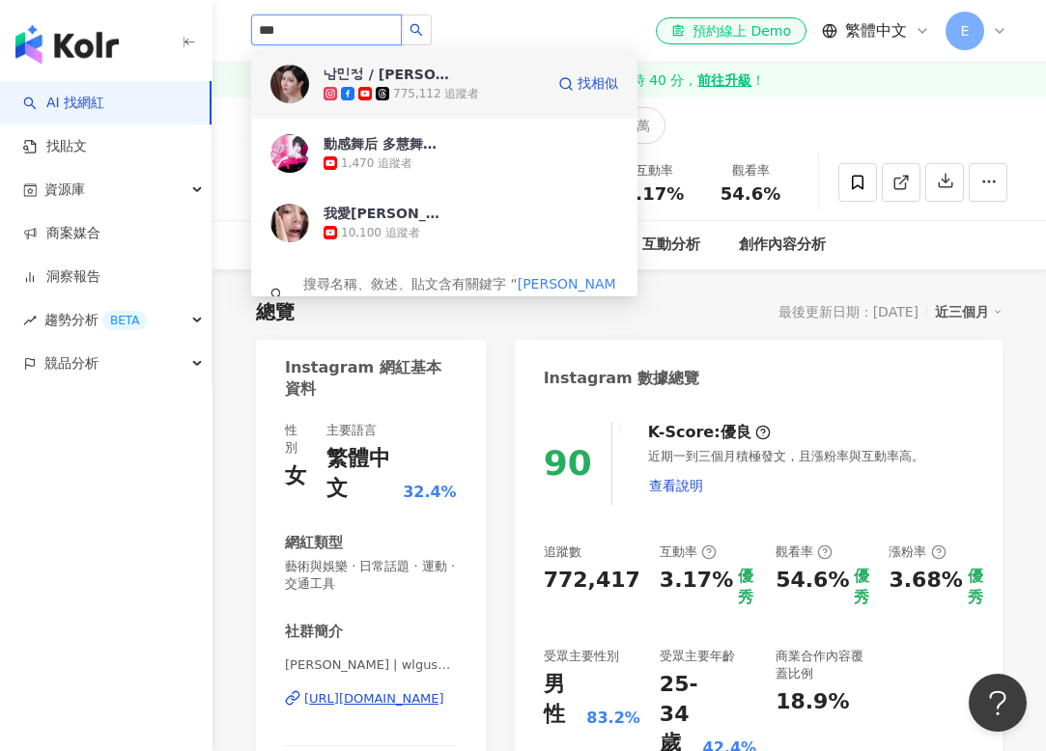
click at [319, 84] on div "남민정 / 南珉貞 ⁹⁸🇰🇷 775,112 追蹤者 找相似" at bounding box center [444, 84] width 386 height 70
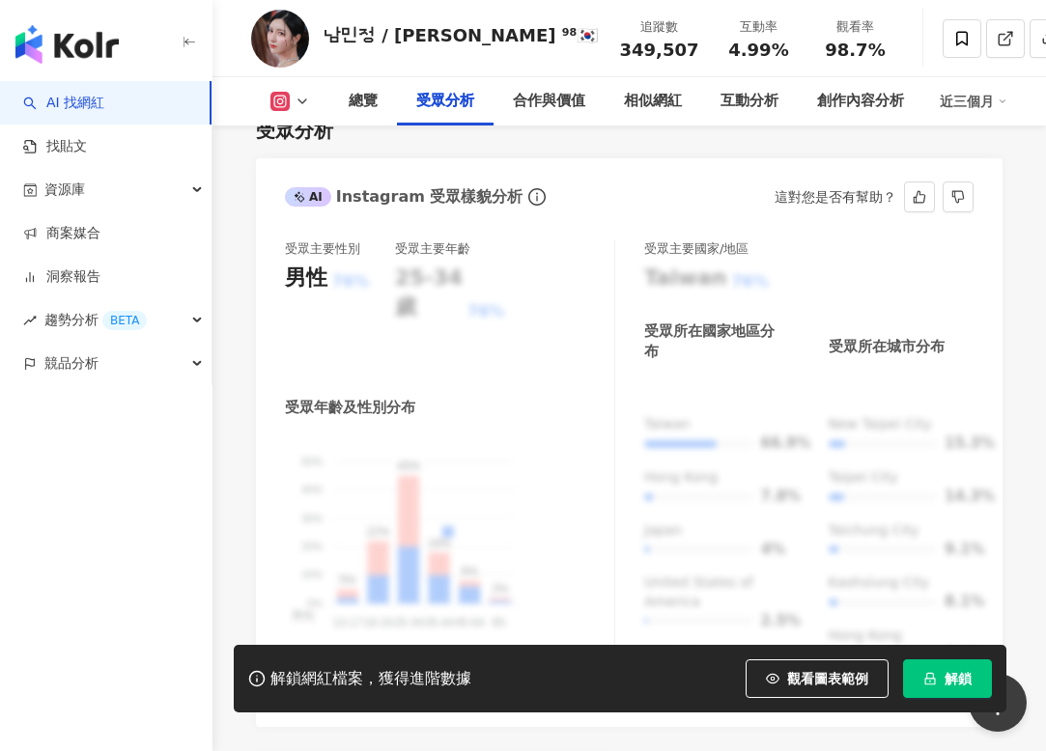
scroll to position [1909, 0]
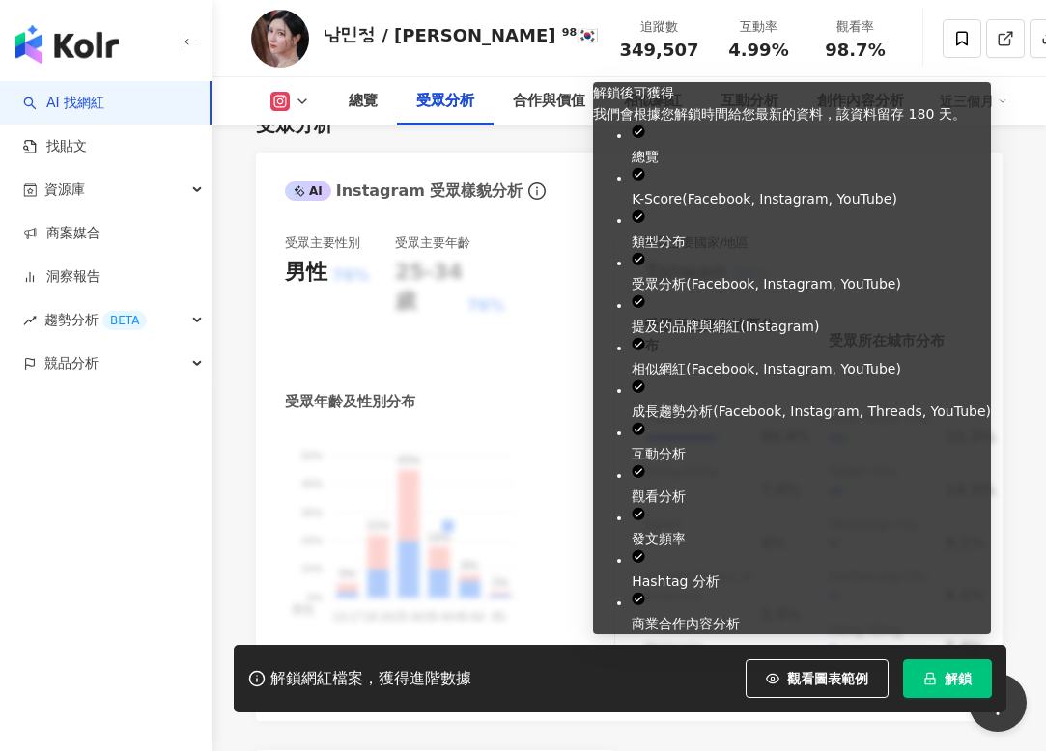
click at [948, 681] on span "解鎖" at bounding box center [958, 678] width 27 height 15
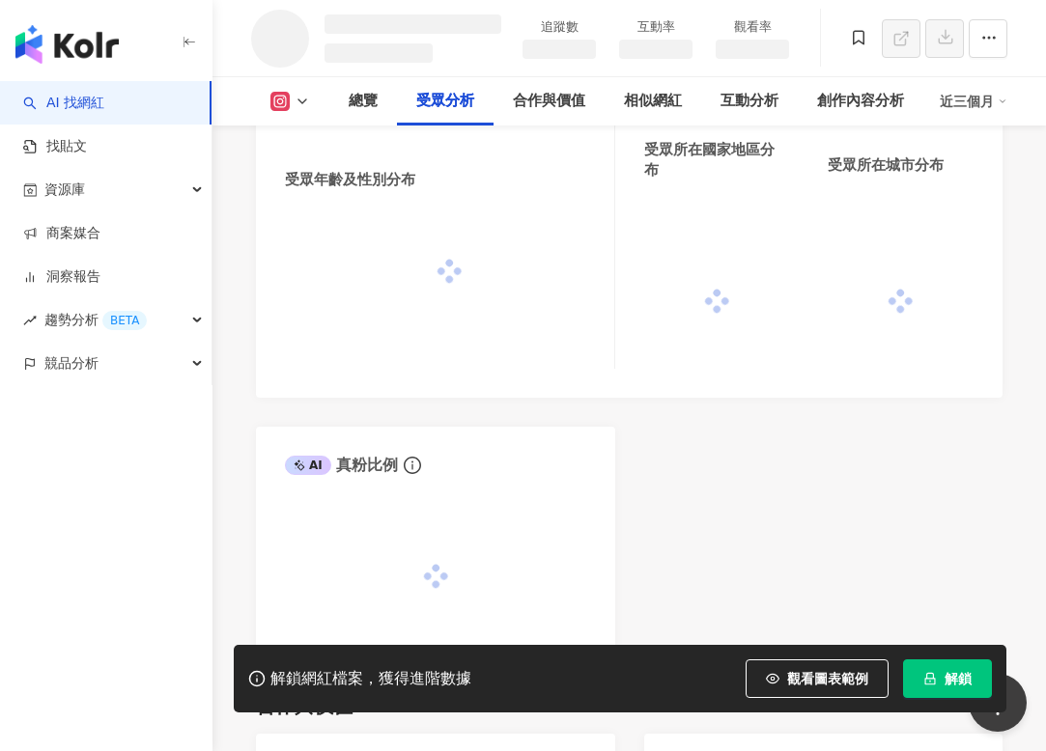
scroll to position [1688, 0]
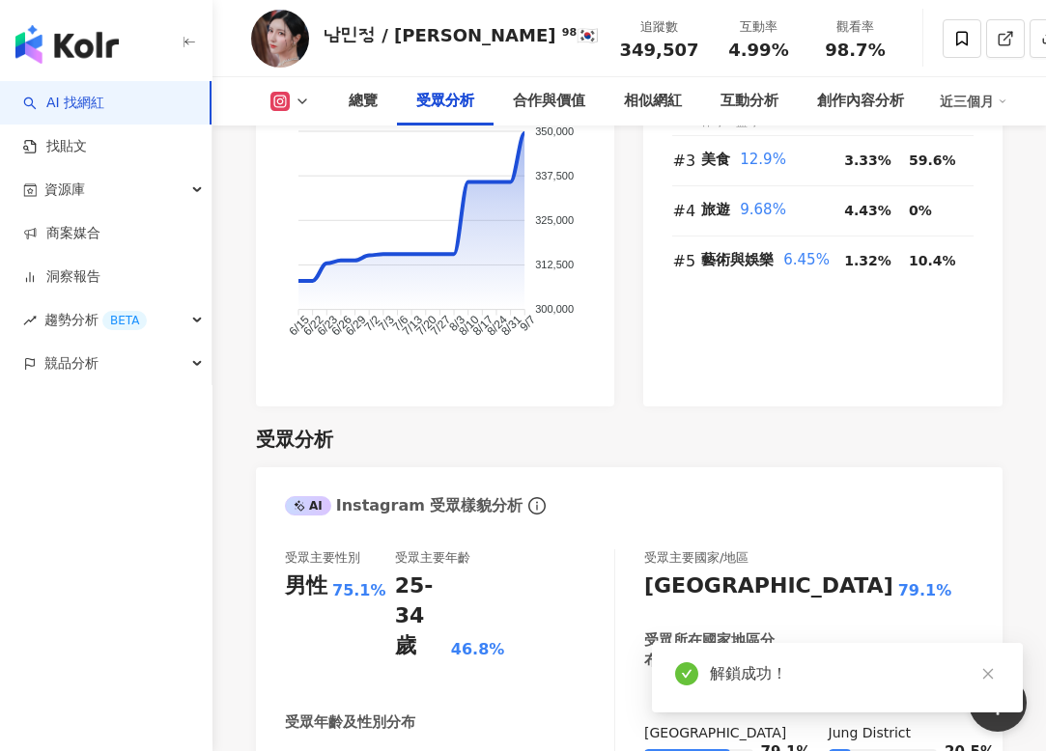
scroll to position [2249, 0]
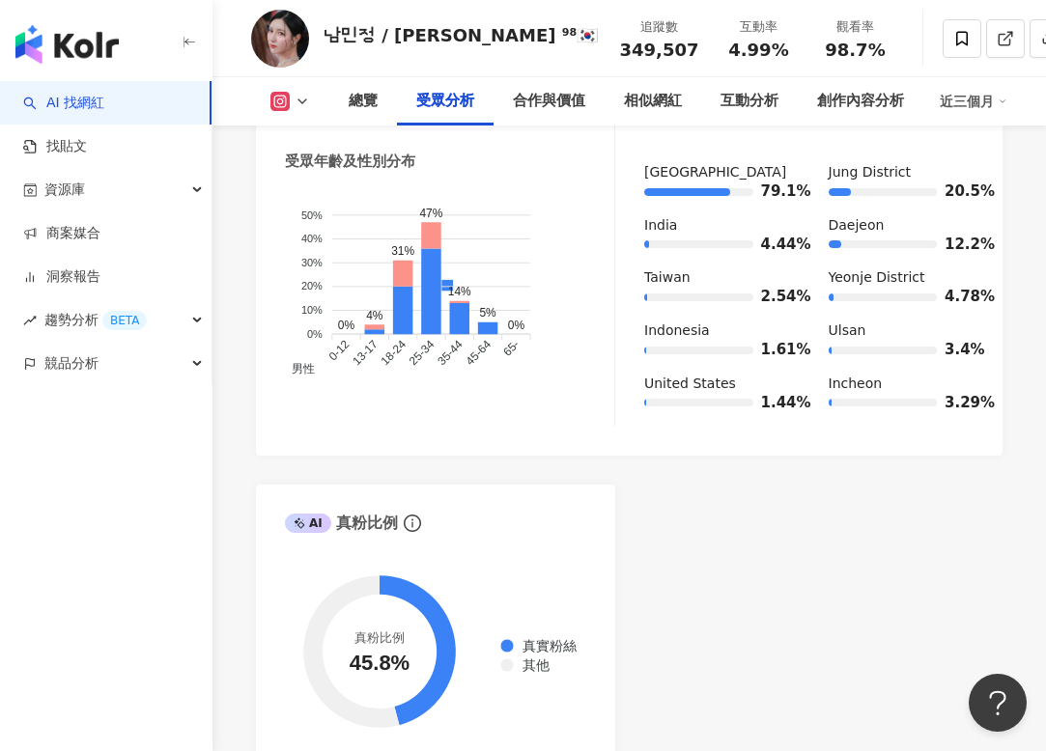
click at [964, 102] on div "近三個月" at bounding box center [974, 101] width 68 height 31
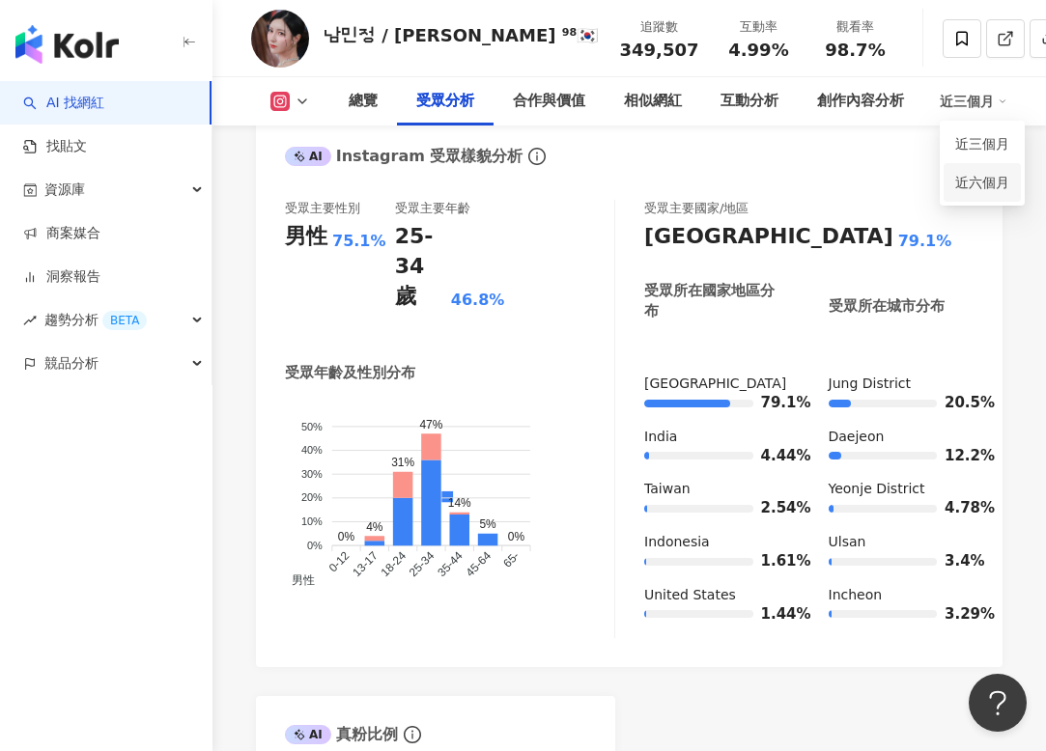
click at [977, 184] on link "近六個月" at bounding box center [982, 182] width 54 height 15
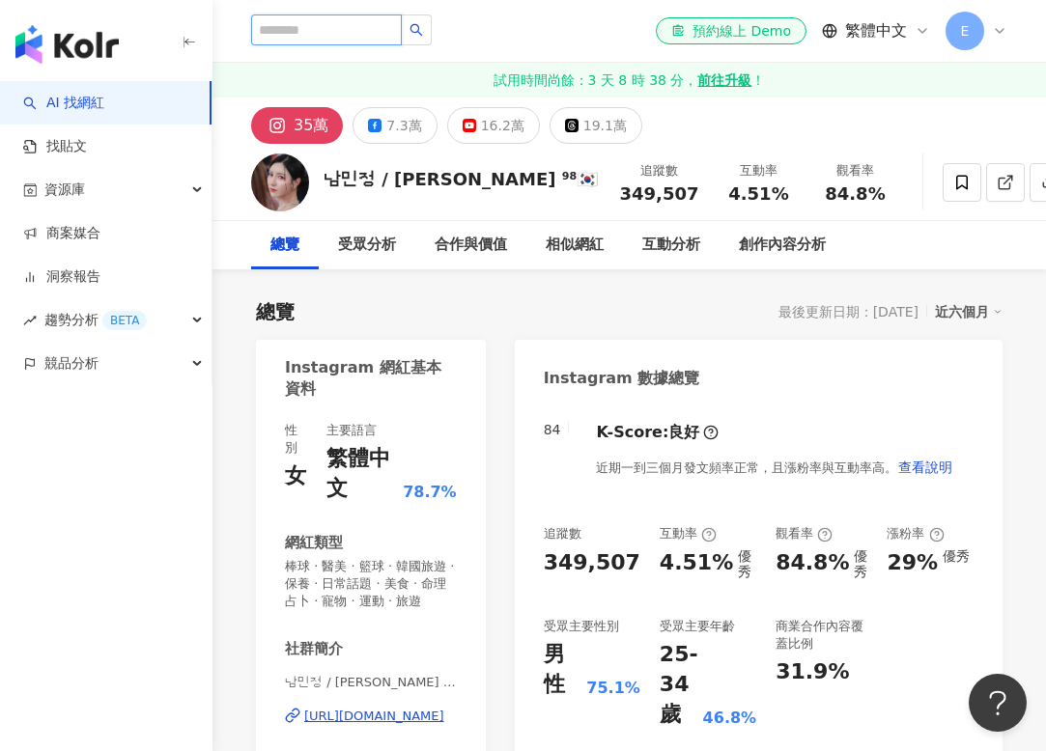
click at [328, 27] on input "search" at bounding box center [326, 29] width 151 height 31
type input "*****"
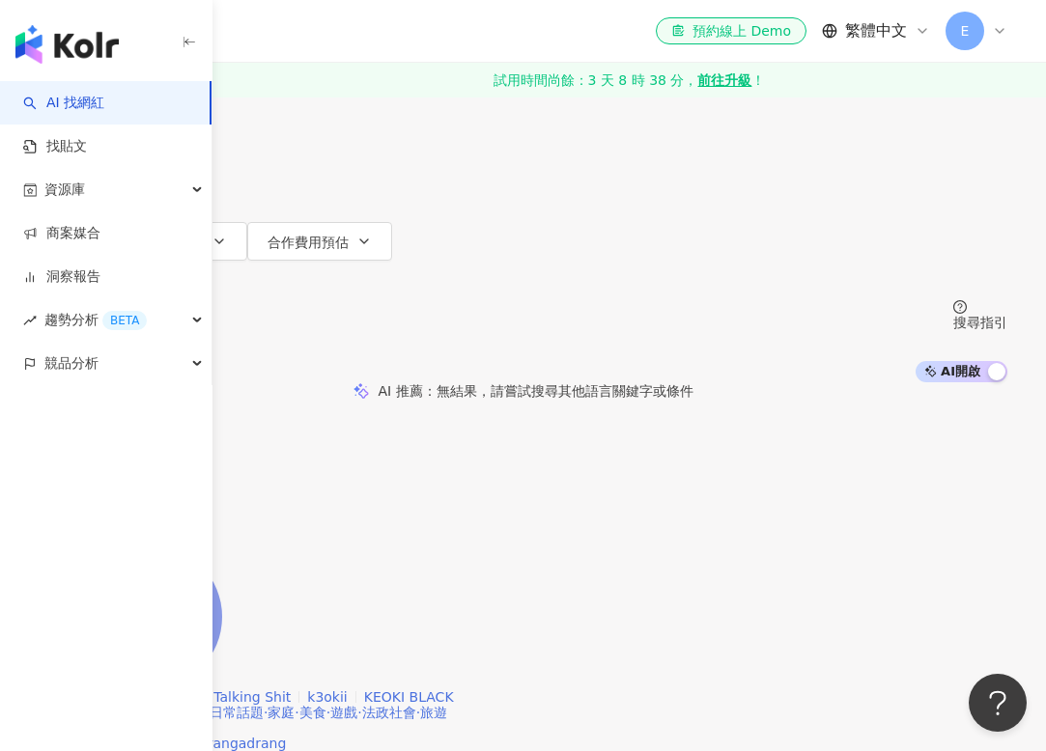
click at [156, 687] on mark "[PERSON_NAME]" at bounding box center [98, 697] width 118 height 21
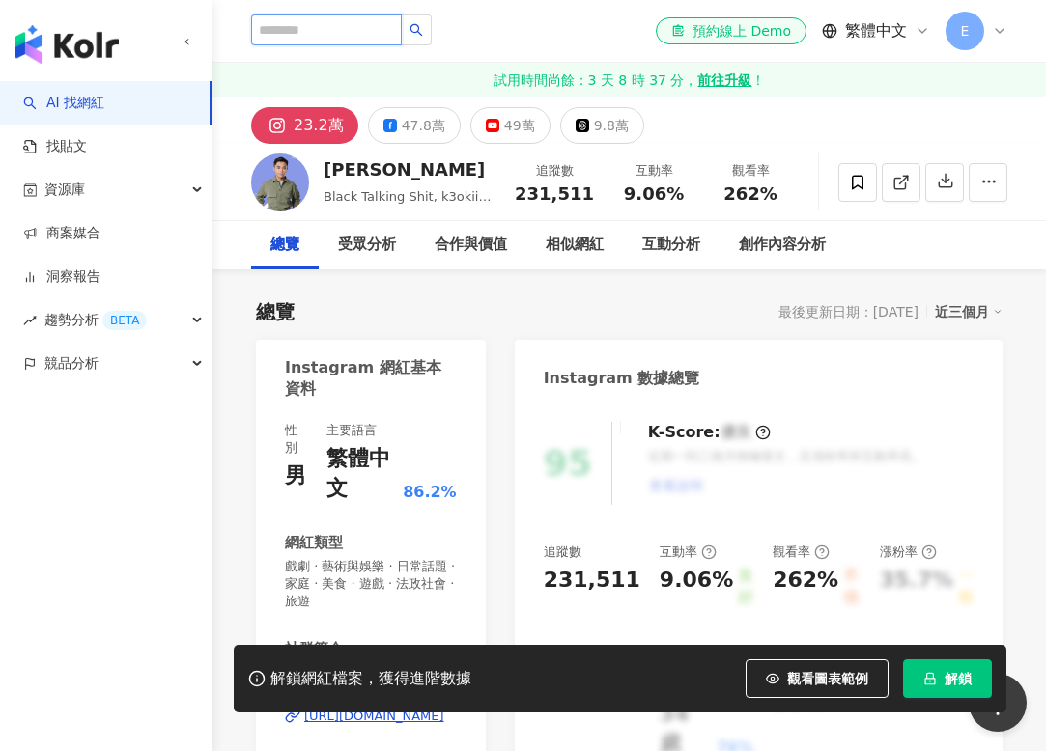
click at [347, 28] on input "search" at bounding box center [326, 29] width 151 height 31
type input "*"
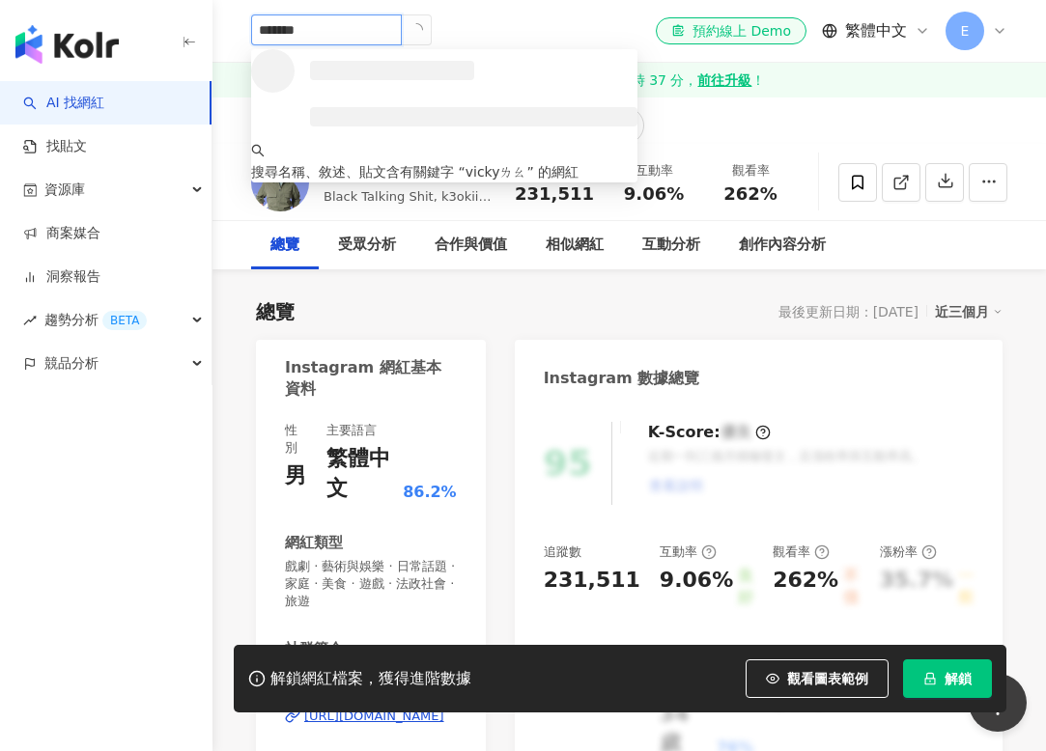
type input "******"
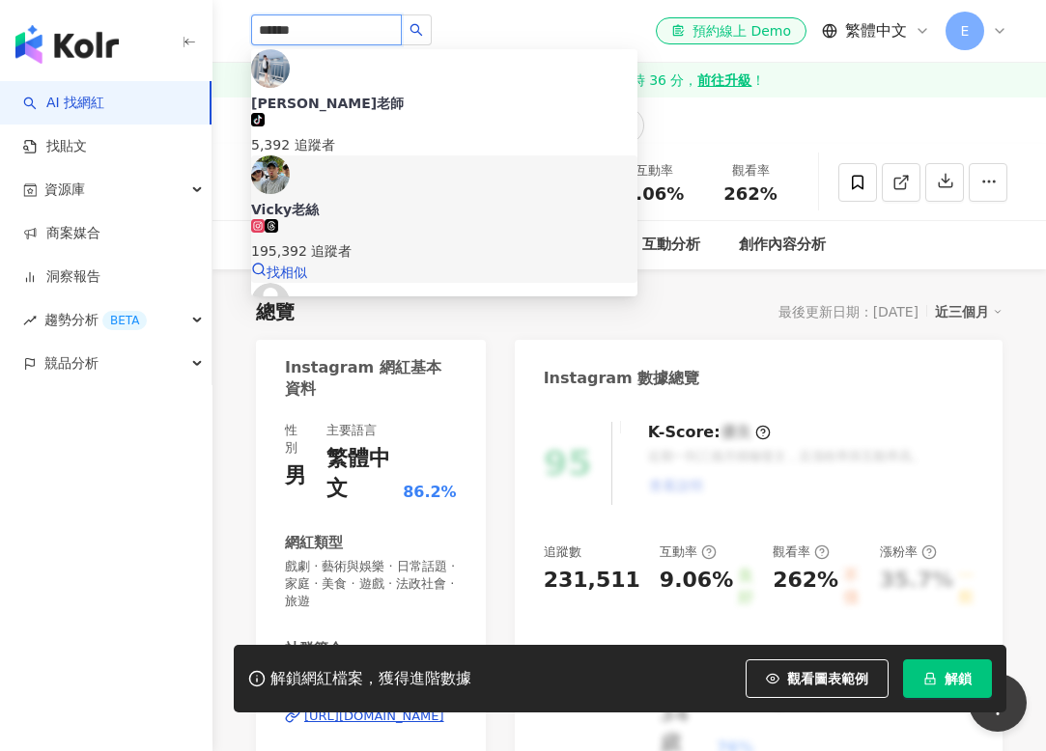
click at [380, 200] on div "Vicky老絲" at bounding box center [444, 209] width 386 height 19
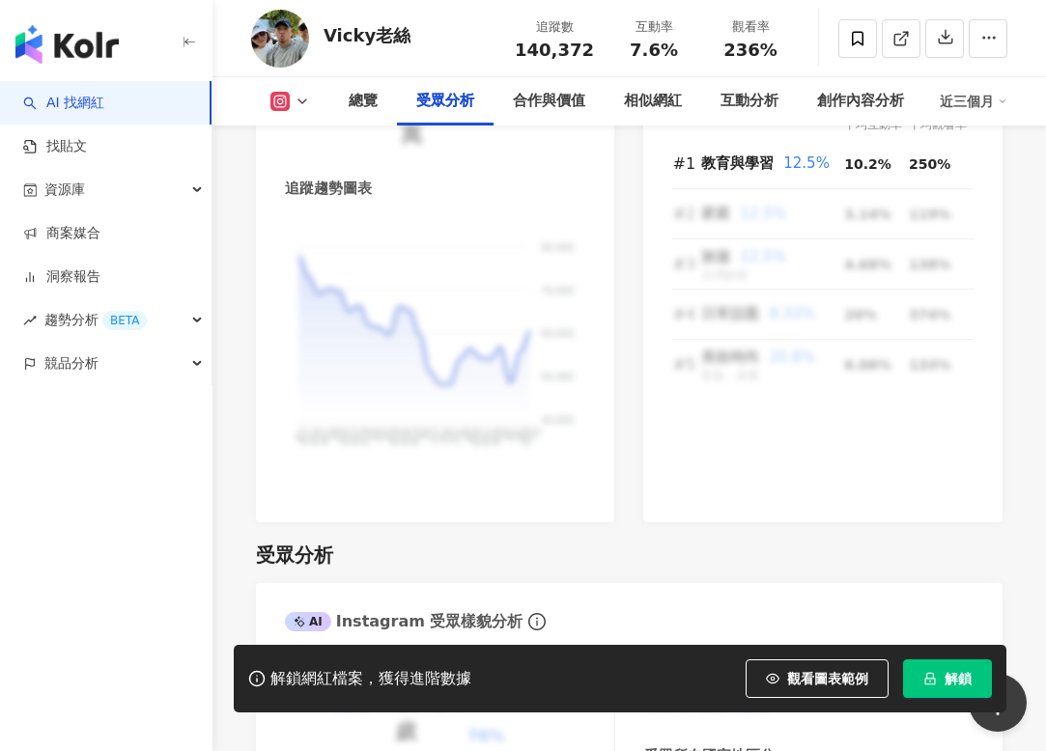
scroll to position [2059, 0]
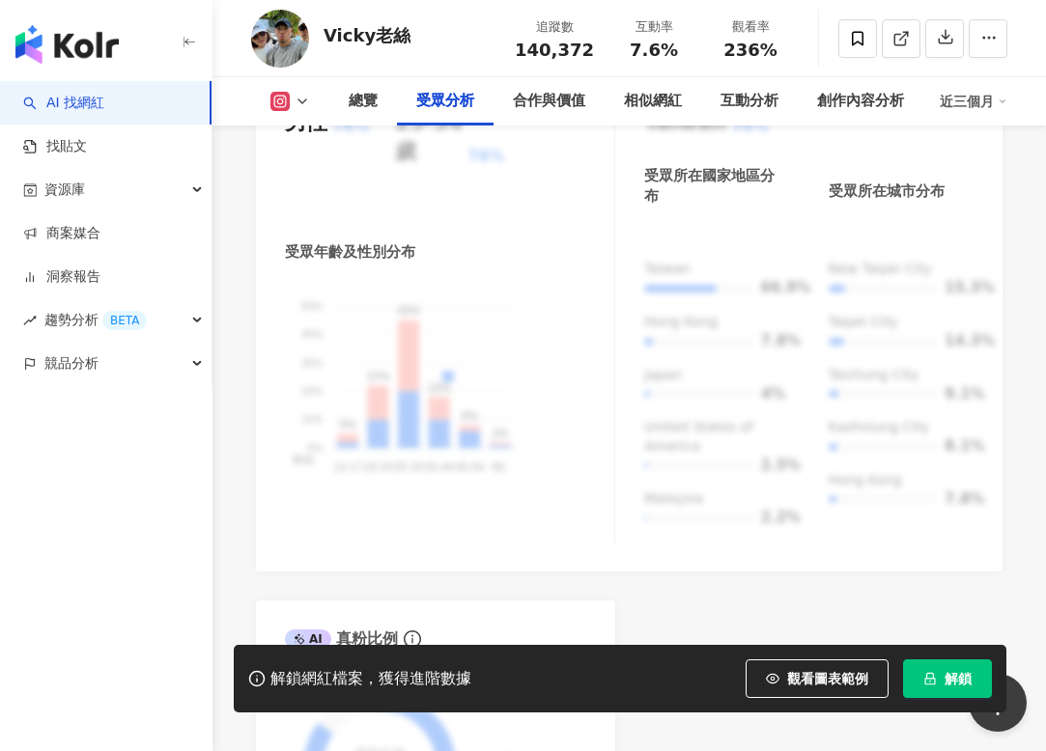
click at [961, 671] on span "解鎖" at bounding box center [958, 678] width 27 height 15
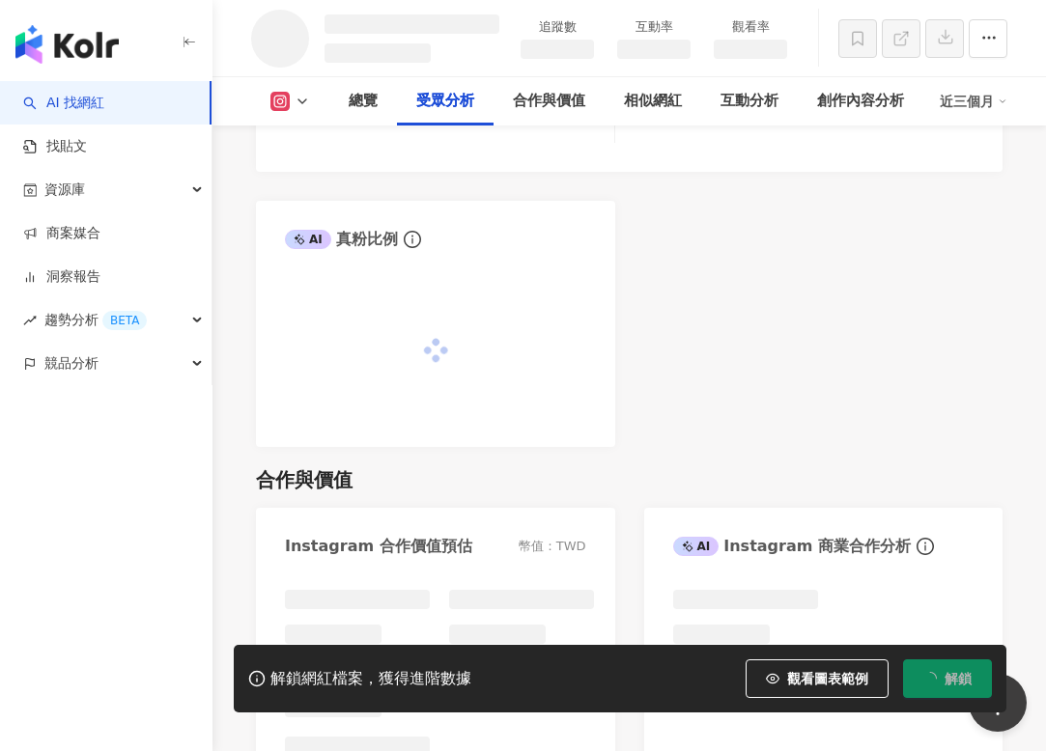
scroll to position [1817, 0]
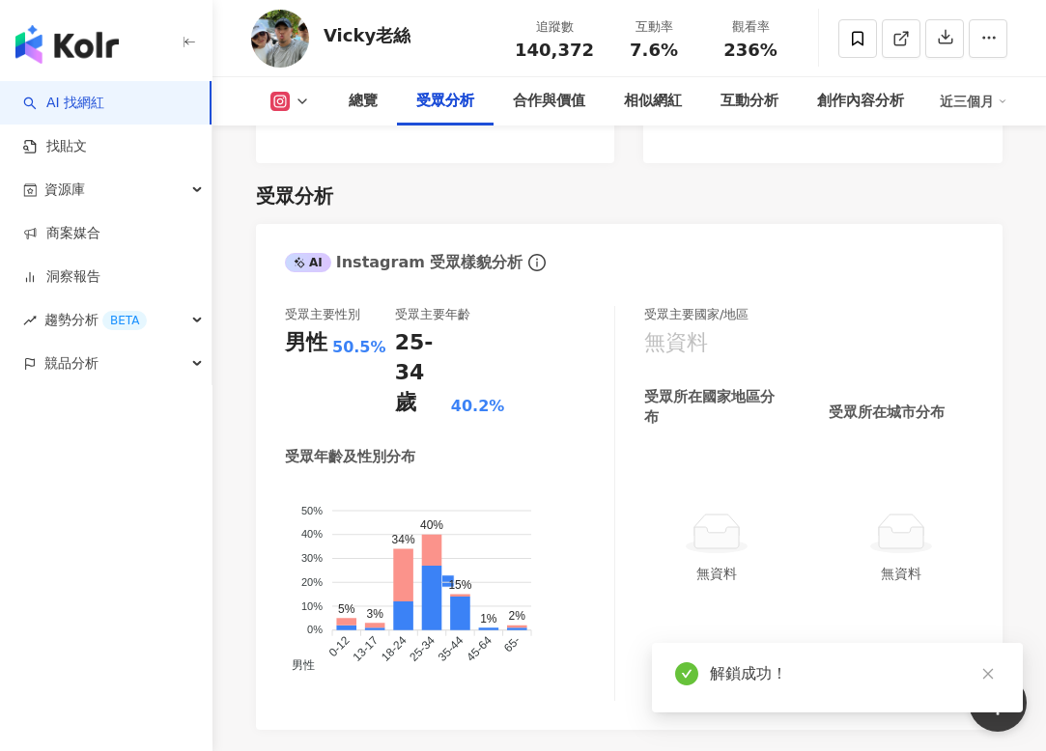
scroll to position [2695, 0]
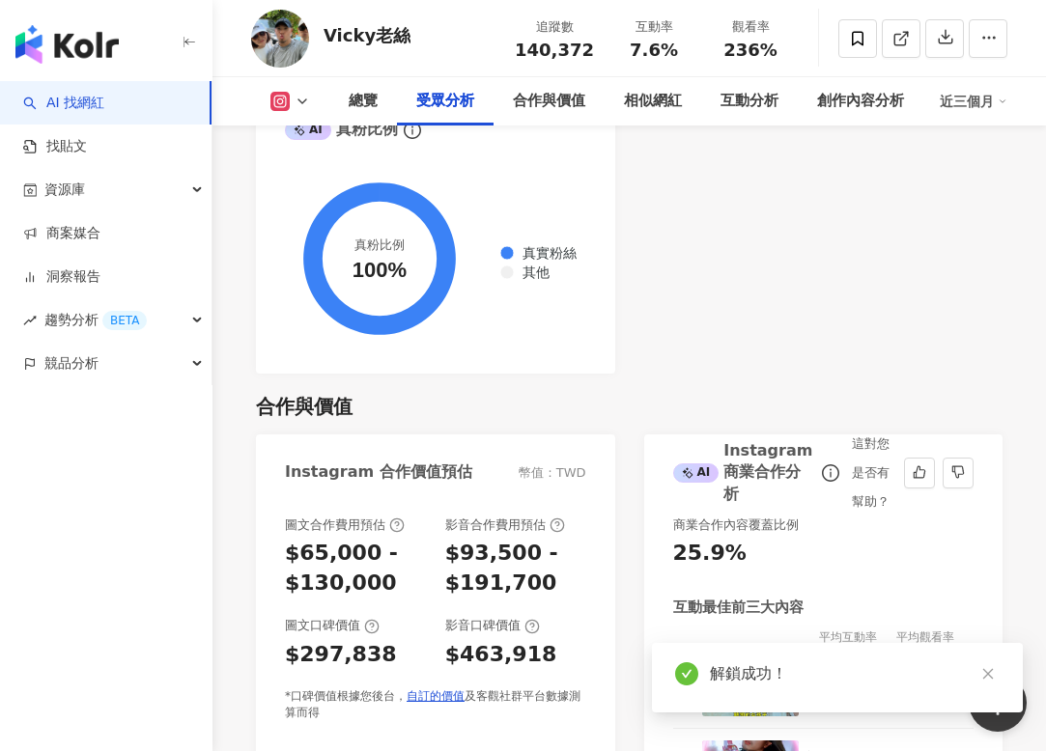
click at [1000, 680] on div "解鎖成功！" at bounding box center [837, 678] width 371 height 70
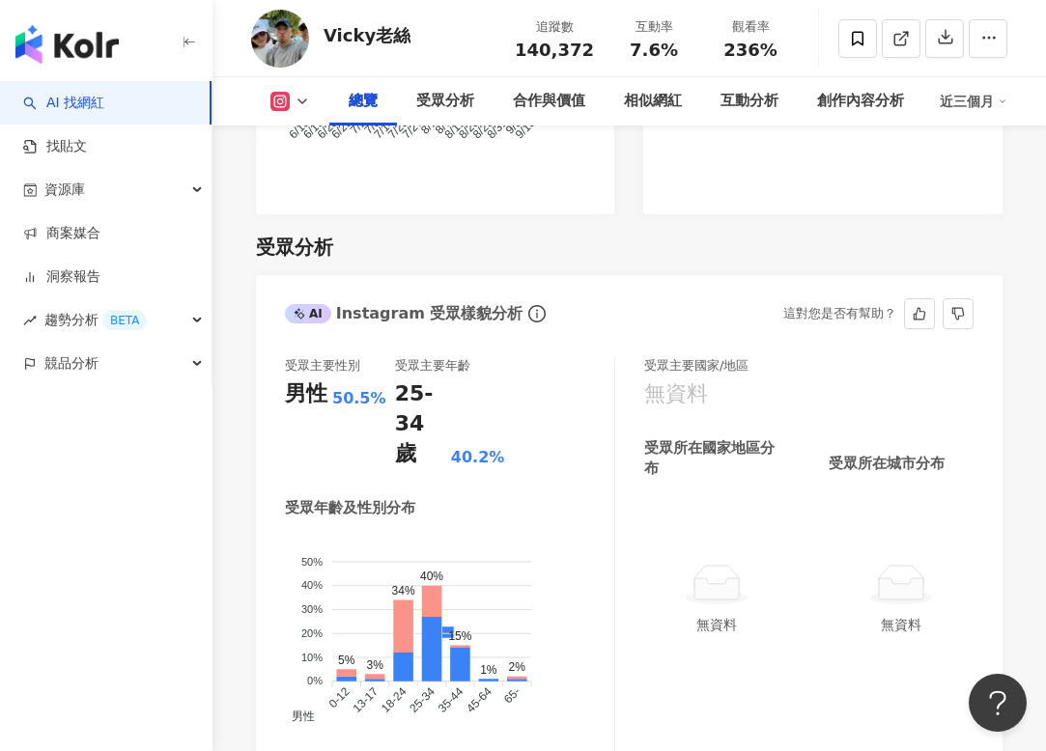
scroll to position [1973, 0]
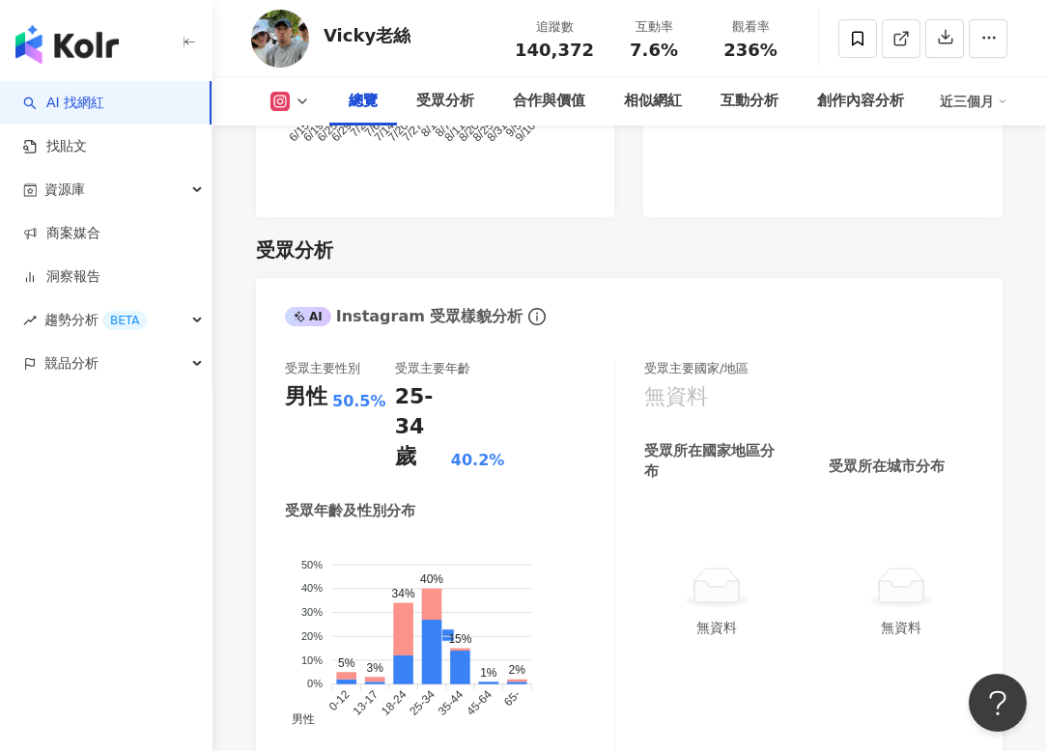
click at [953, 100] on div "近三個月" at bounding box center [974, 101] width 68 height 31
click at [974, 94] on div "近三個月" at bounding box center [974, 101] width 68 height 31
click at [980, 217] on div "受眾分析 AI Instagram 受眾樣貌分析 受眾主要性別 男性 50.5% 受眾主要年齡 25-34 歲 40.2% 受眾年齡及性別分布 男性 女性 5…" at bounding box center [629, 655] width 747 height 877
click at [964, 102] on div "近三個月" at bounding box center [974, 101] width 68 height 31
click at [979, 190] on link "近六個月" at bounding box center [982, 182] width 54 height 21
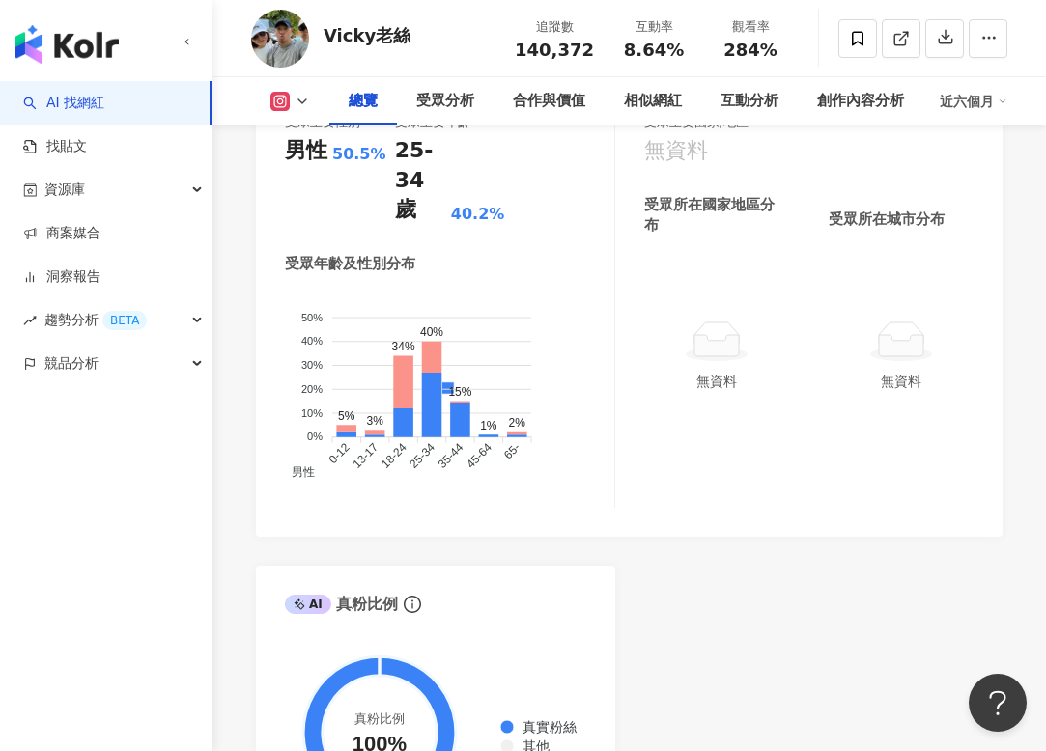
scroll to position [1943, 0]
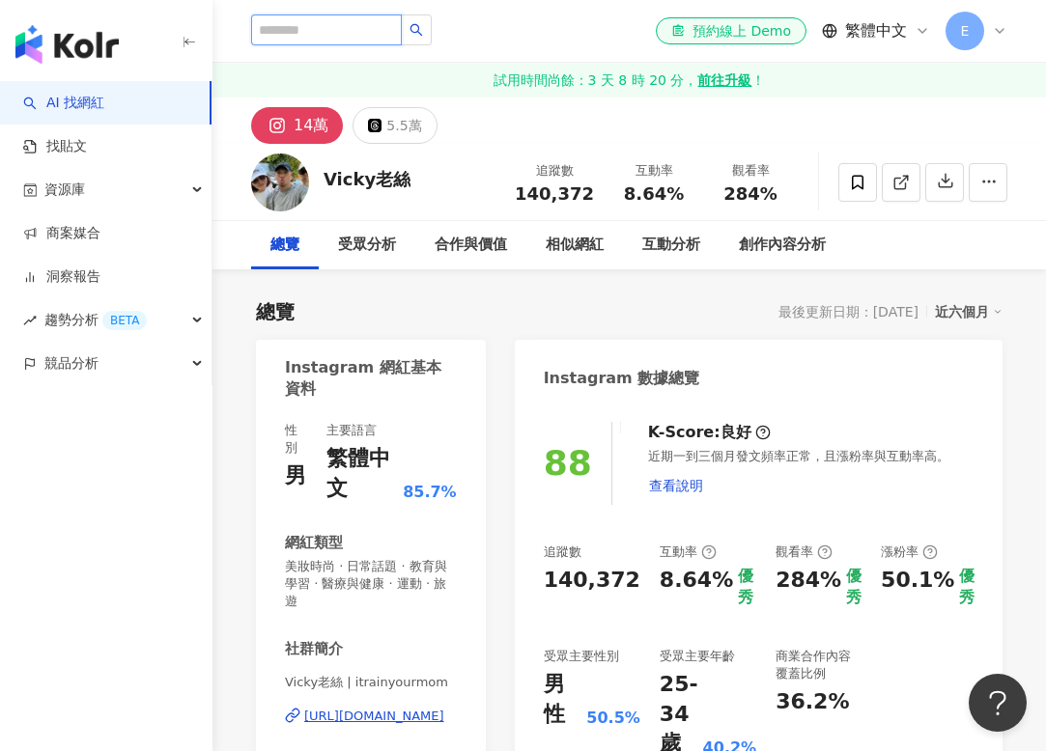
click at [332, 26] on input "search" at bounding box center [326, 29] width 151 height 31
type input "*"
click at [304, 23] on input "*****" at bounding box center [326, 29] width 151 height 31
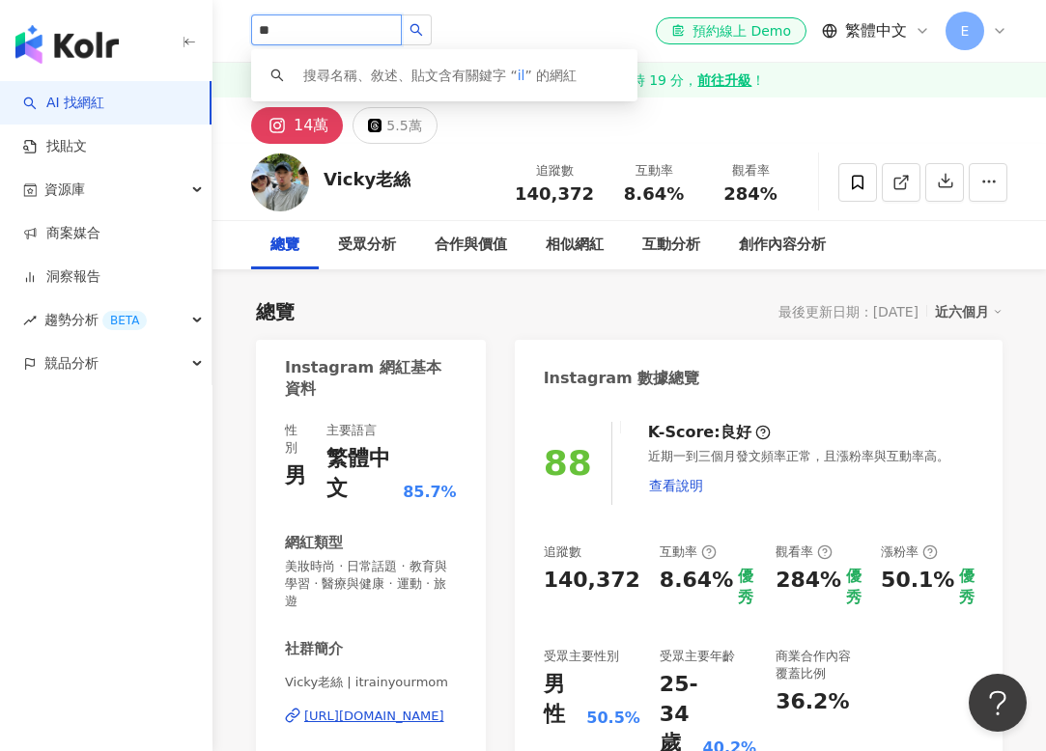
type input "*"
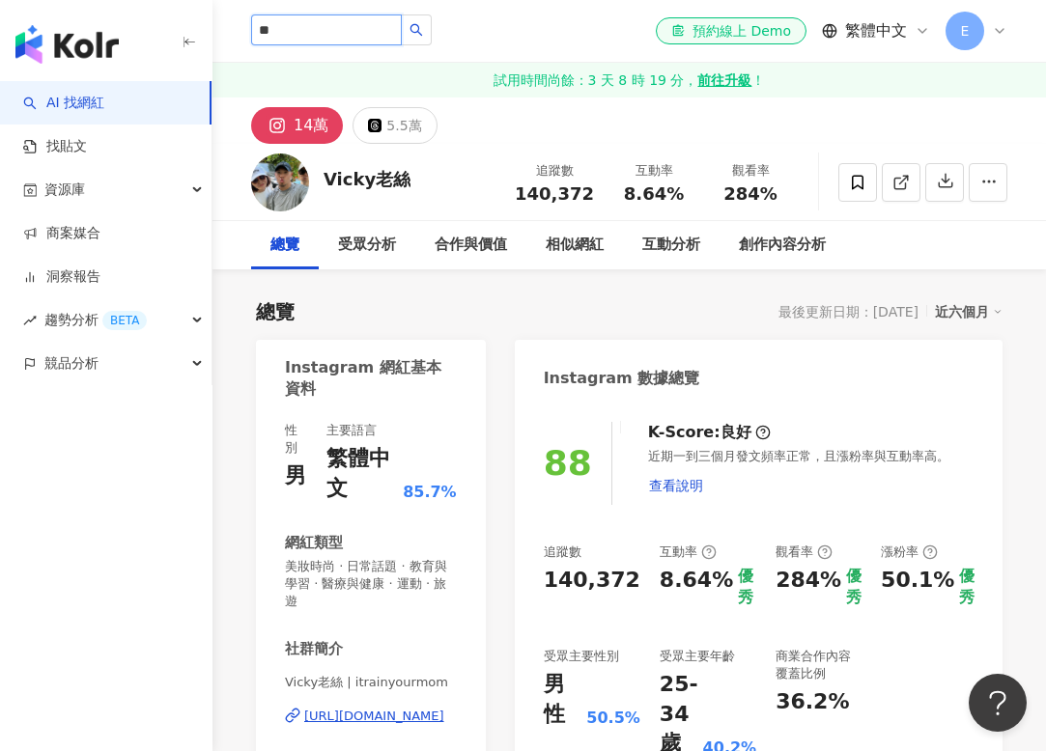
type input "**"
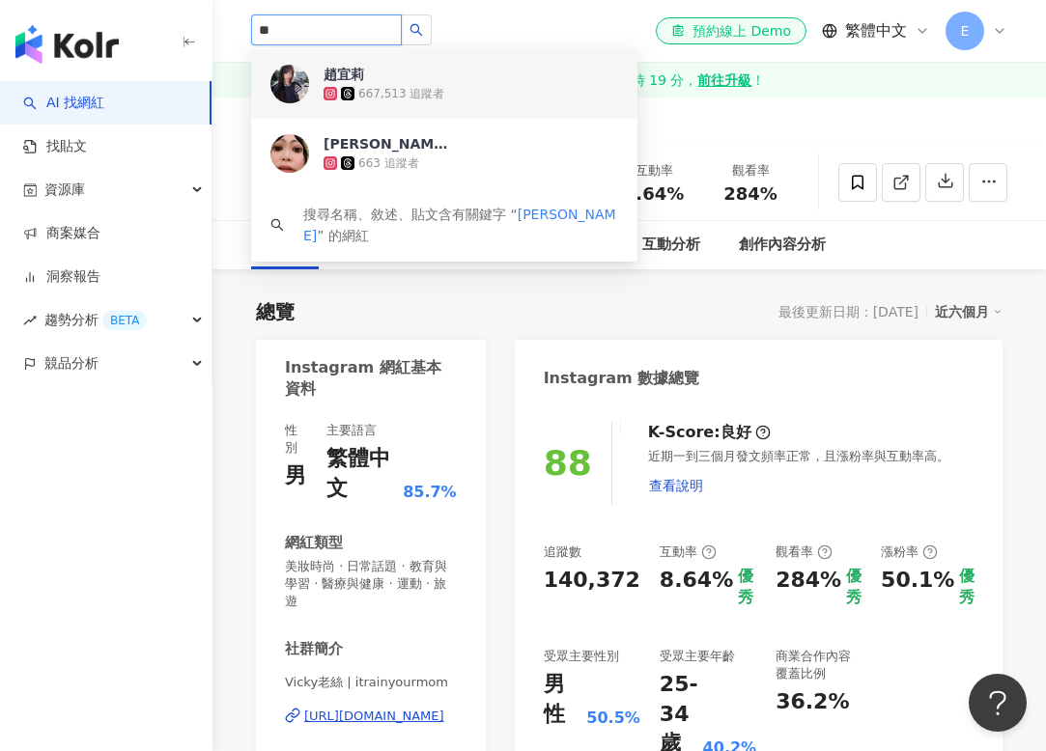
click at [369, 84] on div "667,513 追蹤者" at bounding box center [471, 93] width 295 height 19
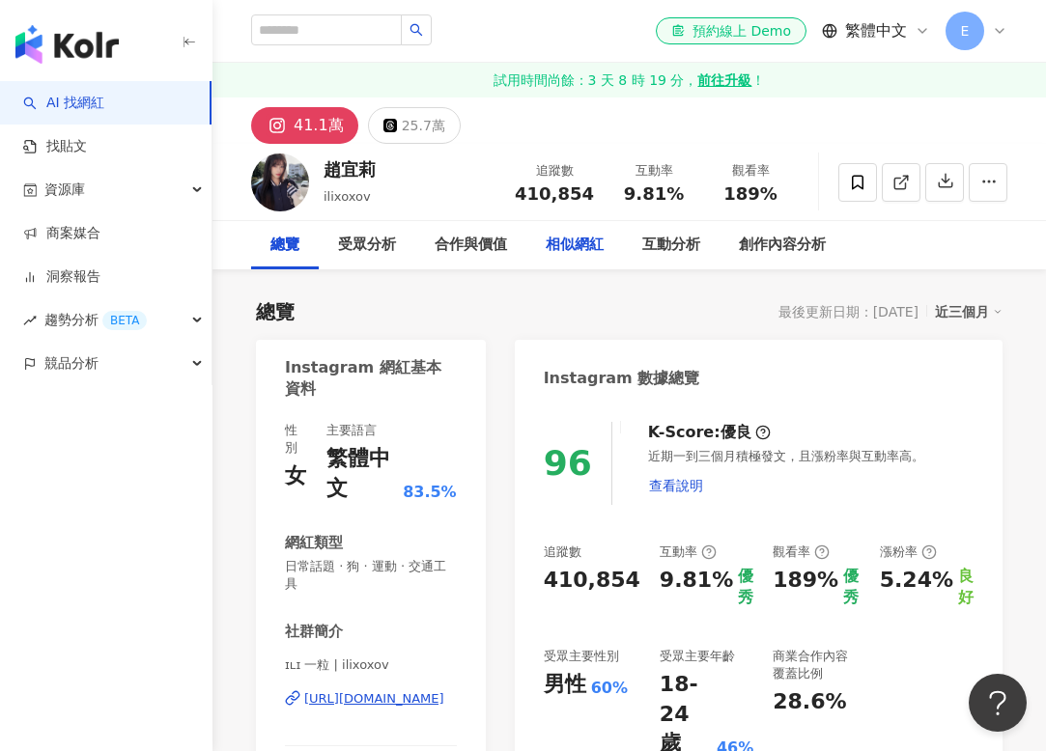
click at [578, 246] on div "相似網紅" at bounding box center [575, 245] width 58 height 23
click at [366, 234] on div "受眾分析" at bounding box center [367, 245] width 58 height 23
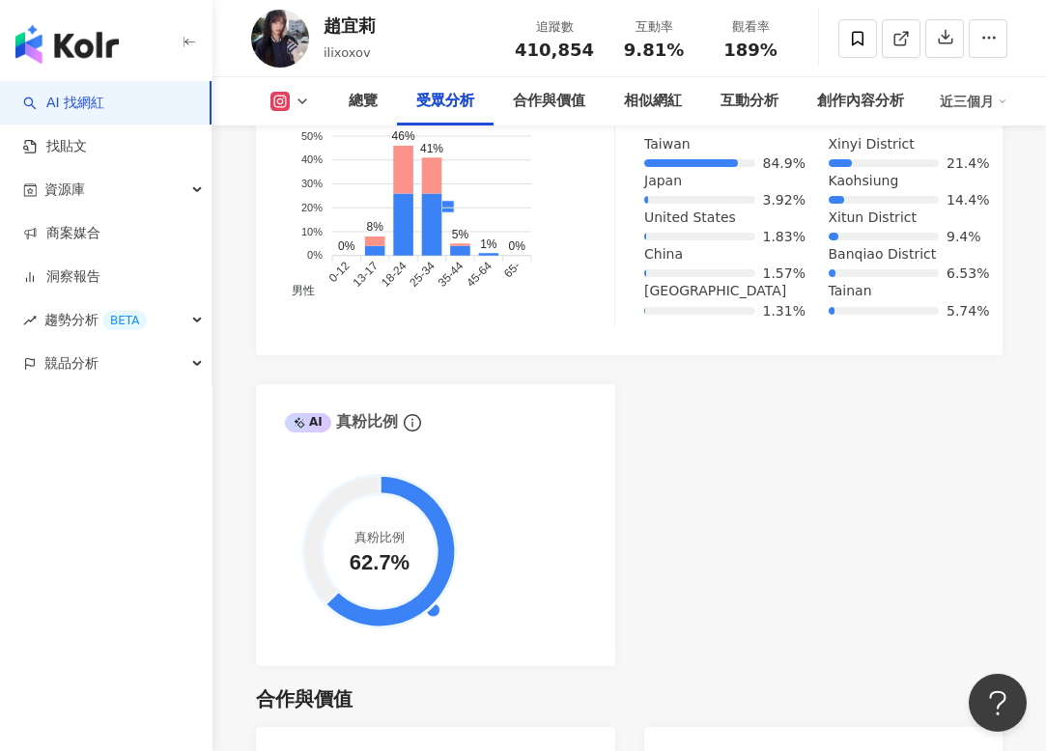
scroll to position [2483, 0]
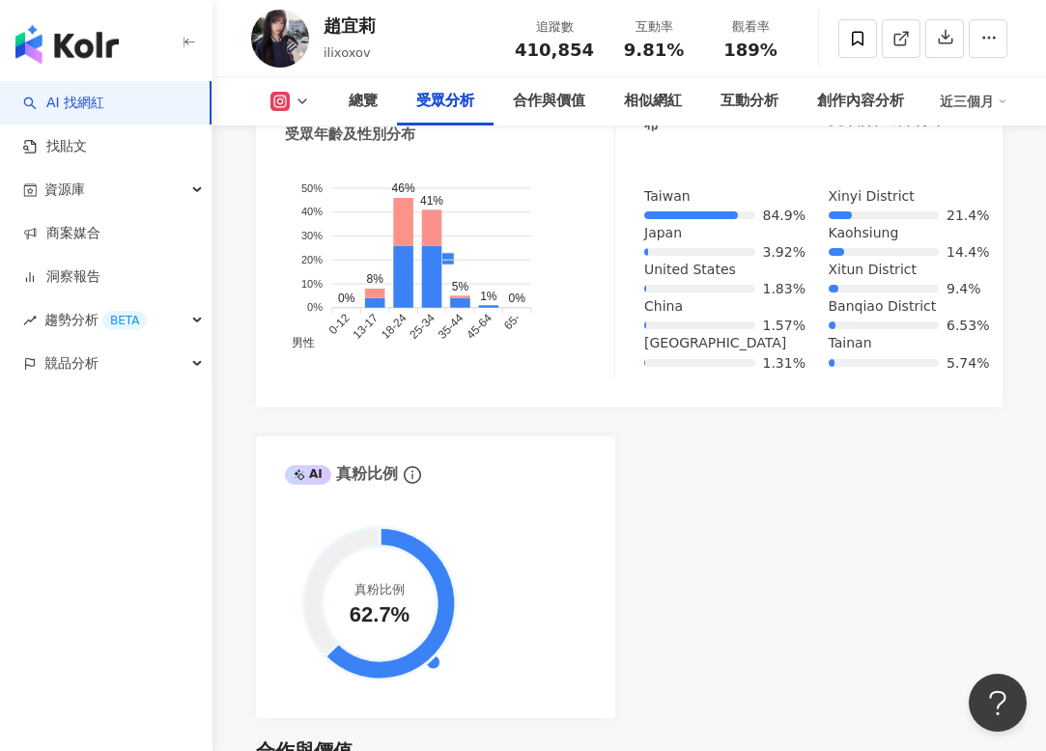
click at [455, 98] on div "受眾分析" at bounding box center [445, 101] width 58 height 23
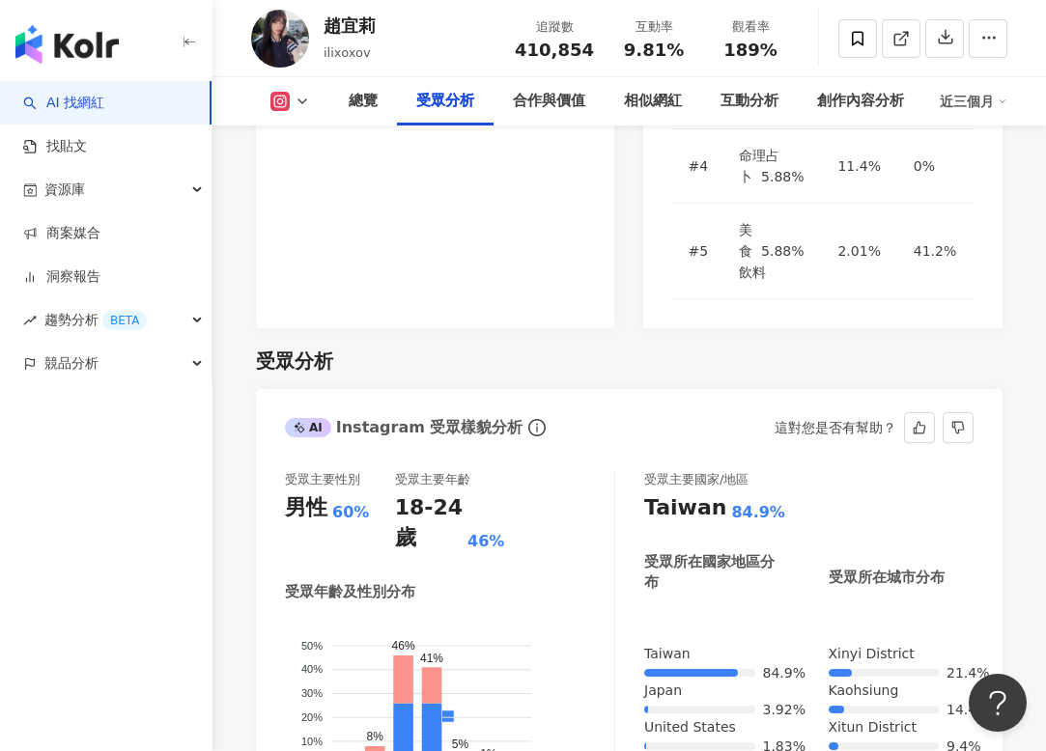
scroll to position [2031, 0]
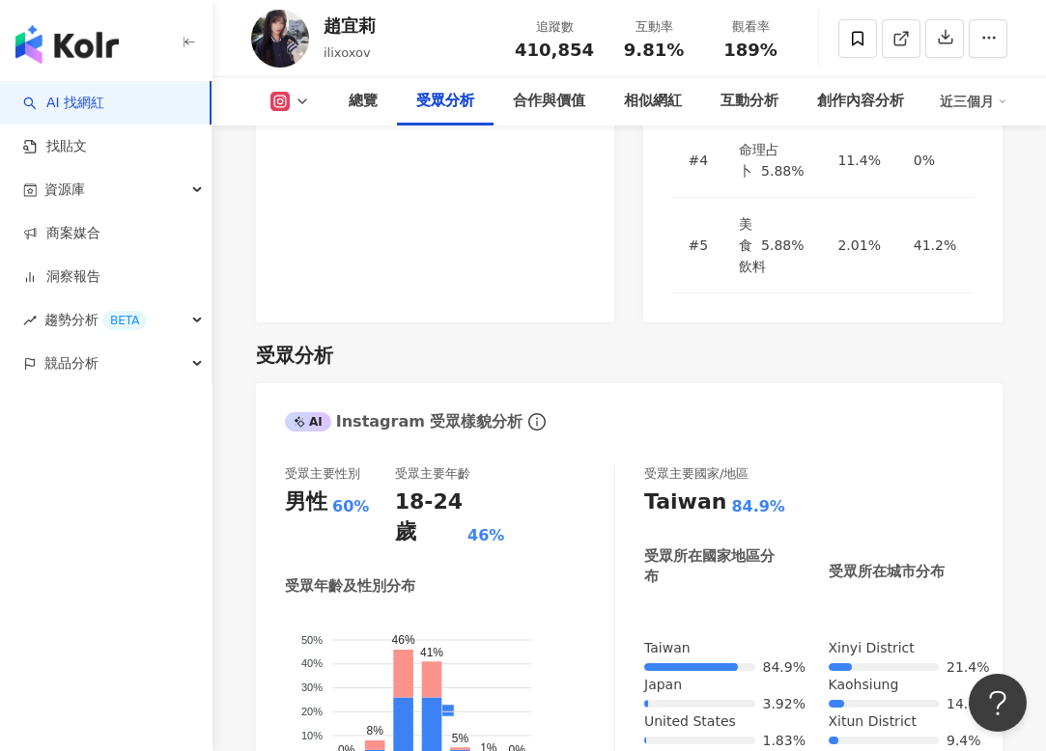
click at [975, 110] on div "近三個月" at bounding box center [974, 101] width 68 height 31
click at [992, 182] on link "近六個月" at bounding box center [982, 182] width 54 height 15
click at [966, 383] on div "AI Instagram 受眾樣貌分析" at bounding box center [629, 414] width 747 height 63
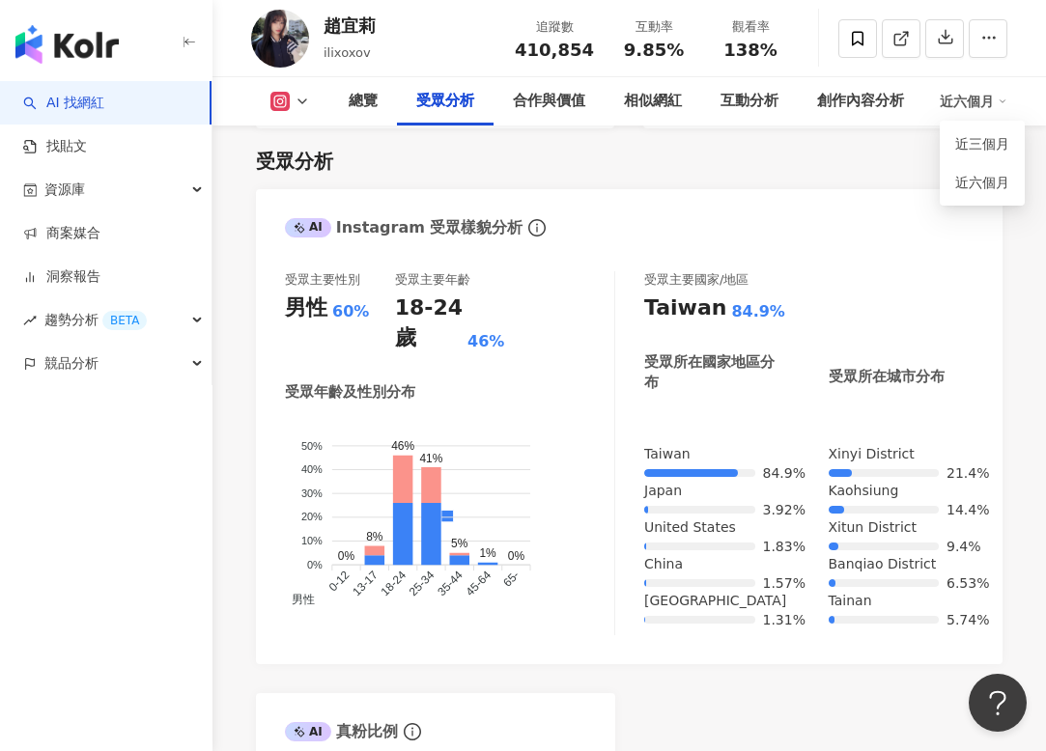
click at [971, 433] on div "受眾主要國家/地區 [GEOGRAPHIC_DATA] 84.9% 受眾所在國家地區分布 受眾所在城市分布 [GEOGRAPHIC_DATA] 84.9% […" at bounding box center [808, 453] width 329 height 365
click at [968, 100] on div "近六個月" at bounding box center [974, 101] width 68 height 31
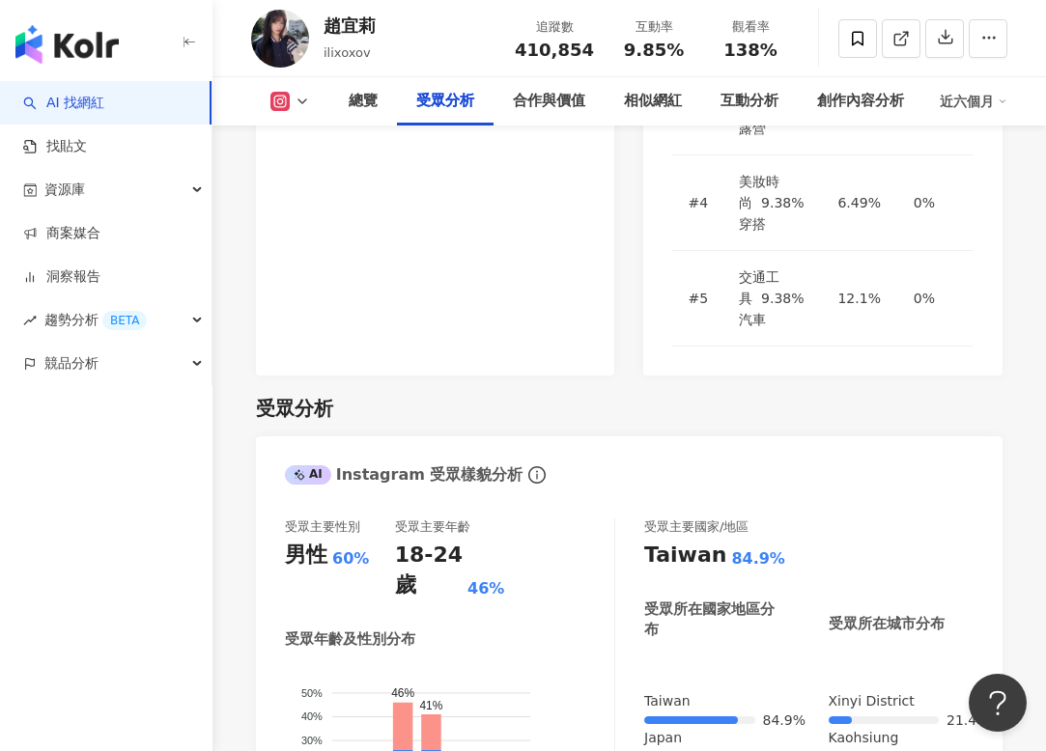
click at [959, 106] on div "近六個月" at bounding box center [974, 101] width 68 height 31
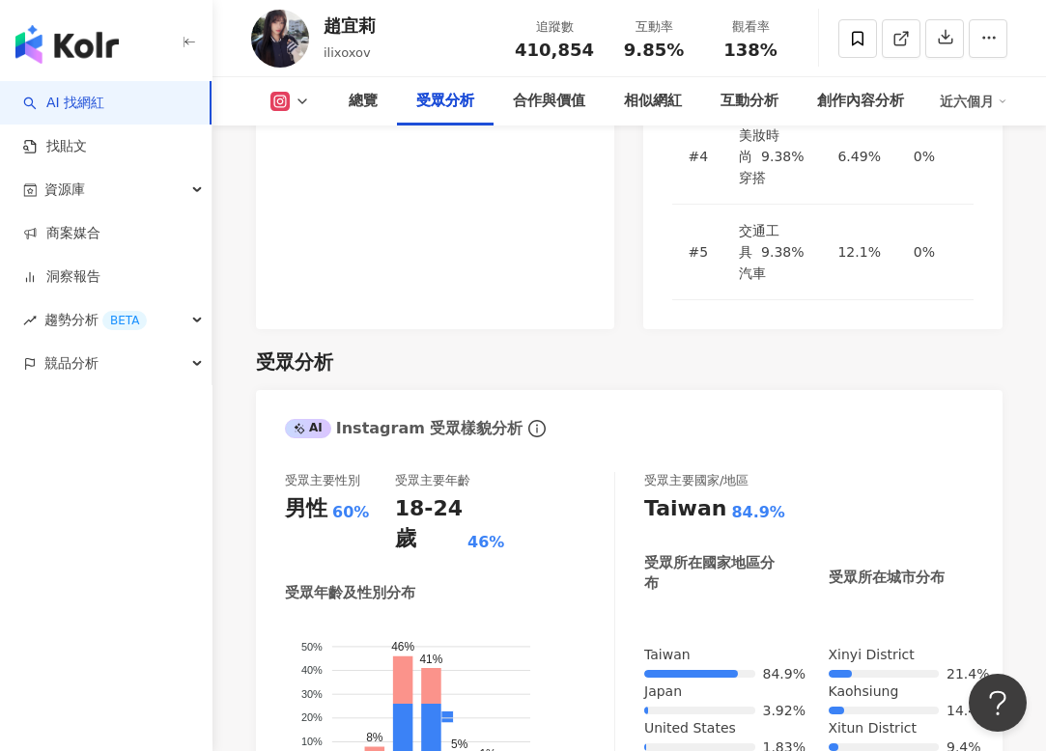
click at [965, 104] on div "近六個月" at bounding box center [974, 101] width 68 height 31
click at [972, 138] on link "近三個月" at bounding box center [982, 143] width 54 height 15
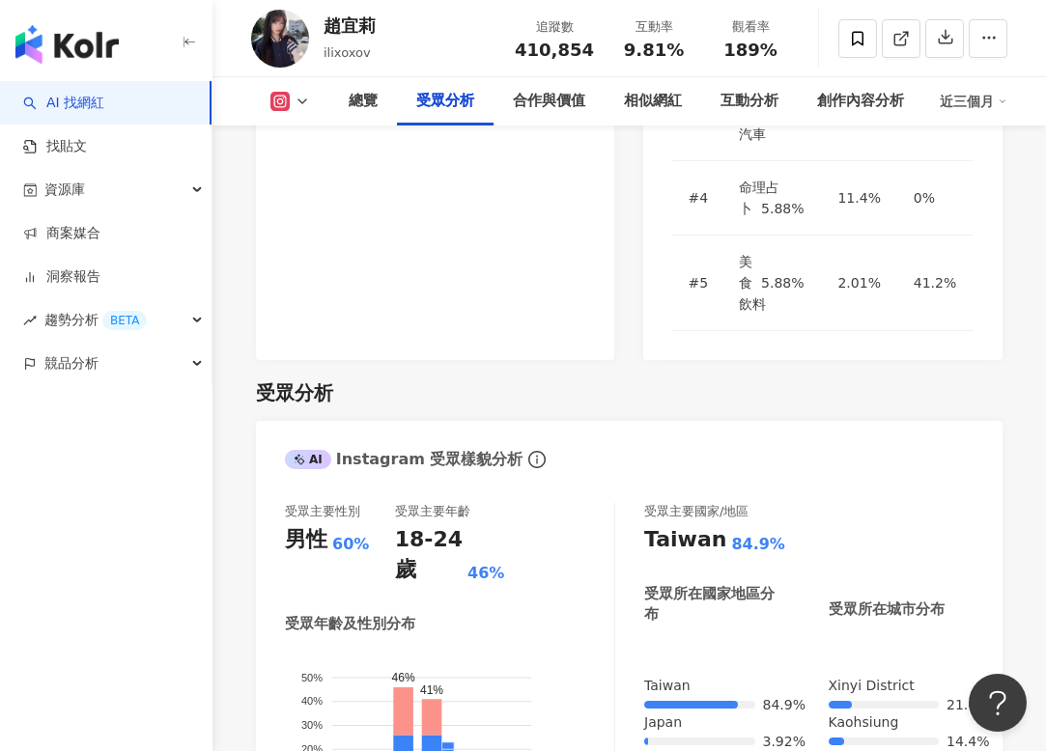
scroll to position [2031, 0]
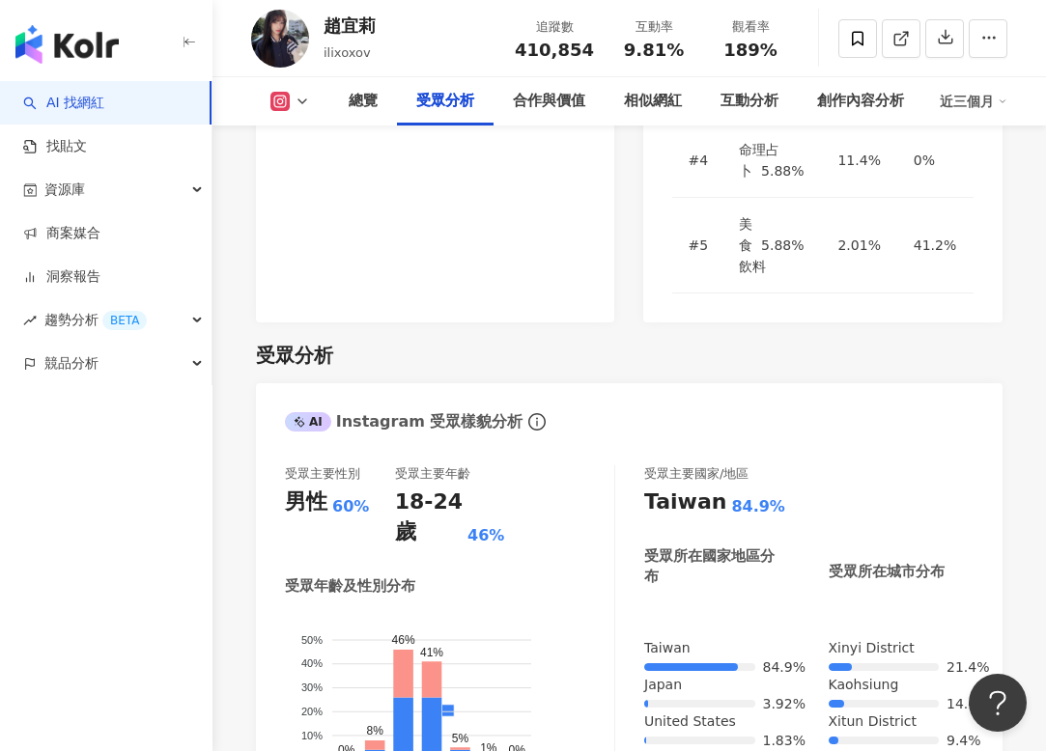
click at [970, 94] on div "近三個月" at bounding box center [974, 101] width 68 height 31
click at [973, 185] on link "近六個月" at bounding box center [982, 182] width 54 height 15
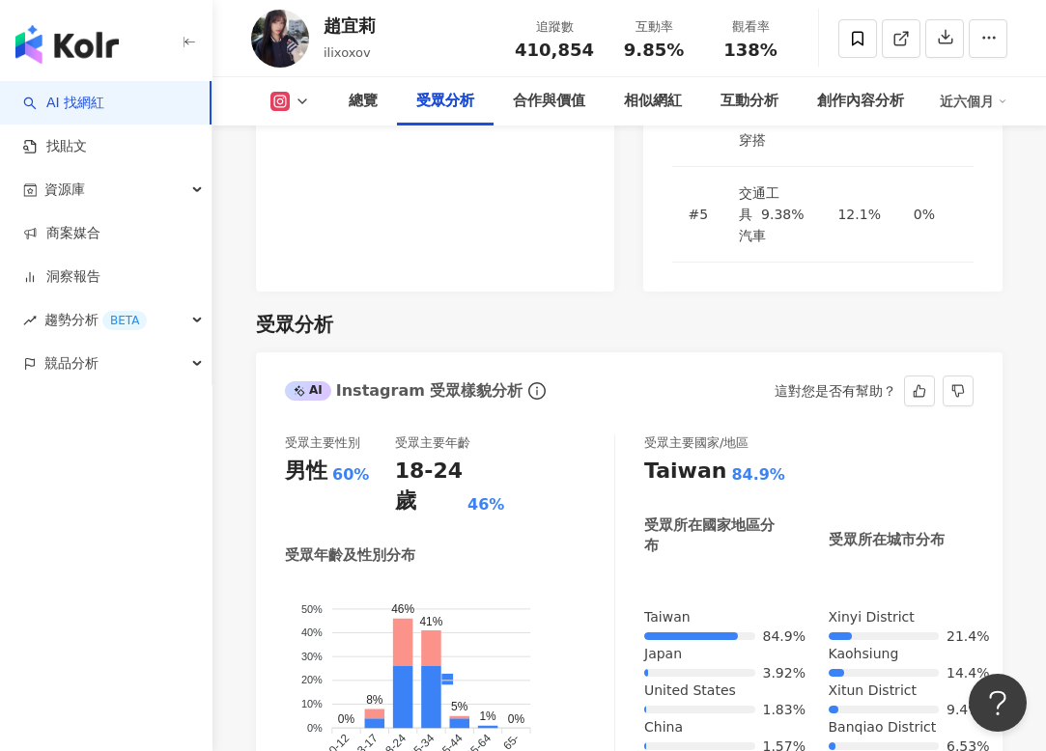
click at [977, 97] on div "近六個月" at bounding box center [974, 101] width 68 height 31
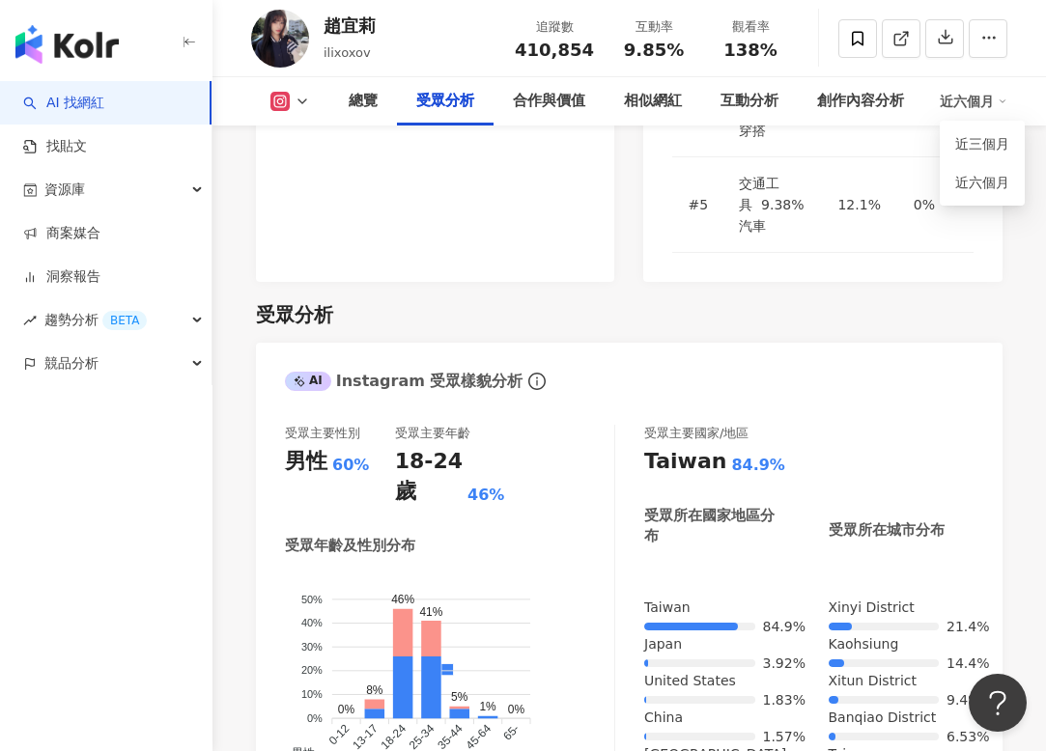
click at [969, 99] on div "近六個月" at bounding box center [974, 101] width 68 height 31
click at [928, 282] on div "受眾分析 AI Instagram 受眾樣貌分析 受眾主要性別 男性 60% 受眾主要年齡 18-24 歲 46% 受眾年齡及性別分布 男性 女性 50% 5…" at bounding box center [629, 706] width 747 height 848
click at [987, 92] on div "近六個月" at bounding box center [974, 101] width 68 height 31
click at [1002, 148] on link "近三個月" at bounding box center [982, 143] width 54 height 15
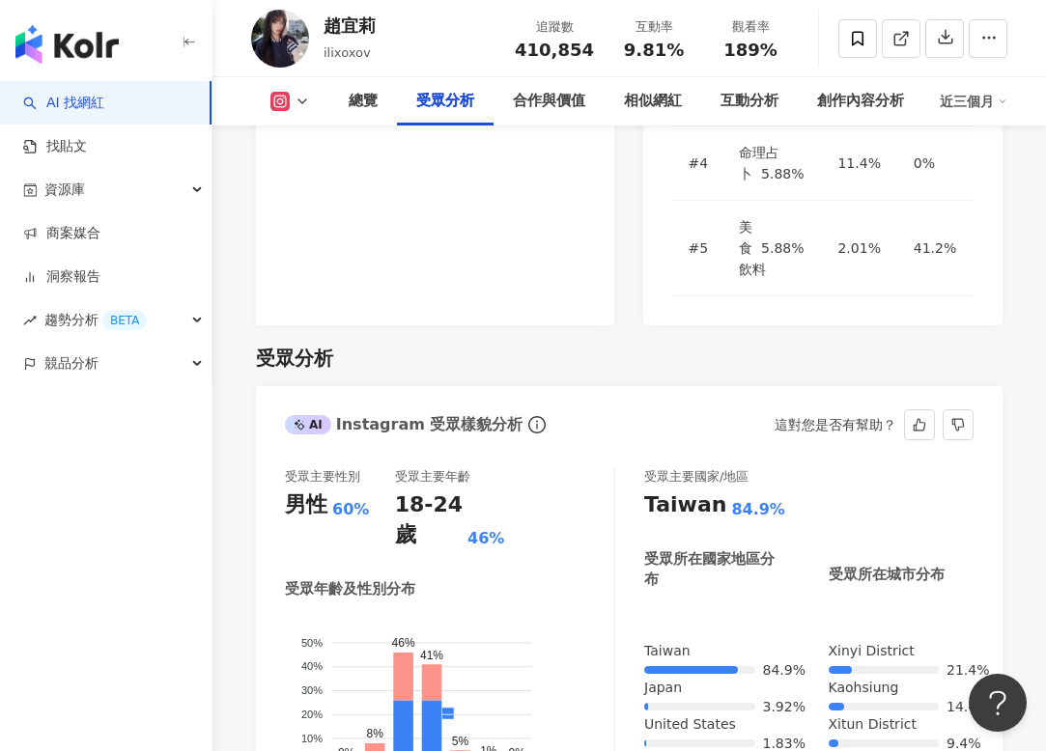
scroll to position [2068, 0]
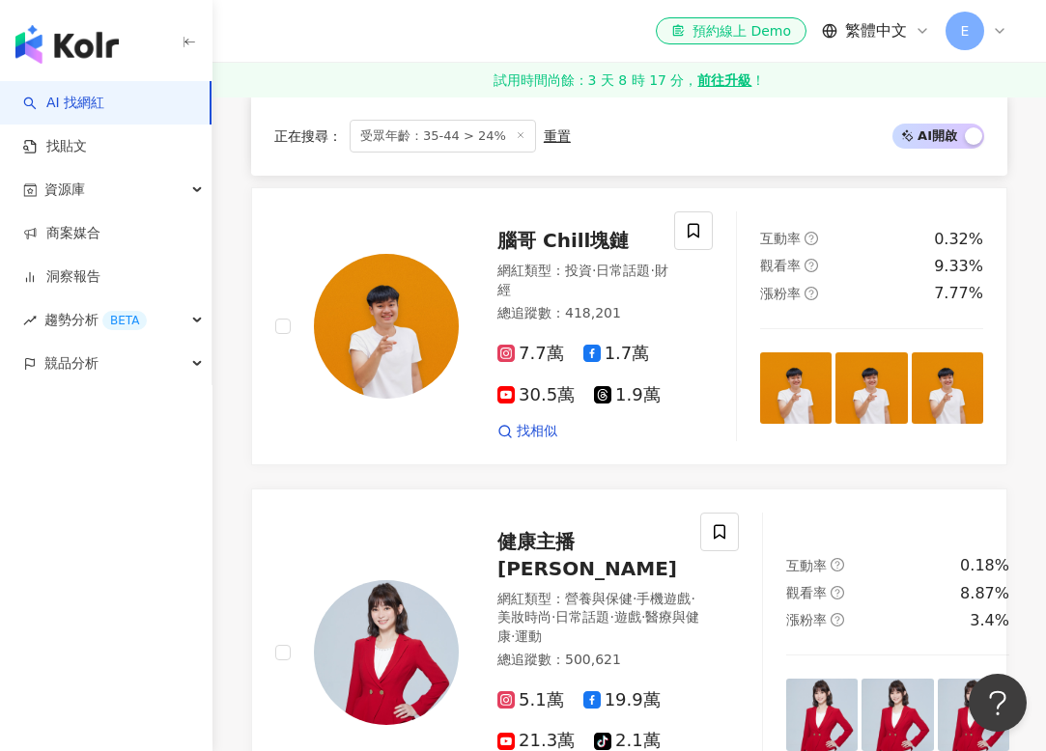
scroll to position [1003, 0]
